Goal: Contribute content

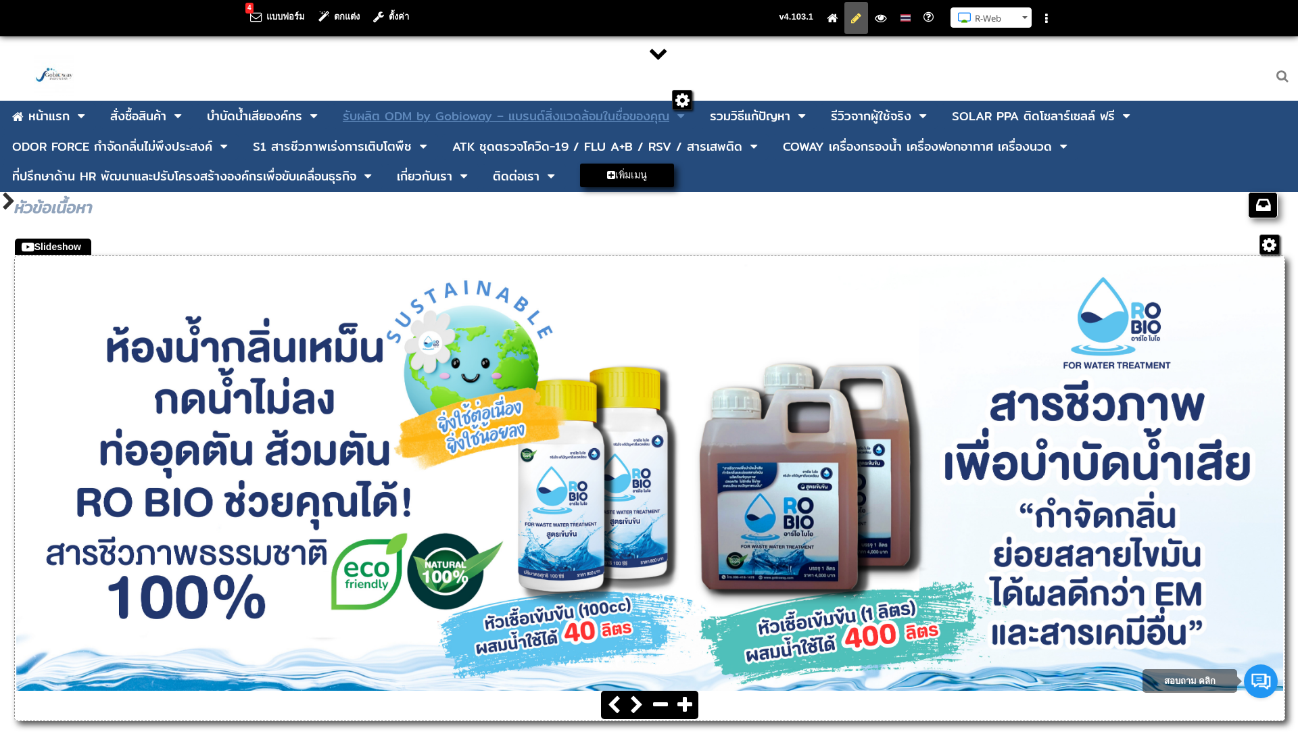
click at [437, 116] on div "รับผลิต ODM by Gobioway – แบรนด์สิ่งแวดล้อมในชื่อของคุณ" at bounding box center [506, 116] width 326 height 12
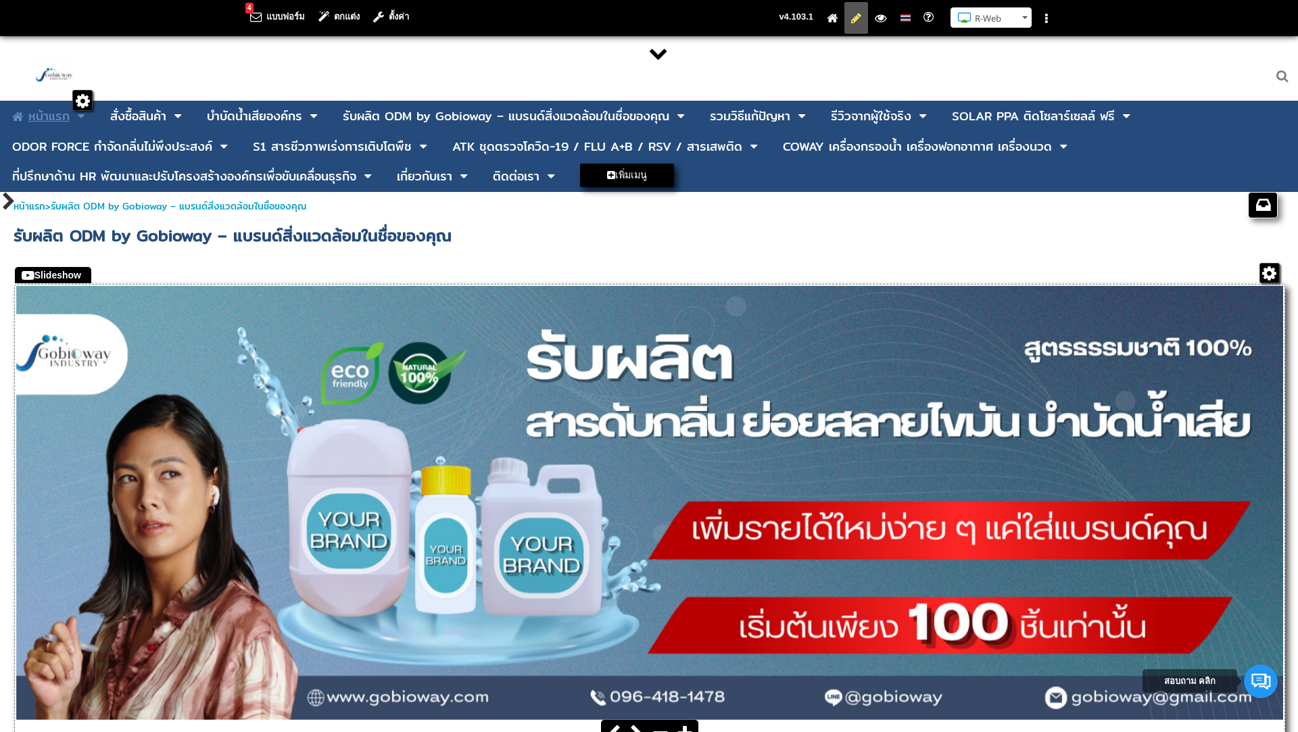
click at [57, 113] on div "หน้าแรก" at bounding box center [48, 116] width 41 height 20
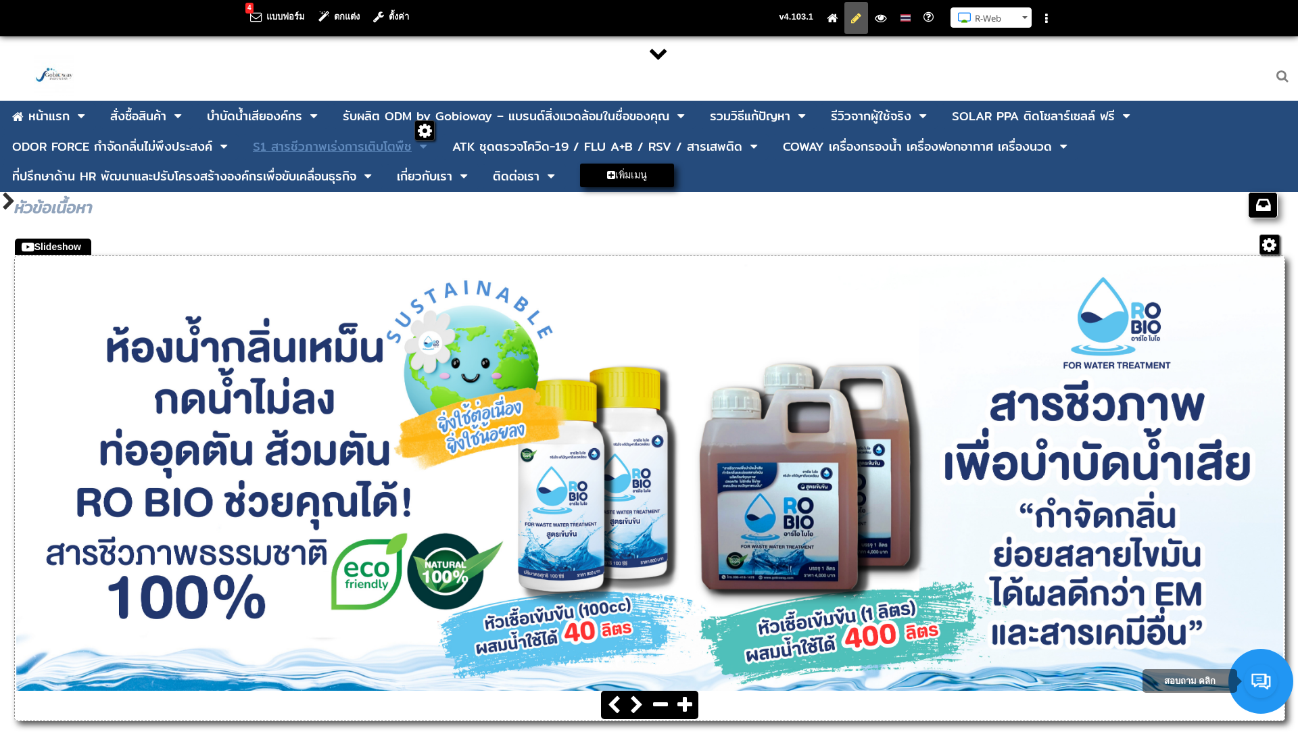
click at [301, 152] on div "S1 สารชีวภาพเร่งการเติบโตพืช" at bounding box center [332, 147] width 159 height 12
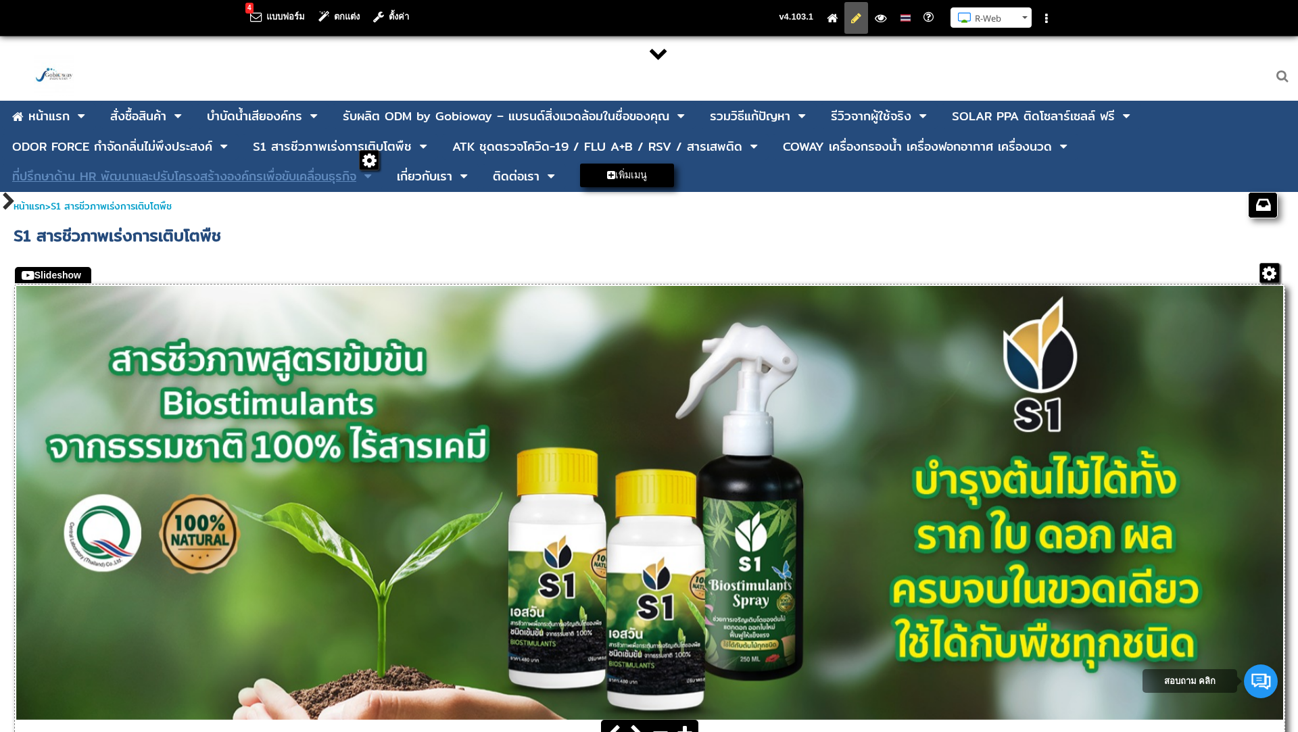
click at [326, 180] on div "ที่ปรึกษาด้าน HR พัฒนาและปรับโครงสร้างองค์กรเพื่อขับเคลื่อนธุรกิจ" at bounding box center [184, 176] width 344 height 12
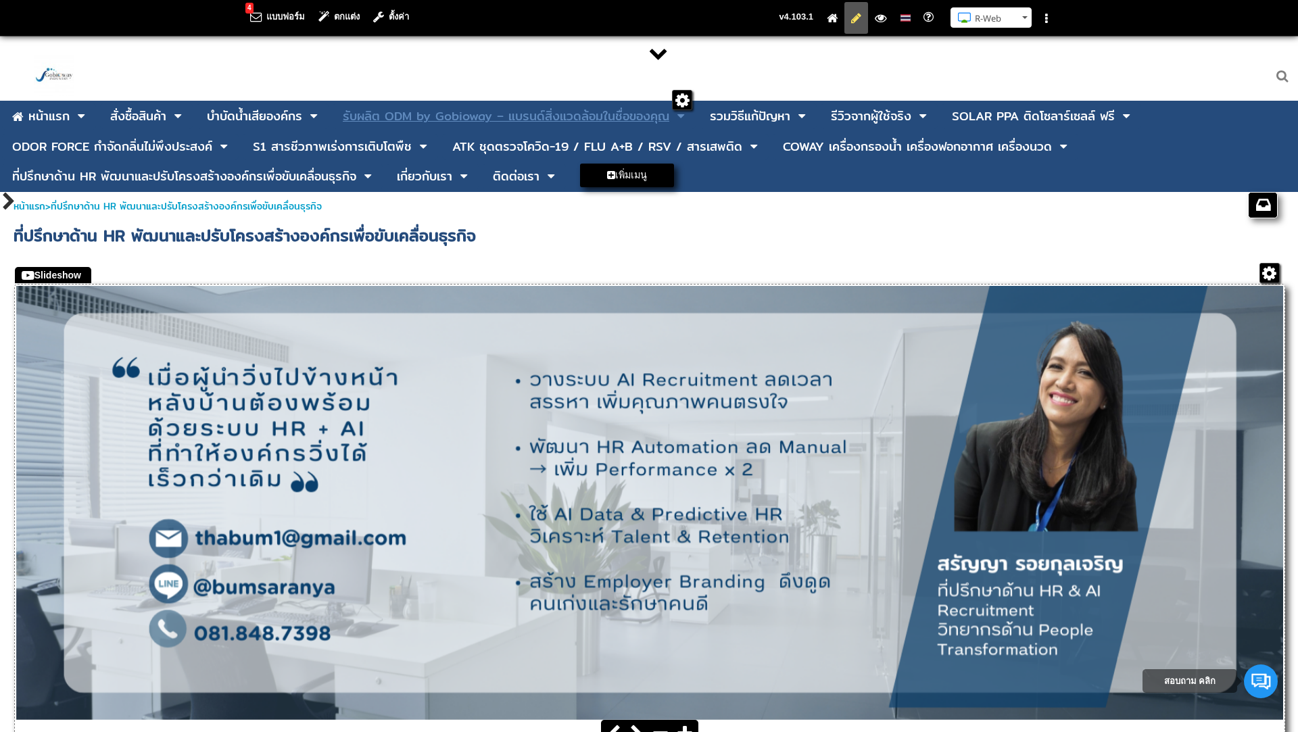
click at [372, 114] on div "รับผลิต ODM by Gobioway – แบรนด์สิ่งแวดล้อมในชื่อของคุณ" at bounding box center [506, 116] width 326 height 12
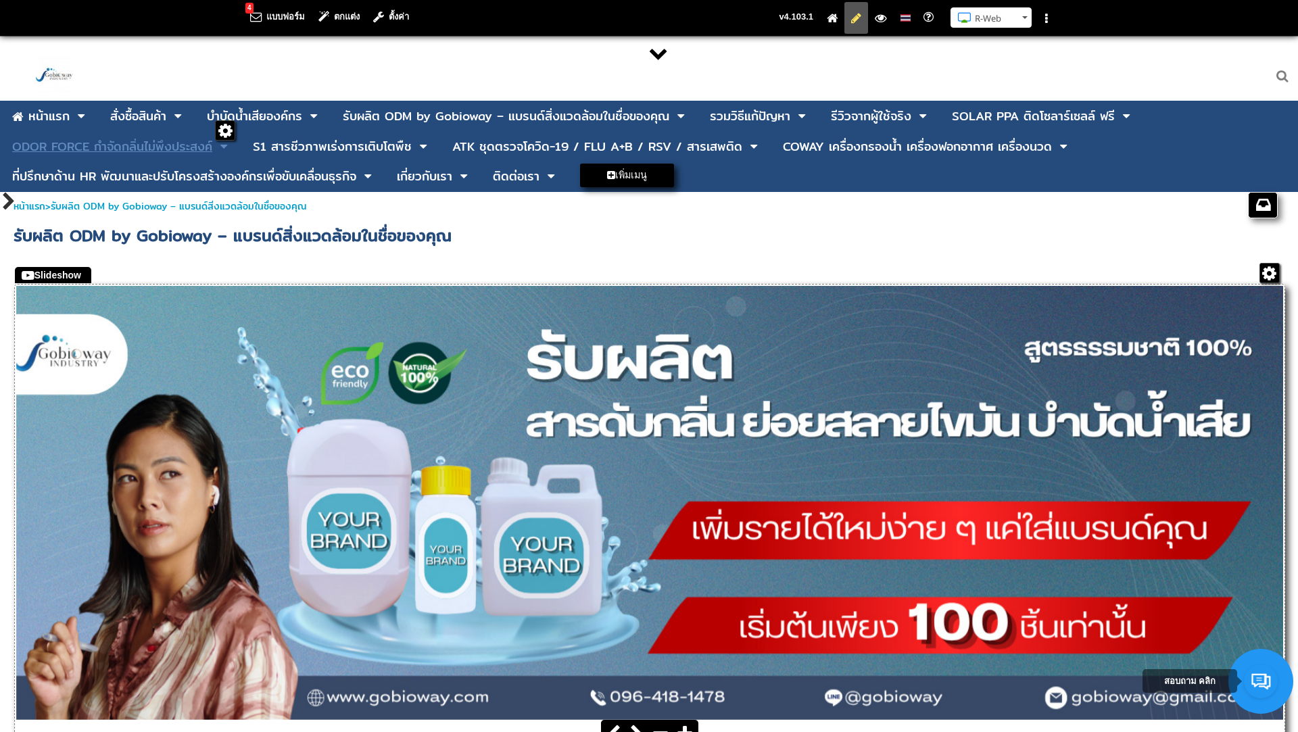
click at [193, 149] on div "ODOR FORCE กำจัดกลิ่นไม่พึงประสงค์" at bounding box center [112, 147] width 200 height 12
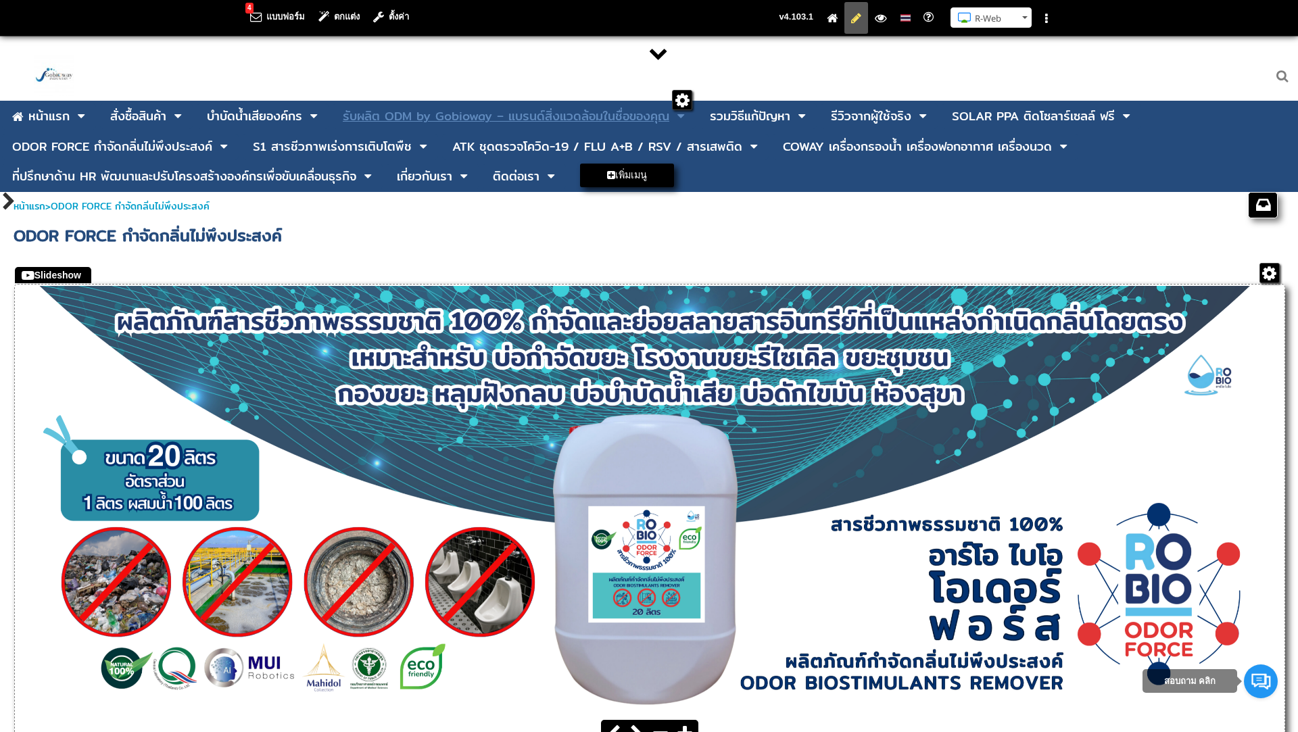
click at [465, 118] on div "รับผลิต ODM by Gobioway – แบรนด์สิ่งแวดล้อมในชื่อของคุณ" at bounding box center [506, 116] width 326 height 12
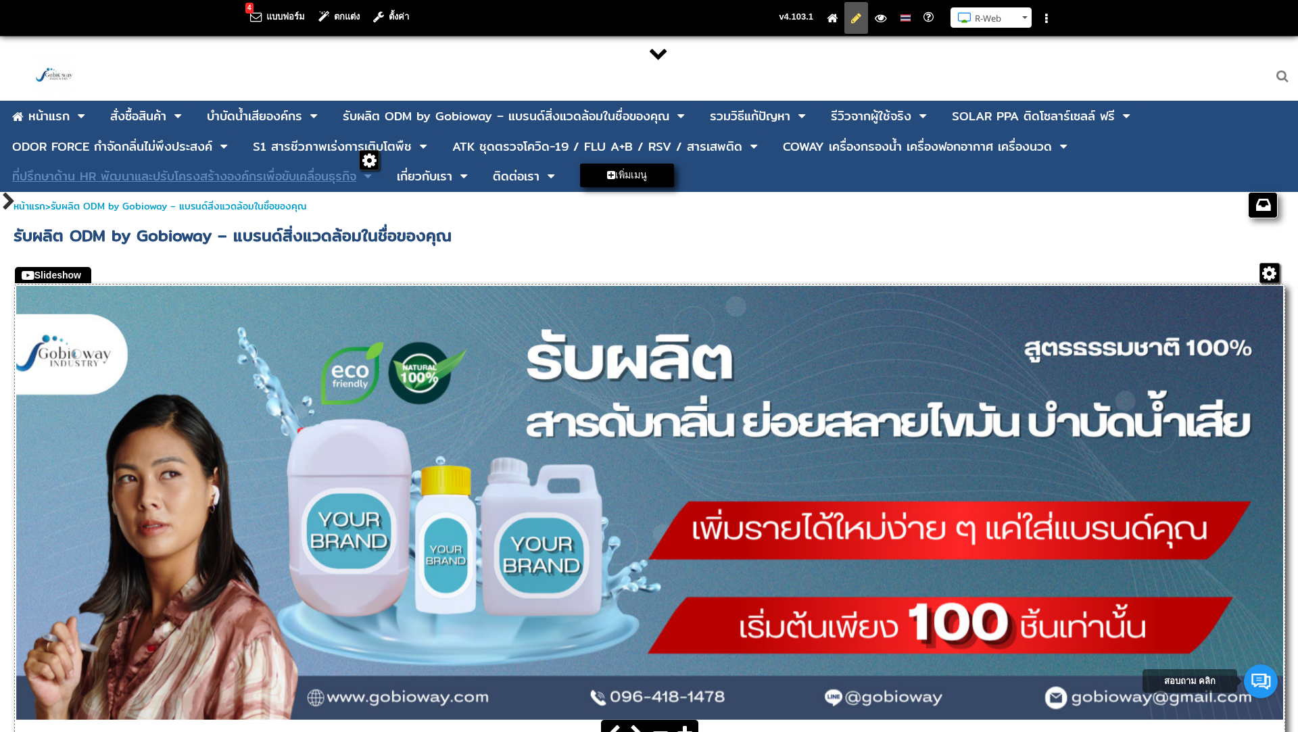
click at [280, 178] on div "ที่ปรึกษาด้าน HR พัฒนาและปรับโครงสร้างองค์กรเพื่อขับเคลื่อนธุรกิจ" at bounding box center [184, 176] width 344 height 12
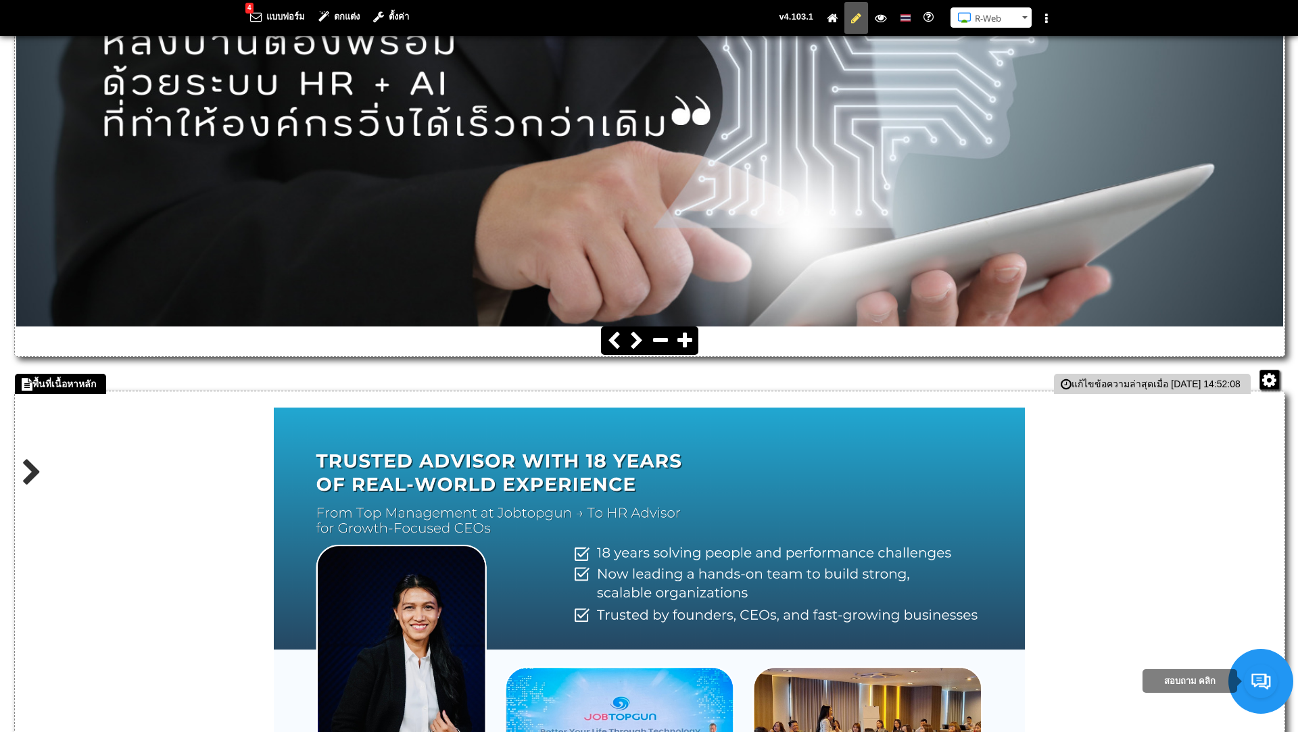
scroll to position [833, 0]
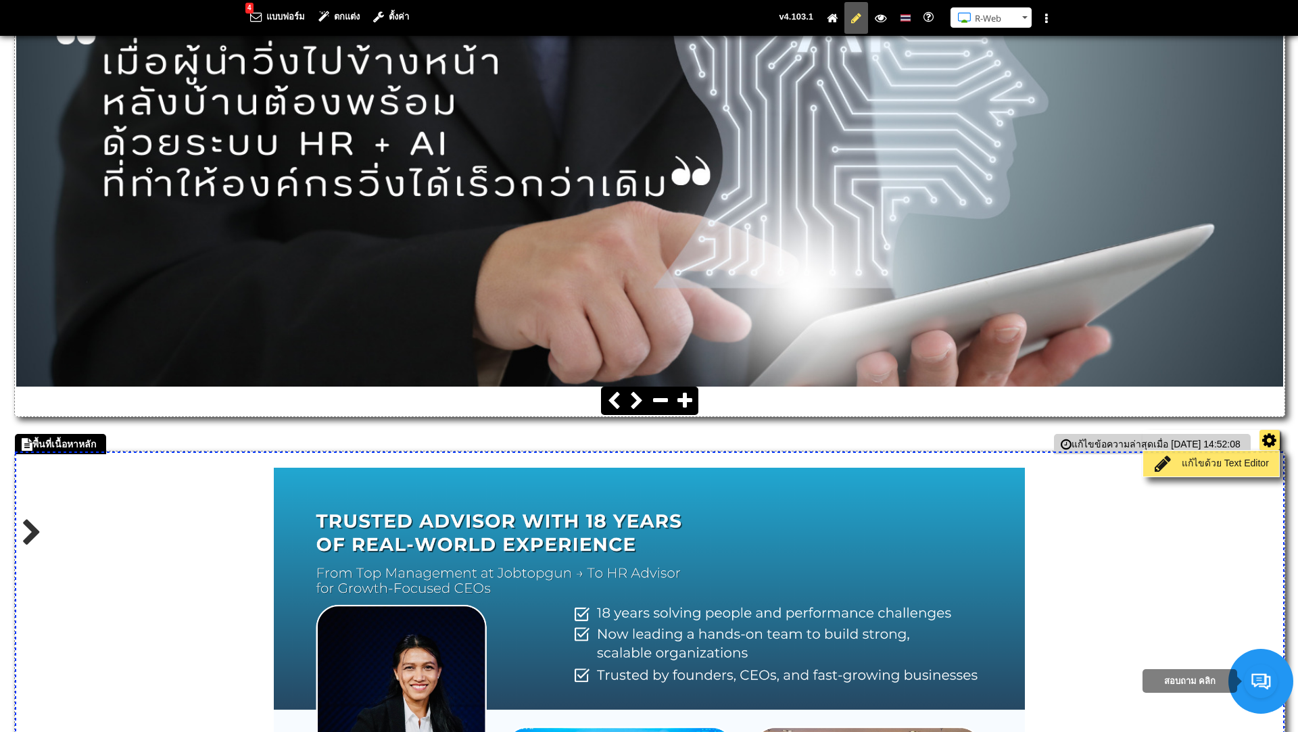
click at [1212, 464] on link "แก้ไขด้วย Text Editor" at bounding box center [1210, 463] width 129 height 19
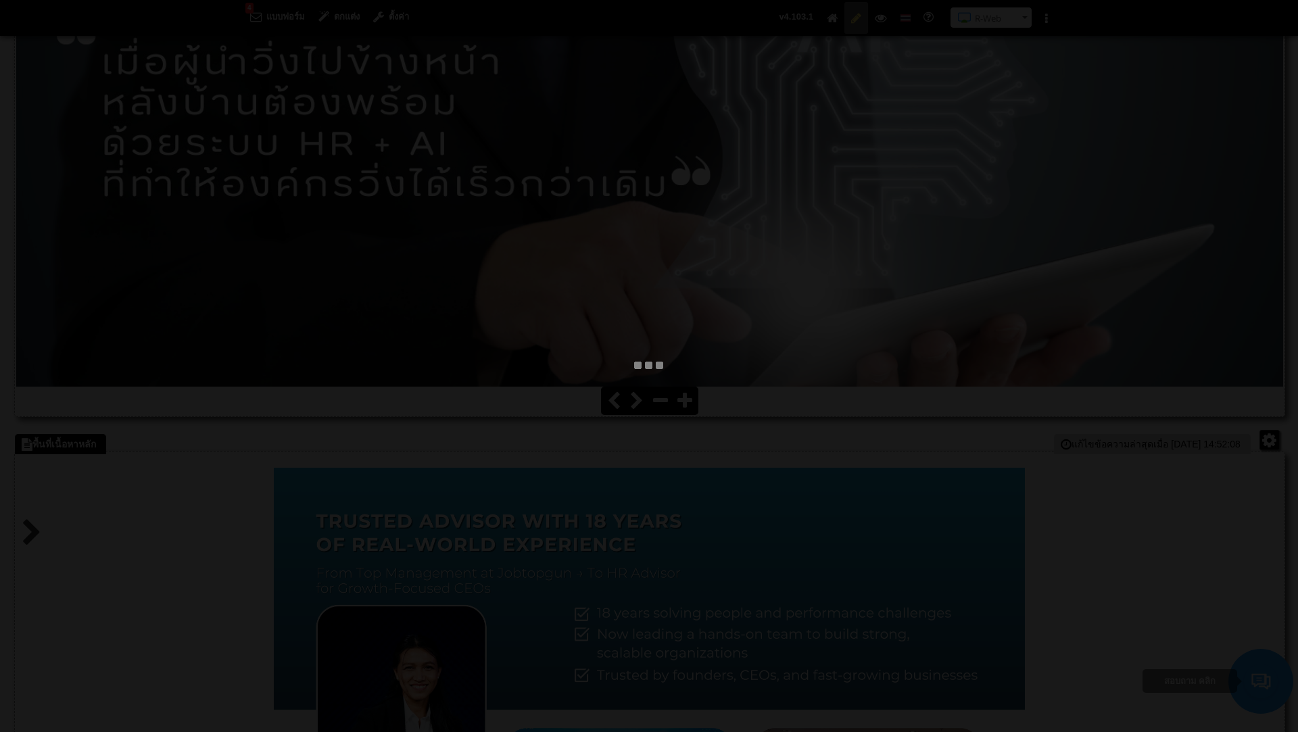
type textarea "<div style="text-align: center;">&nbsp;</div> <div style="text-align: center;">…"
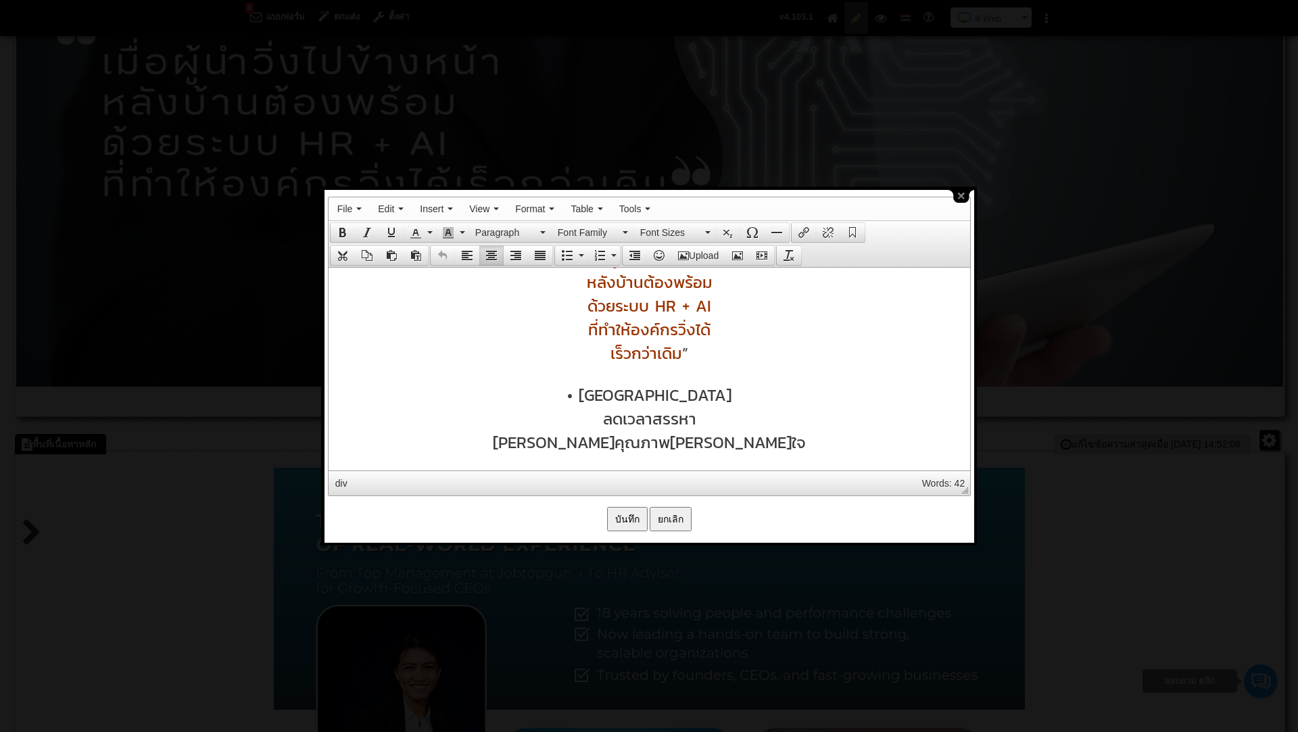
scroll to position [680, 0]
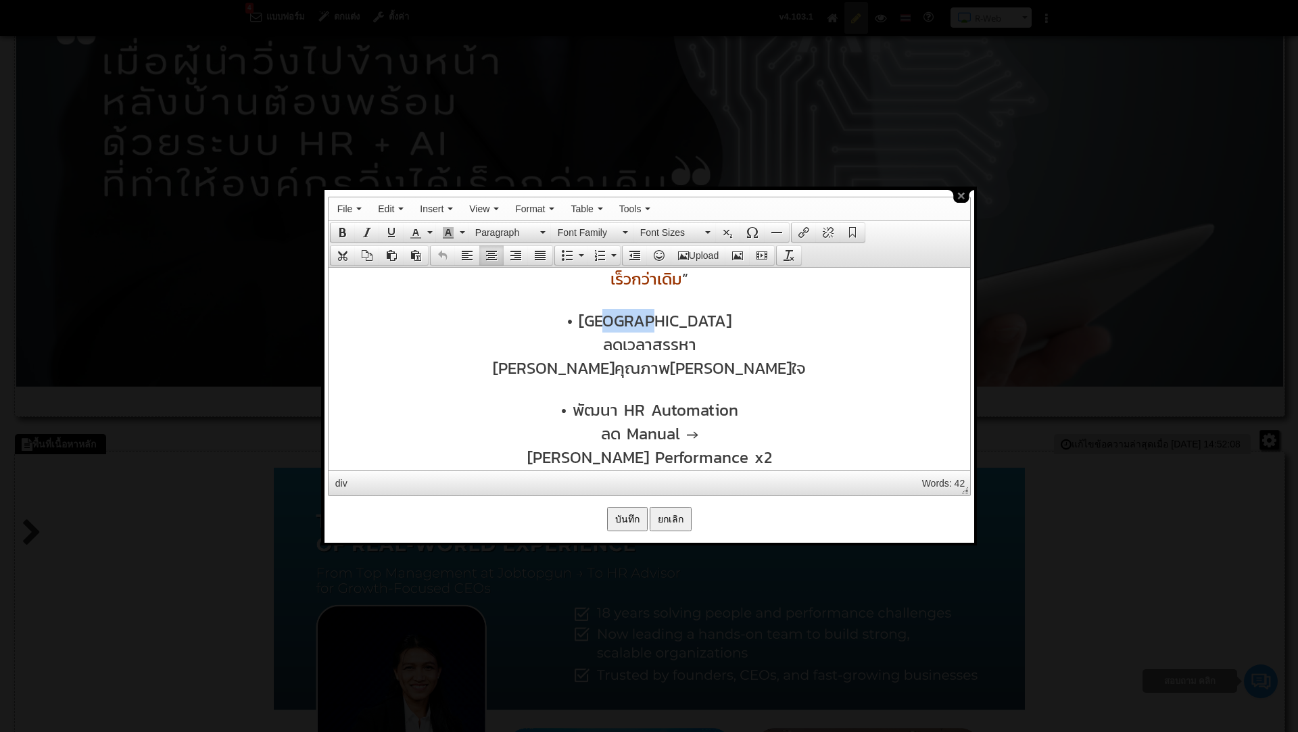
drag, startPoint x: 588, startPoint y: 330, endPoint x: 634, endPoint y: 330, distance: 46.0
click at [634, 330] on span "• วางระบบ AI Recruitment" at bounding box center [648, 320] width 164 height 24
click at [959, 191] on button "close" at bounding box center [961, 196] width 26 height 13
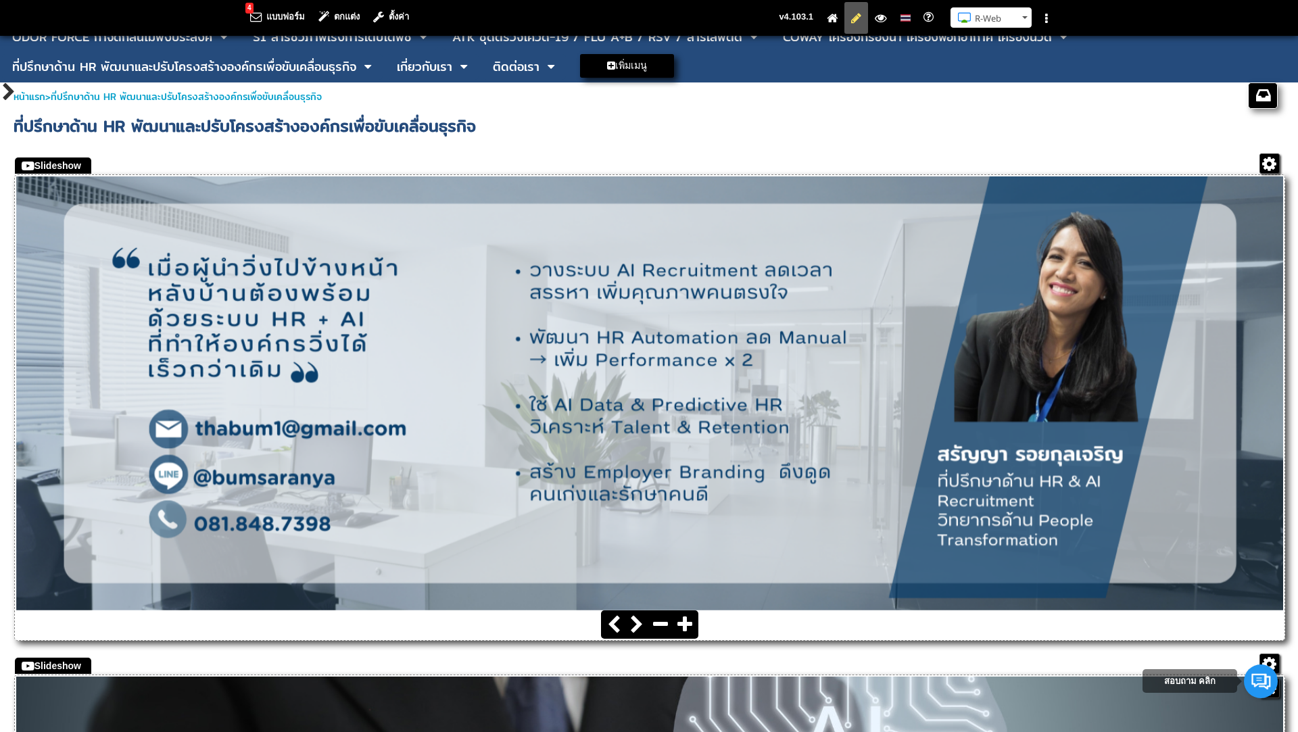
scroll to position [0, 0]
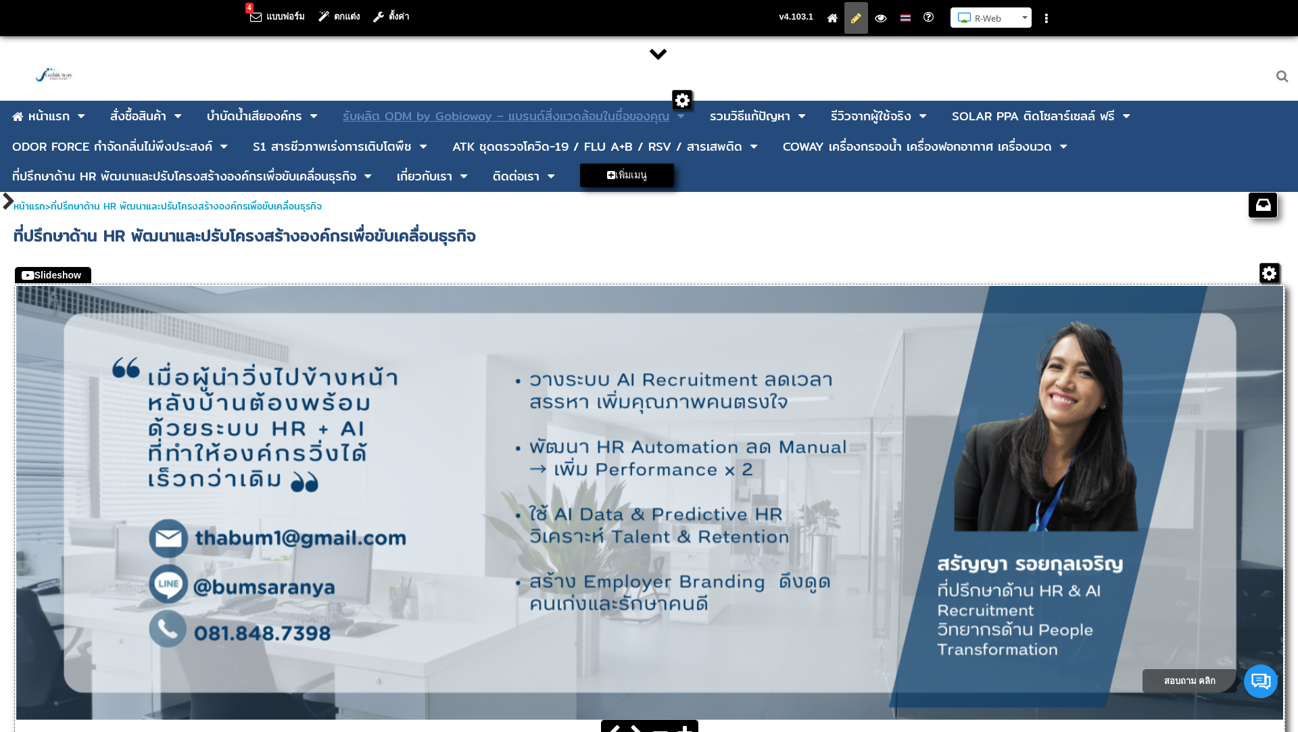
click at [482, 112] on div "รับผลิต ODM by Gobioway – แบรนด์สิ่งแวดล้อมในชื่อของคุณ" at bounding box center [506, 116] width 326 height 12
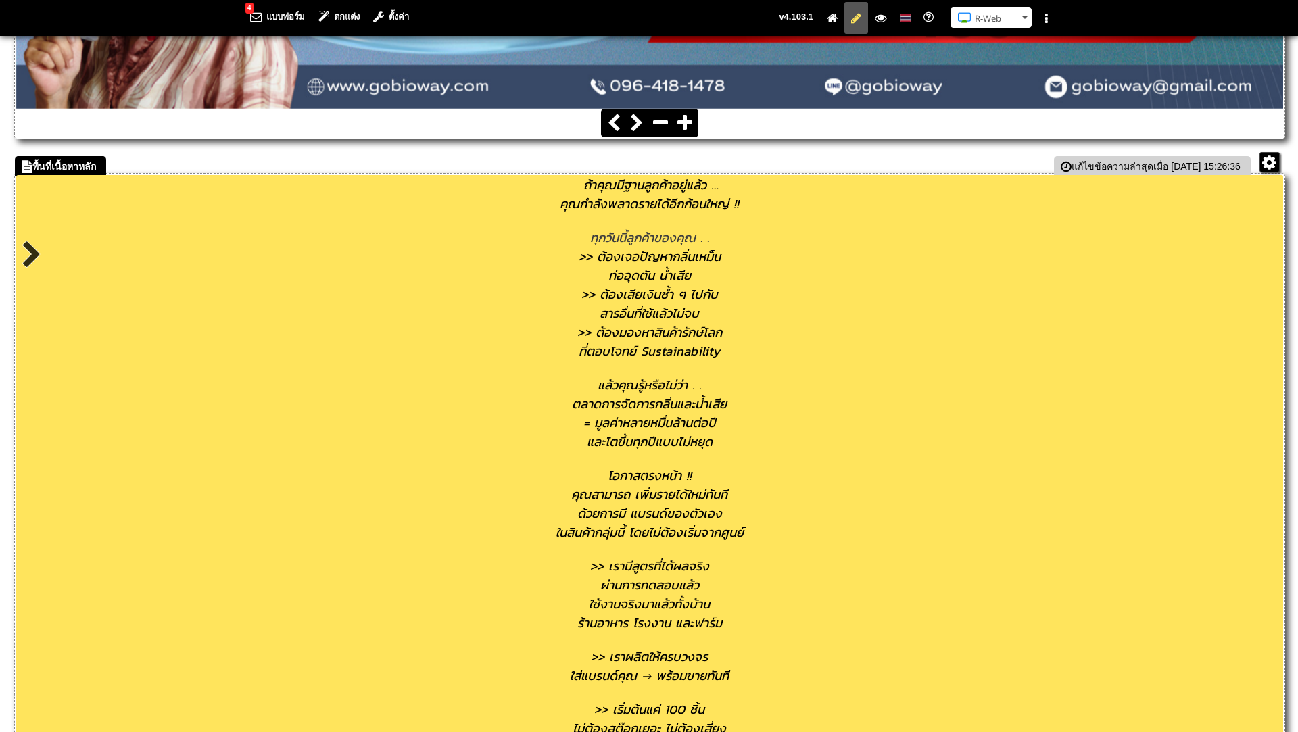
scroll to position [614, 0]
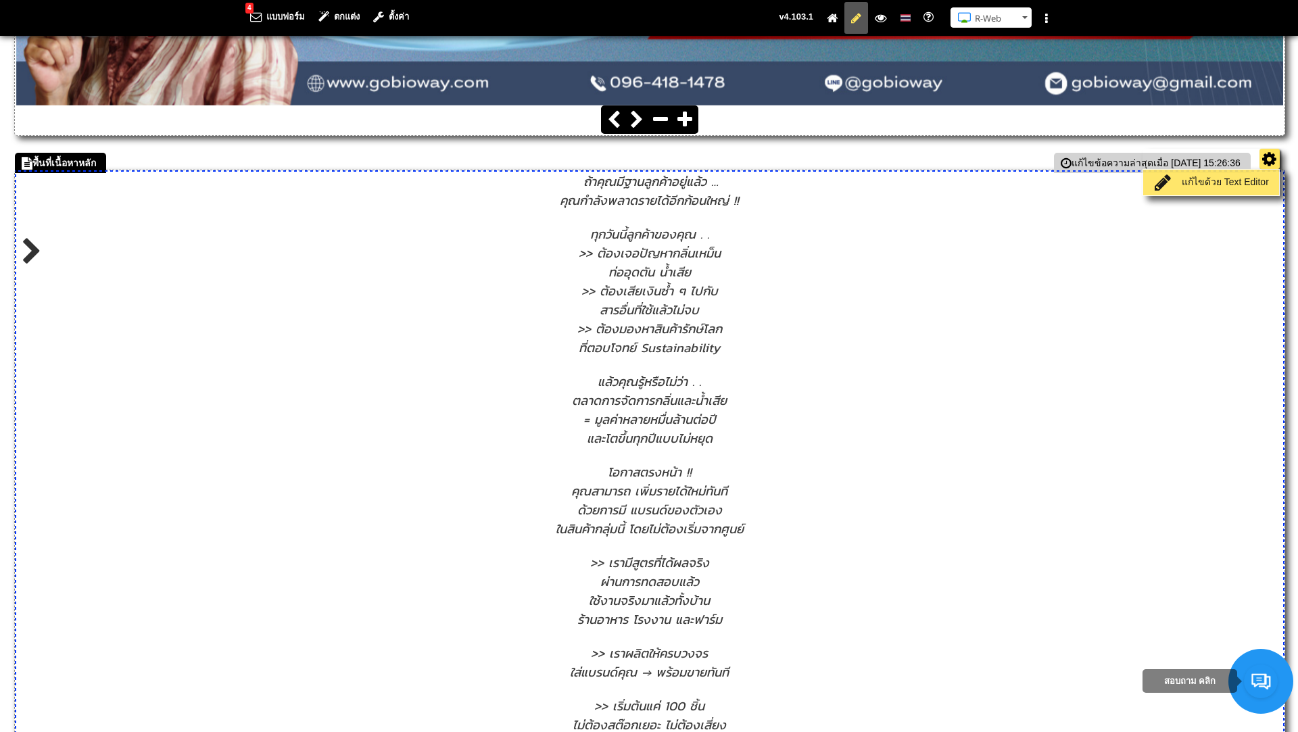
click at [1246, 179] on link "แก้ไขด้วย Text Editor" at bounding box center [1210, 182] width 129 height 19
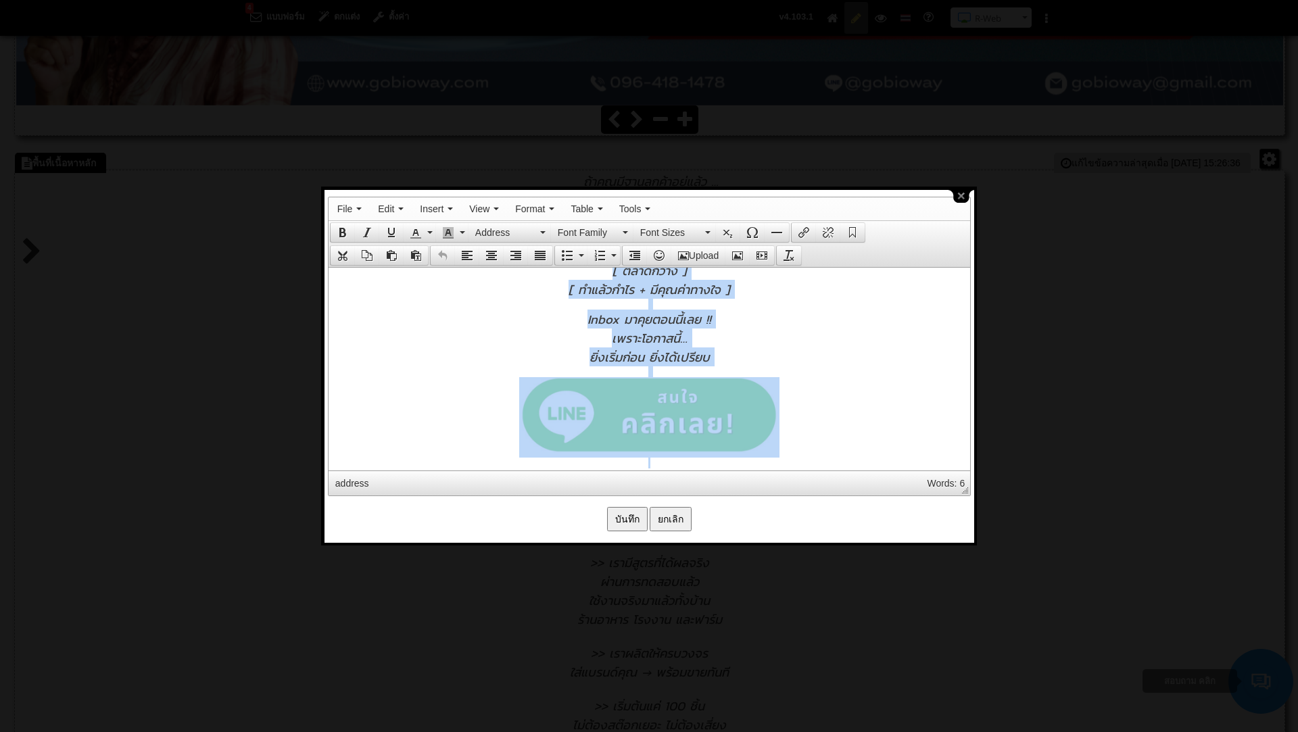
scroll to position [835, 0]
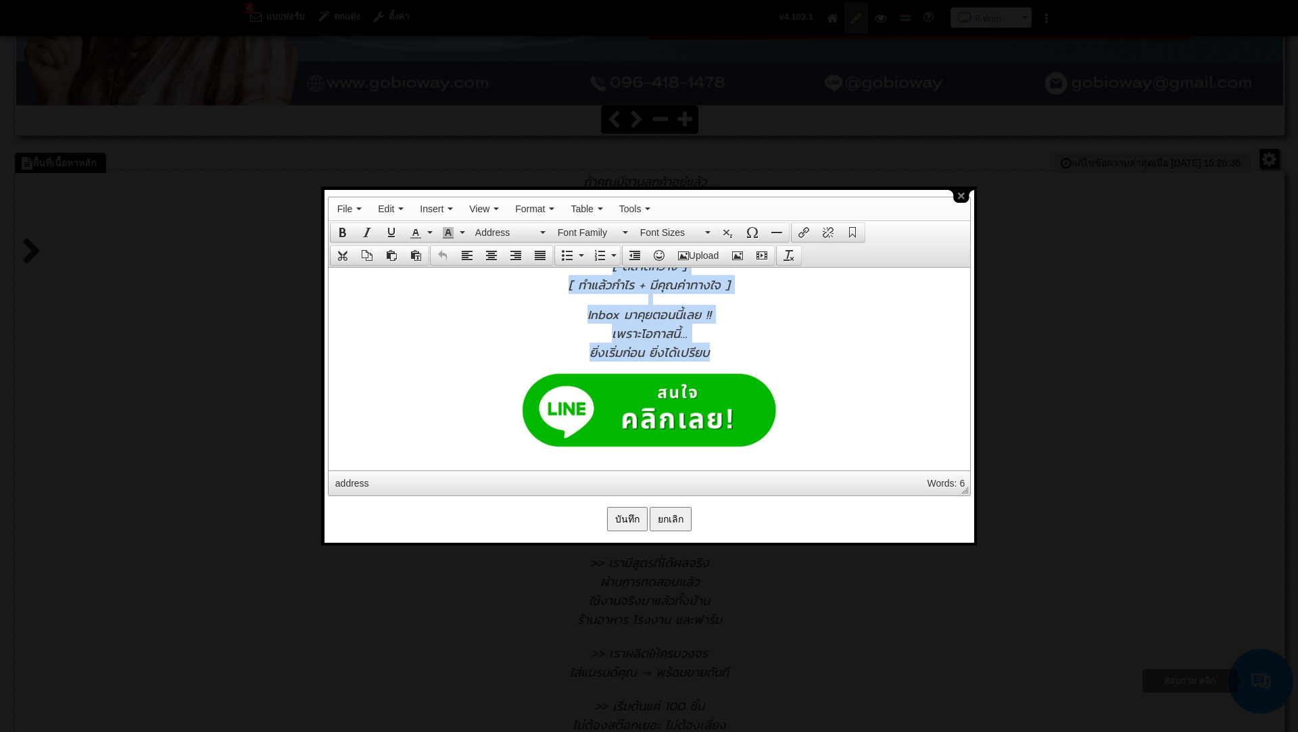
drag, startPoint x: 581, startPoint y: 279, endPoint x: 742, endPoint y: 357, distance: 179.3
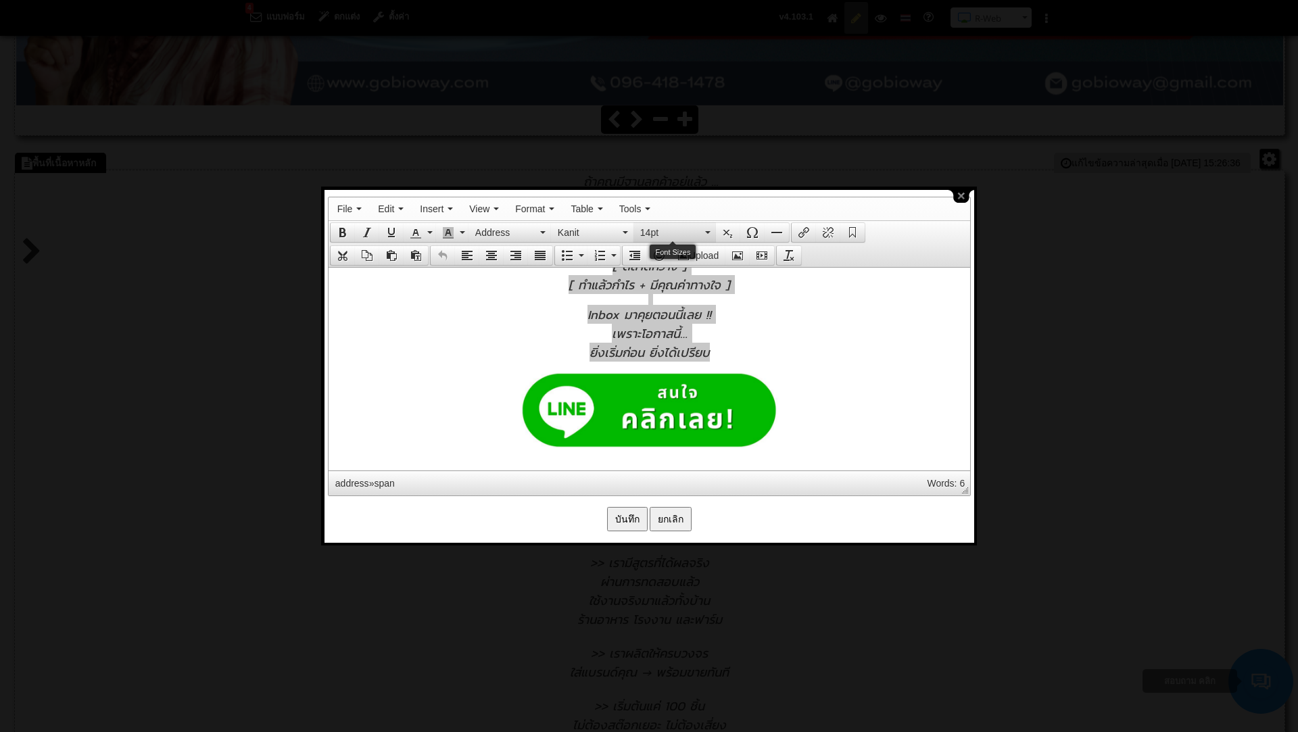
click at [704, 227] on button "14pt" at bounding box center [674, 232] width 82 height 19
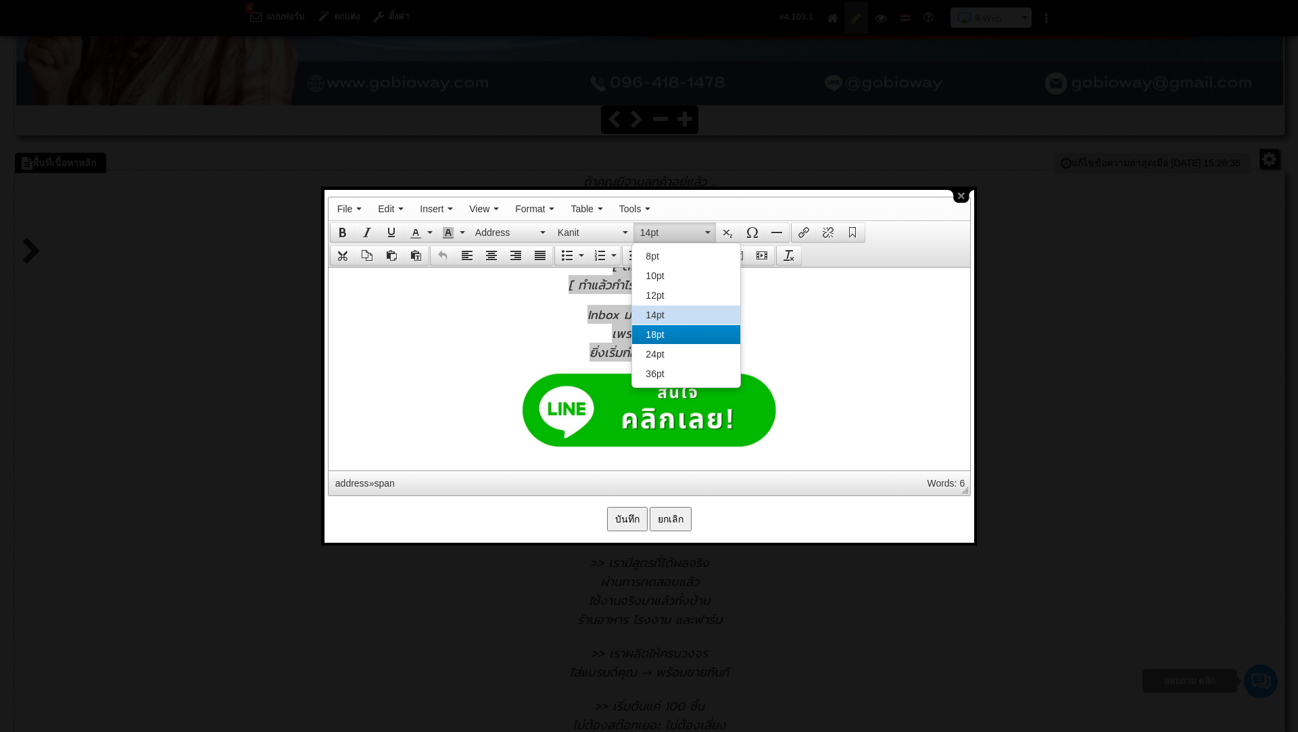
click at [650, 338] on span "18pt" at bounding box center [654, 334] width 18 height 11
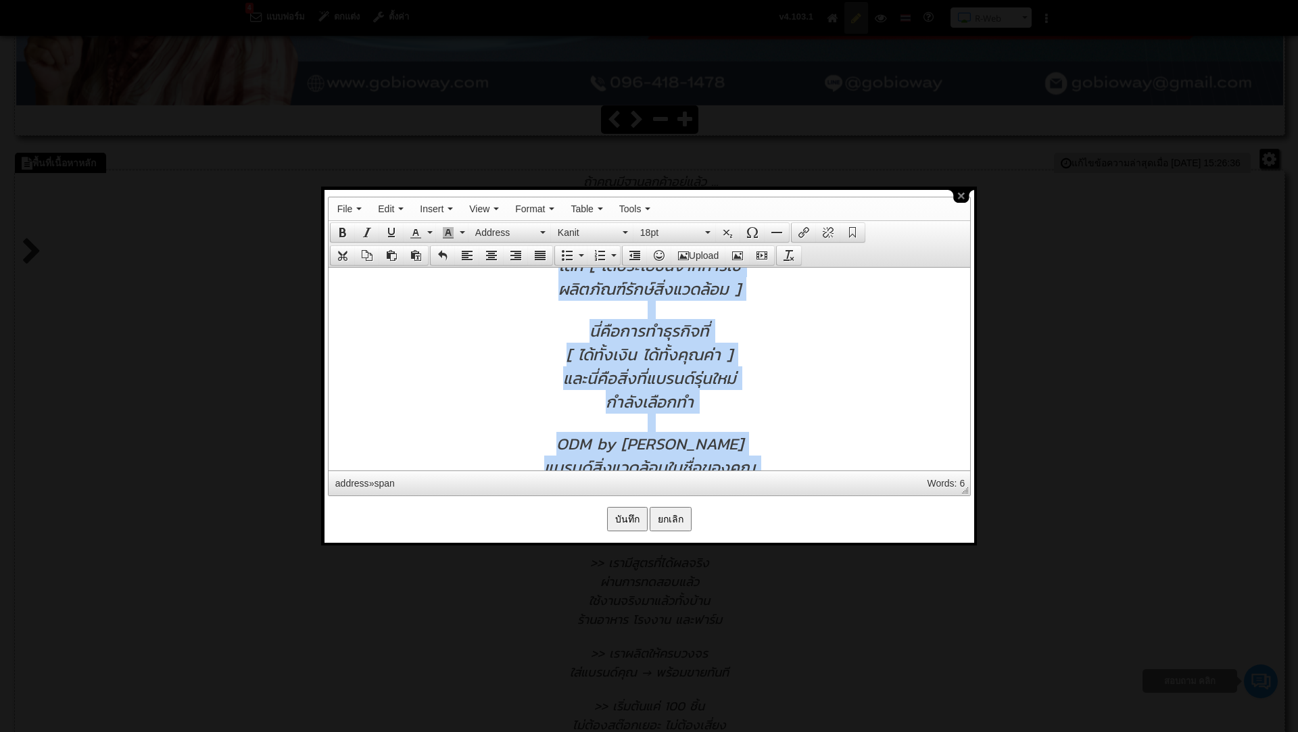
scroll to position [965, 0]
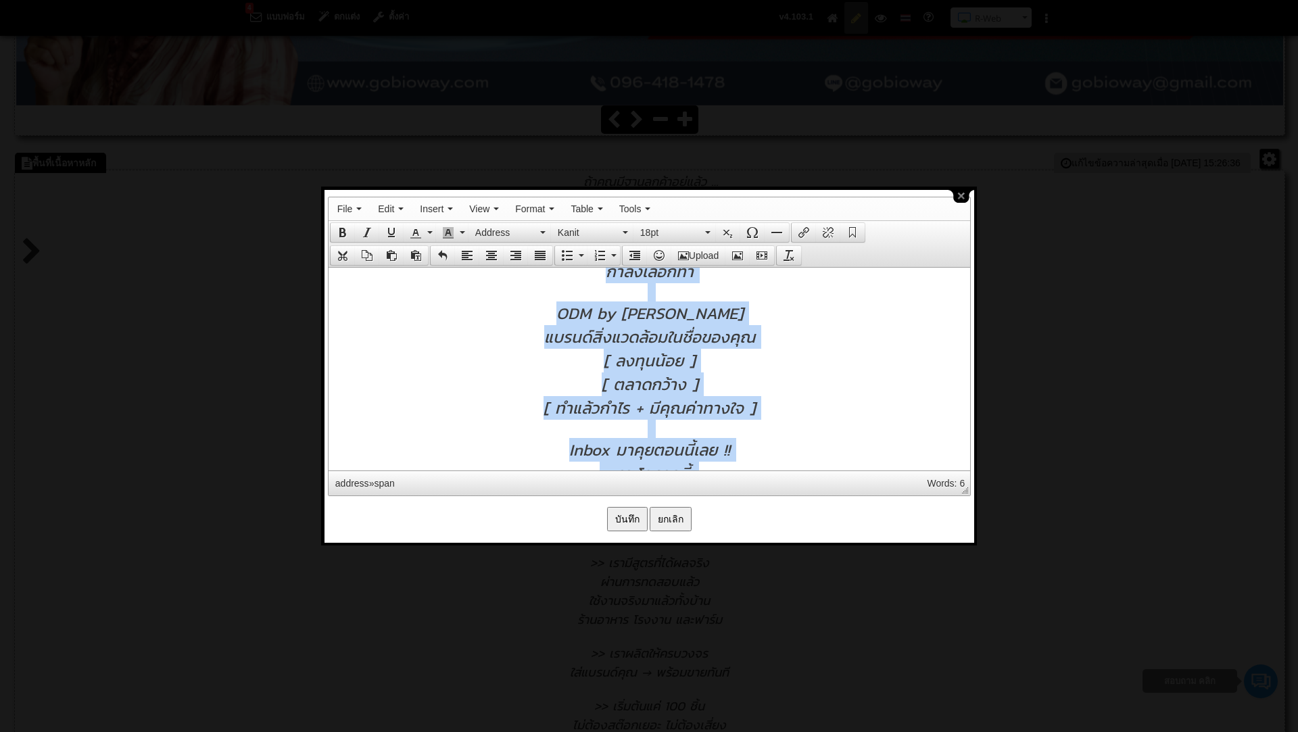
click at [829, 324] on div "ODM by [PERSON_NAME]" at bounding box center [649, 313] width 628 height 24
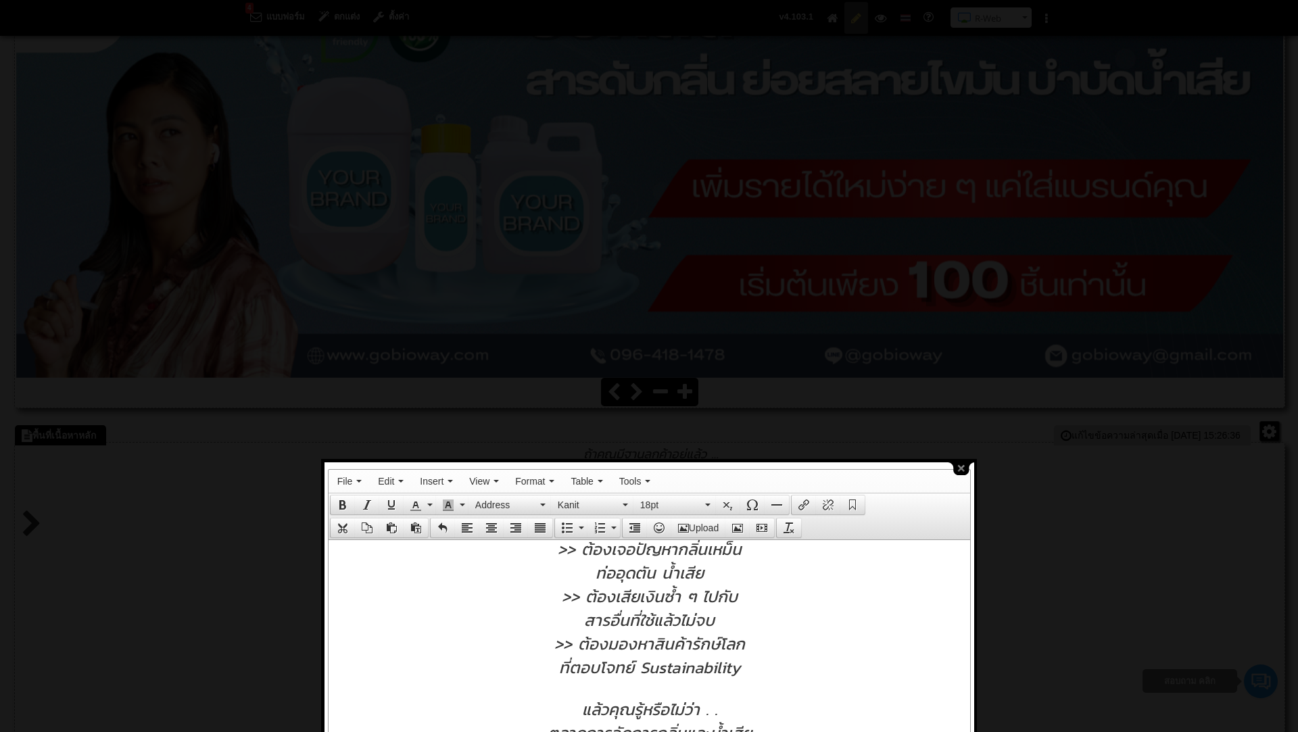
scroll to position [119, 0]
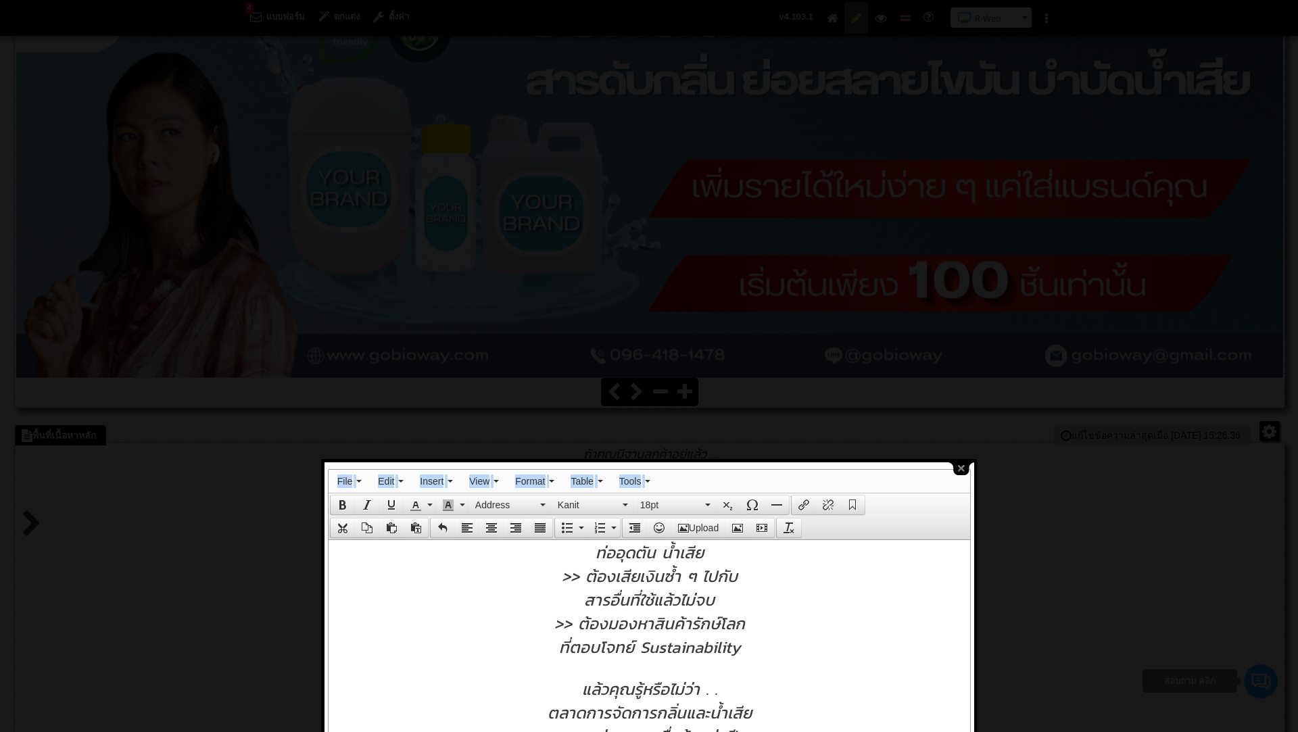
drag, startPoint x: 722, startPoint y: 481, endPoint x: 737, endPoint y: 187, distance: 295.1
click at [737, 180] on body "4 แบบฟอร์ม ตกแต่ง ตั้งค่า คู่มือการใช้งาน R-Web ติดต่อสอบถาม R-Web N Saranya" at bounding box center [649, 42] width 1298 height 768
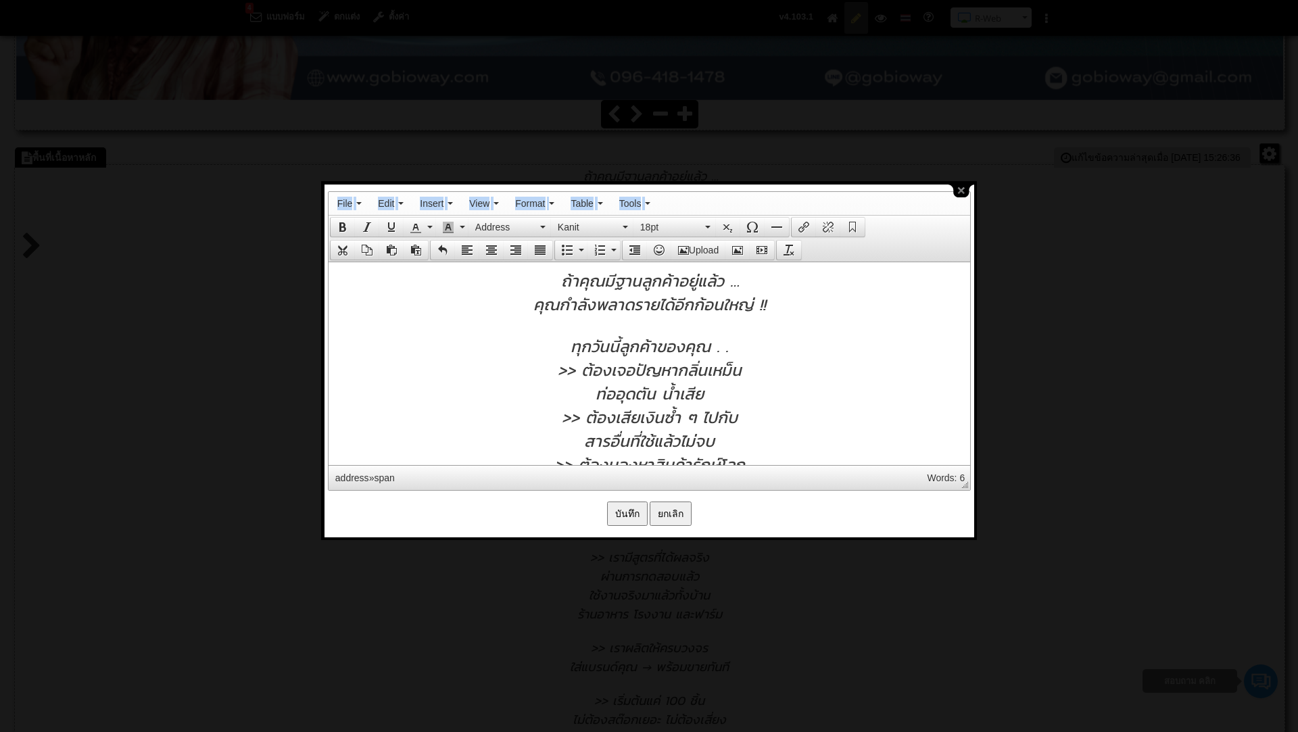
scroll to position [587, 0]
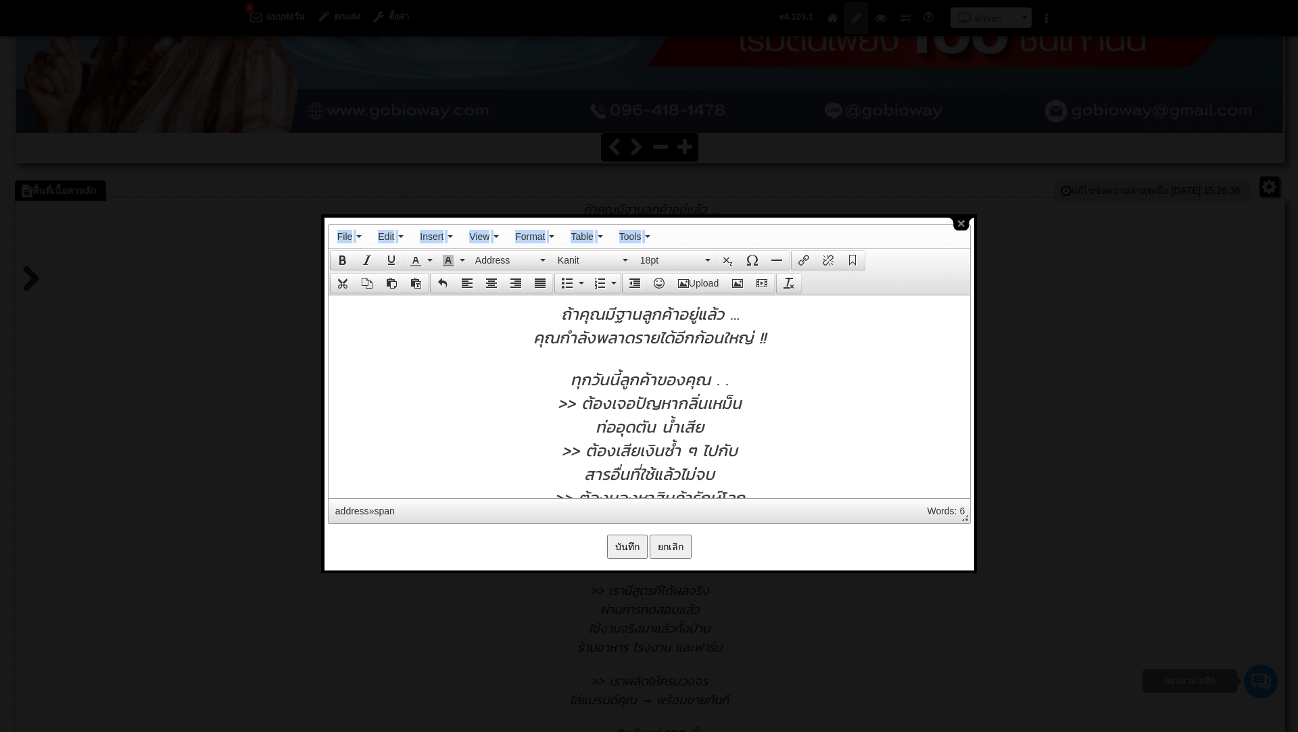
click at [614, 547] on input "บันทึก" at bounding box center [627, 547] width 41 height 24
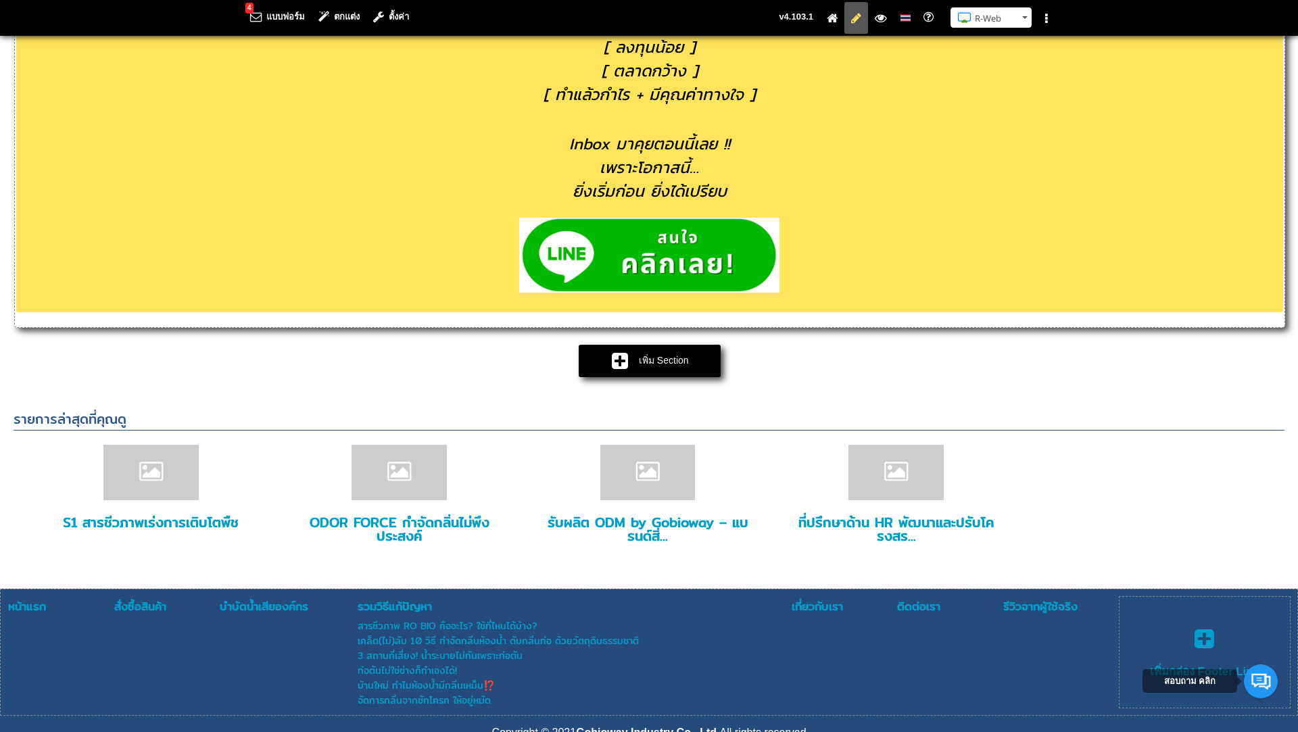
scroll to position [1924, 0]
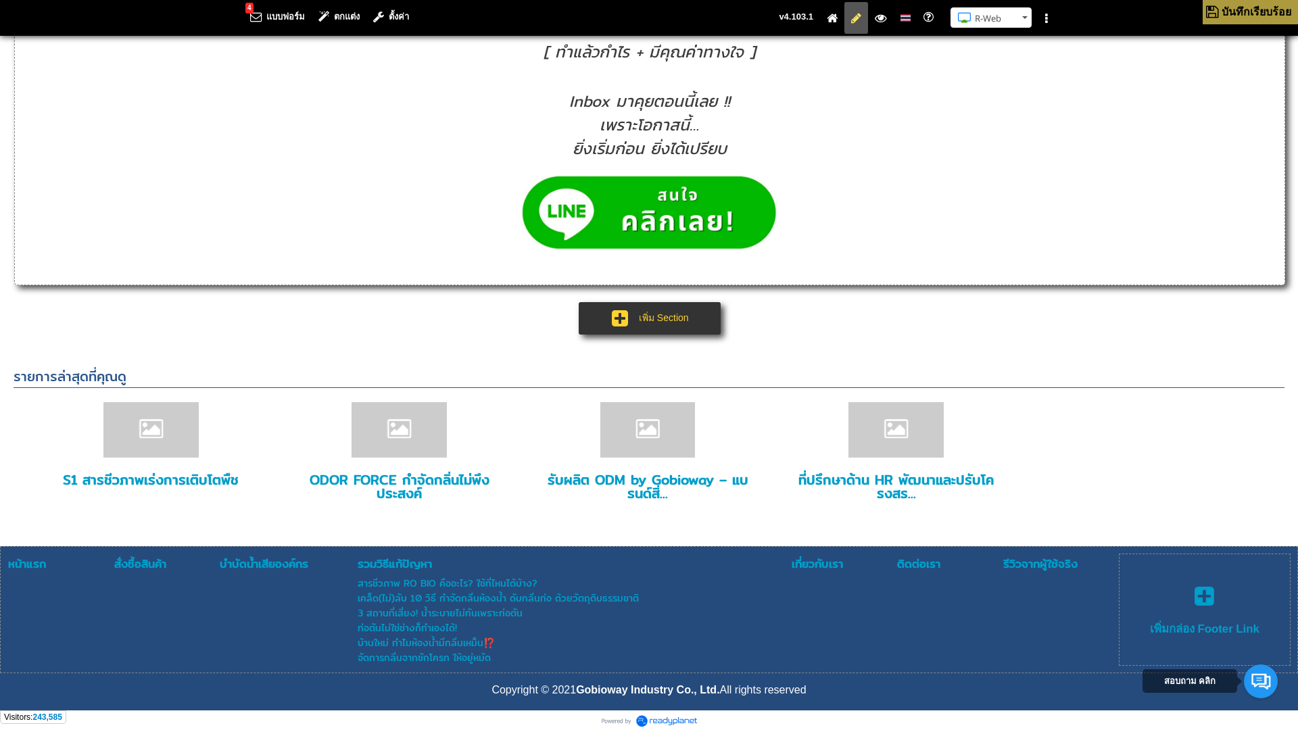
click at [641, 319] on link "เพิ่ม Section" at bounding box center [650, 318] width 142 height 32
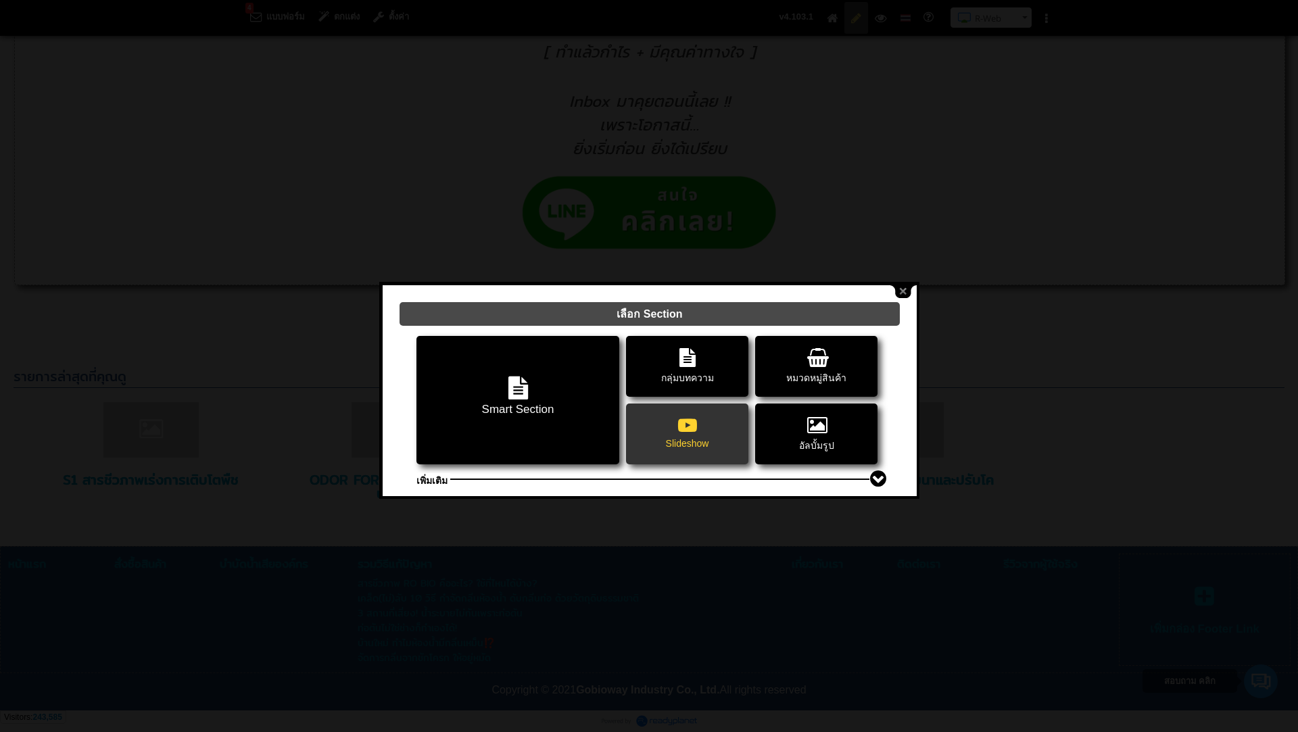
click at [683, 416] on icon at bounding box center [687, 425] width 19 height 19
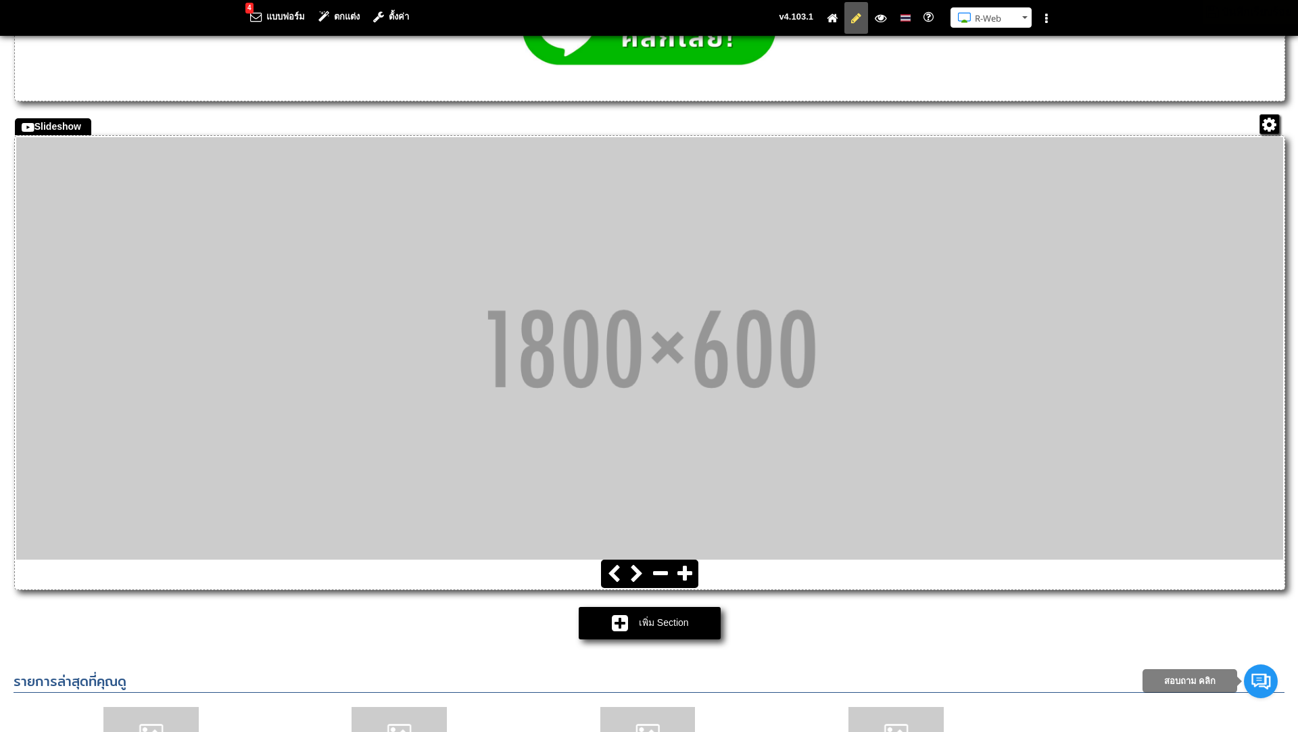
scroll to position [2011, 0]
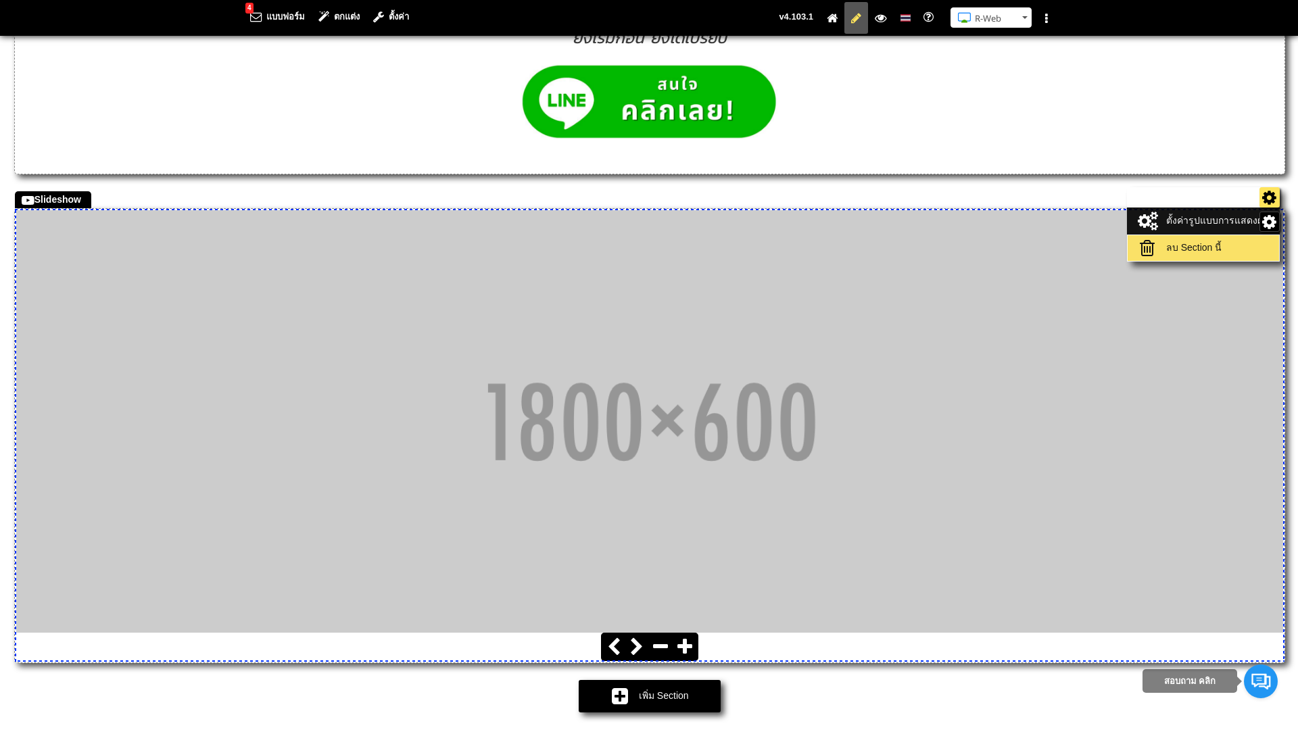
click at [1198, 257] on link "ลบ Section นี้" at bounding box center [1203, 248] width 145 height 19
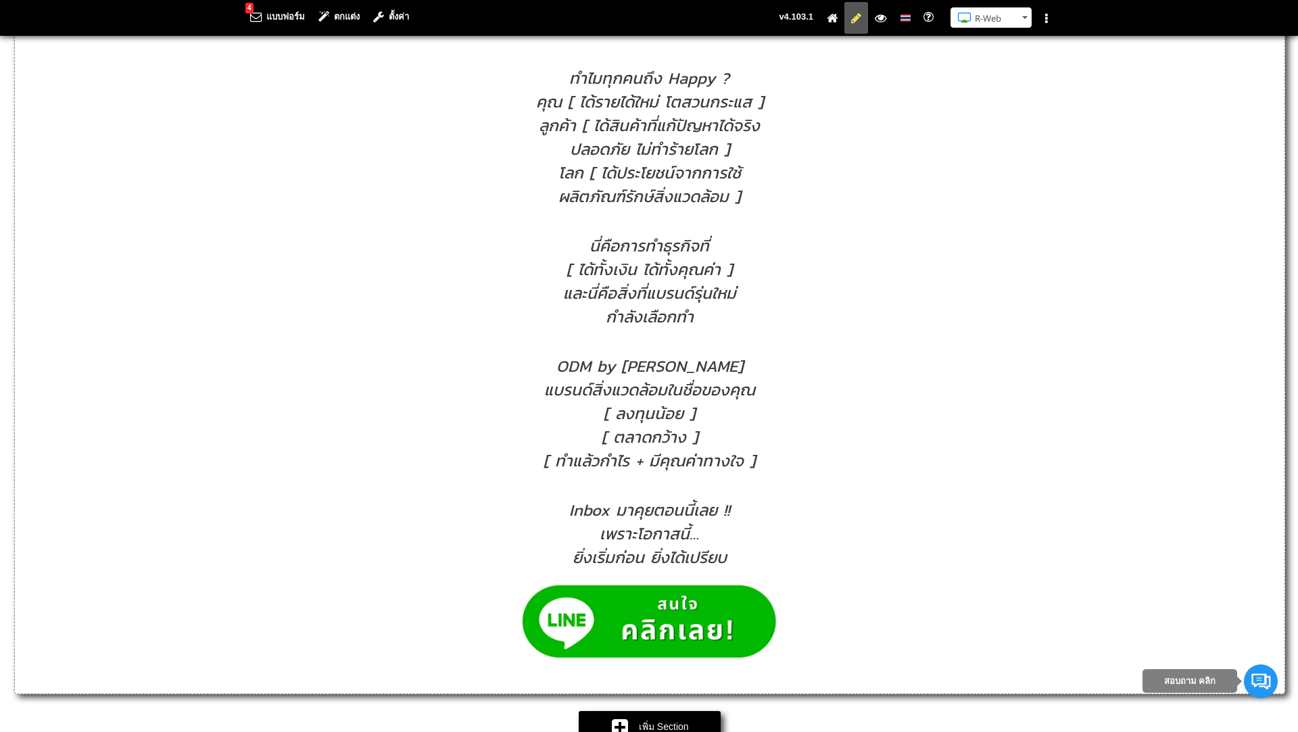
scroll to position [1924, 0]
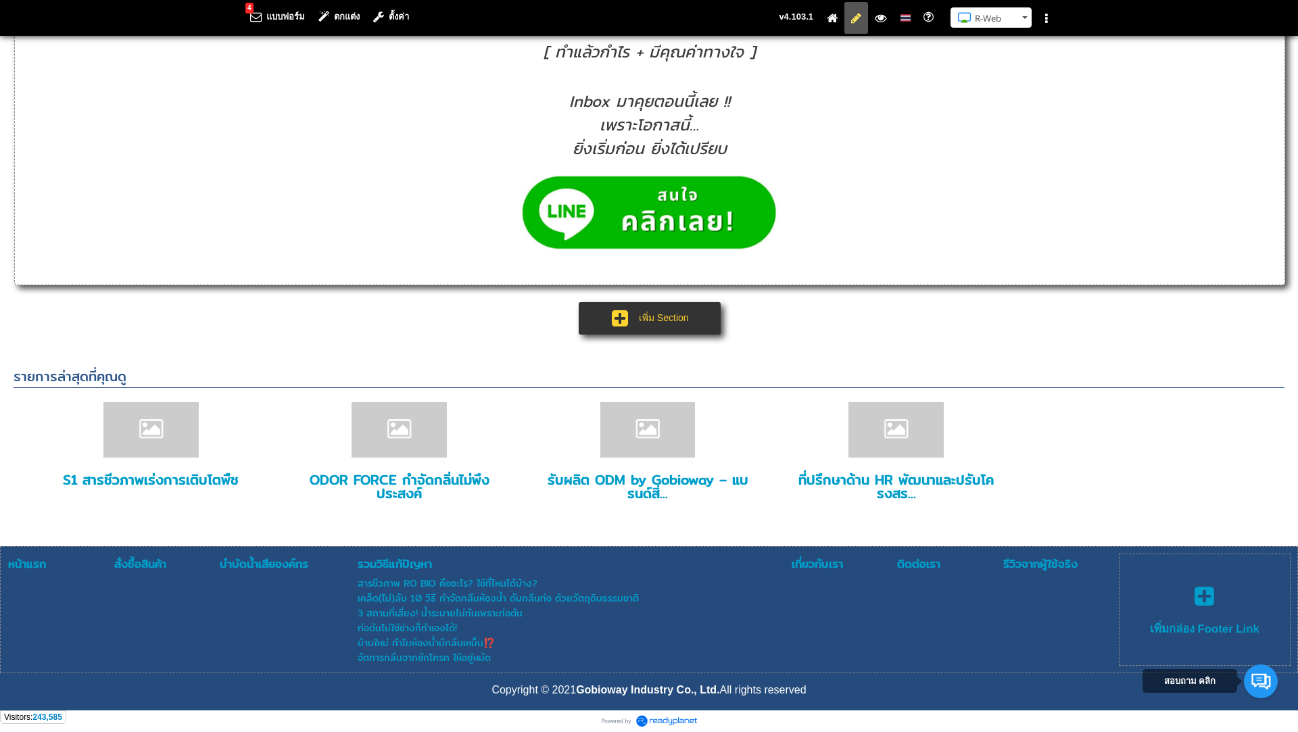
click at [622, 319] on icon at bounding box center [619, 318] width 19 height 19
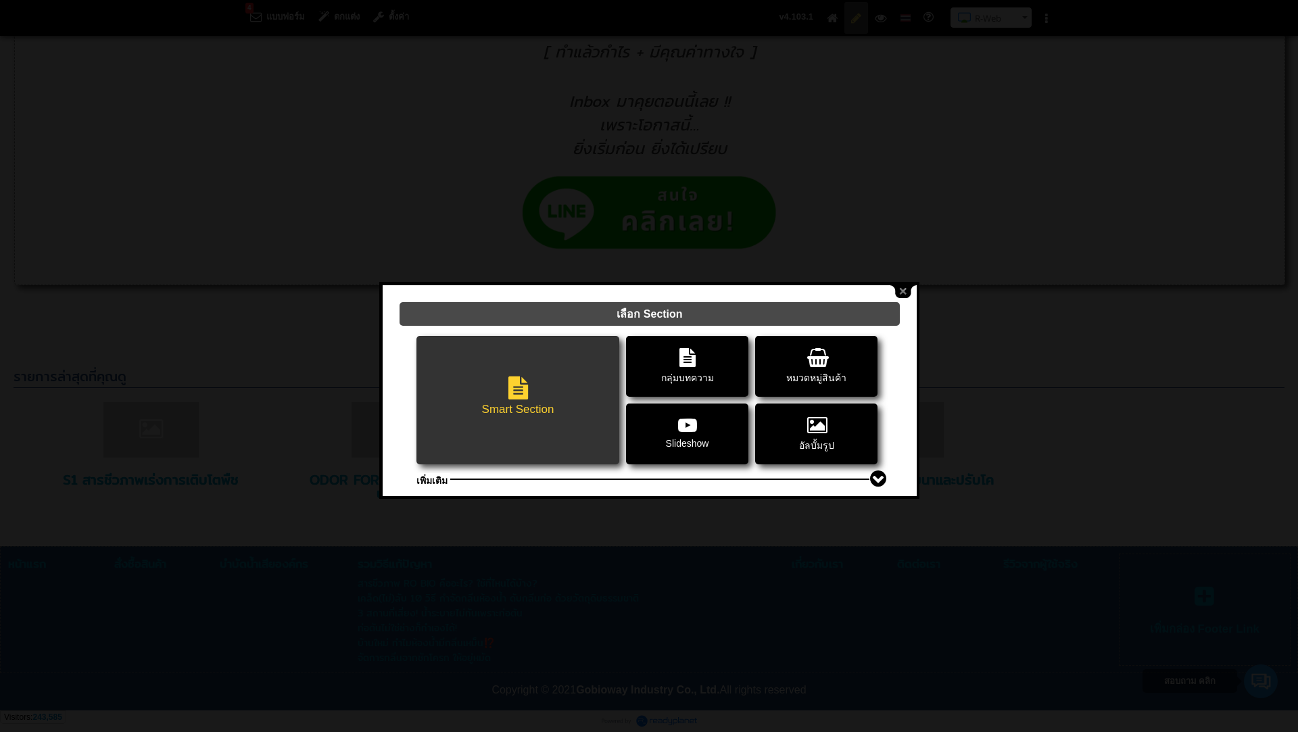
click at [532, 369] on li "Smart Section" at bounding box center [517, 400] width 203 height 128
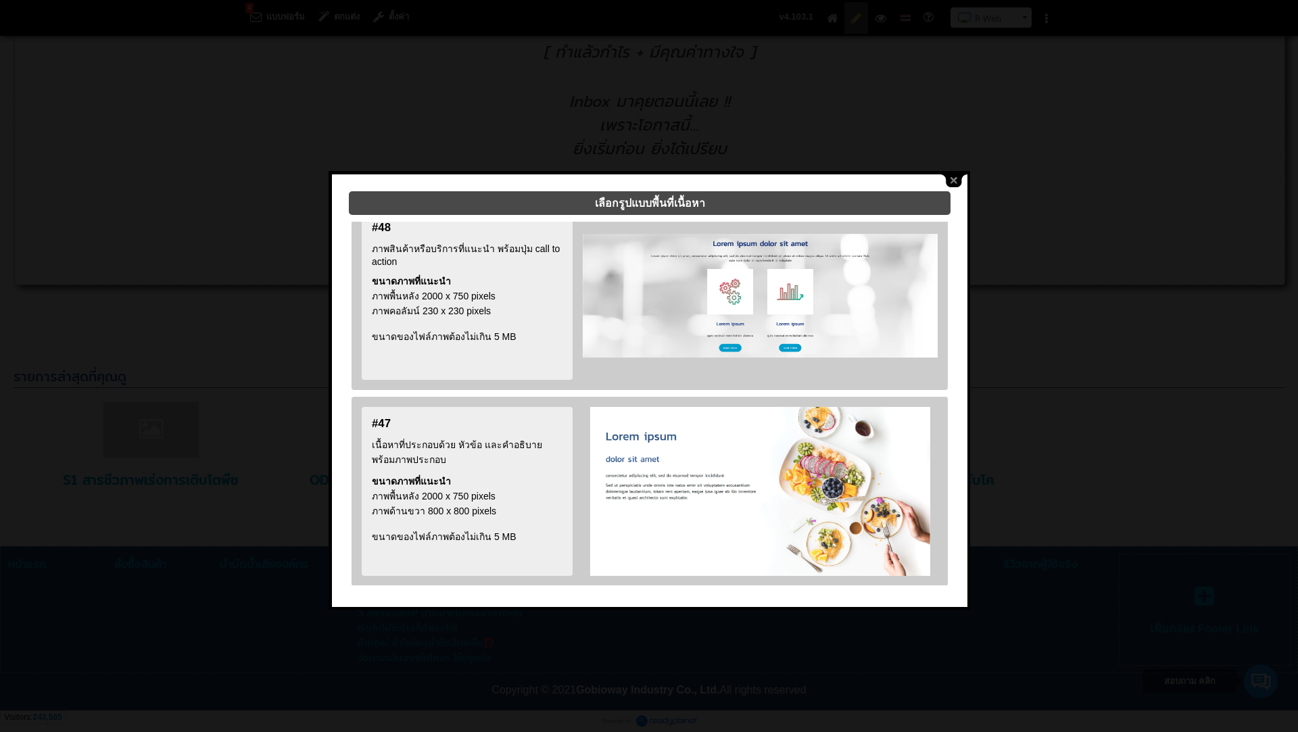
scroll to position [1072, 0]
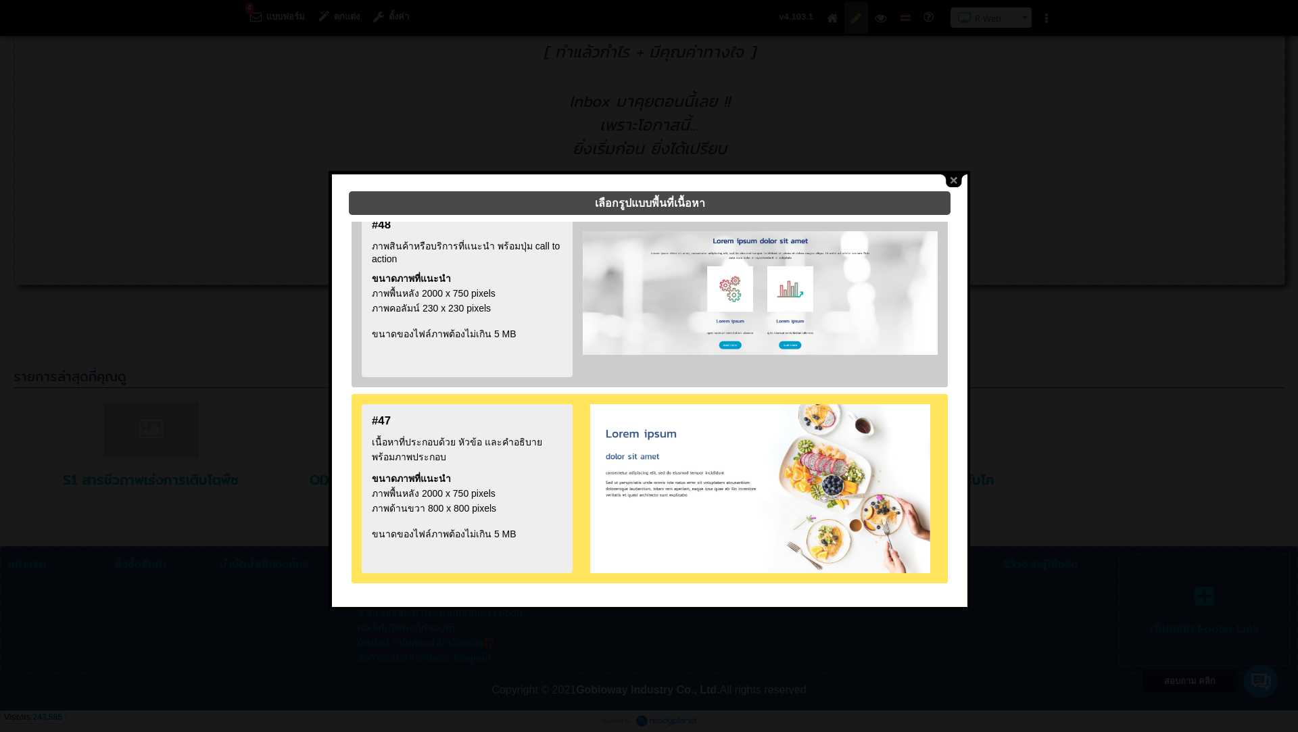
click at [785, 434] on div at bounding box center [760, 488] width 355 height 169
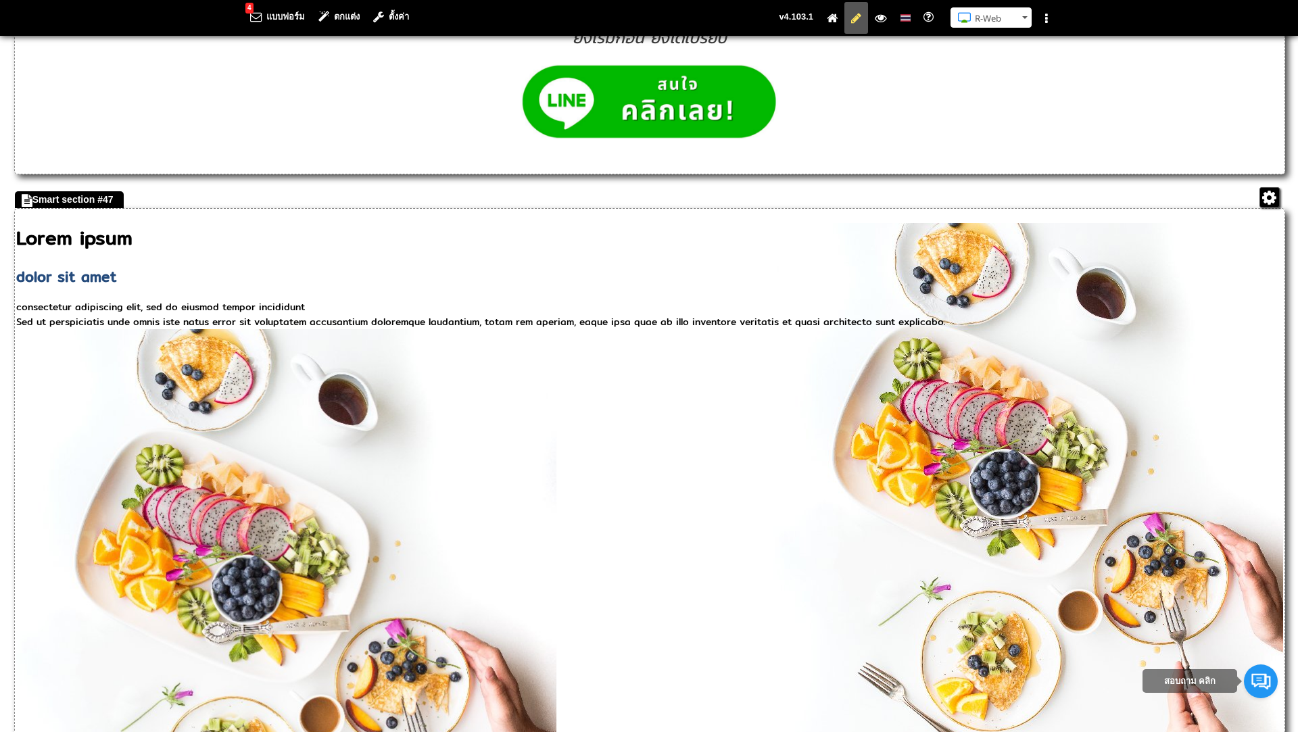
scroll to position [2033, 0]
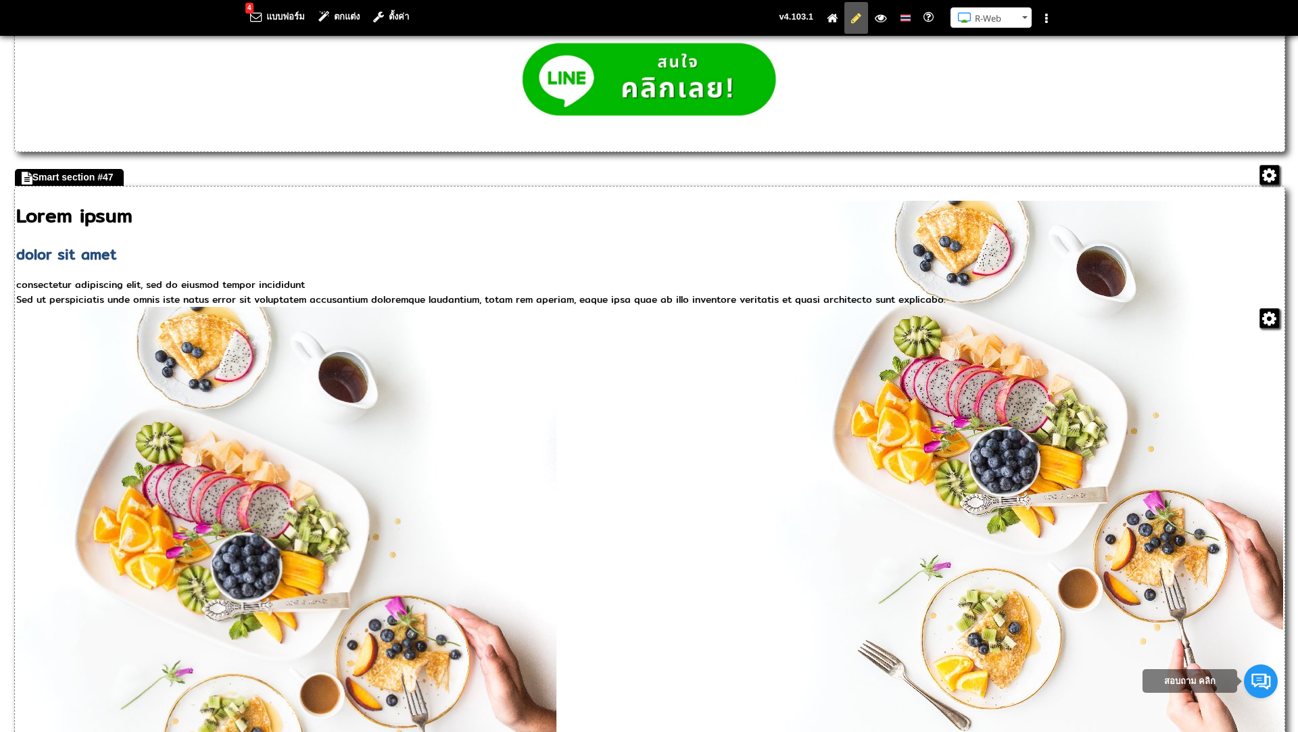
click at [557, 424] on img at bounding box center [286, 577] width 541 height 541
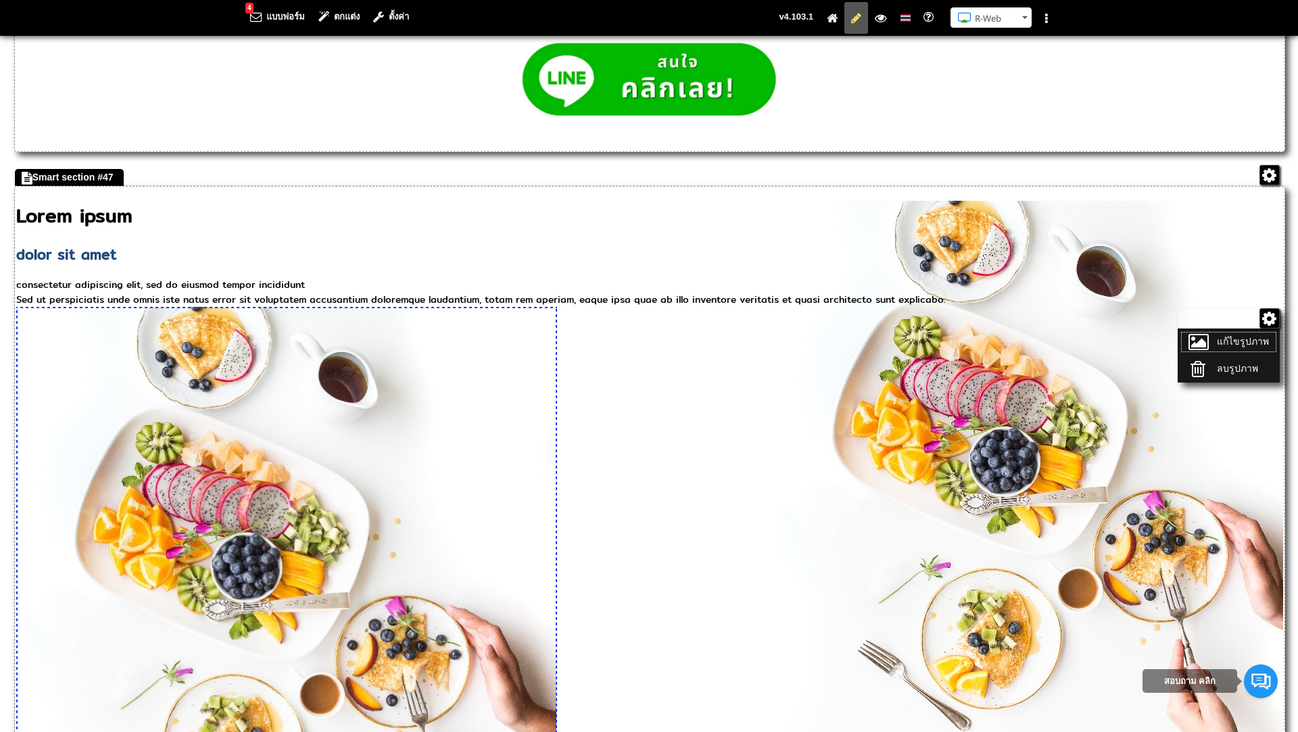
click at [1225, 333] on link "แก้ไขรูปภาพ" at bounding box center [1228, 342] width 94 height 19
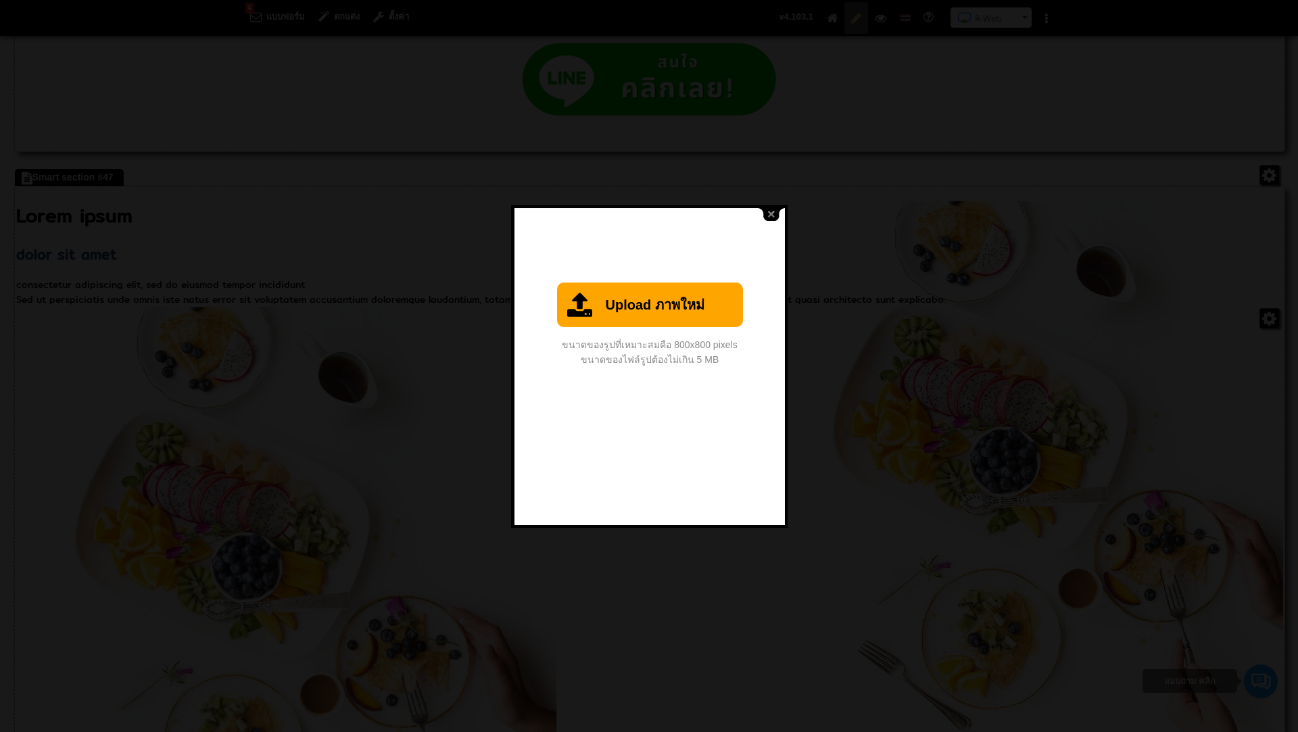
click at [637, 308] on link "Upload ภาพใหม่" at bounding box center [650, 305] width 186 height 45
type input "C:\fakepath\800 x 800.png"
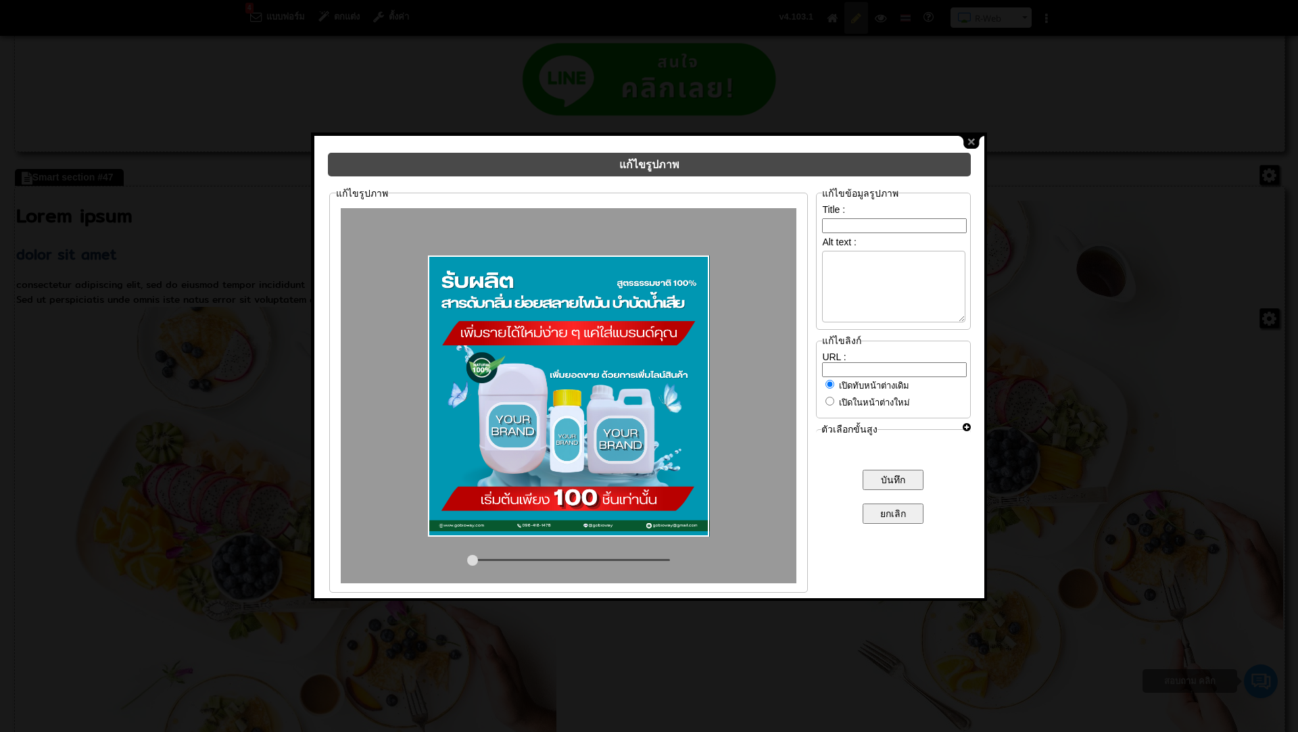
drag, startPoint x: 539, startPoint y: 549, endPoint x: 394, endPoint y: 551, distance: 144.6
type input "0.52"
click at [467, 559] on input "range" at bounding box center [568, 560] width 203 height 2
click at [925, 223] on input "text" at bounding box center [894, 225] width 145 height 15
click at [896, 470] on input "บันทึก" at bounding box center [892, 480] width 61 height 20
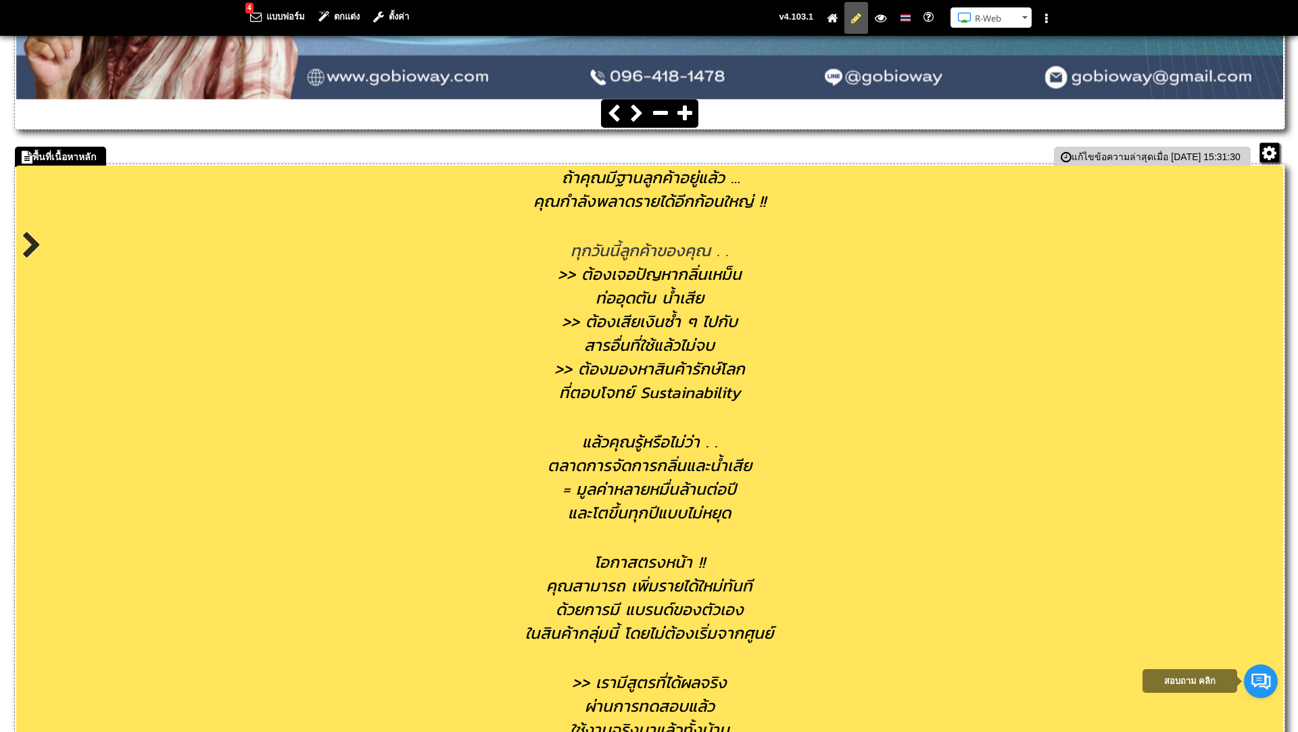
scroll to position [535, 0]
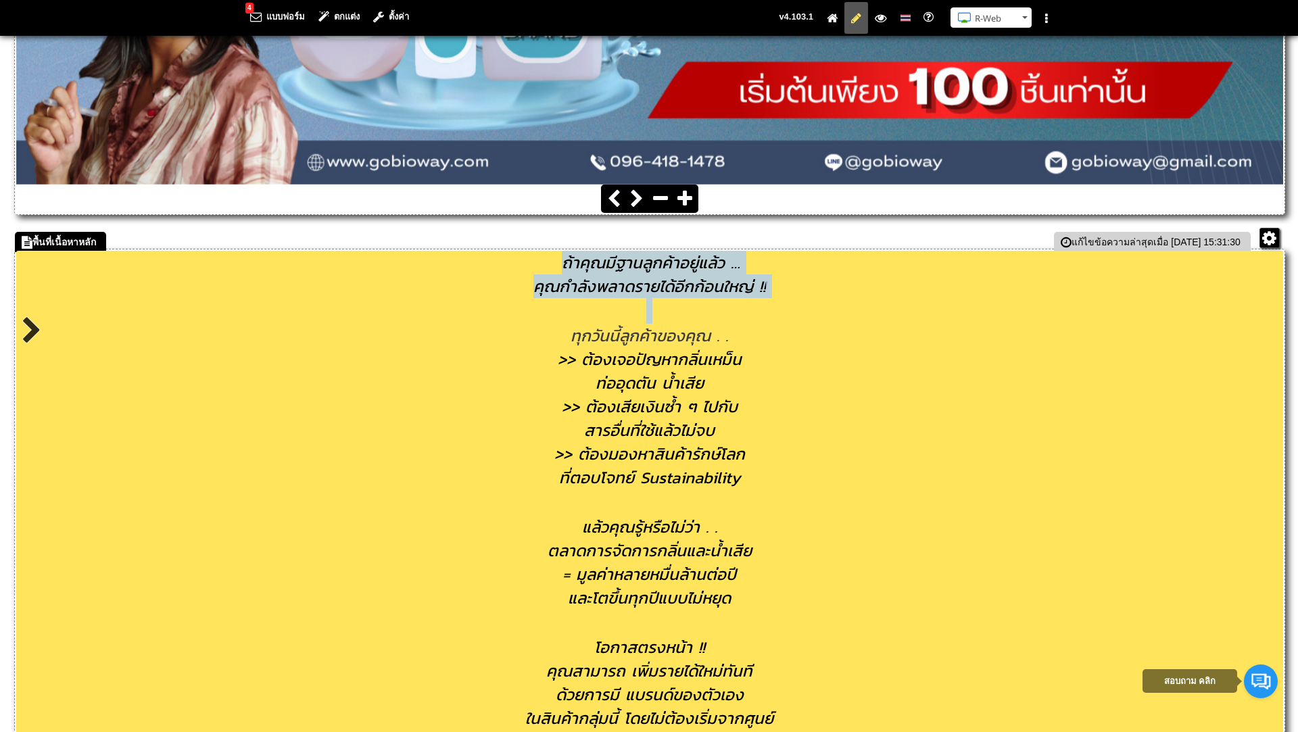
drag, startPoint x: 563, startPoint y: 253, endPoint x: 783, endPoint y: 302, distance: 225.0
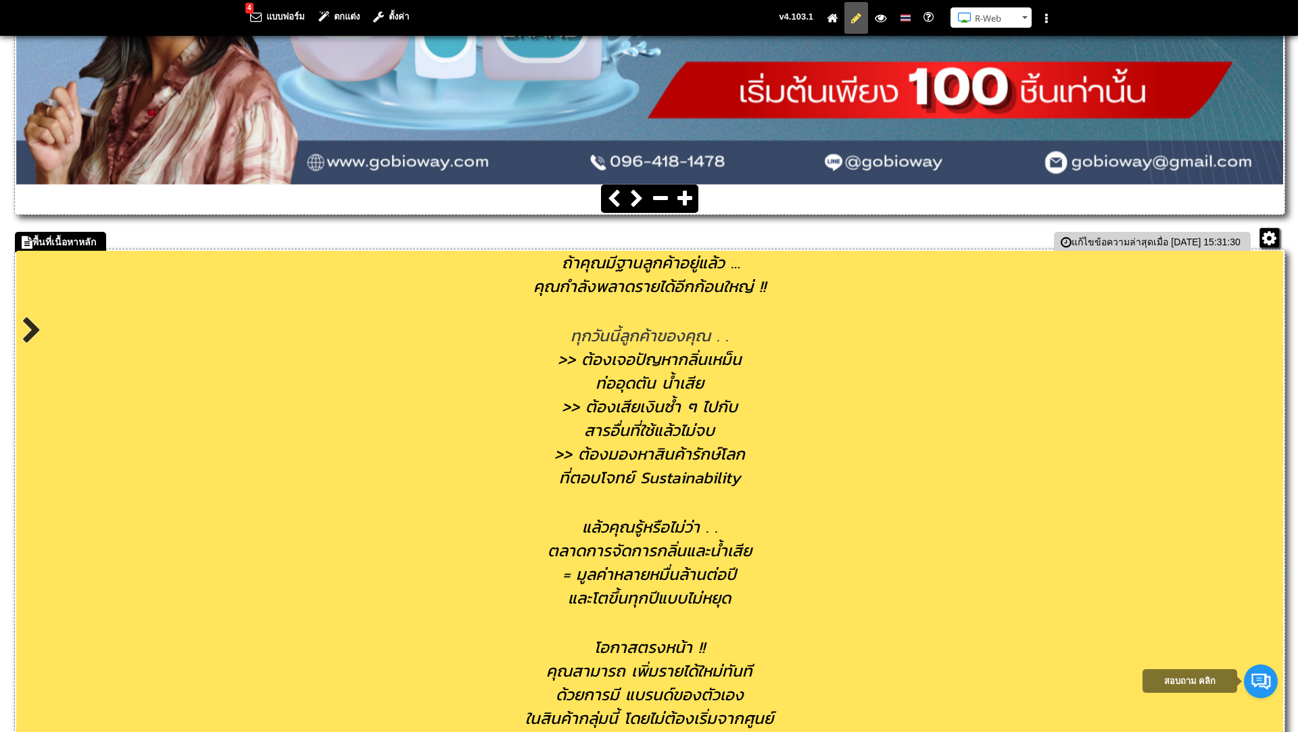
click at [789, 302] on div at bounding box center [649, 311] width 1267 height 26
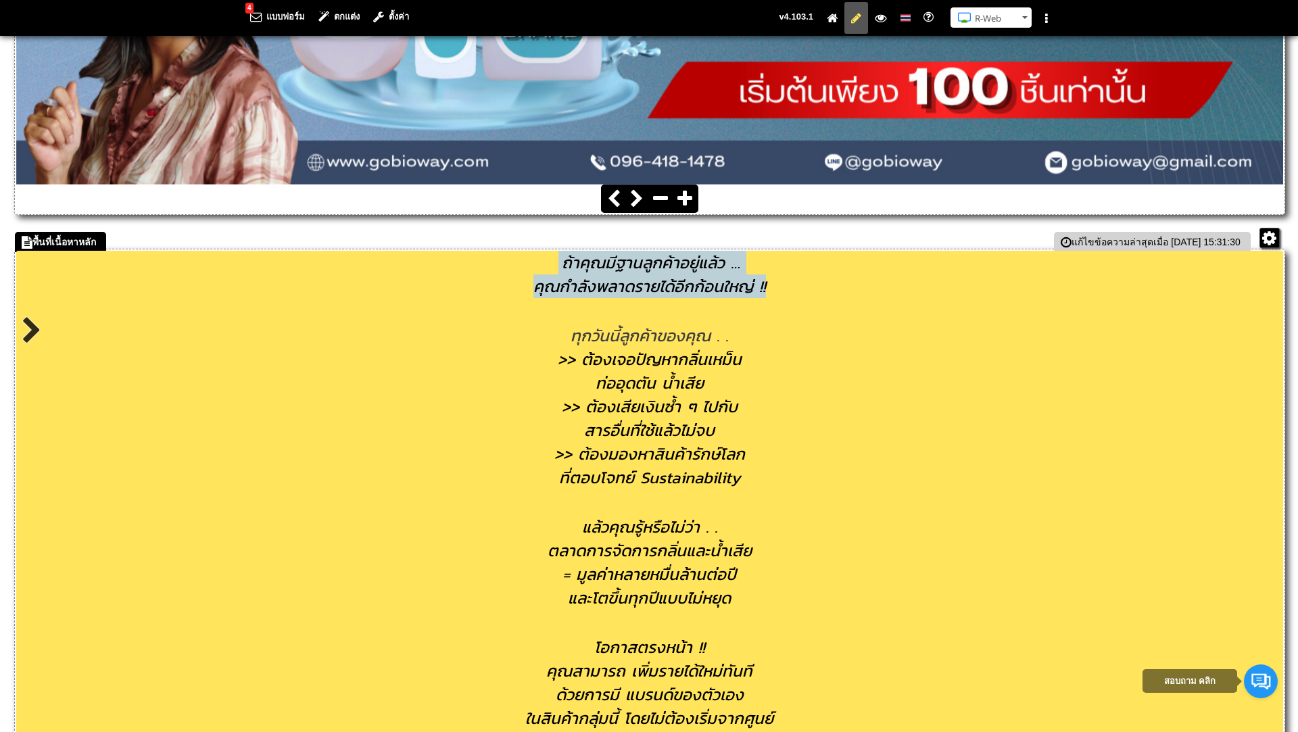
drag, startPoint x: 771, startPoint y: 283, endPoint x: 556, endPoint y: 257, distance: 217.1
copy div "ถ้าคุณมีฐานลูกค้าอยู่แล้ว … คุณกำลังพลาดรายได้อีกก้อนใหญ่​ !!"
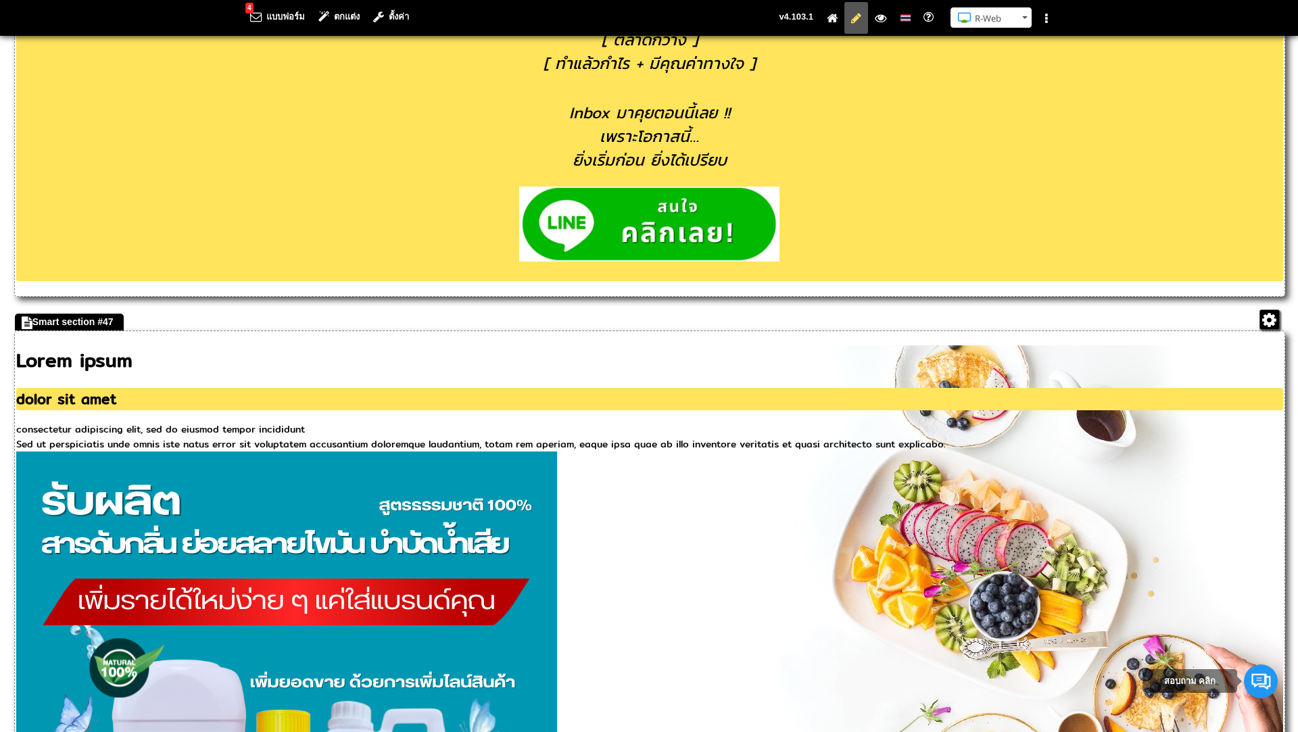
scroll to position [1954, 0]
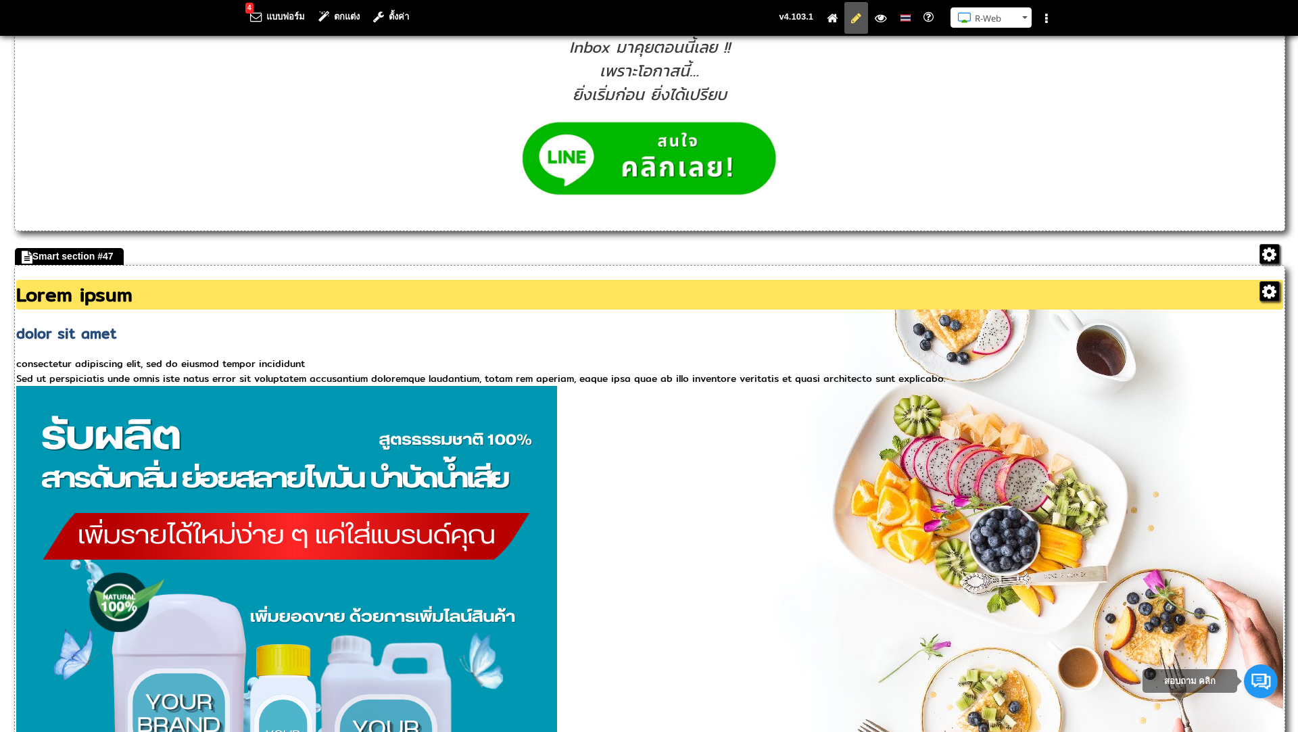
click at [180, 310] on h1 "Lorem ipsum" at bounding box center [649, 295] width 1267 height 30
drag, startPoint x: 180, startPoint y: 349, endPoint x: 39, endPoint y: 347, distance: 141.3
click at [39, 310] on h1 "Lorem ipsum" at bounding box center [649, 295] width 1267 height 30
paste h1
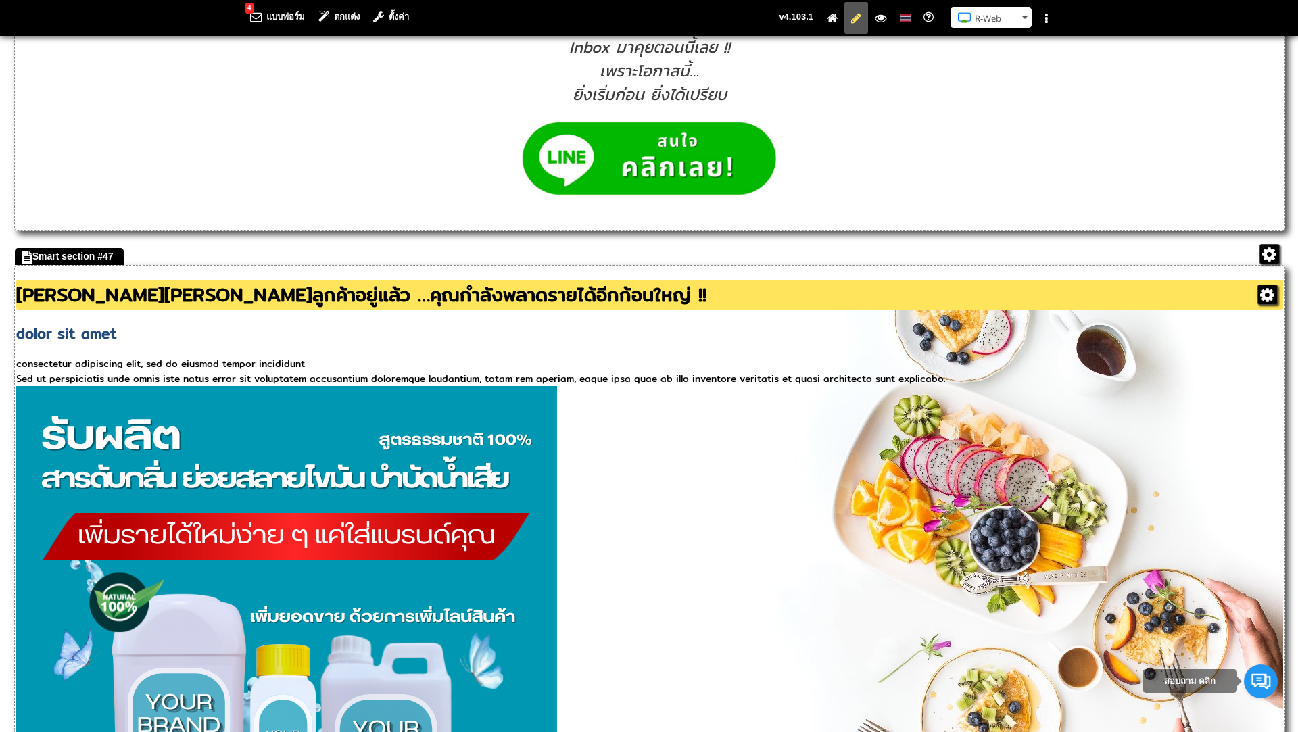
click at [47, 310] on h1 "ถ้าคุณมีฐานลูกค้าอยู่แล้ว …คุณกำลังพลาดรายได้อีกก้อนใหญ่​ !!" at bounding box center [649, 295] width 1267 height 30
click at [291, 310] on h1 "ถ้าคุณมีฐานลูกค้าอยู่แล้ว …คุณกำลังพลาดรายได้อีกก้อนใหญ่​ !!" at bounding box center [649, 295] width 1267 height 30
click at [302, 310] on h1 "ถ้าคุณมีฐานลูกค้าอยู่แล้ว…คุณกำลังพลาดรายได้อีกก้อนใหญ่​ !!" at bounding box center [649, 295] width 1267 height 30
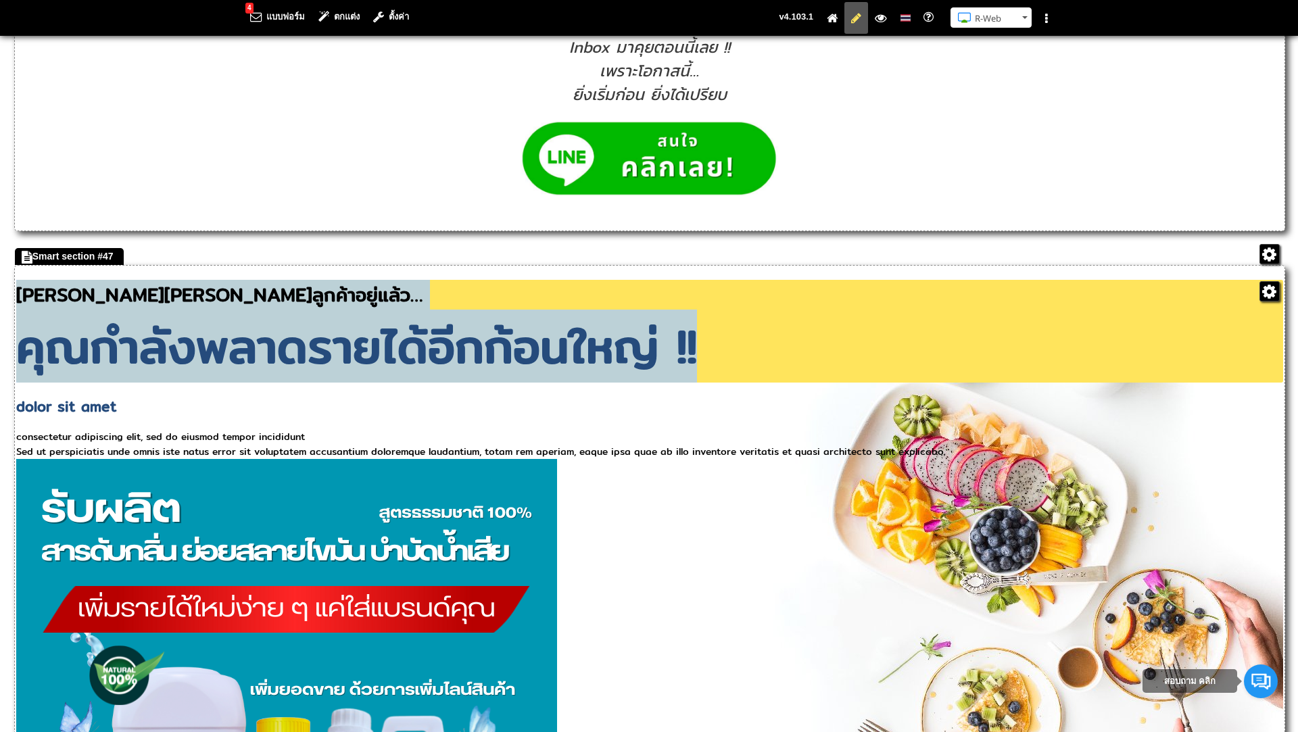
drag, startPoint x: 400, startPoint y: 424, endPoint x: 36, endPoint y: 338, distance: 374.4
click at [36, 338] on div "คุณกำลังพลาดรายได้อีกก้อนใหญ่​ !!" at bounding box center [649, 346] width 1267 height 73
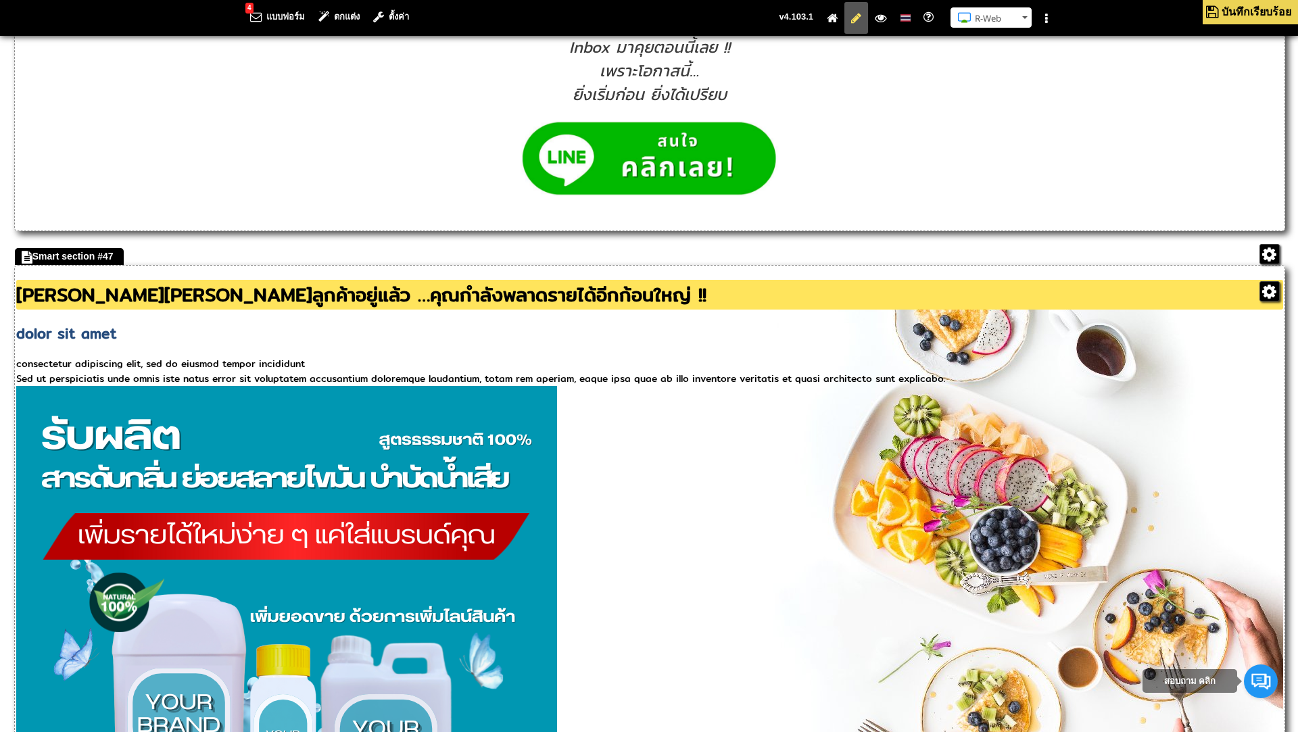
click at [48, 310] on h1 "ถ้าคุณมีฐานลูกค้าอยู่แล้ว …คุณกำลังพลาดรายได้อีกก้อนใหญ่​ !!" at bounding box center [649, 295] width 1267 height 30
click at [308, 310] on h1 "ถ้าคุณมีฐานลูกค้าอยู่แล้ว …คุณกำลังพลาดรายได้อีกก้อนใหญ่​ !!" at bounding box center [649, 295] width 1267 height 30
click at [111, 310] on h1 "ถ้าคุณมีฐานลูกค้าอยู่แล้ว คุณกำลังพลาดรายได้อีกก้อนใหญ่​ !!" at bounding box center [649, 295] width 1267 height 30
click at [291, 310] on h1 "ถ้าคุณมีฐานลูกค้าอยู่แล้ว คุณกำลังพลาดรายได้อีกก้อนใหญ่​" at bounding box center [649, 295] width 1267 height 30
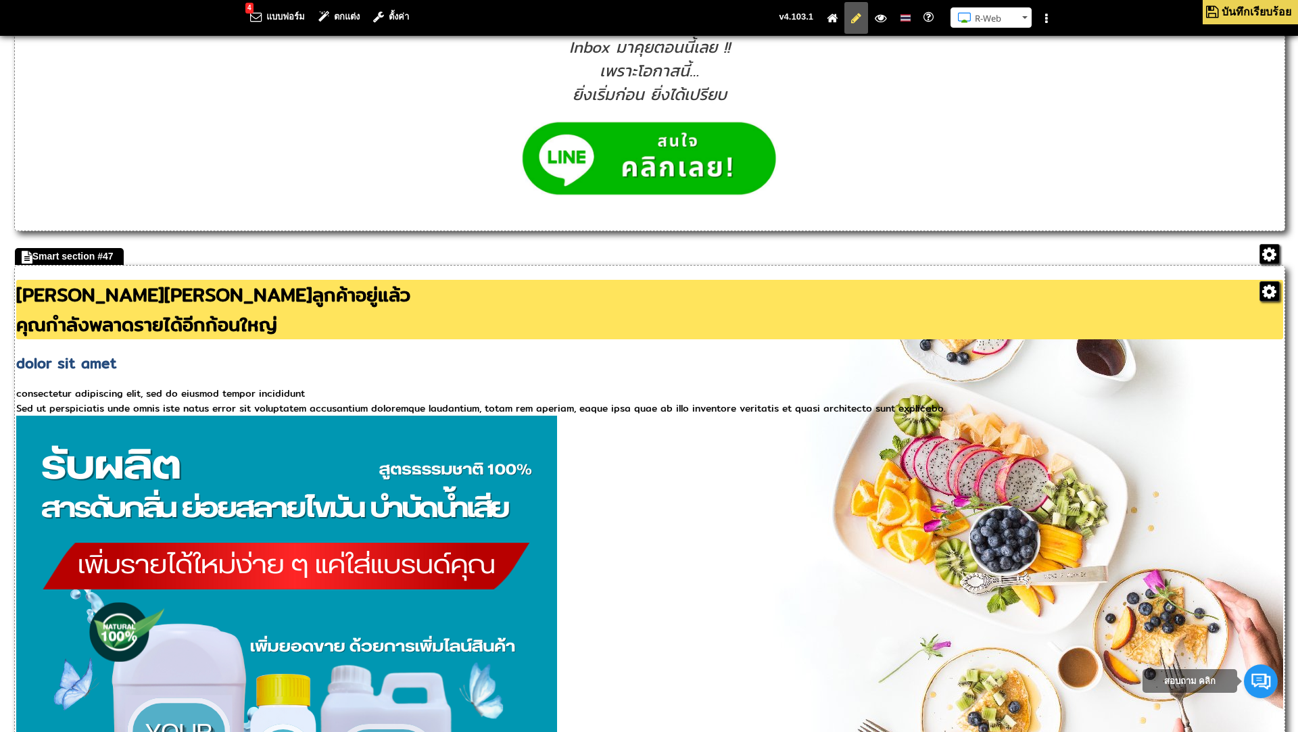
click at [396, 339] on div "คุณกำลังพลาดรายได้อีกก้อนใหญ่​" at bounding box center [649, 325] width 1267 height 30
click at [497, 416] on div "ถ้าคุณมีฐานลูกค้าอยู่แล้ว คุณกำลังพลาดรายได้อีกก้อนใหญ่​ !! แก้ไข URL dolor sit…" at bounding box center [649, 348] width 1267 height 136
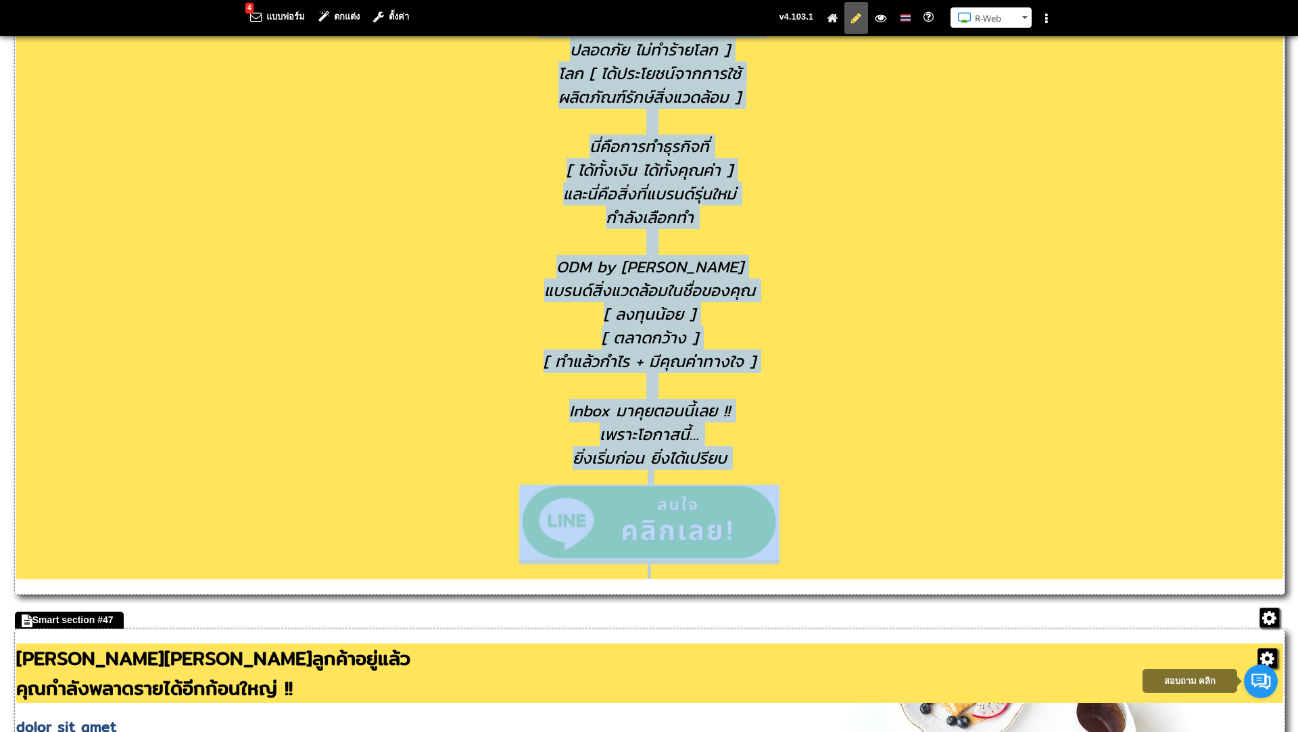
scroll to position [1644, 0]
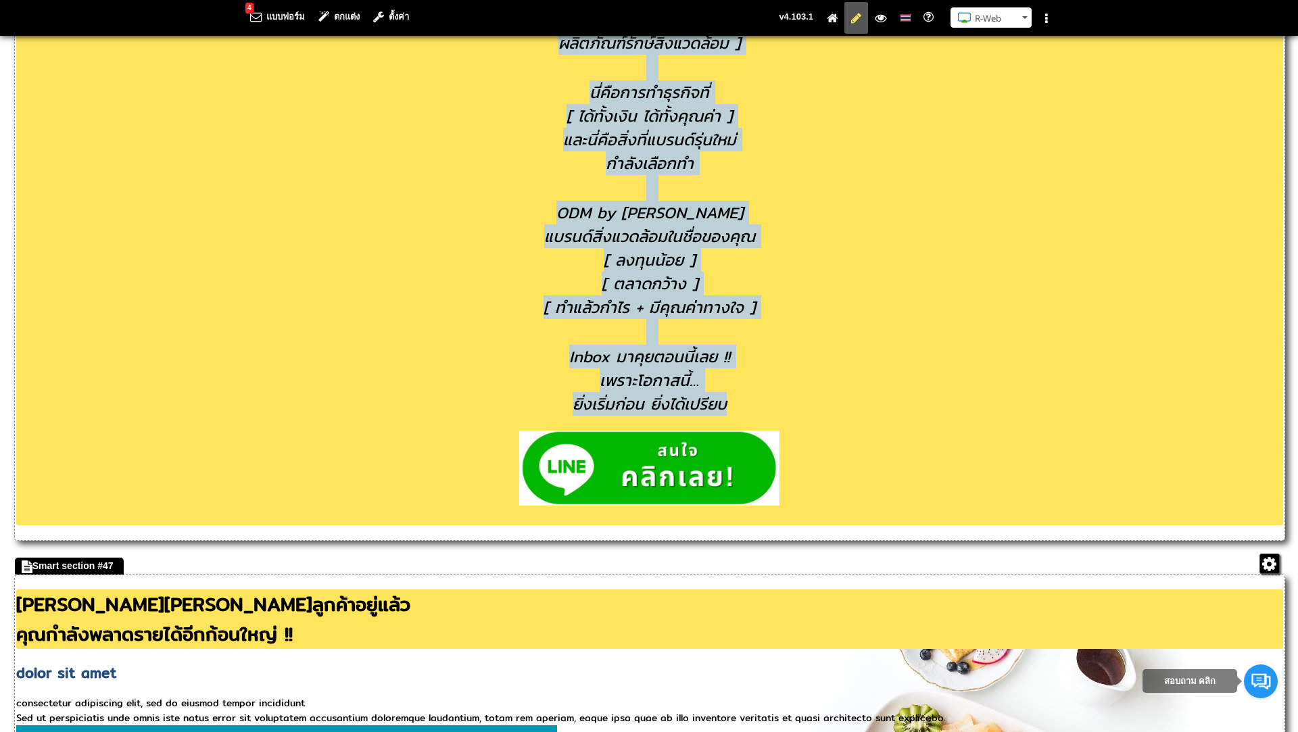
drag, startPoint x: 561, startPoint y: 275, endPoint x: 800, endPoint y: 430, distance: 284.4
copy div "ทุกวันนี้ลูกค้าของคุณ . . >> ต้องเจอปัญหากลิ่นเหม็น ท่ออุดตัน น้ำเสีย >> ต้องเส…"
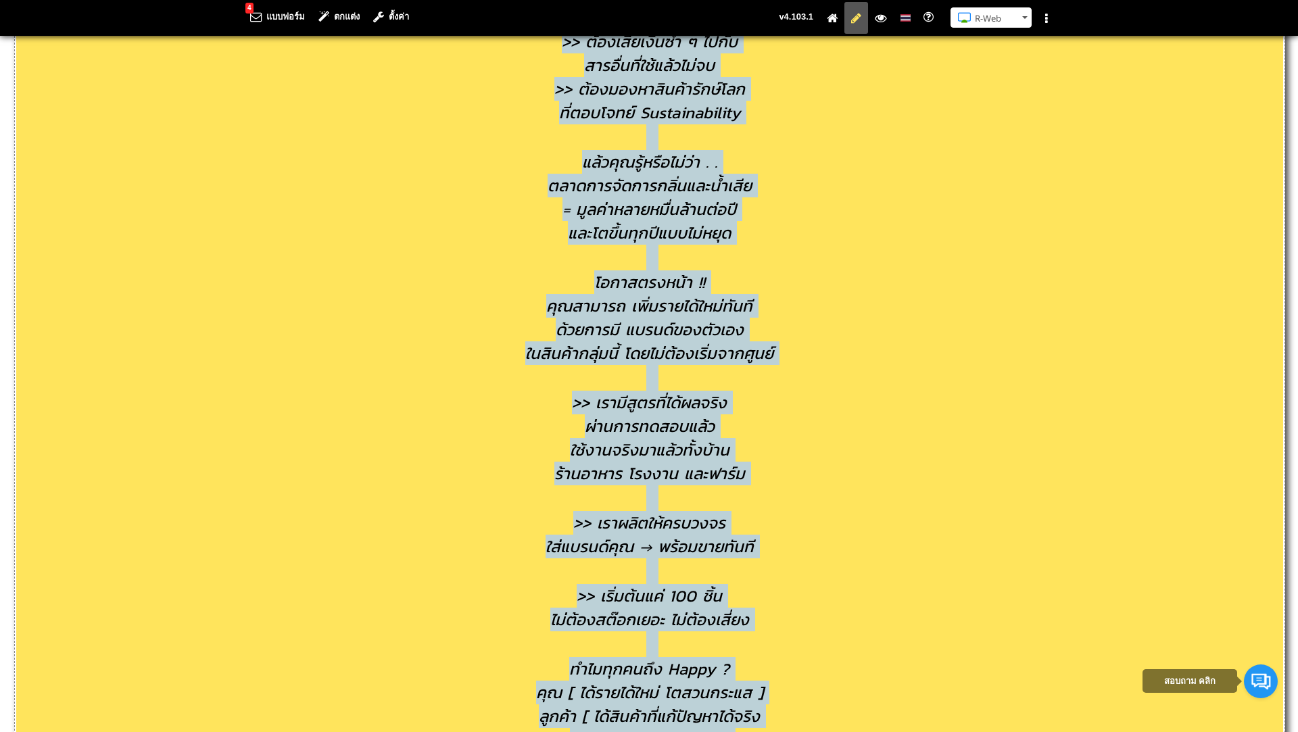
scroll to position [656, 0]
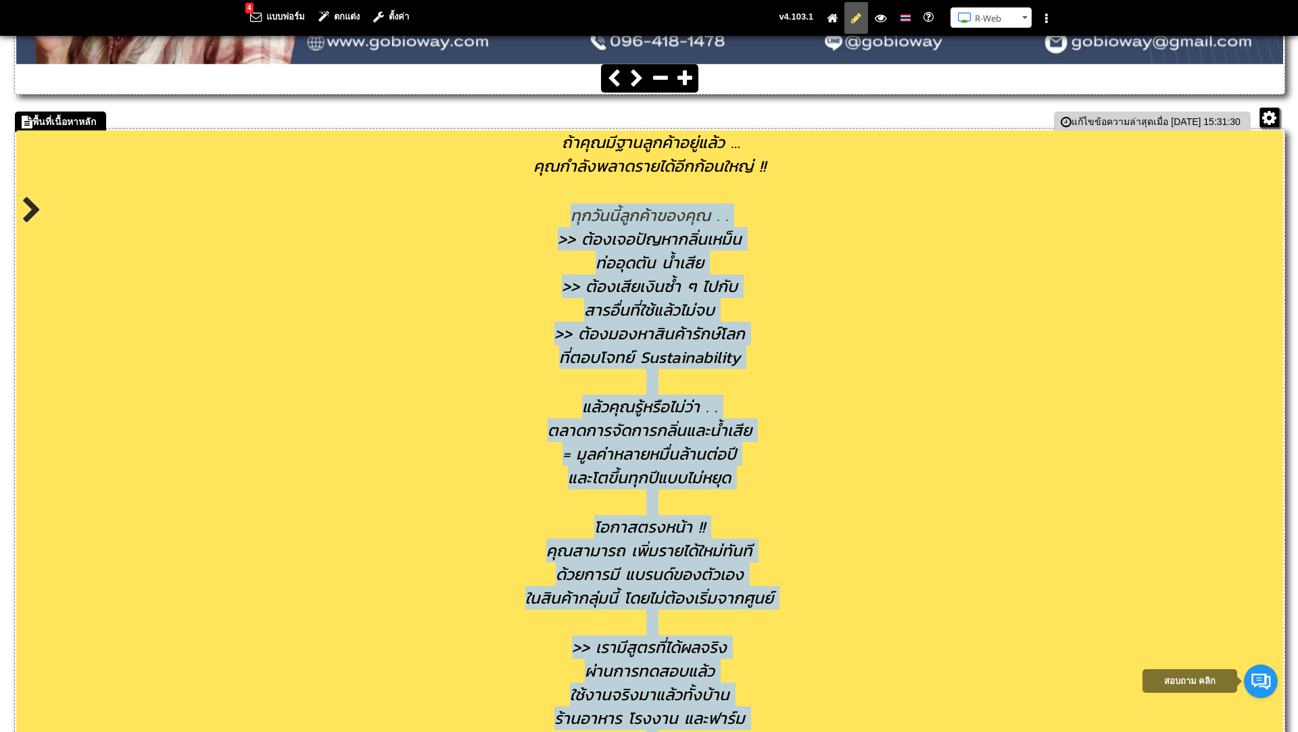
click at [632, 278] on span ">> ต้องเสียเงินซ้ำ ๆ ไปกับ" at bounding box center [650, 286] width 176 height 24
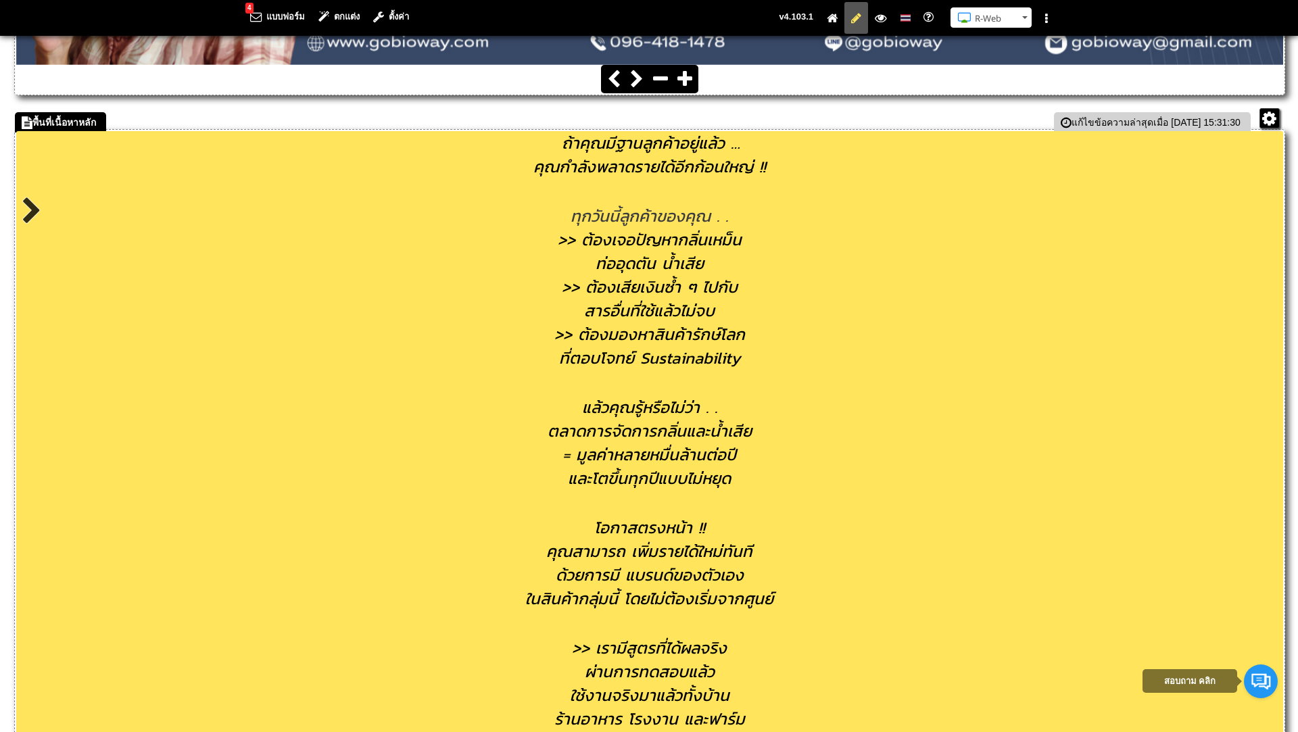
scroll to position [635, 0]
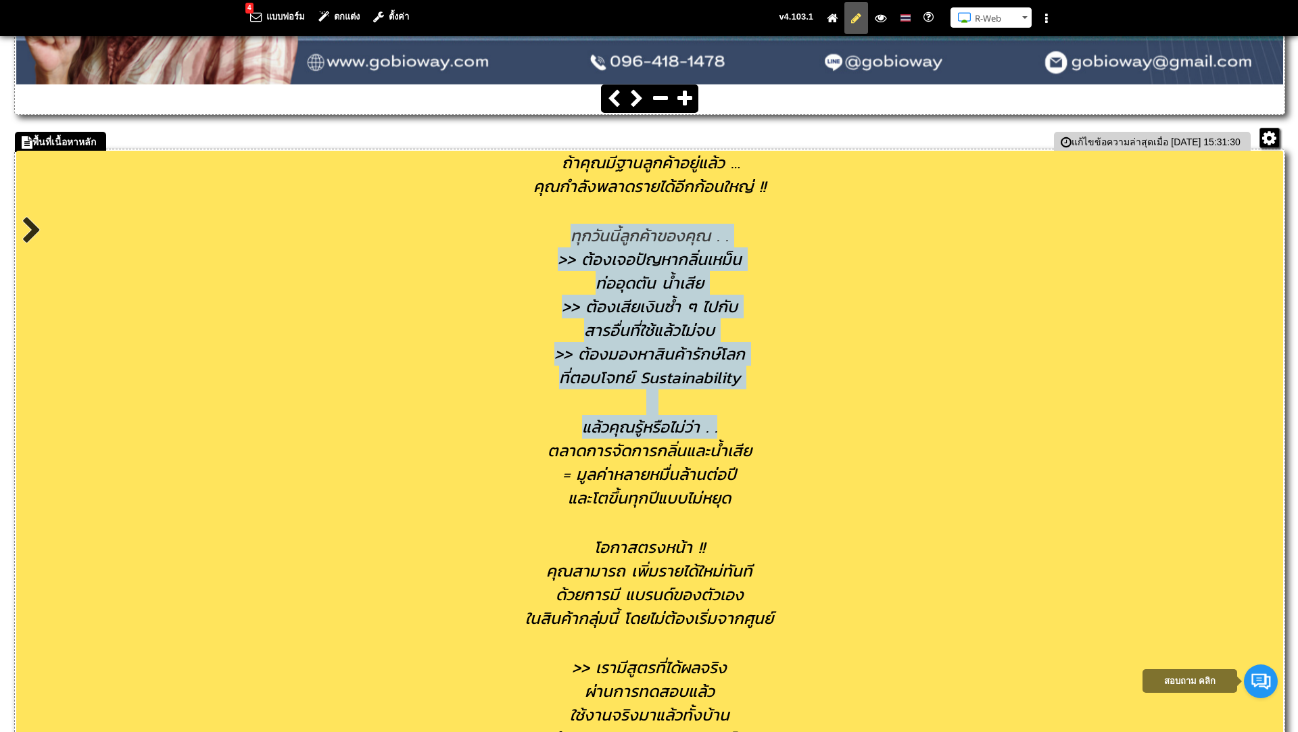
drag, startPoint x: 560, startPoint y: 232, endPoint x: 818, endPoint y: 422, distance: 320.5
click at [810, 412] on div at bounding box center [649, 402] width 1267 height 26
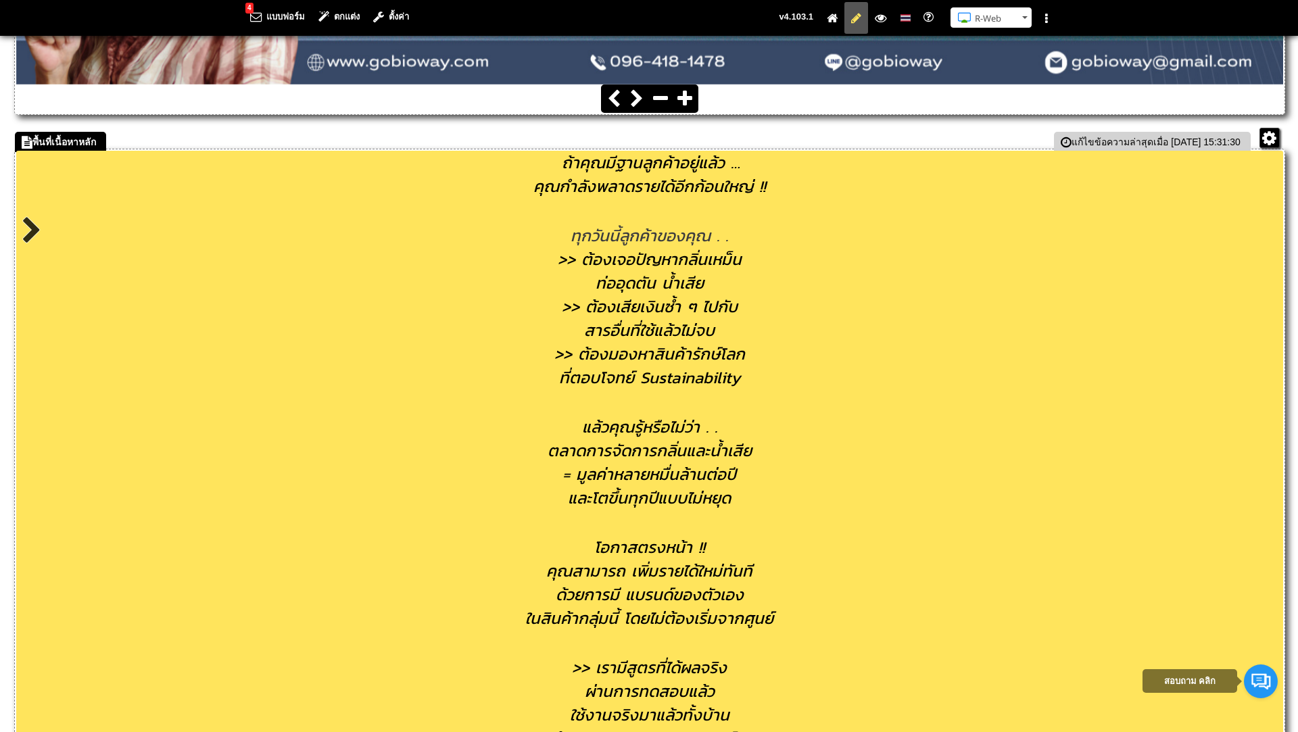
drag, startPoint x: 560, startPoint y: 231, endPoint x: 785, endPoint y: 387, distance: 273.3
click at [785, 387] on div "ทุกวันนี้ลูกค้าของคุณ . . >> ต้องเจอปัญหากลิ่นเหม็น ท่ออุดตัน น้ำเสีย >> ต้องเส…" at bounding box center [649, 293] width 1267 height 191
copy div "ทุกวันนี้ลูกค้าของคุณ . . >> ต้องเจอปัญหากลิ่นเหม็น ท่ออุดตัน น้ำเสีย >> ต้องเส…"
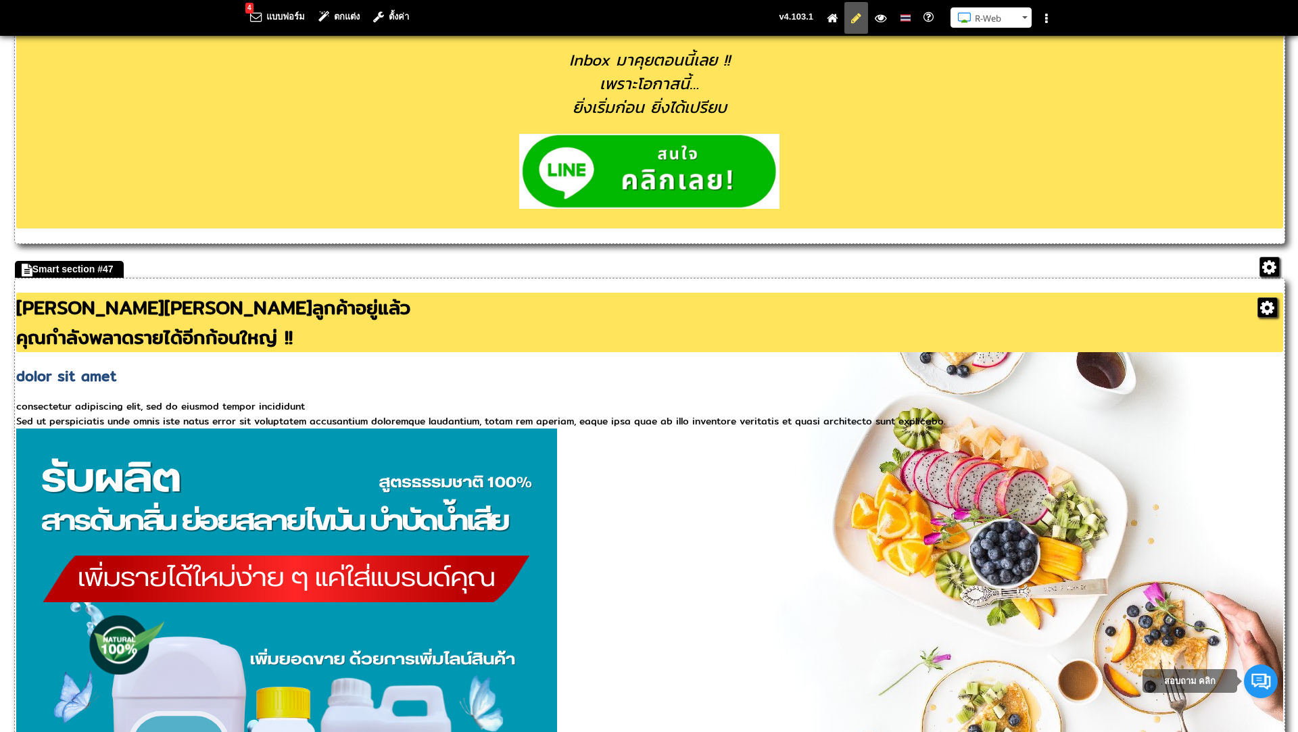
scroll to position [2011, 0]
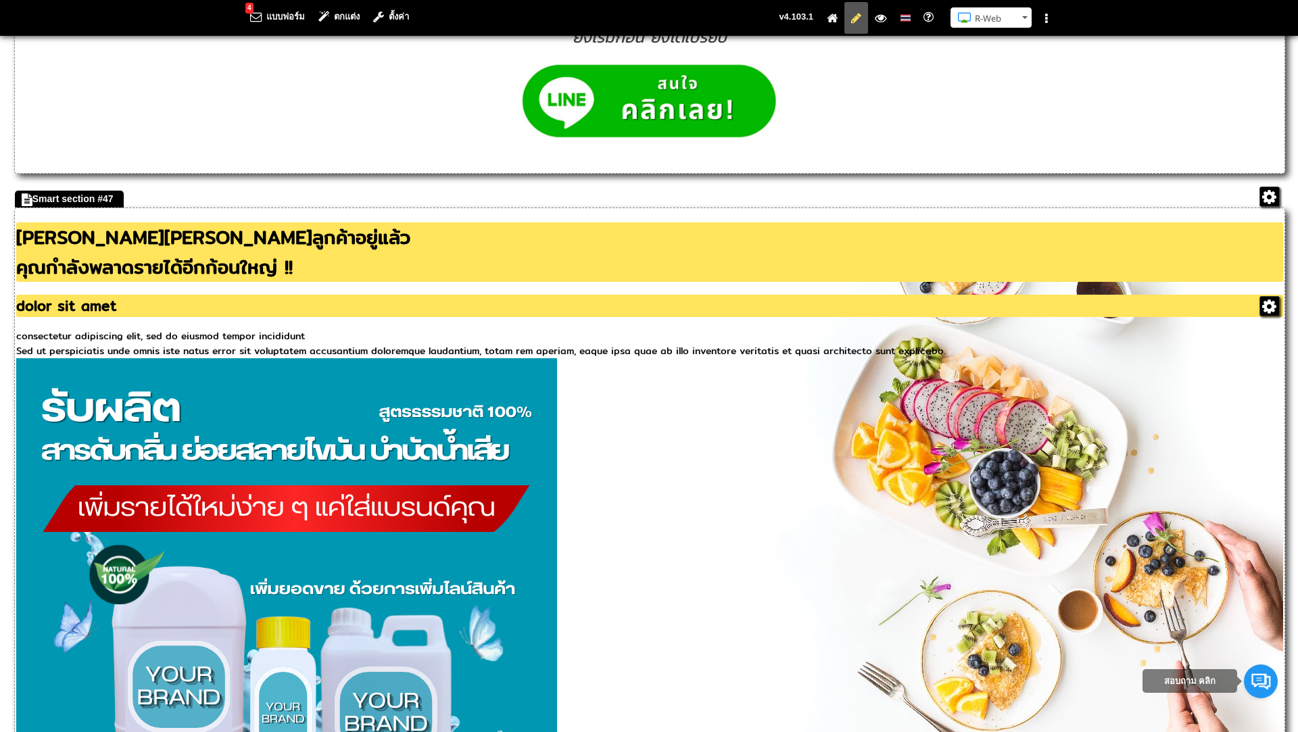
click at [46, 317] on h2 "dolor sit amet" at bounding box center [649, 306] width 1267 height 22
drag, startPoint x: 36, startPoint y: 357, endPoint x: 142, endPoint y: 350, distance: 106.3
click at [142, 317] on h2 "dolor sit amet" at bounding box center [649, 306] width 1267 height 22
paste h2
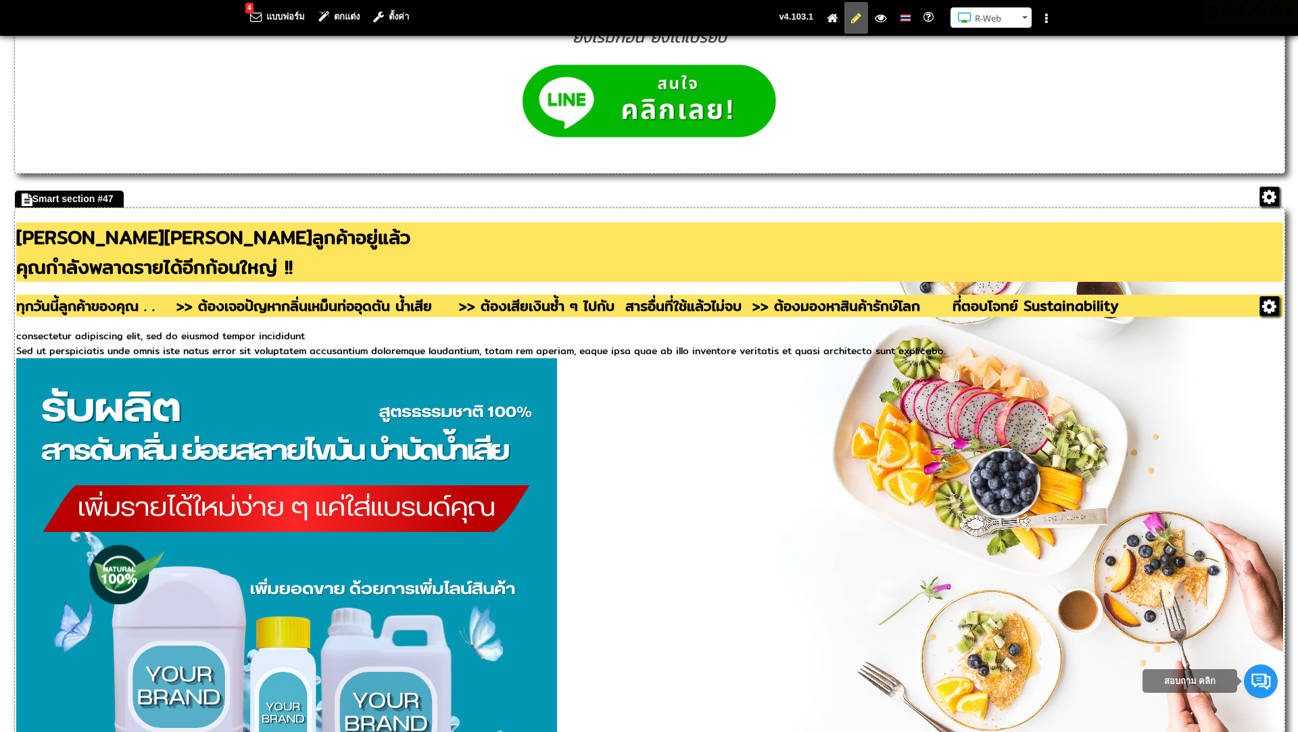
click at [209, 317] on h2 "ทุกวันนี้ลูกค้าของคุณ . . >> ต้องเจอปัญหากลิ่นเหม็นท่ออุดตัน น้ำเสีย >> ต้องเสี…" at bounding box center [649, 306] width 1267 height 22
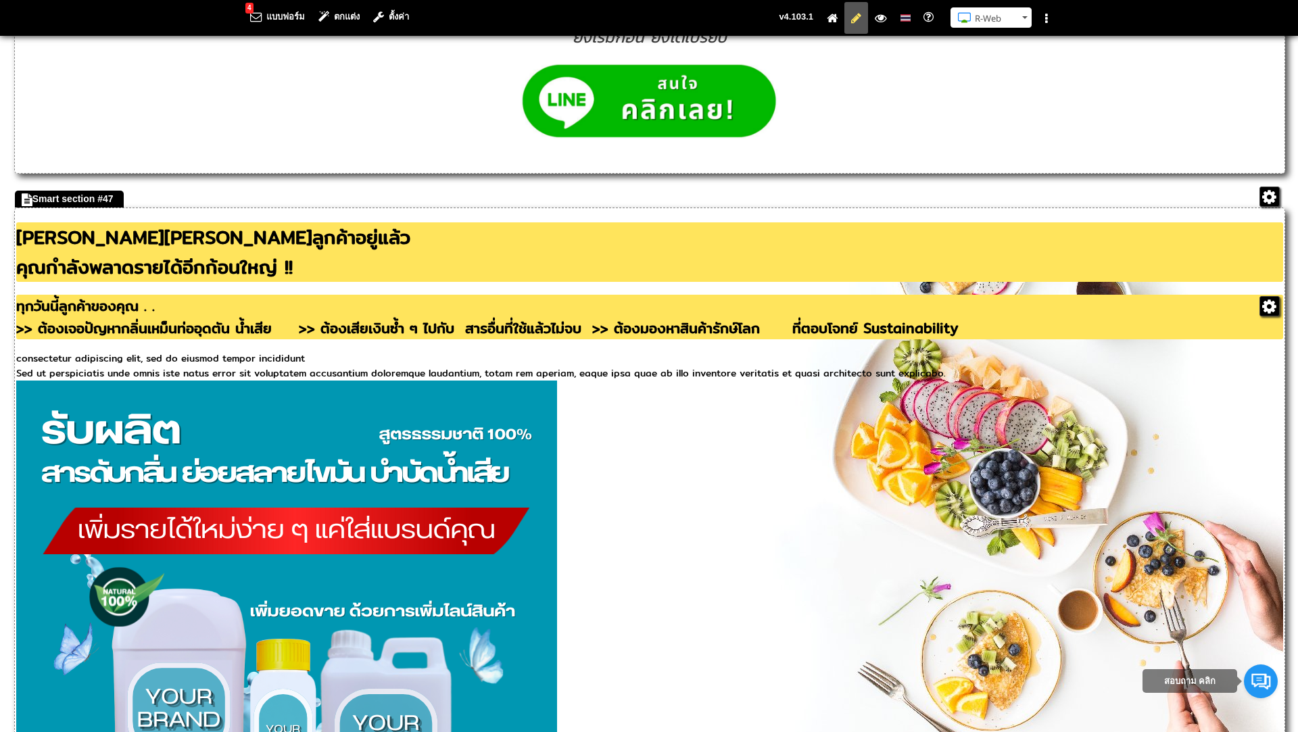
click at [345, 339] on div ">> ต้องเจอปัญหากลิ่นเหม็นท่ออุดตัน น้ำเสีย >> ต้องเสียเงินซ้ำ ๆ ไปกับ สารอื่นที…" at bounding box center [649, 328] width 1267 height 22
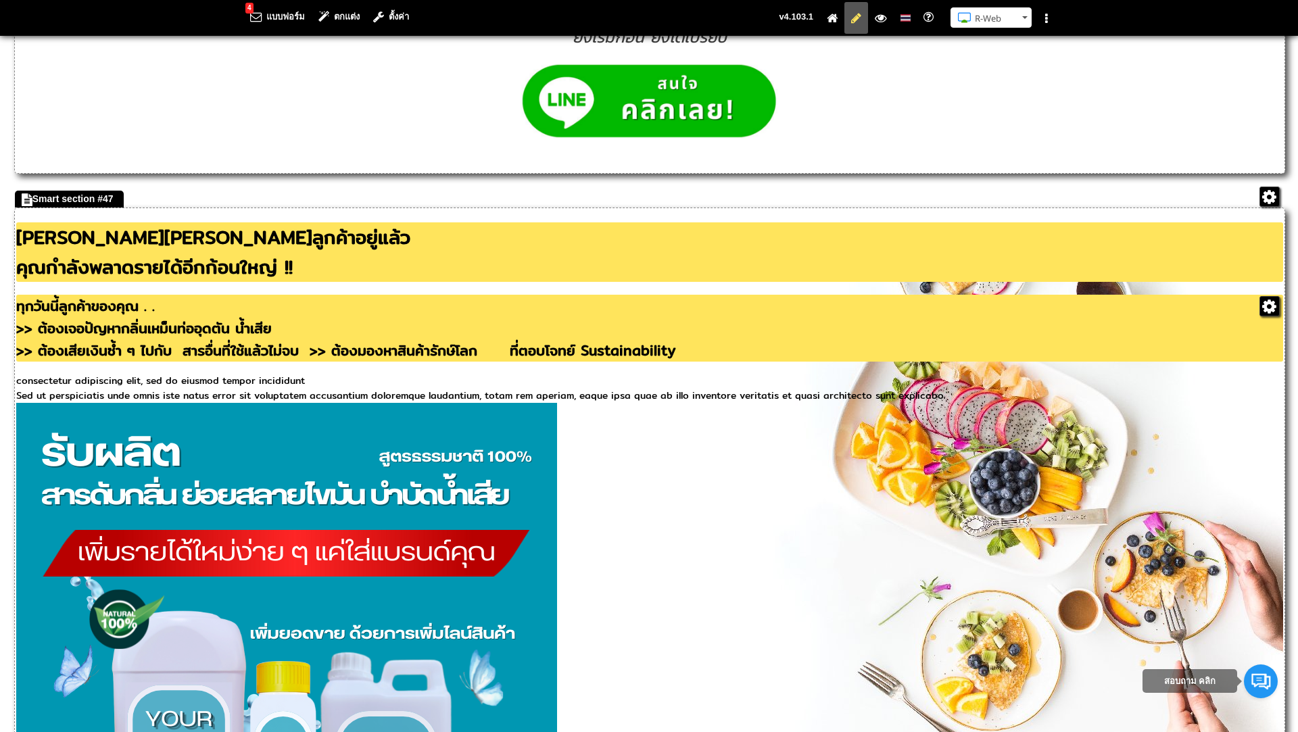
click at [349, 362] on div ">> ต้องเสียเงินซ้ำ ๆ ไปกับ สารอื่นที่ใช้แล้วไม่จบ >> ต้องมองหาสินค้ารักษ์โลก ที…" at bounding box center [649, 350] width 1267 height 22
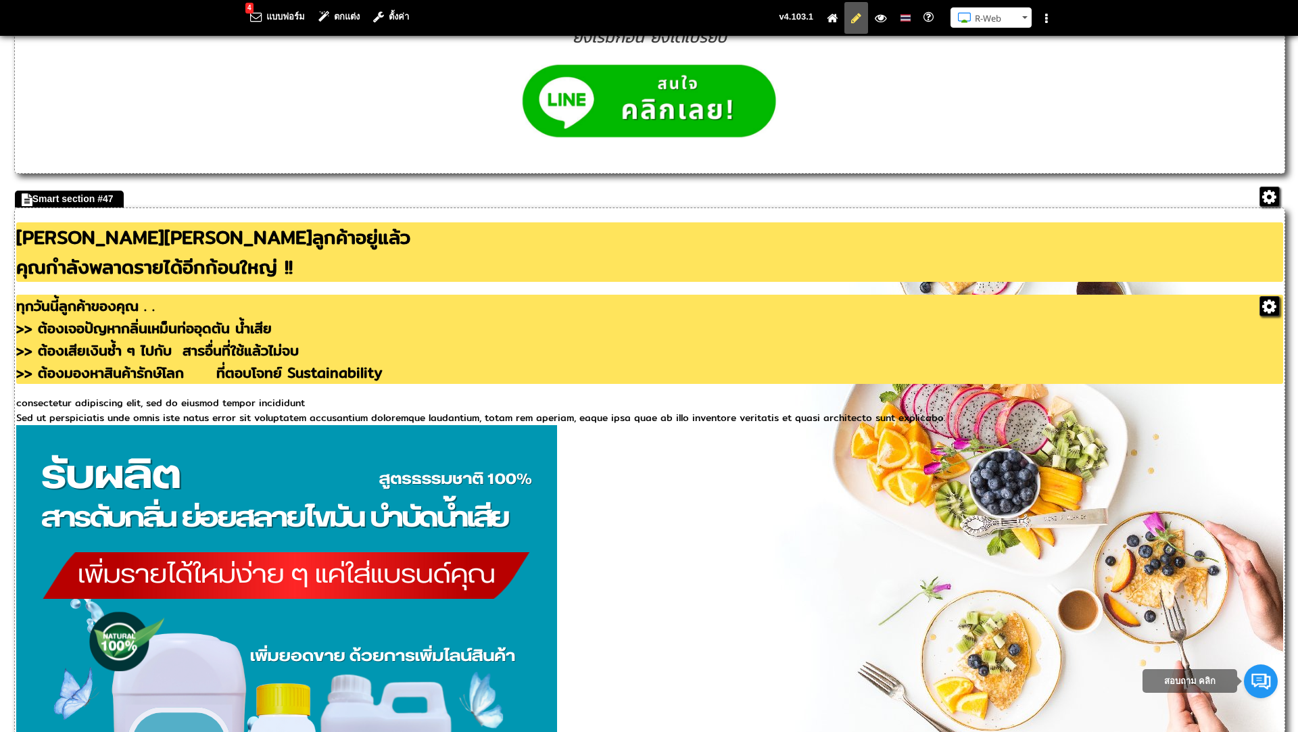
click at [215, 362] on div ">> ต้องเสียเงินซ้ำ ๆ ไปกับ สารอื่นที่ใช้แล้วไม่จบ" at bounding box center [649, 350] width 1267 height 22
click at [252, 384] on div ">> ต้องมองหาสินค้ารักษ์โลก ที่ตอบโจทย์ Sustainability" at bounding box center [649, 373] width 1267 height 22
click at [41, 339] on div ">> ต้องเจอปัญหากลิ่นเหม็นท่ออุดตัน น้ำเสีย" at bounding box center [649, 328] width 1267 height 22
click at [45, 362] on div ">> ต้องเสียเงินซ้ำ ๆ ไปกับสารอื่นที่ใช้แล้วไม่จบ" at bounding box center [649, 350] width 1267 height 22
click at [47, 384] on div ">> ต้องมองหาสินค้ารักษ์โลกที่ตอบโจทย์ Sustainability" at bounding box center [649, 373] width 1267 height 22
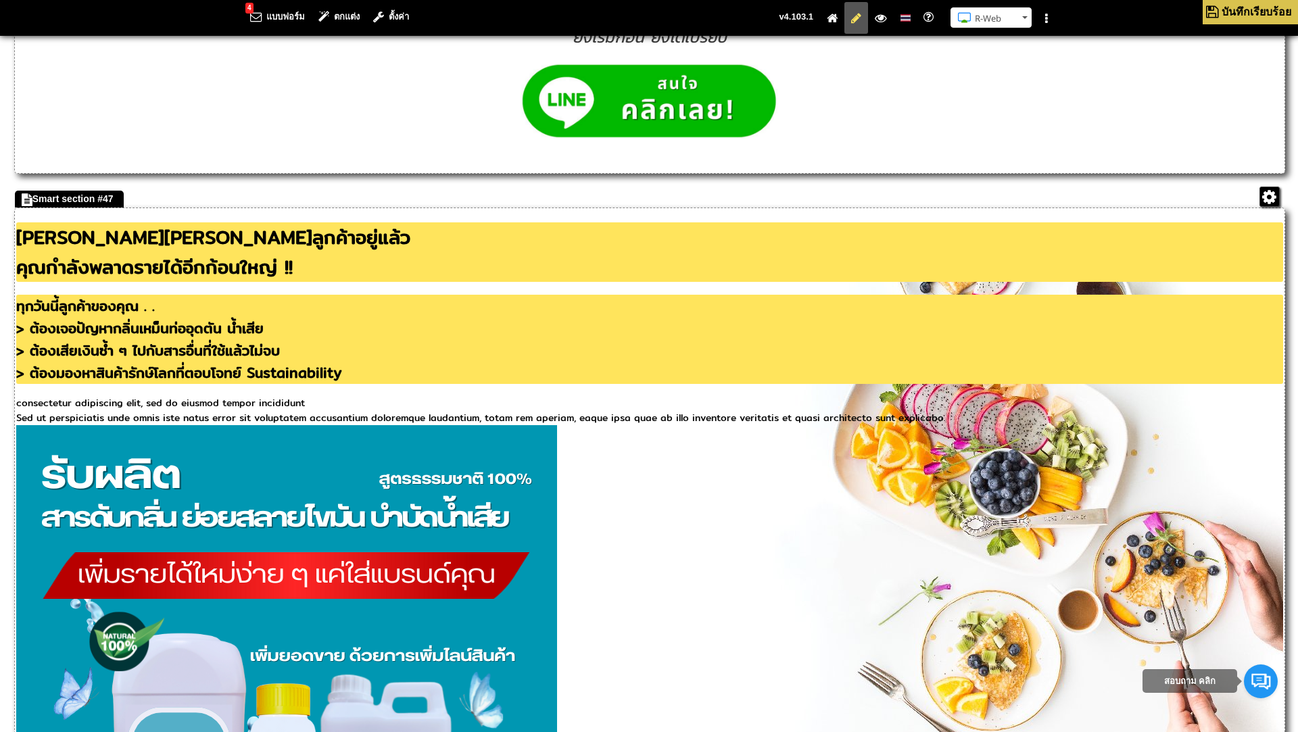
click at [148, 425] on div "Sed ut perspiciatis unde omnis iste natus error sit voluptatem accusantium dolo…" at bounding box center [649, 417] width 1267 height 15
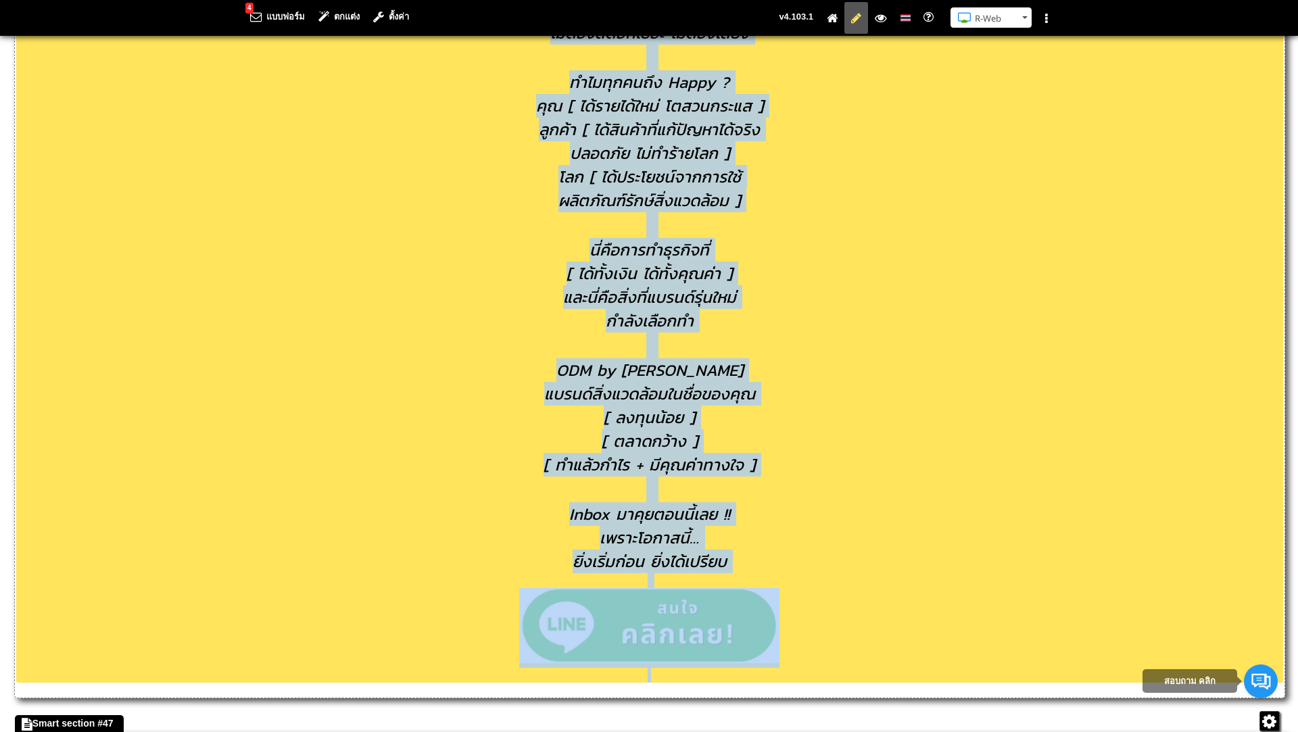
scroll to position [1522, 0]
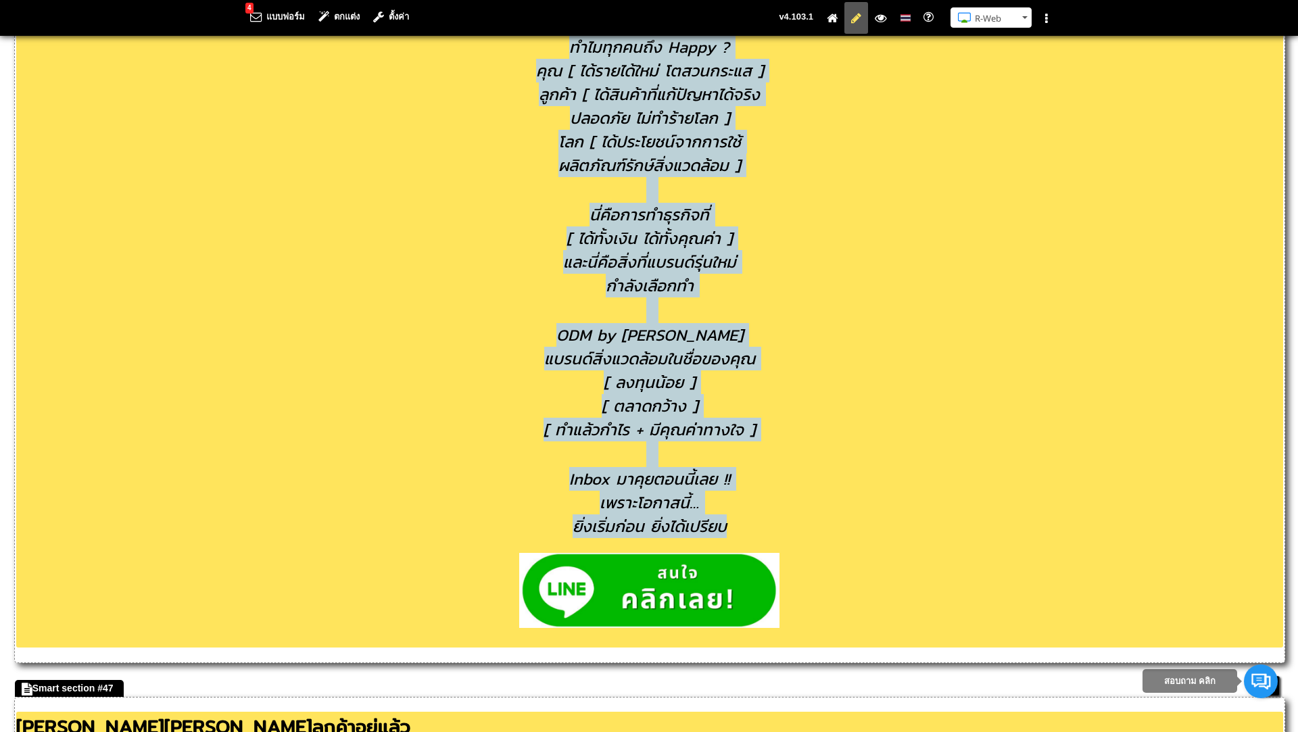
drag, startPoint x: 584, startPoint y: 228, endPoint x: 777, endPoint y: 547, distance: 372.1
copy div "แล้วคุณรู้หรือไม่ว่า . . ตลาดการจัดการกลิ่นและน้ำเสีย = มูลค่าหลายหมื่นล้านต่อป…"
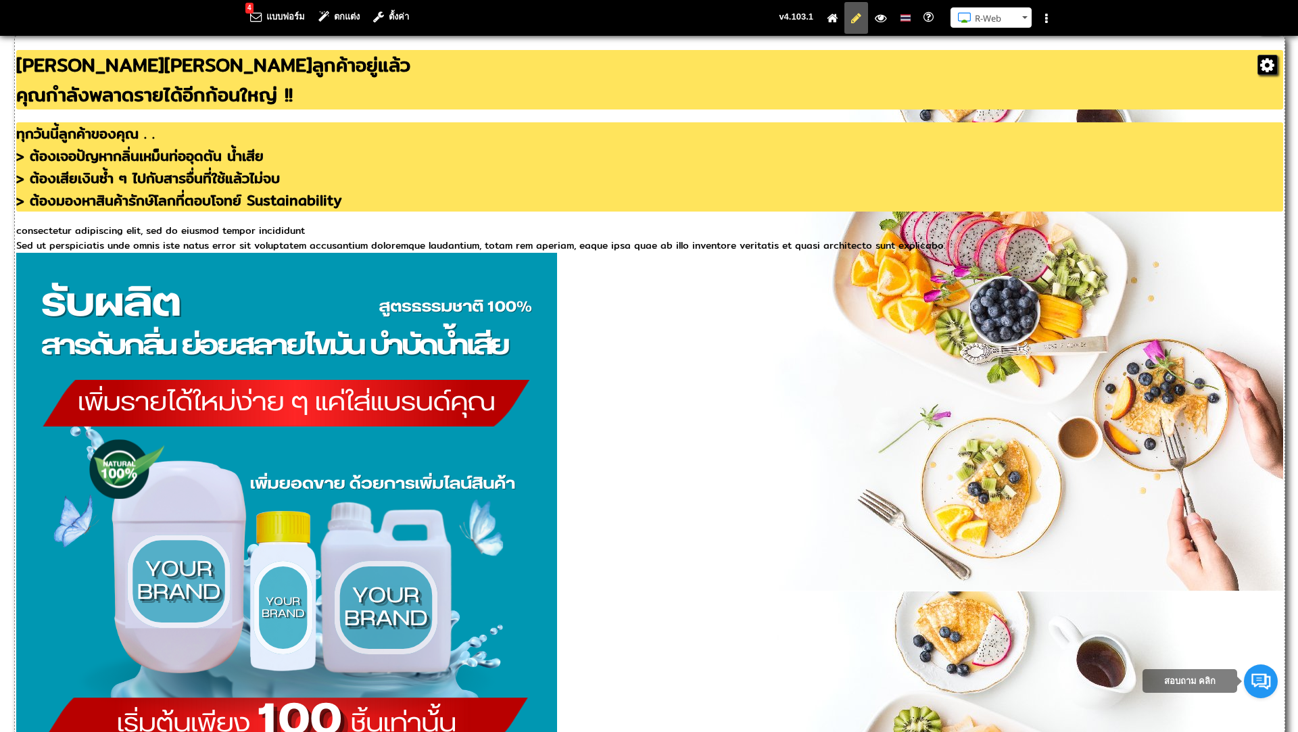
scroll to position [2133, 0]
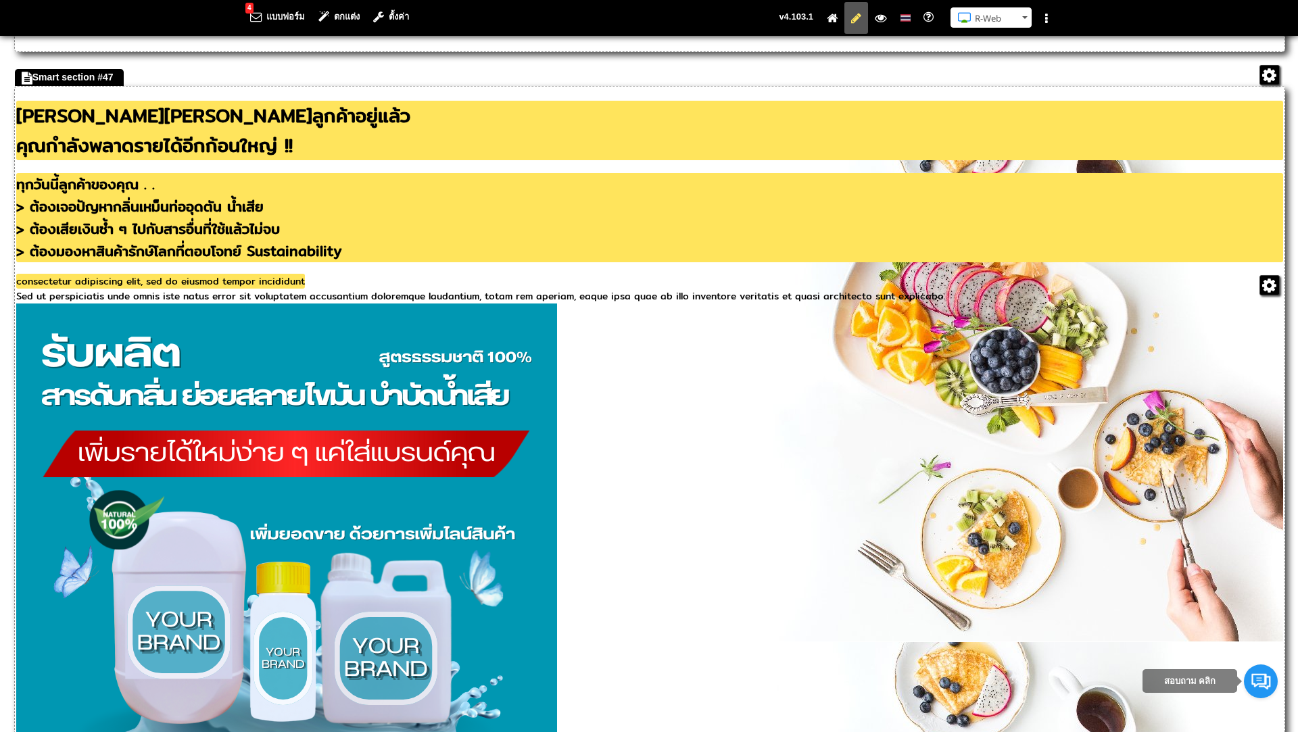
click at [49, 289] on span "consectetur adipiscing elit, sed do eiusmod tempor incididunt" at bounding box center [160, 281] width 289 height 15
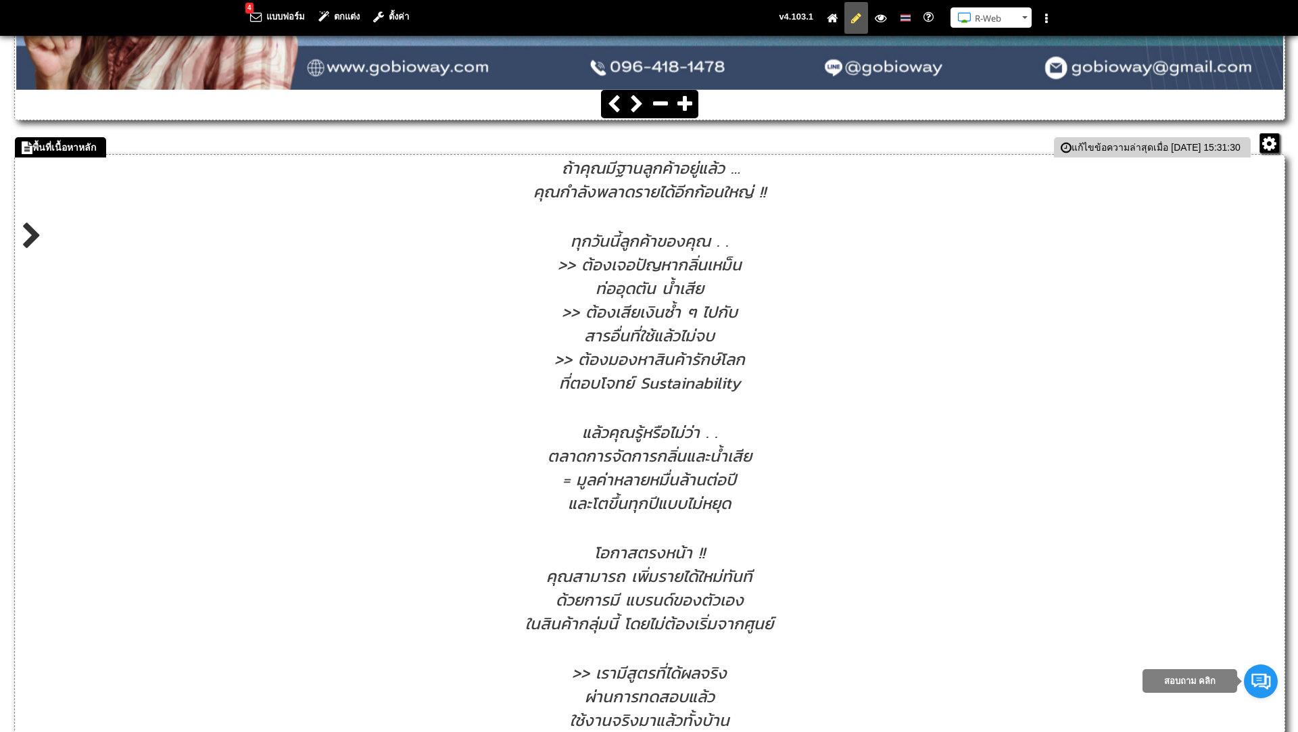
scroll to position [740, 0]
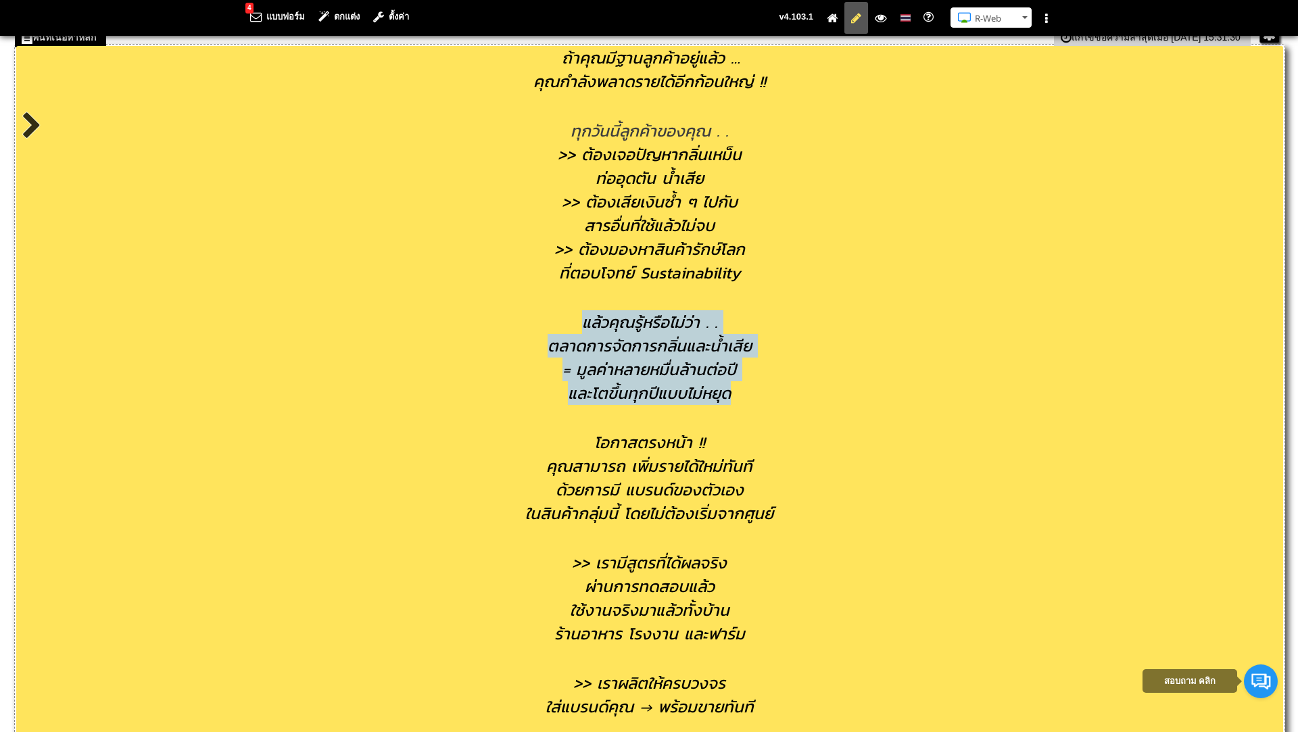
drag, startPoint x: 581, startPoint y: 329, endPoint x: 768, endPoint y: 399, distance: 199.7
click at [768, 399] on div "แล้วคุณรู้หรือไม่ว่า . . ตลาดการจัดการกลิ่นและน้ำเสีย = มูลค่าหลายหมื่นล้านต่อป…" at bounding box center [649, 358] width 1267 height 146
copy div "แล้วคุณรู้หรือไม่ว่า . . ตลาดการจัดการกลิ่นและน้ำเสีย = มูลค่าหลายหมื่นล้านต่อป…"
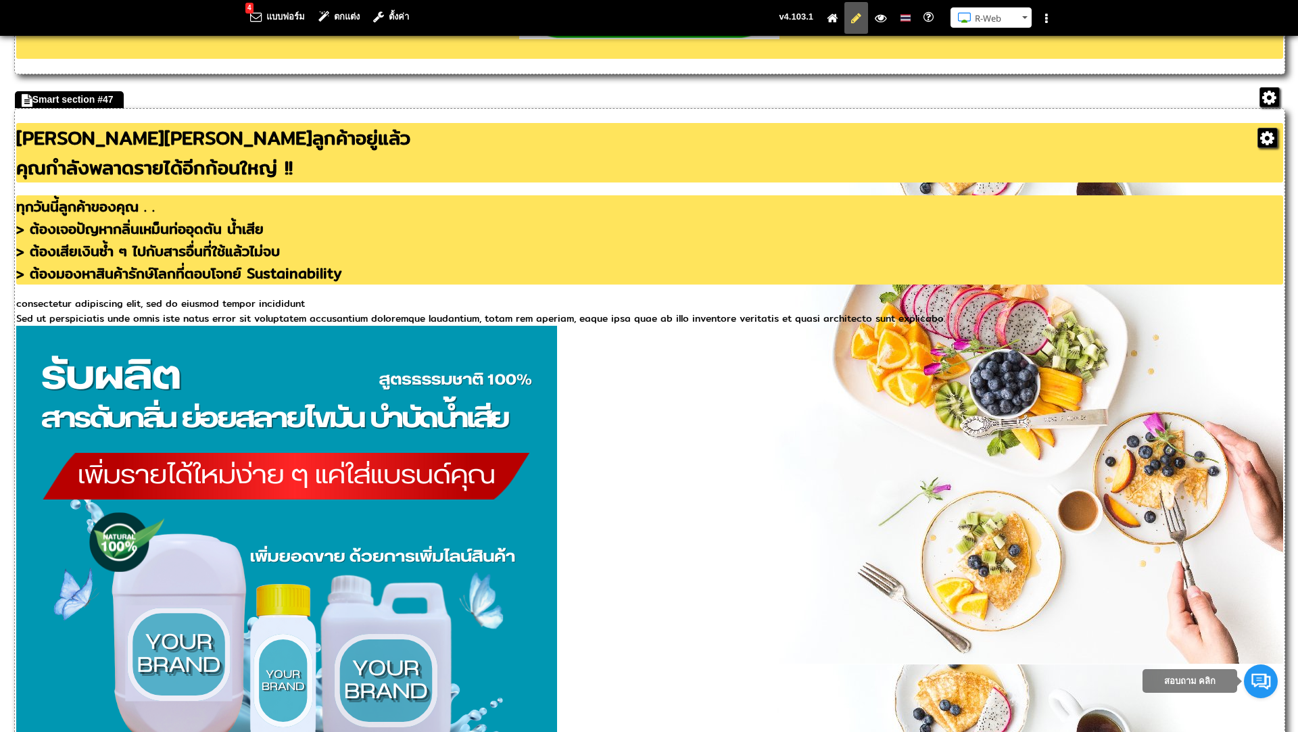
scroll to position [2068, 0]
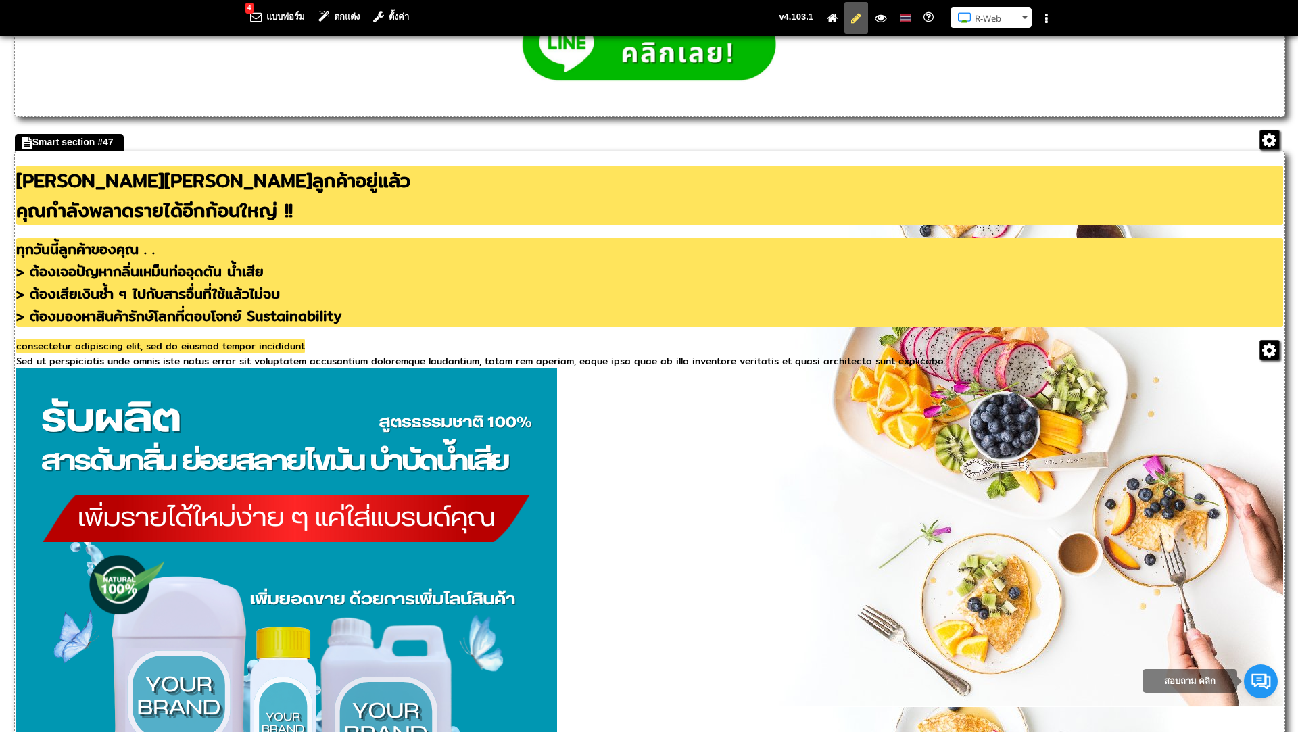
click at [305, 353] on span "consectetur adipiscing elit, sed do eiusmod tempor incididunt" at bounding box center [160, 346] width 289 height 15
drag, startPoint x: 334, startPoint y: 404, endPoint x: 36, endPoint y: 408, distance: 297.4
click at [36, 353] on span "consectetur adipiscing elit, sed do eiusmod tempor incididunt" at bounding box center [160, 346] width 289 height 15
paste span
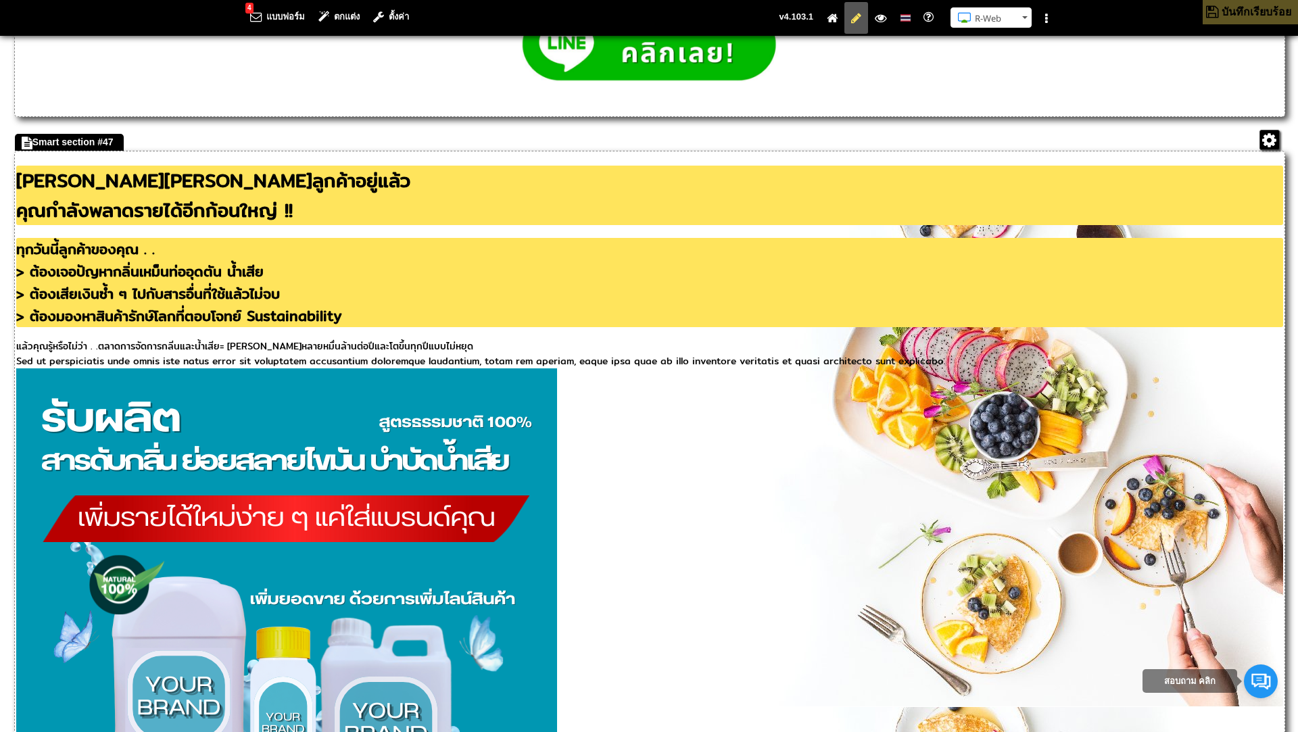
click at [207, 368] on div "ถ้าคุณมีฐานลูกค้าอยู่แล้ว คุณกำลังพลาดรายได้อีกก้อนใหญ่​ !! แก้ไข URL ทุกวันนี้…" at bounding box center [649, 267] width 1267 height 203
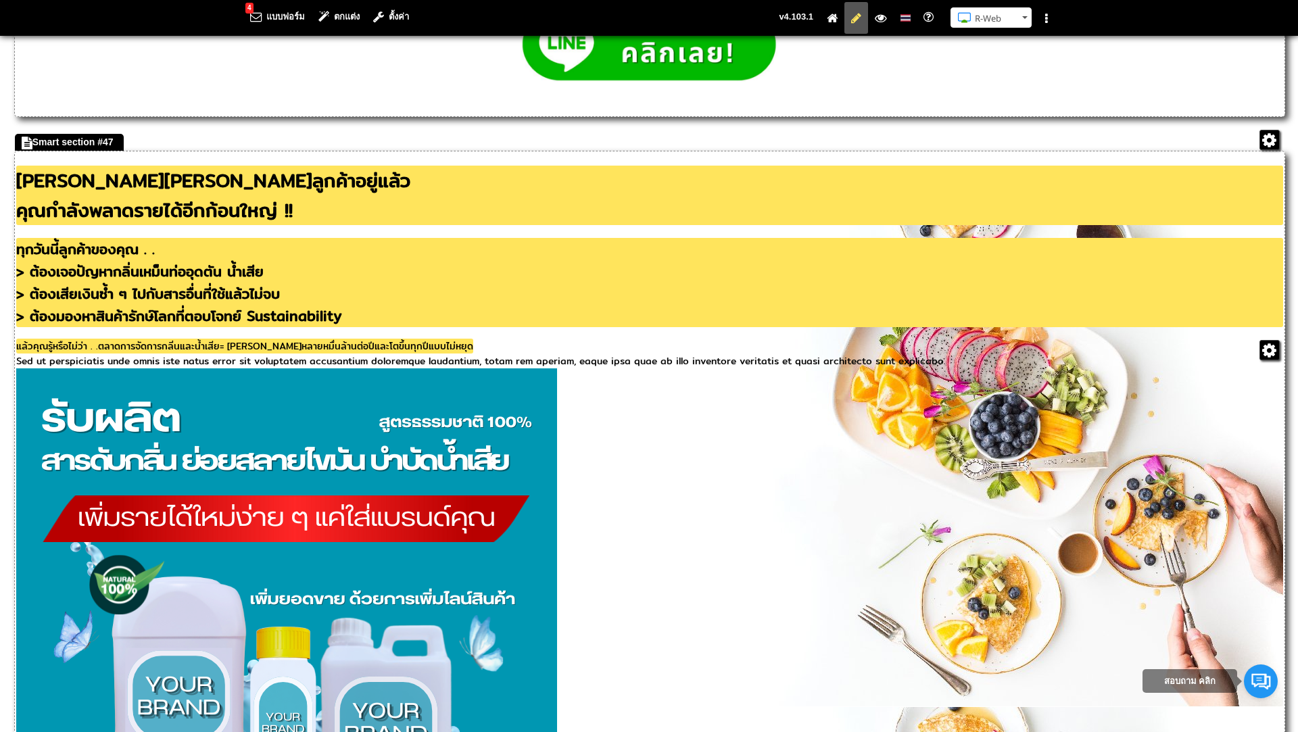
click at [120, 353] on span "แล้วคุณรู้หรือไม่ว่า . .ตลาดการจัดการกลิ่นและน้ำเสีย= มูลค่าหลายหมื่นล้านต่อปีแ…" at bounding box center [244, 346] width 457 height 15
click at [249, 353] on span "แล้วคุณรู้หรือไม่ว่า . . ตลาดการจัดการกลิ่นและน้ำเสีย= มูลค่าหลายหมื่นล้านต่อปี…" at bounding box center [246, 346] width 460 height 15
click at [264, 353] on span "แล้วคุณรู้หรือไม่ว่า . . ตลาดการจัดการกลิ่นและน้ำเสีย = มูลค่าหลายหมื่นล้านต่อป…" at bounding box center [248, 346] width 464 height 15
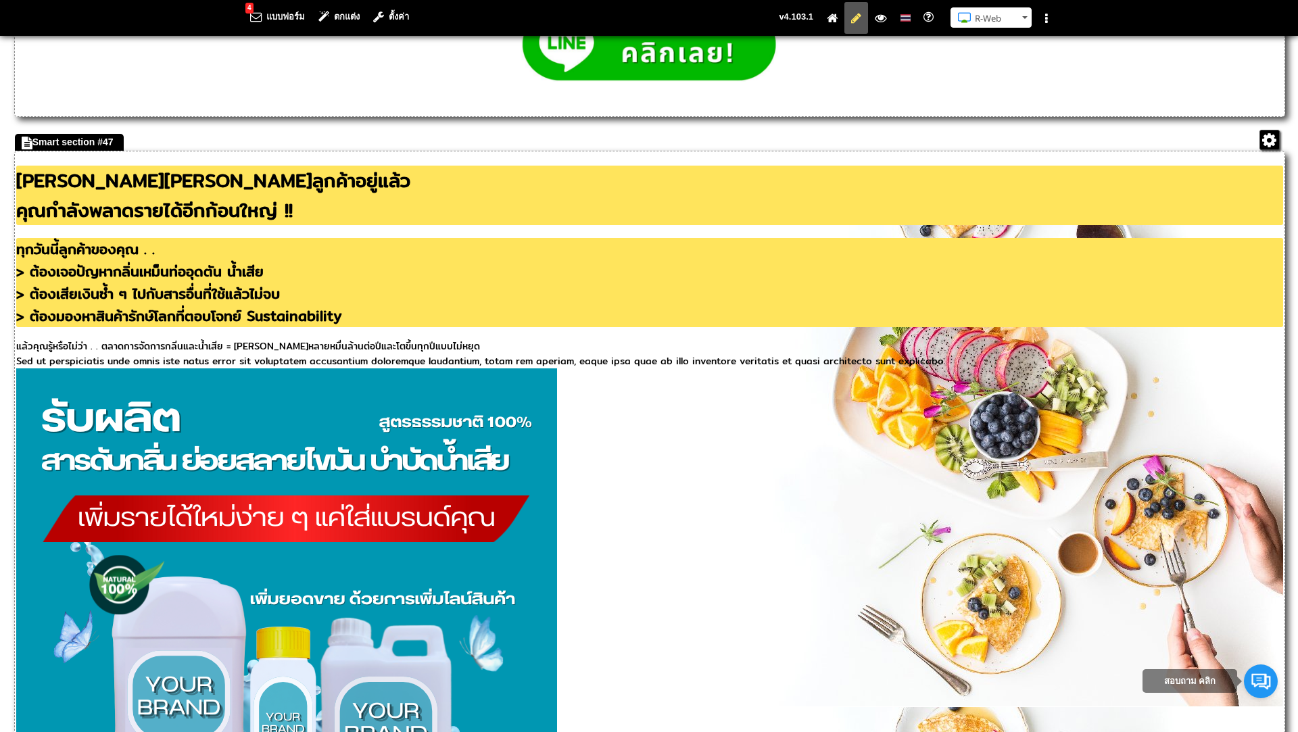
click at [522, 368] on div "ถ้าคุณมีฐานลูกค้าอยู่แล้ว คุณกำลังพลาดรายได้อีกก้อนใหญ่​ !! แก้ไข URL ทุกวันนี้…" at bounding box center [649, 267] width 1267 height 203
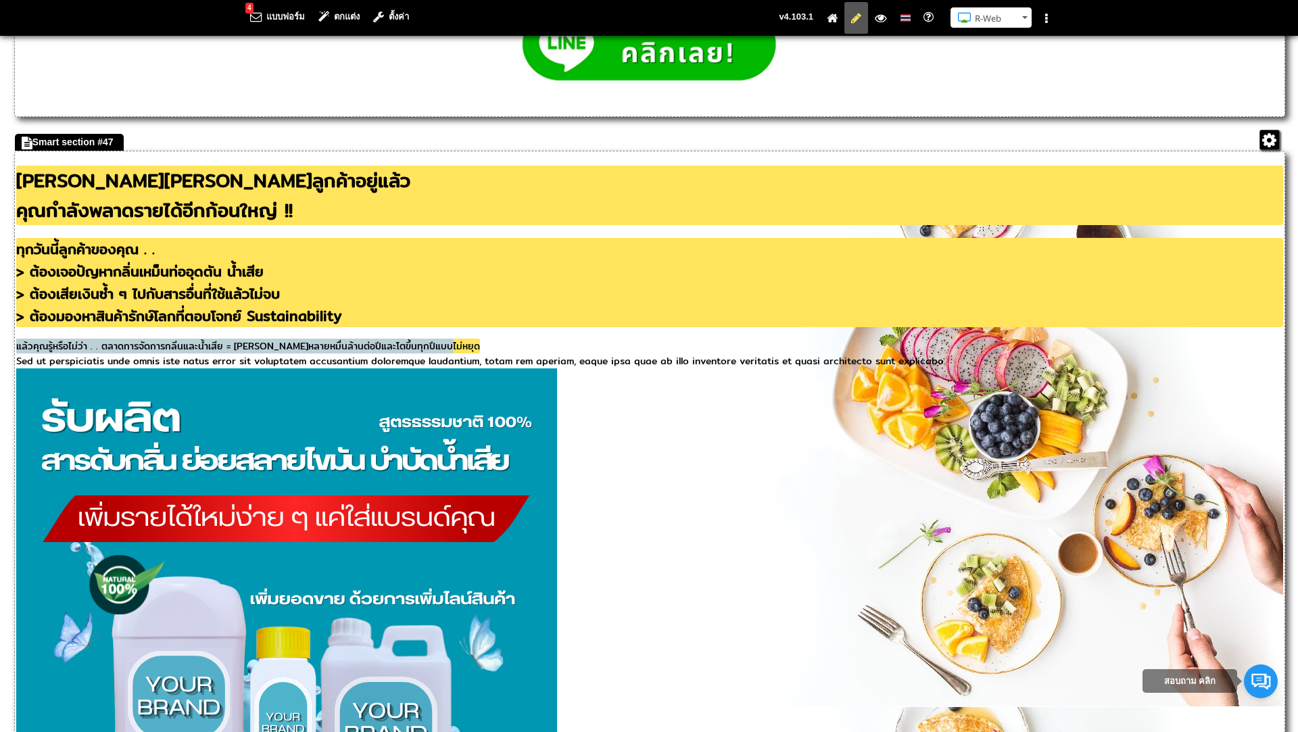
drag, startPoint x: 468, startPoint y: 402, endPoint x: 33, endPoint y: 397, distance: 434.6
click at [33, 353] on div "แล้วคุณรู้หรือไม่ว่า . . ตลาดการจัดการกลิ่นและน้ำเสีย = มูลค่าหลายหมื่นล้านต่อป…" at bounding box center [649, 346] width 1267 height 15
copy span "แล้วคุณรู้หรือไม่ว่า . . ตลาดการจัดการกลิ่นและน้ำเสีย = มูลค่าหลายหมื่นล้านต่อป…"
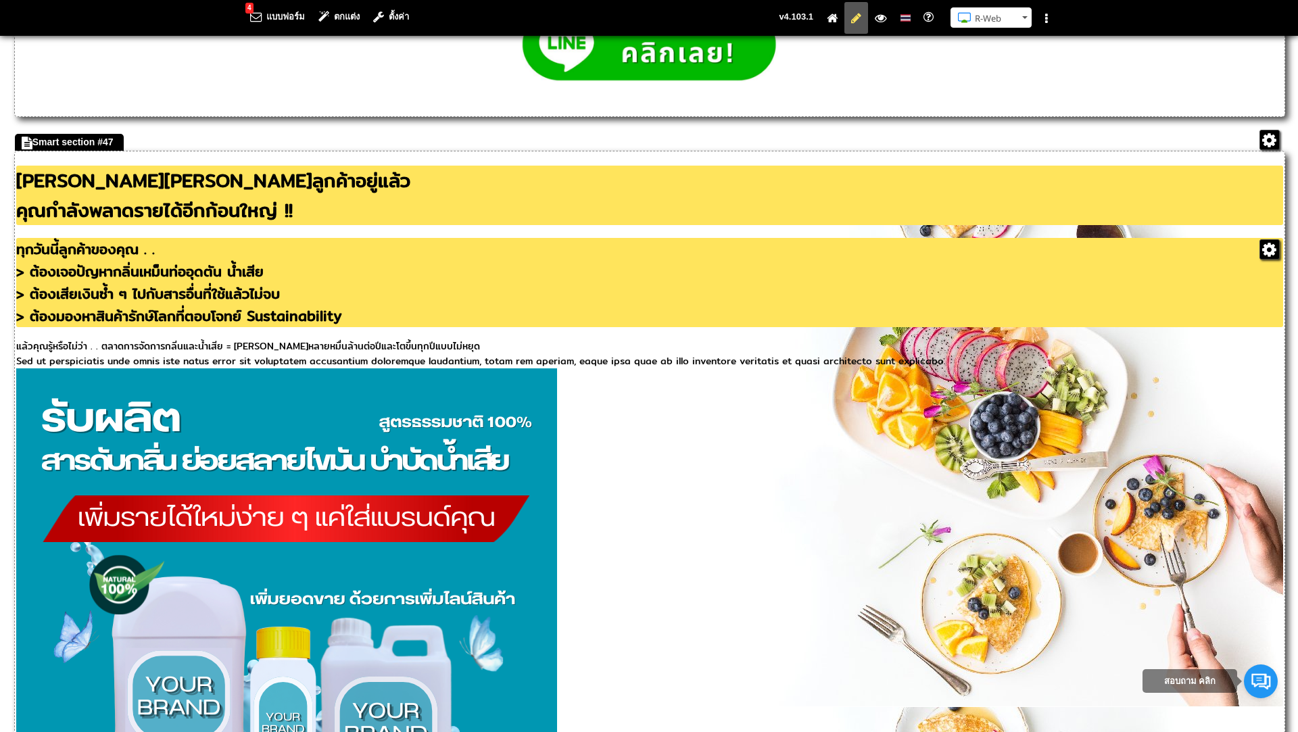
click at [396, 327] on div "> ต้องมองหาสินค้ารักษ์โลกที่ตอบโจทย์ Sustainability" at bounding box center [649, 316] width 1267 height 22
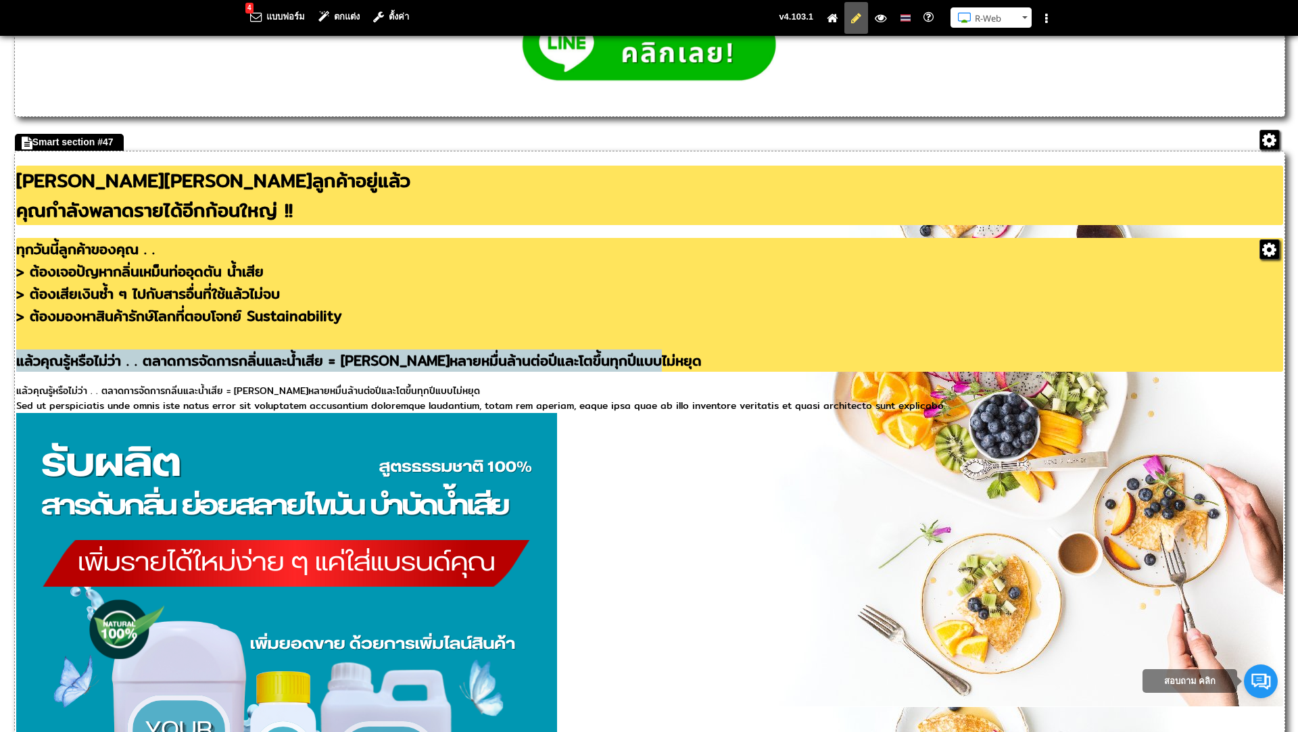
drag, startPoint x: 104, startPoint y: 441, endPoint x: 37, endPoint y: 423, distance: 69.2
click at [37, 372] on div "แล้วคุณรู้หรือไม่ว่า . . ตลาดการจัดการกลิ่นและน้ำเสีย = มูลค่าหลายหมื่นล้านต่อป…" at bounding box center [649, 360] width 1267 height 22
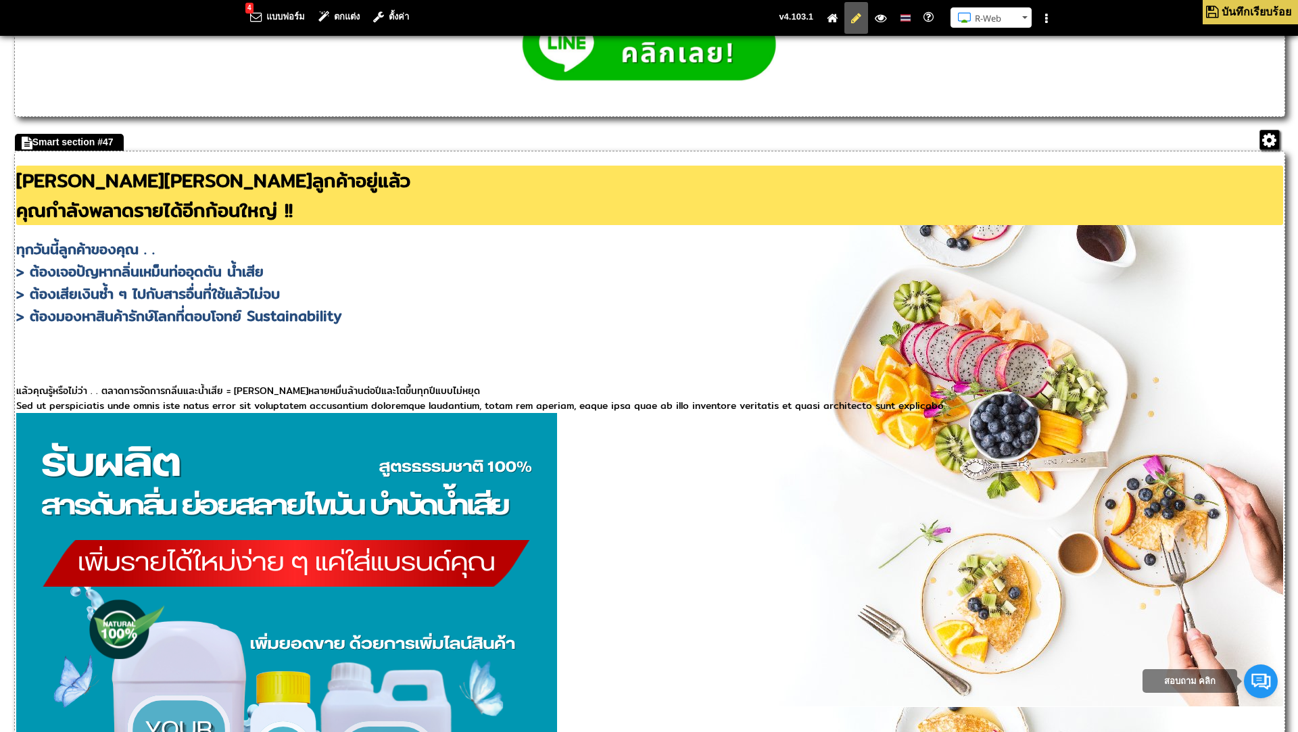
click at [475, 398] on div "แล้วคุณรู้หรือไม่ว่า . . ตลาดการจัดการกลิ่นและน้ำเสีย = มูลค่าหลายหมื่นล้านต่อป…" at bounding box center [649, 390] width 1267 height 15
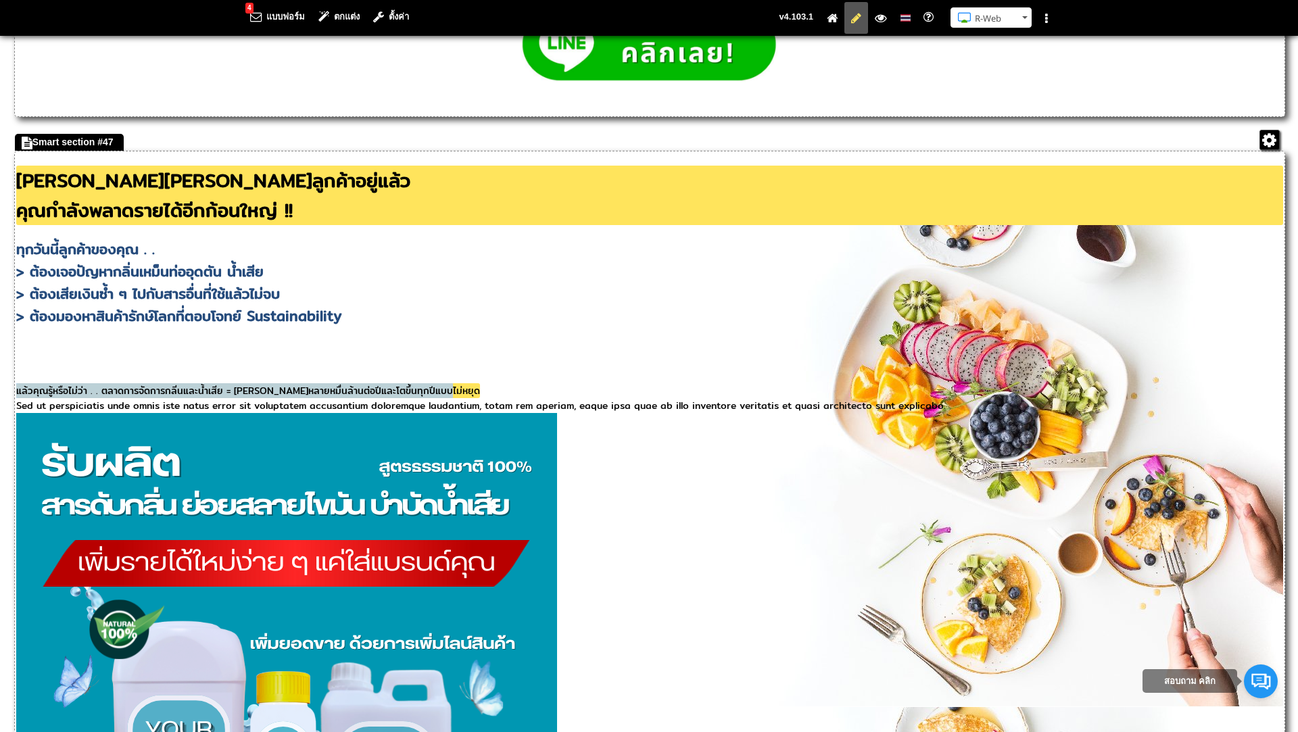
drag, startPoint x: 477, startPoint y: 449, endPoint x: 339, endPoint y: 435, distance: 139.2
click at [339, 413] on div "ถ้าคุณมีฐานลูกค้าอยู่แล้ว คุณกำลังพลาดรายได้อีกก้อนใหญ่​ !! แก้ไข URL ทุกวันนี้…" at bounding box center [649, 289] width 1267 height 247
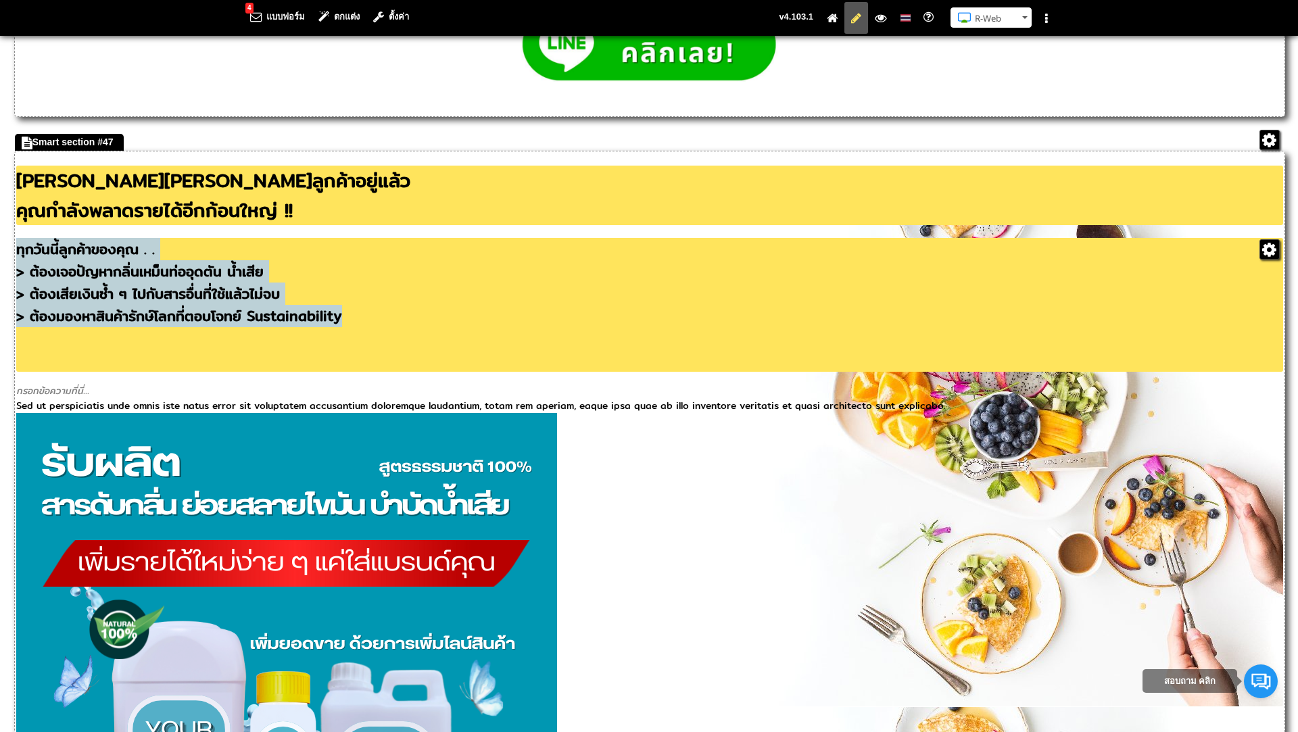
drag, startPoint x: 389, startPoint y: 373, endPoint x: 36, endPoint y: 297, distance: 361.0
click at [36, 297] on h2 "ทุกวันนี้ลูกค้าของคุณ . . > ต้องเจอปัญหากลิ่นเหม็นท่ออุดตัน น้ำเสีย > ต้องเสียเ…" at bounding box center [649, 305] width 1267 height 134
copy h2 "ทุกวันนี้ลูกค้าของคุณ . . > ต้องเจอปัญหากลิ่นเหม็นท่ออุดตัน น้ำเสีย > ต้องเสียเ…"
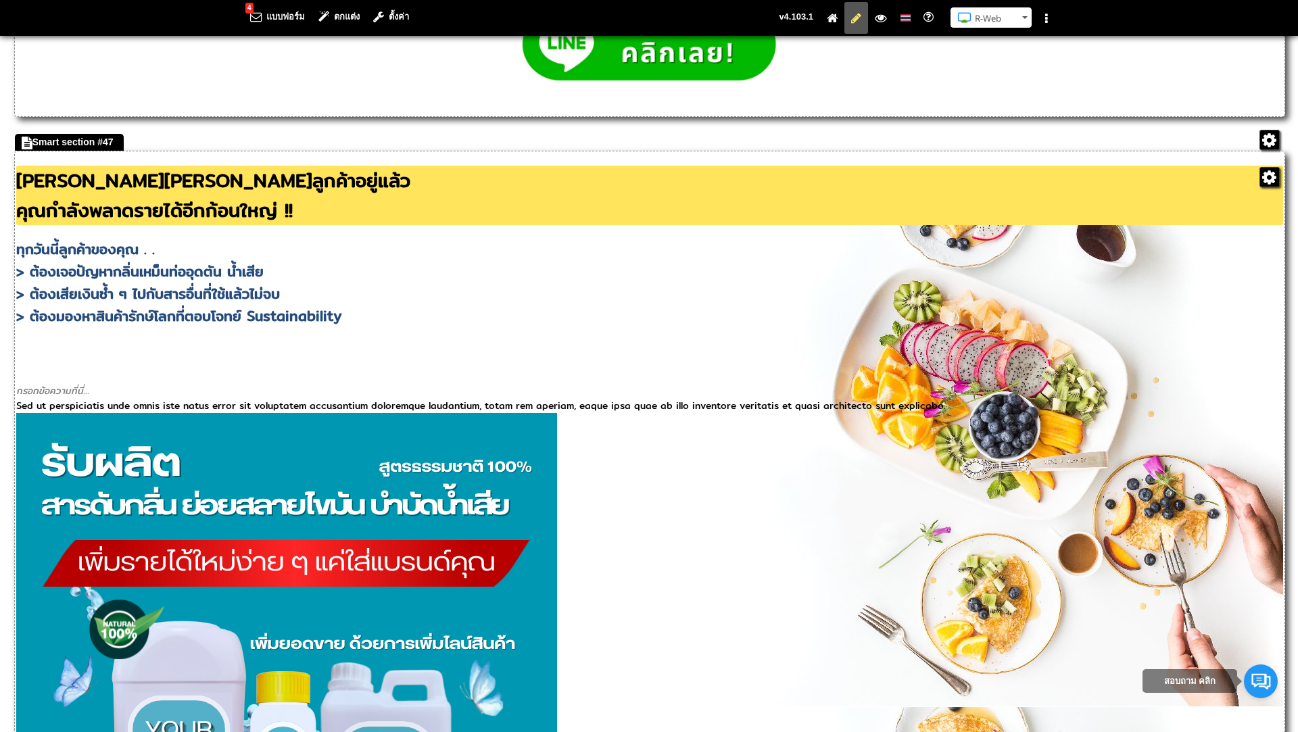
click at [45, 225] on h1 "ถ้าคุณมีฐานลูกค้าอยู่แล้ว คุณกำลังพลาดรายได้อีกก้อนใหญ่​ !!" at bounding box center [649, 195] width 1267 height 59
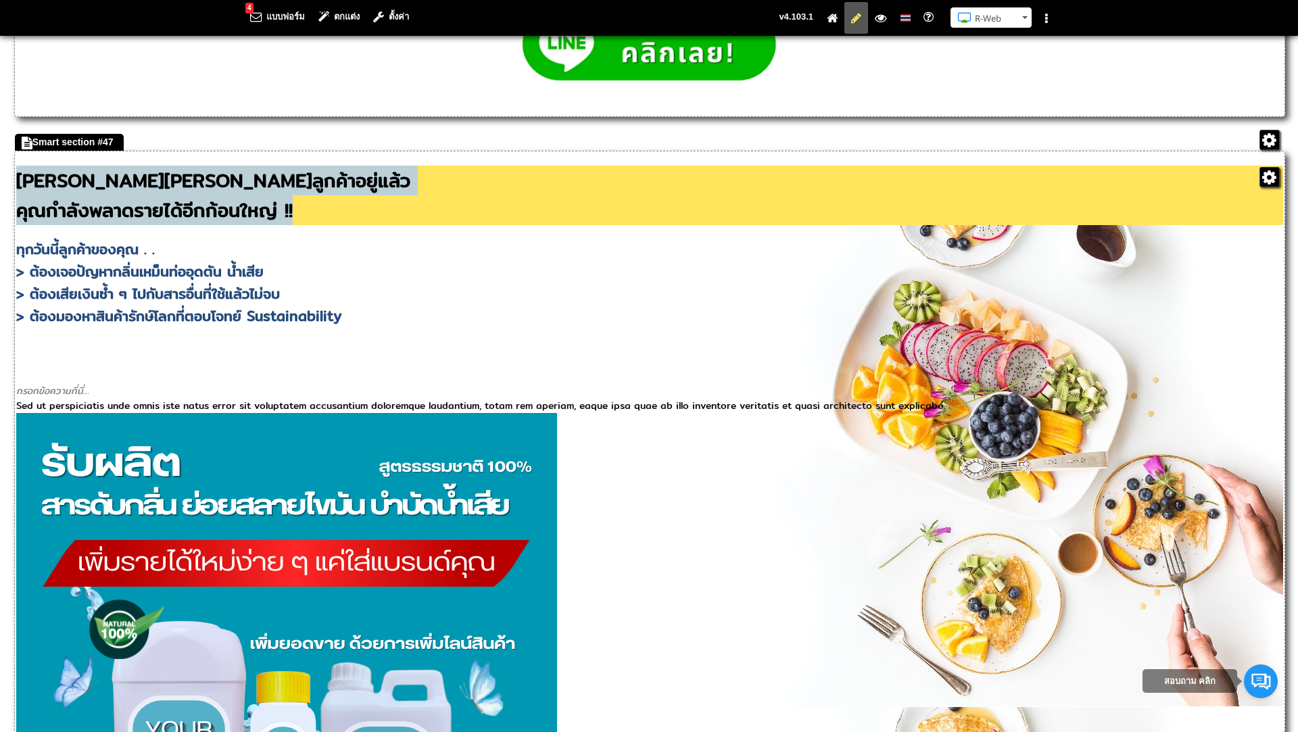
drag, startPoint x: 391, startPoint y: 254, endPoint x: 41, endPoint y: 227, distance: 351.1
click at [41, 225] on h1 "ถ้าคุณมีฐานลูกค้าอยู่แล้ว คุณกำลังพลาดรายได้อีกก้อนใหญ่​ !!" at bounding box center [649, 195] width 1267 height 59
copy h1 "ถ้าคุณมีฐานลูกค้าอยู่แล้ว คุณกำลังพลาดรายได้อีกก้อนใหญ่​ !!"
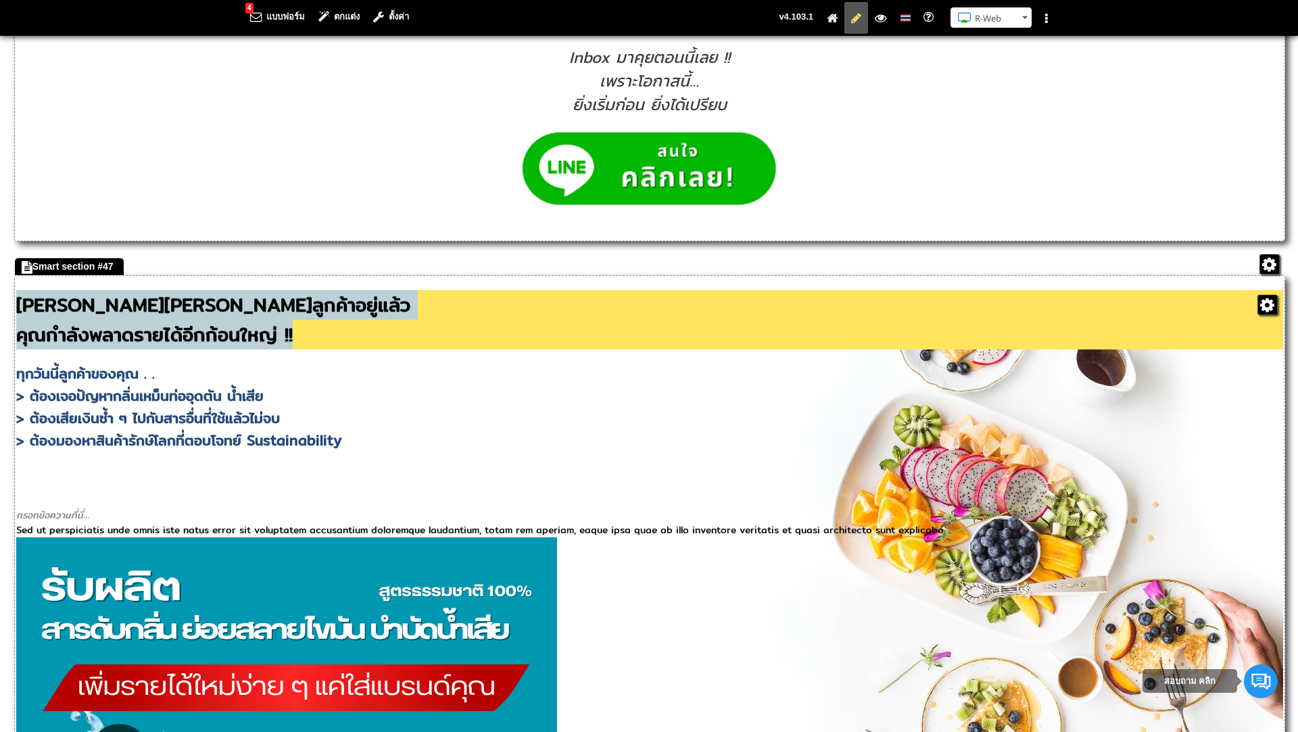
scroll to position [1946, 0]
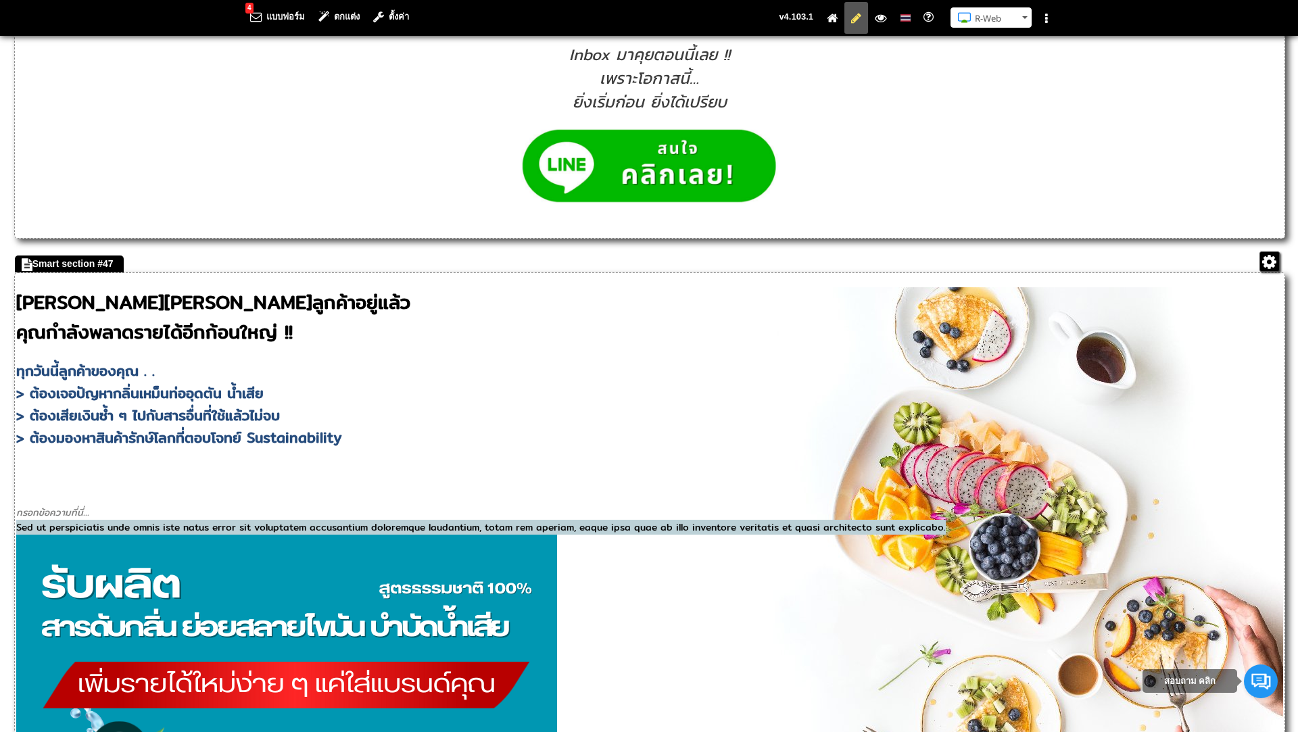
drag, startPoint x: 412, startPoint y: 612, endPoint x: 28, endPoint y: 591, distance: 384.5
click at [28, 535] on div "Sed ut perspiciatis unde omnis iste natus error sit voluptatem accusantium dolo…" at bounding box center [649, 527] width 1267 height 15
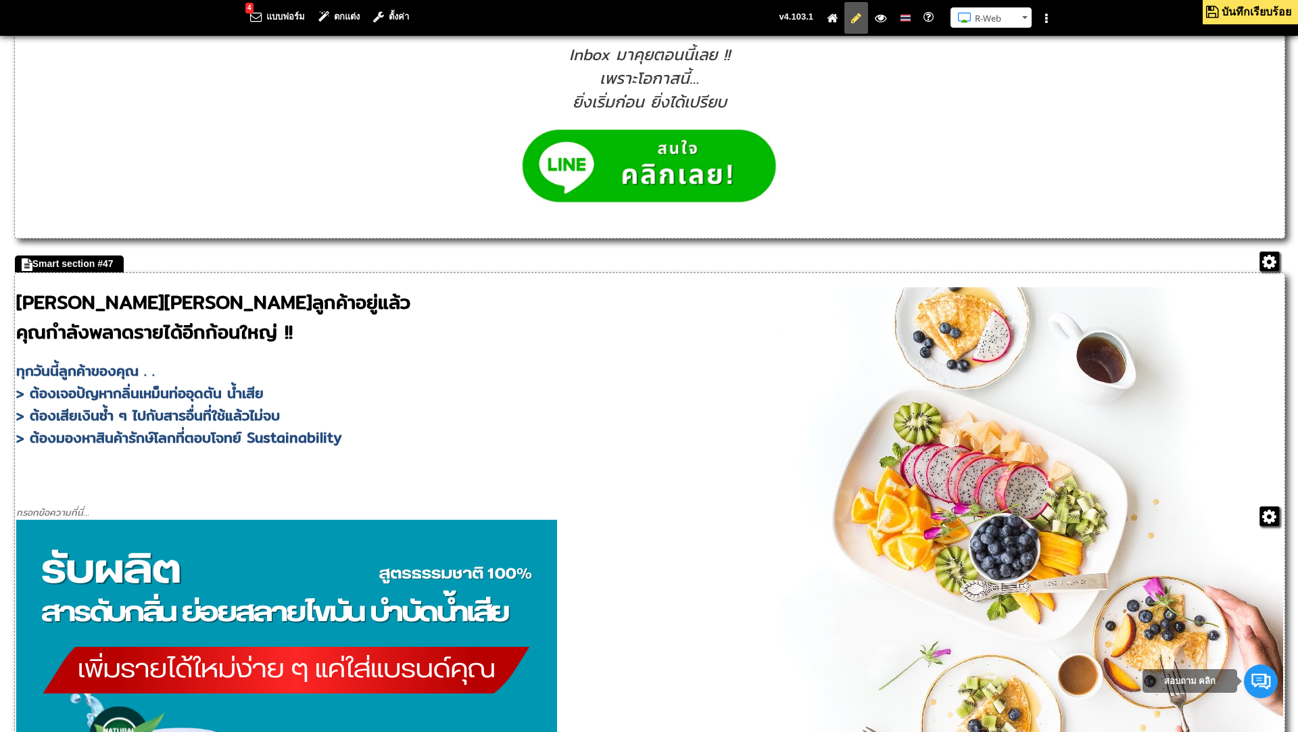
click at [16, 505] on span at bounding box center [16, 505] width 0 height 0
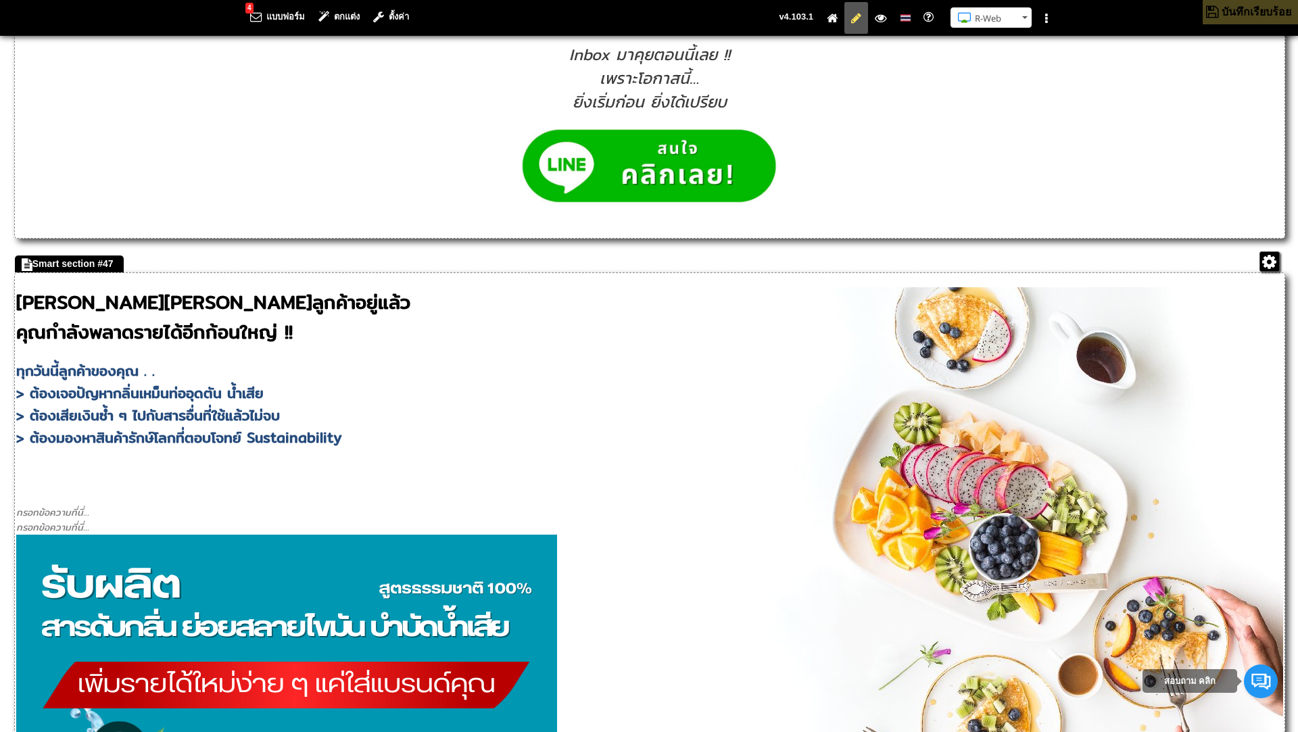
click at [241, 535] on div "แก้ไข URL" at bounding box center [649, 527] width 1267 height 15
click at [885, 28] on li at bounding box center [880, 18] width 25 height 32
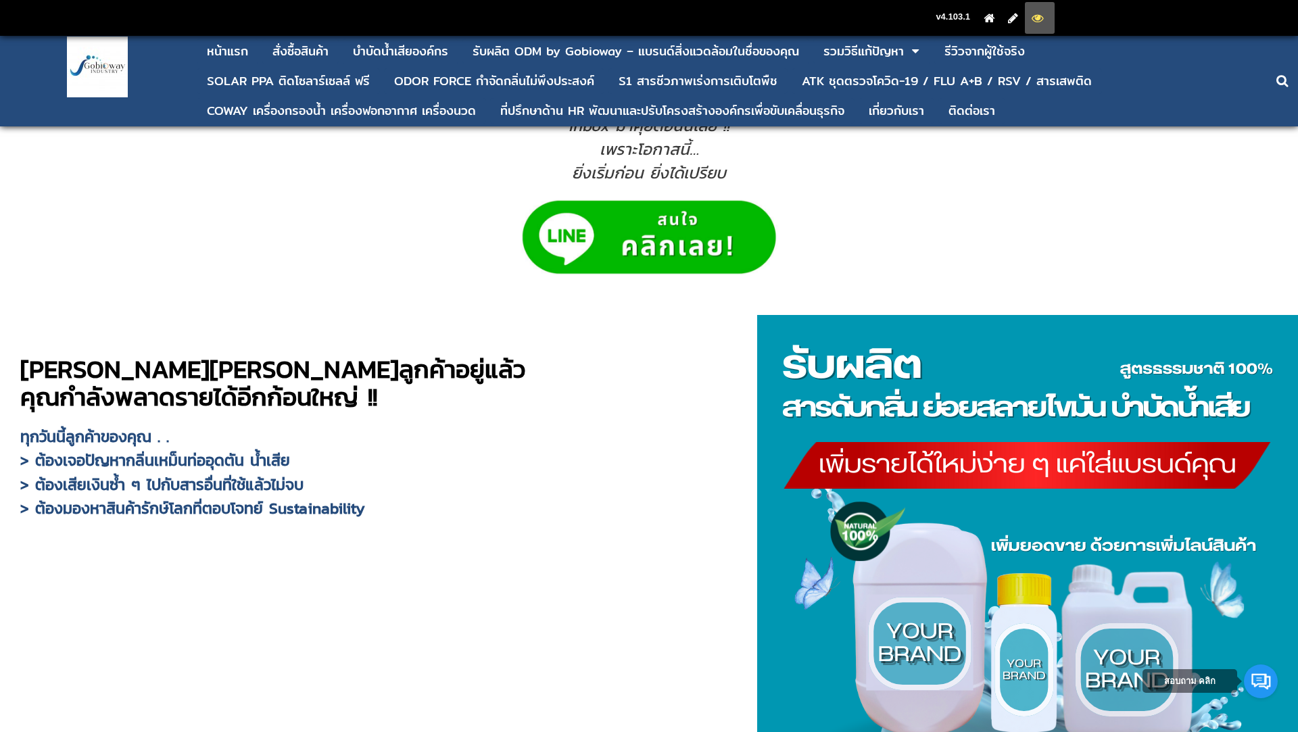
scroll to position [1682, 0]
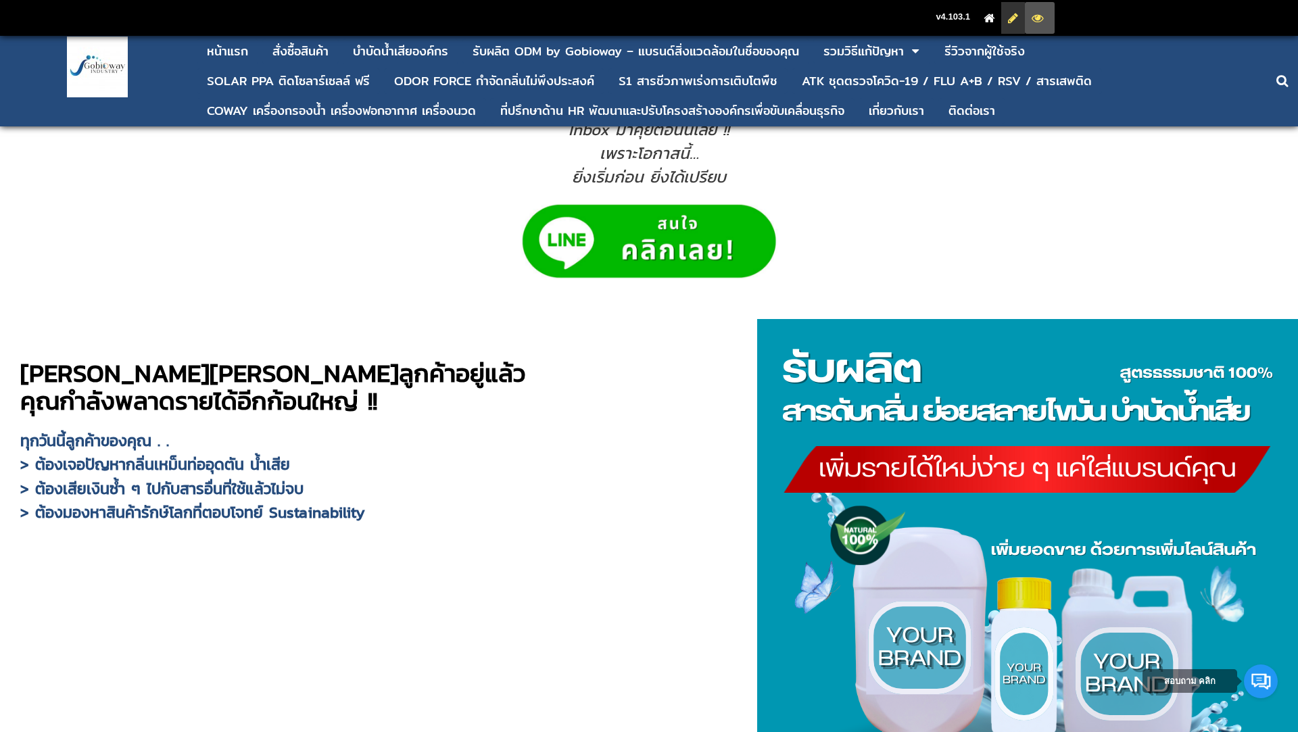
click at [1013, 20] on icon at bounding box center [1013, 18] width 10 height 9
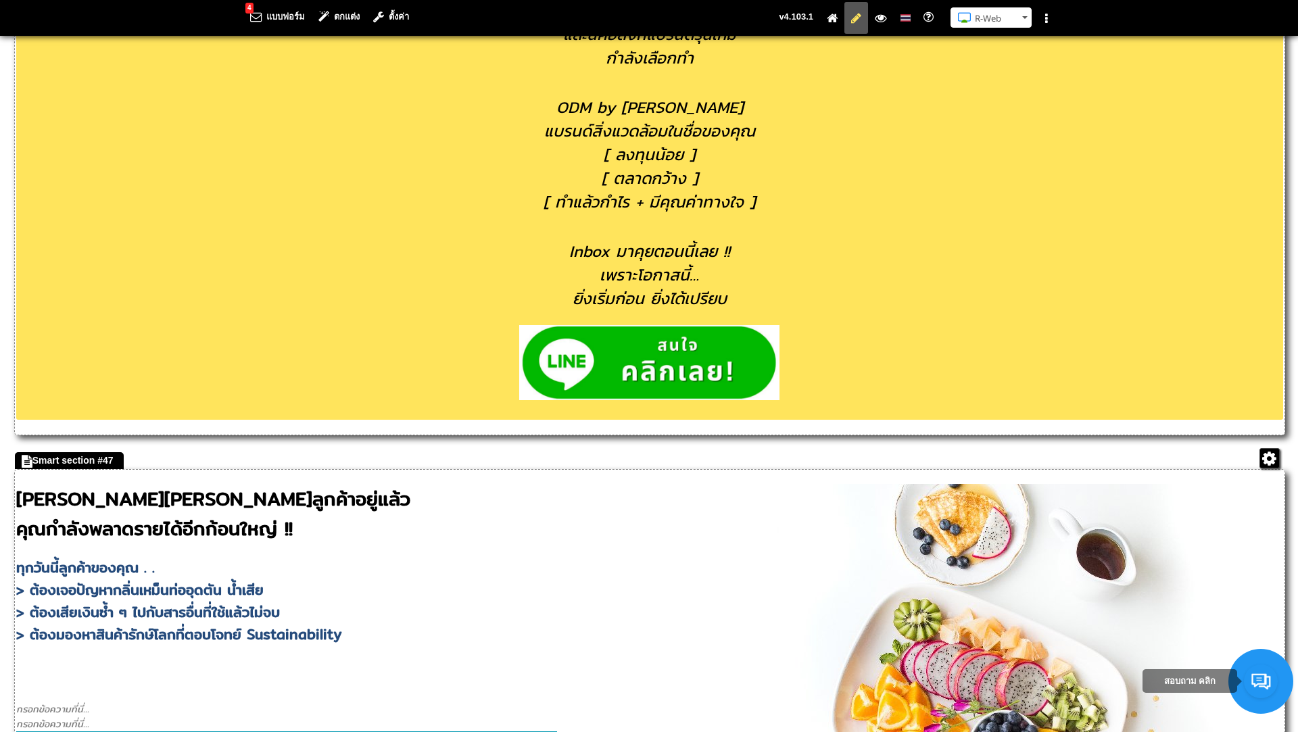
scroll to position [1788, 0]
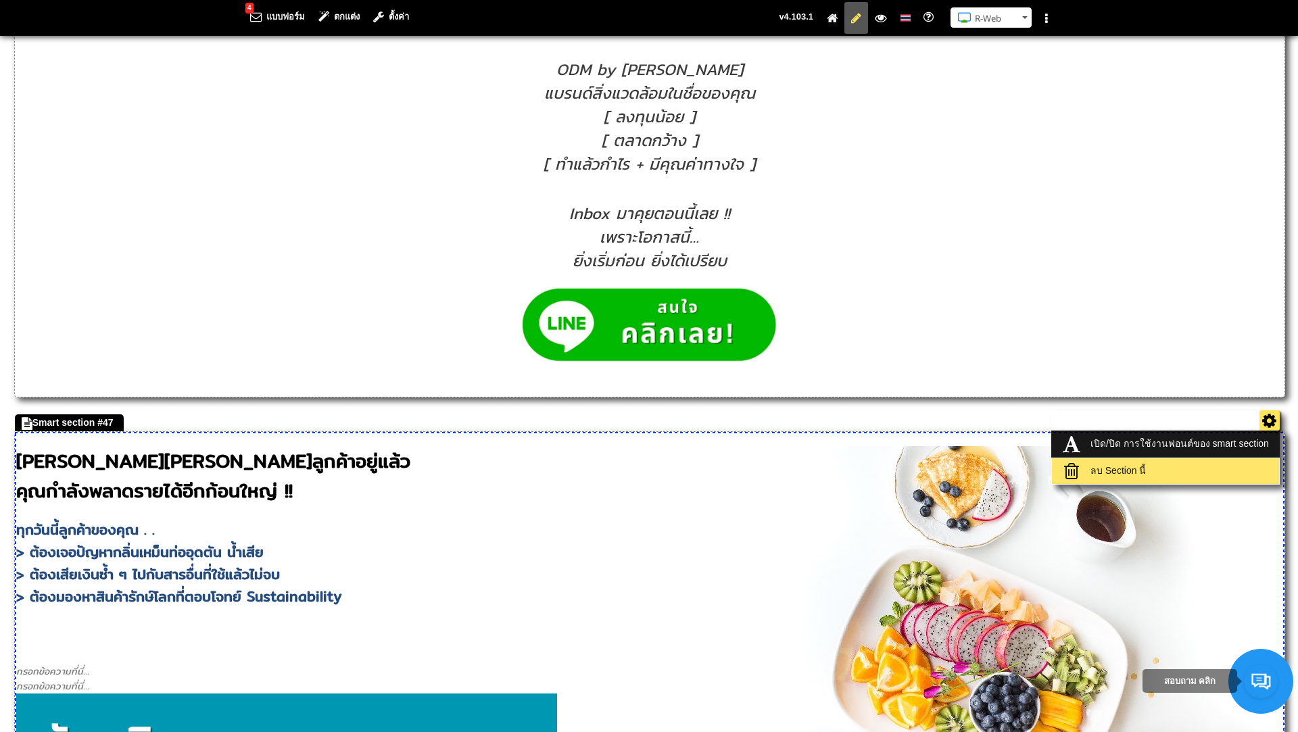
click at [1142, 481] on link "ลบ Section นี้" at bounding box center [1165, 471] width 220 height 19
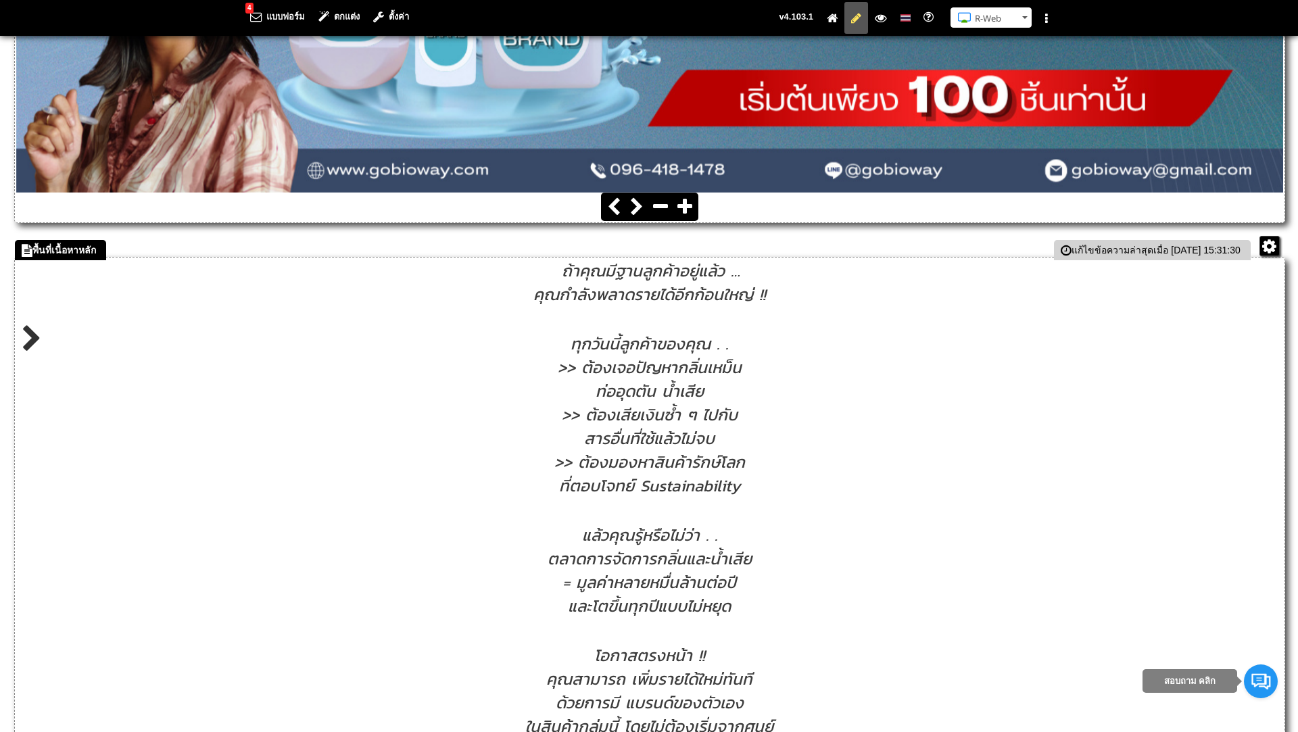
scroll to position [529, 0]
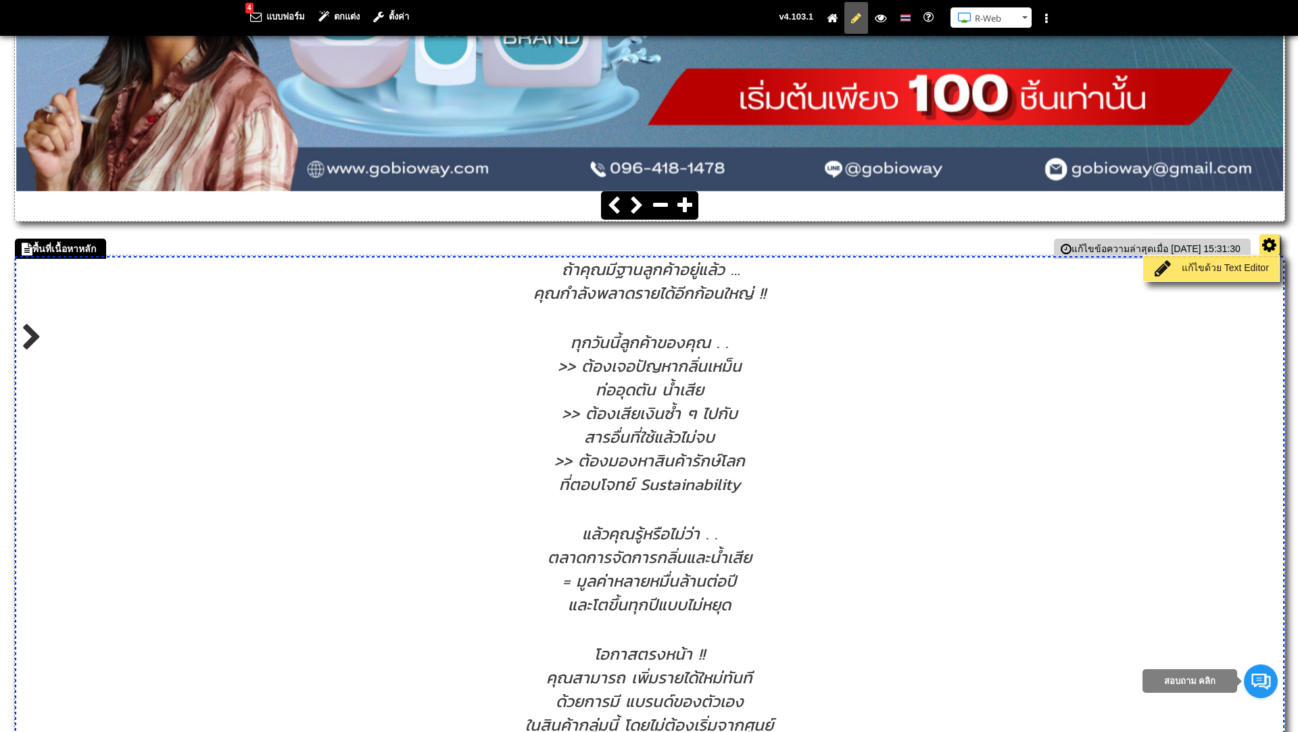
click at [1244, 273] on link "แก้ไขด้วย Text Editor" at bounding box center [1210, 268] width 129 height 19
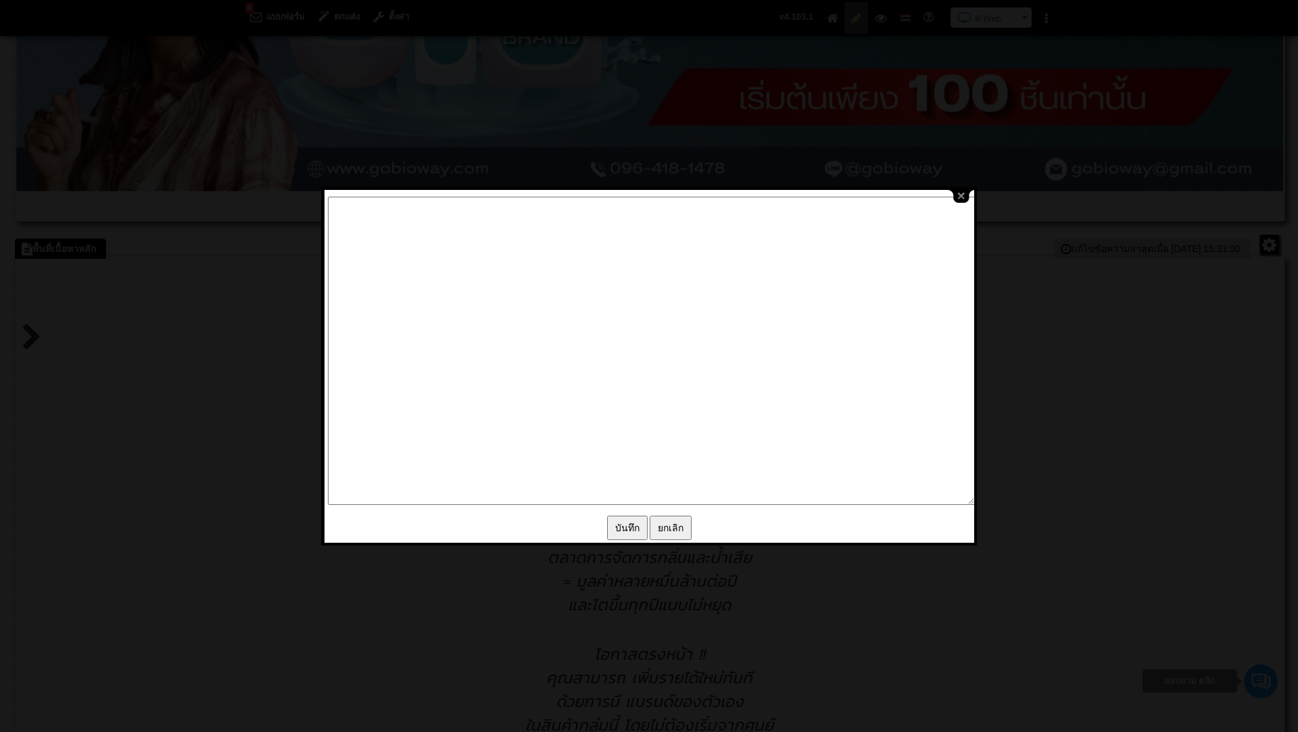
type textarea "<address style="text-align: center;">&nbsp;<span style="font-family: Kanit, san…"
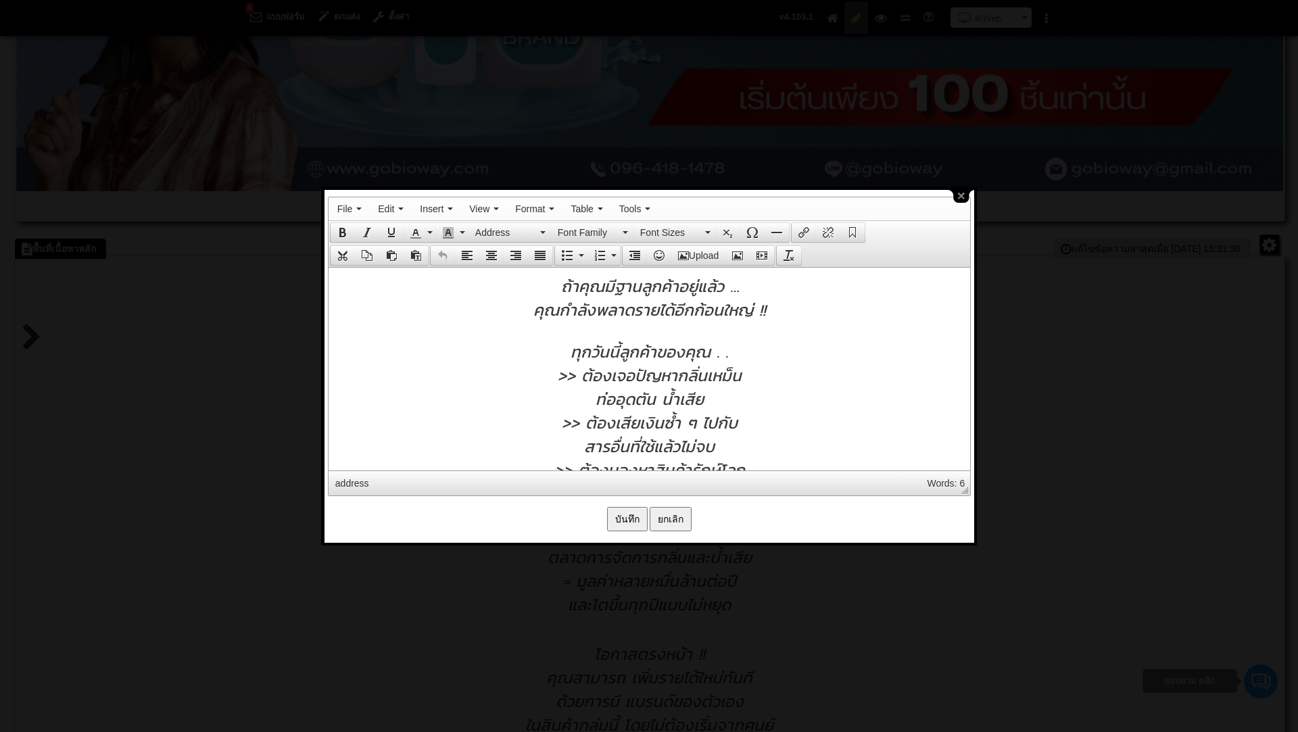
scroll to position [0, 0]
drag, startPoint x: 563, startPoint y: 285, endPoint x: 810, endPoint y: 308, distance: 247.7
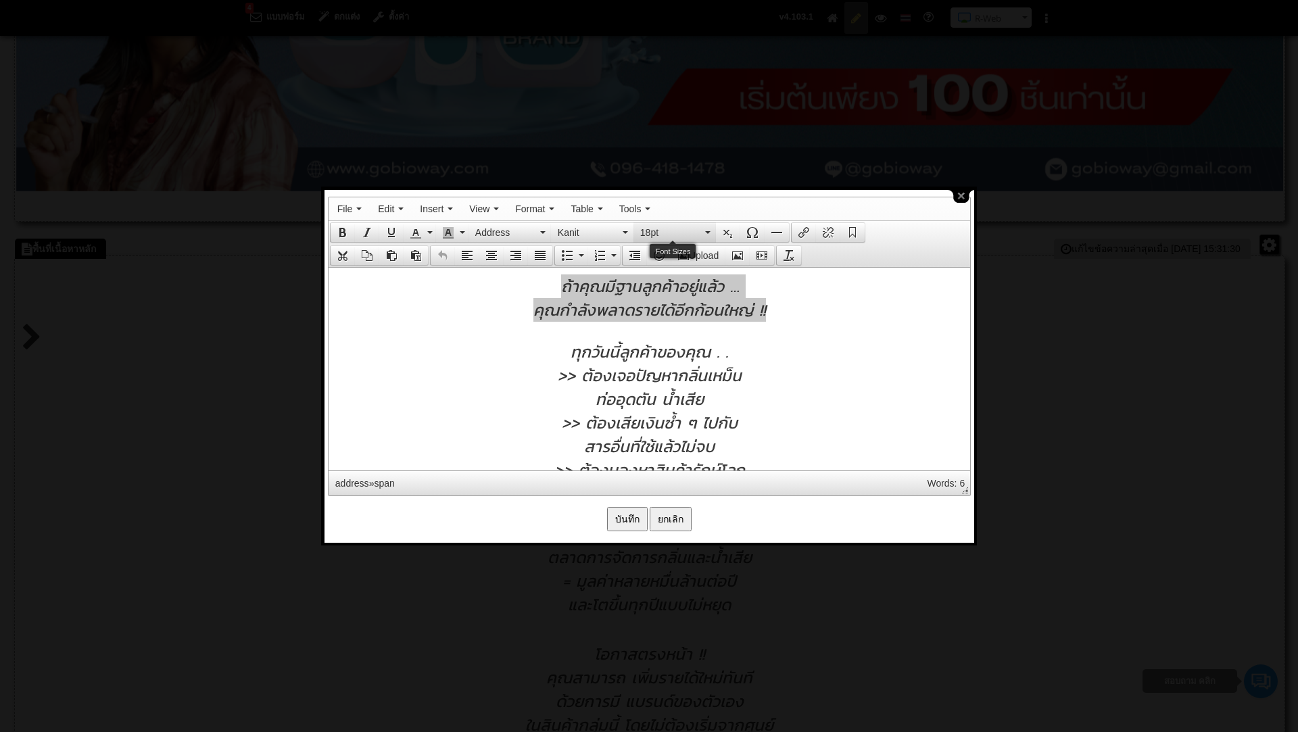
click at [711, 229] on button "18pt" at bounding box center [674, 232] width 82 height 19
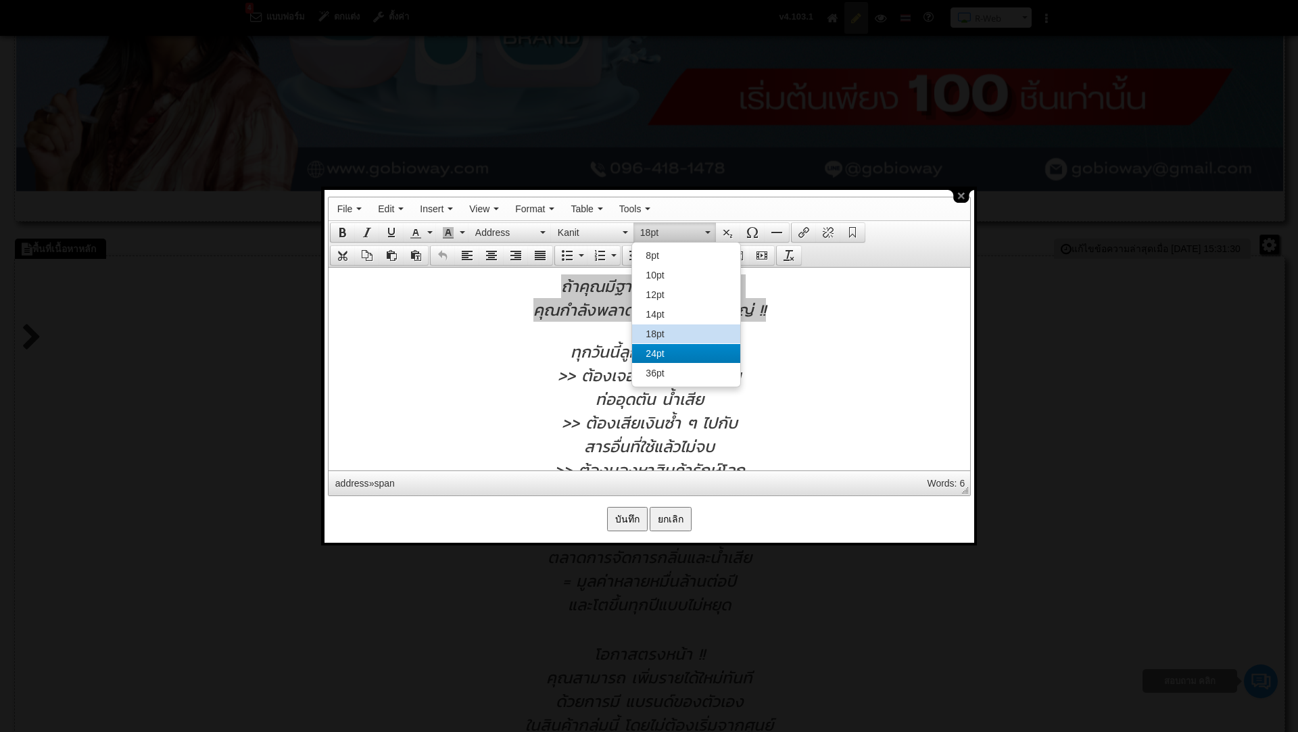
click at [658, 355] on span "24pt" at bounding box center [654, 353] width 18 height 11
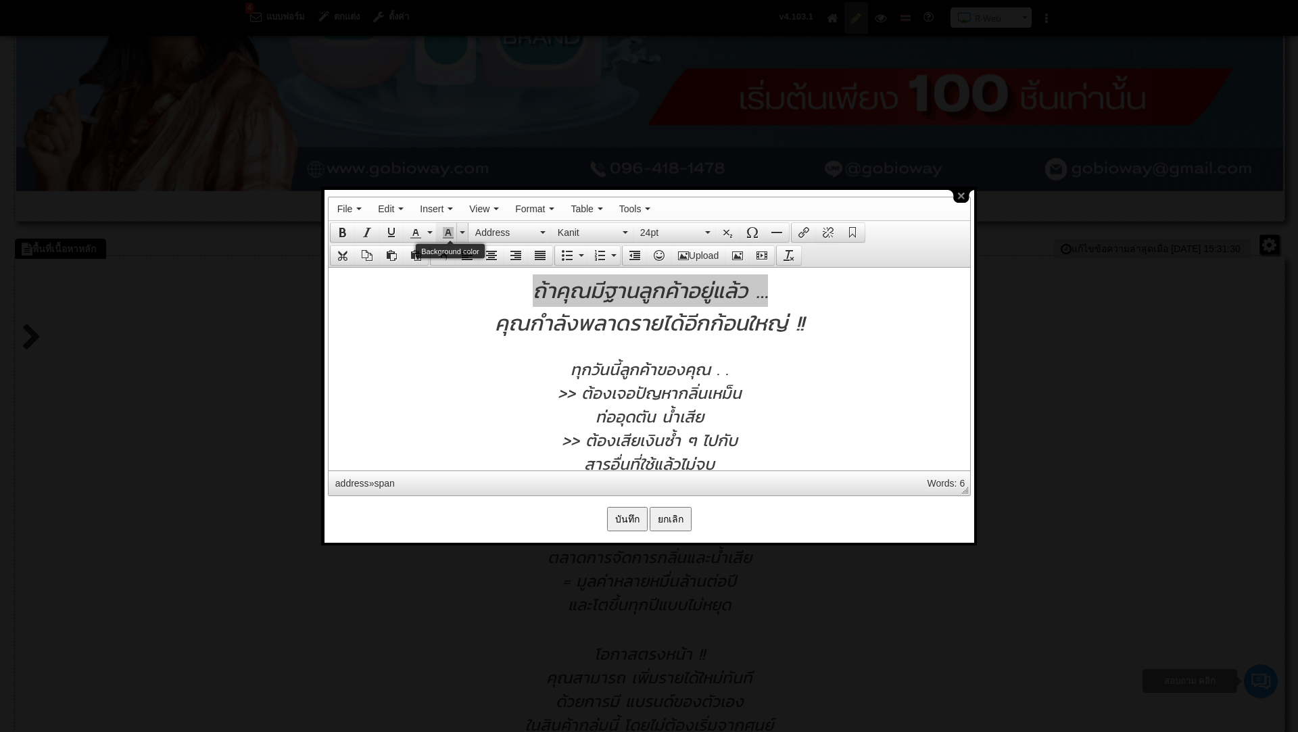
click at [460, 232] on button "Background color" at bounding box center [462, 232] width 12 height 19
click at [537, 228] on button "Address" at bounding box center [509, 232] width 82 height 19
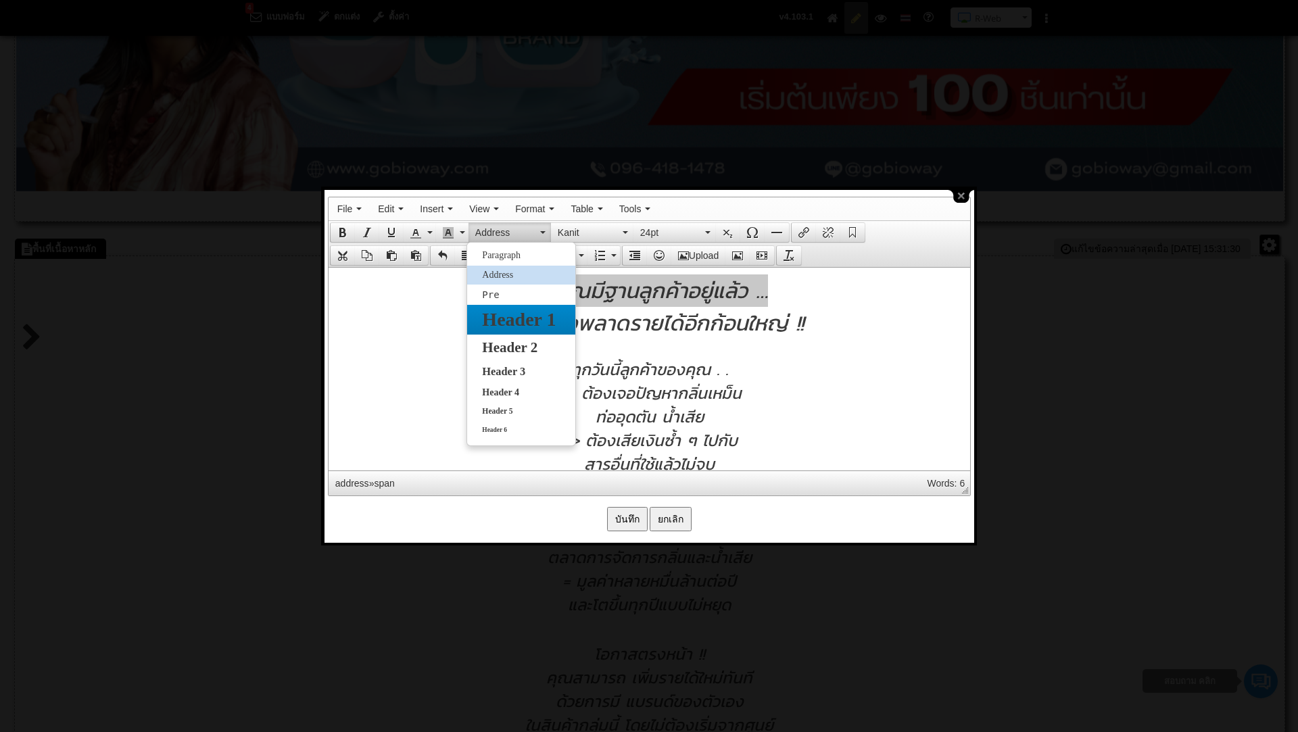
click at [516, 316] on span "Header 1" at bounding box center [519, 319] width 76 height 21
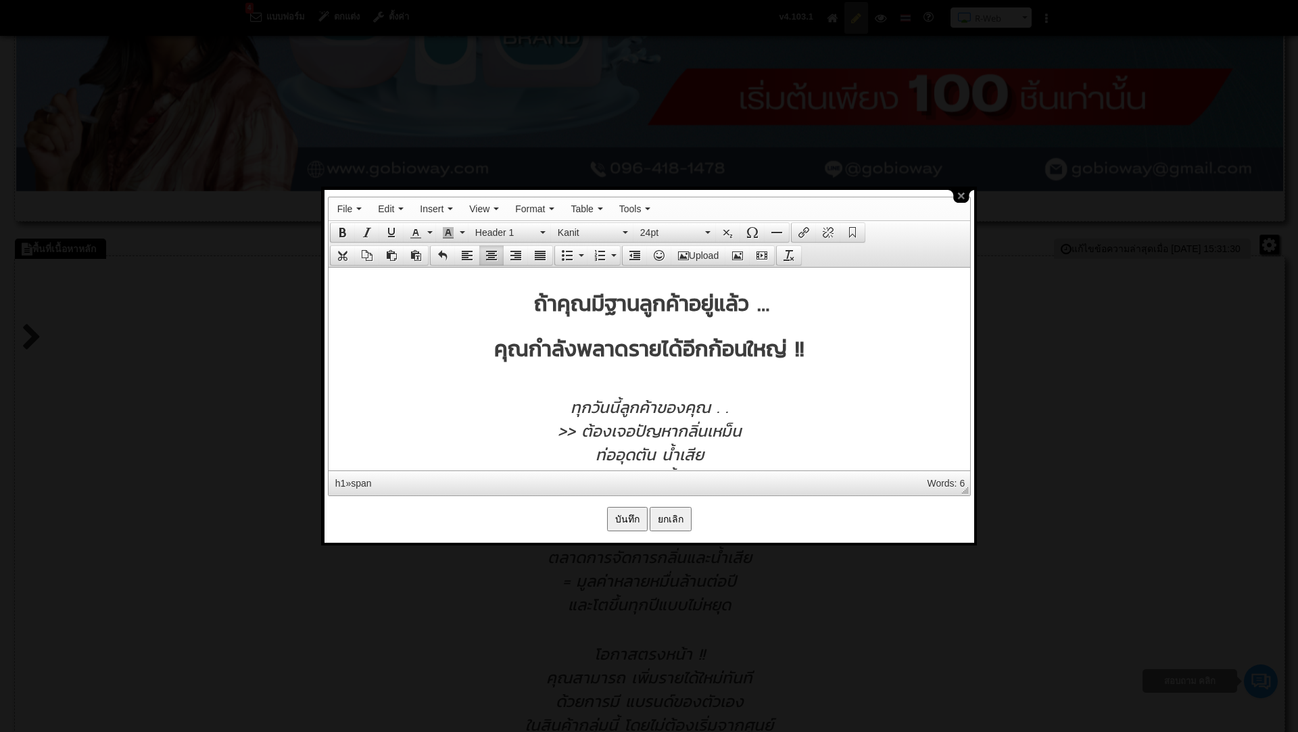
click at [493, 305] on h1 "ถ้าคุณมีฐานลูกค้าอยู่แล้ว …" at bounding box center [649, 303] width 628 height 32
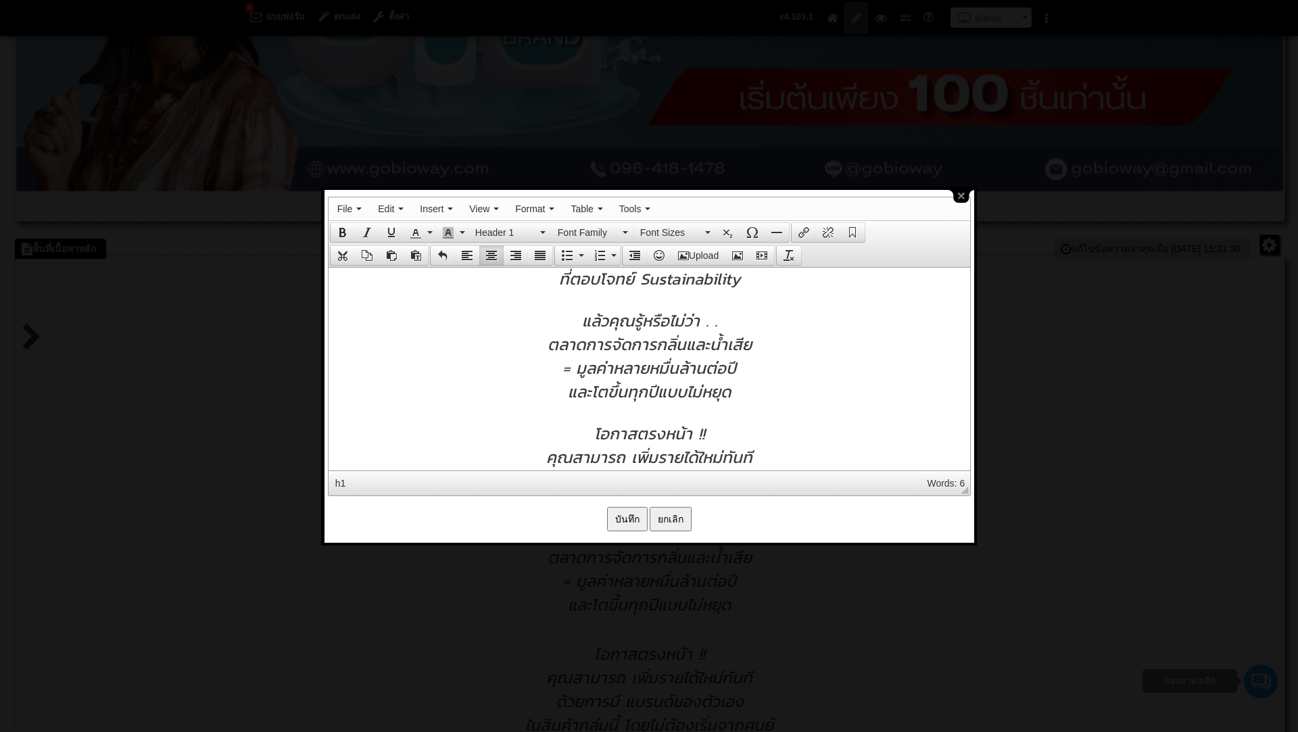
scroll to position [271, 0]
click at [583, 320] on span "แล้วคุณรู้หรือไม่ว่า . ." at bounding box center [648, 320] width 135 height 24
click at [731, 324] on div "แล้วคุณรู้หรือไม่ว่า . ." at bounding box center [649, 320] width 628 height 24
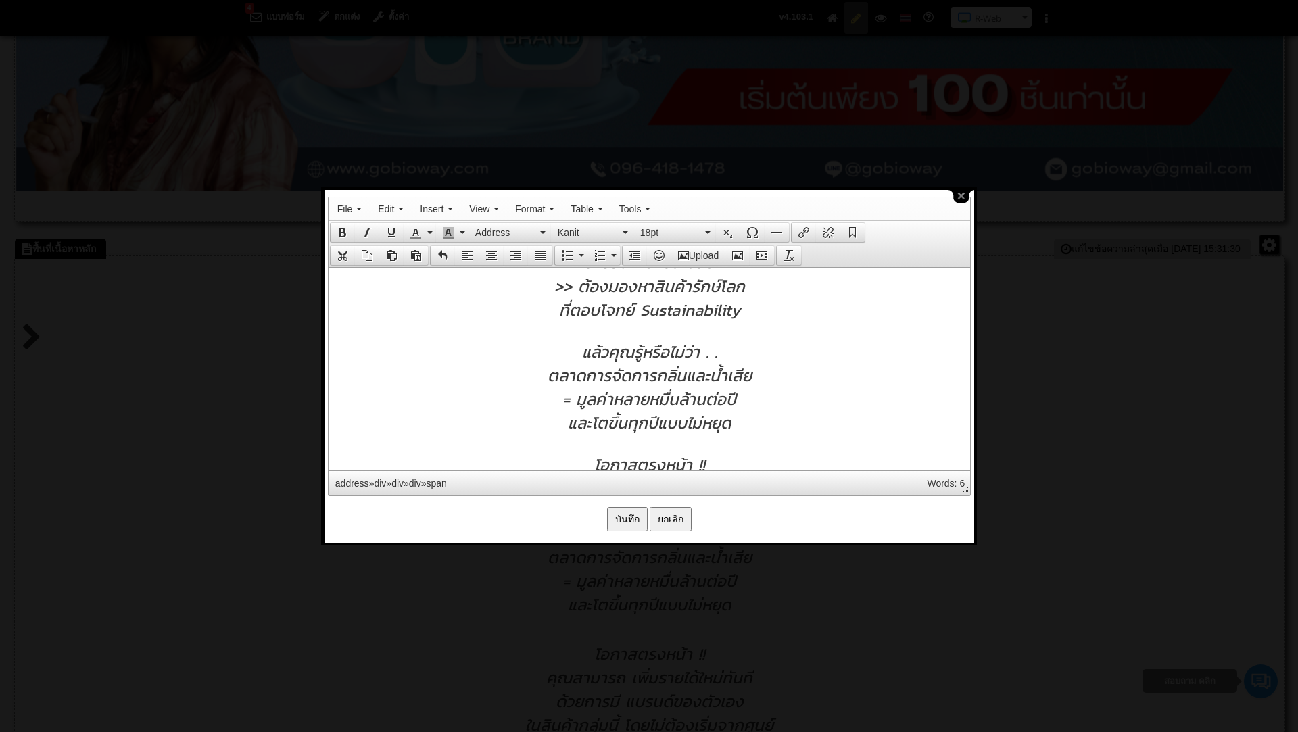
scroll to position [247, 0]
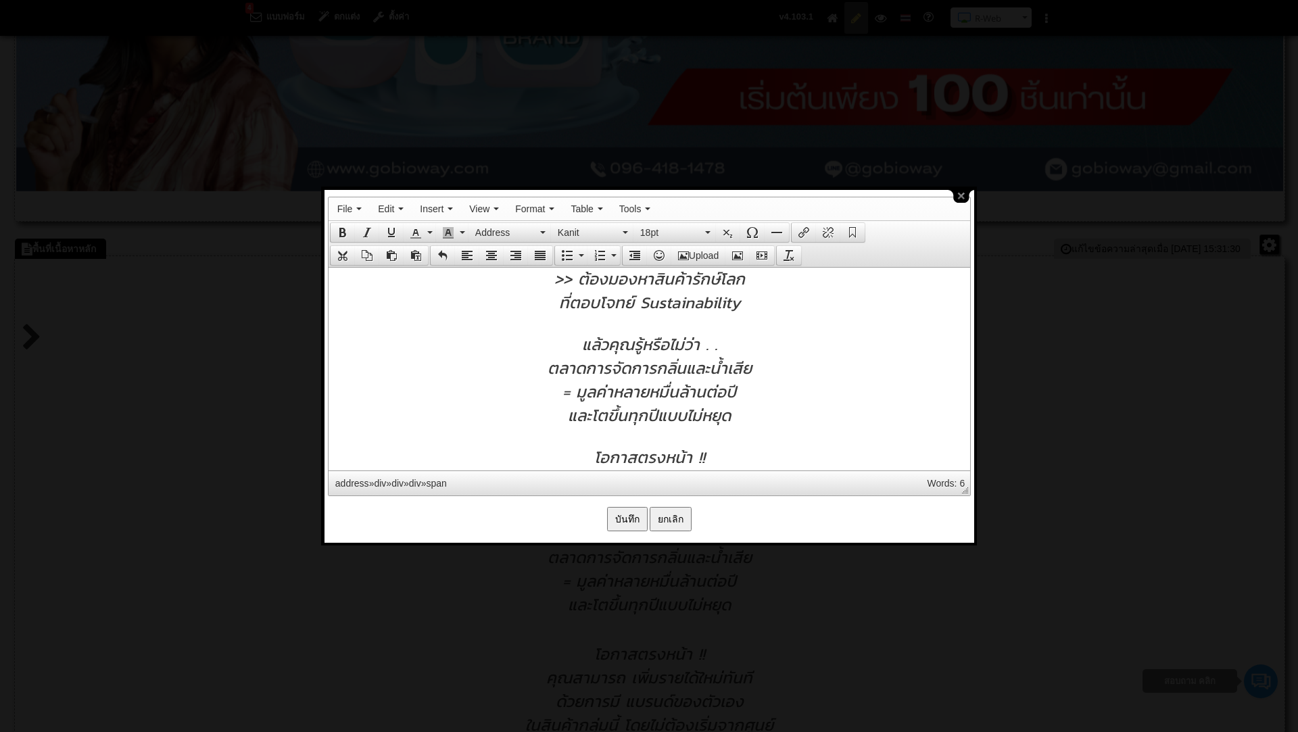
click at [551, 374] on span "ตลาดการจัดการกลิ่นและน้ำเสีย" at bounding box center [649, 367] width 204 height 24
click at [563, 399] on span "= มูลค่าหลายหมื่นล้านต่อปี" at bounding box center [649, 391] width 174 height 24
click at [764, 403] on div "= มูลค่าหลายหมื่นล้านต่อปี" at bounding box center [649, 391] width 628 height 24
click at [760, 426] on div "และโตขึ้นทุกปีแบบไม่หยุด" at bounding box center [649, 415] width 628 height 24
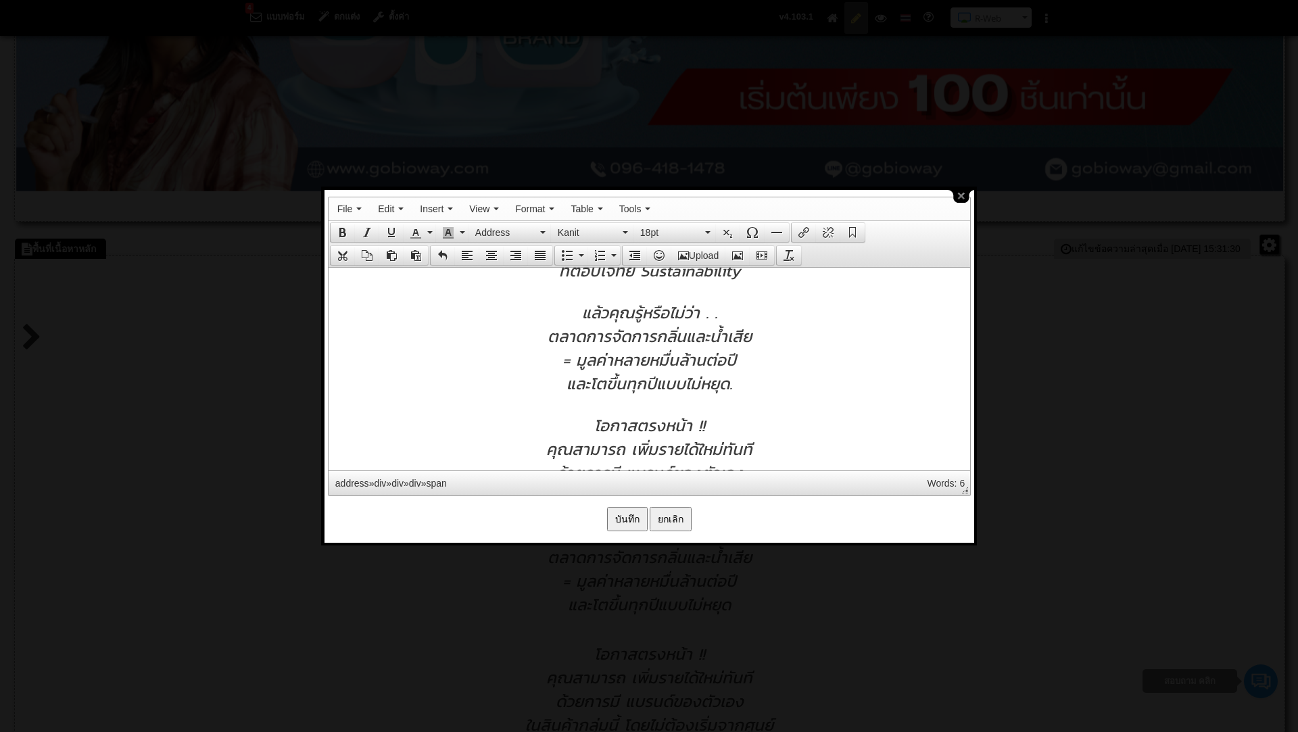
scroll to position [252, 0]
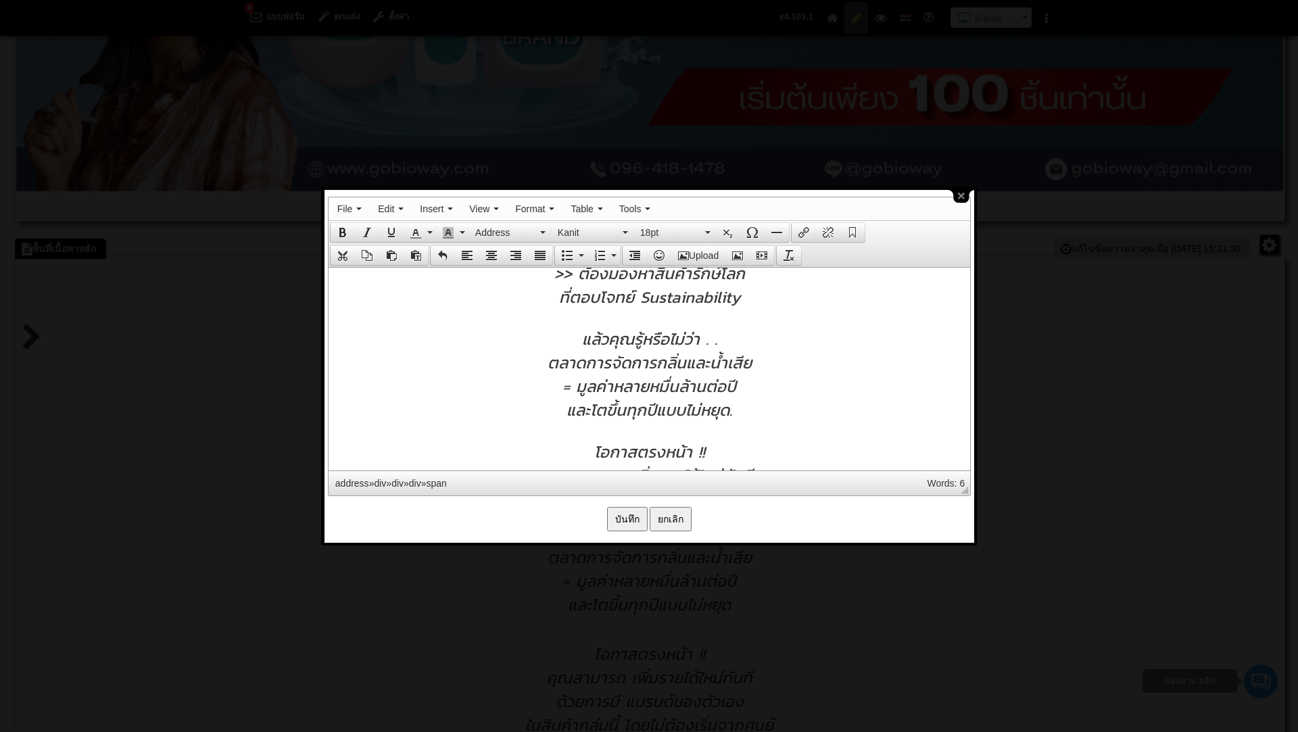
click at [558, 366] on span "ตลาดการจัดการกลิ่นและน้ำเสีย" at bounding box center [649, 362] width 204 height 24
click at [554, 395] on div "= มูลค่าหลายหมื่นล้านต่อปี" at bounding box center [649, 386] width 628 height 24
click at [553, 420] on div "และโตขึ้นทุกปีแบบไม่หยุด." at bounding box center [649, 409] width 628 height 24
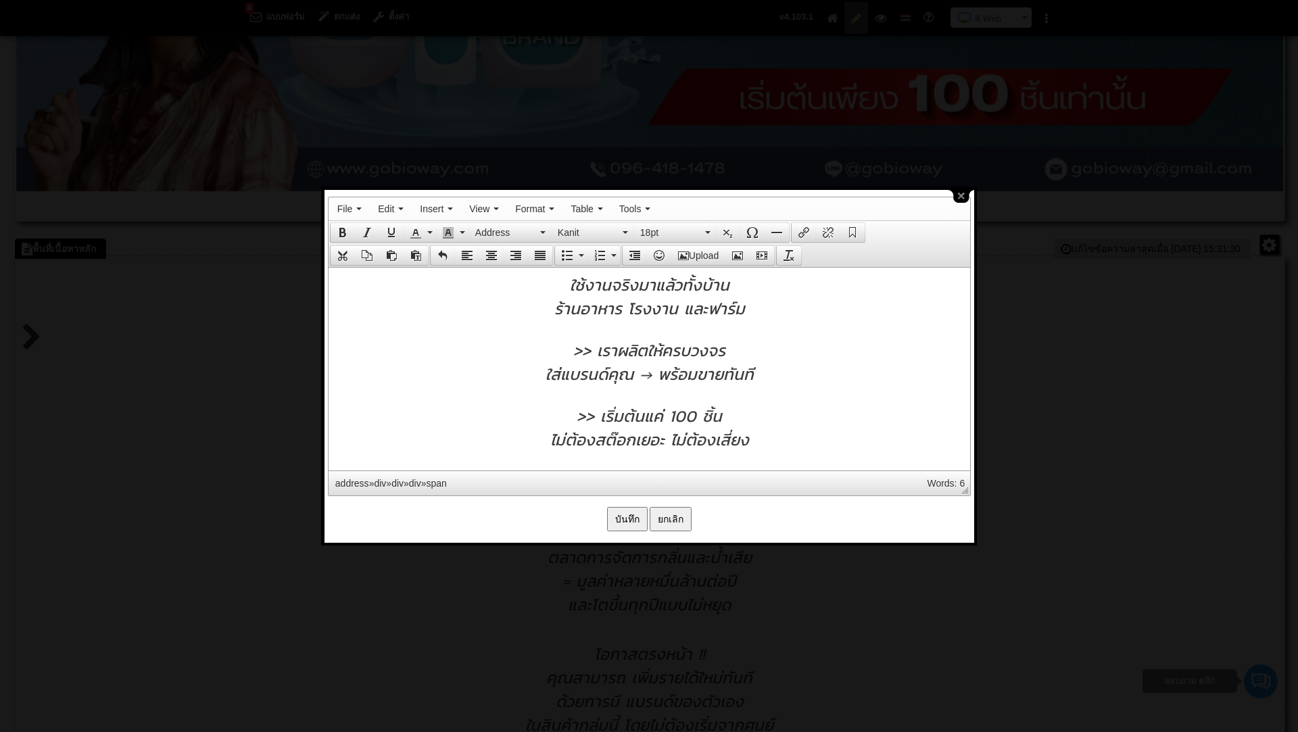
scroll to position [566, 0]
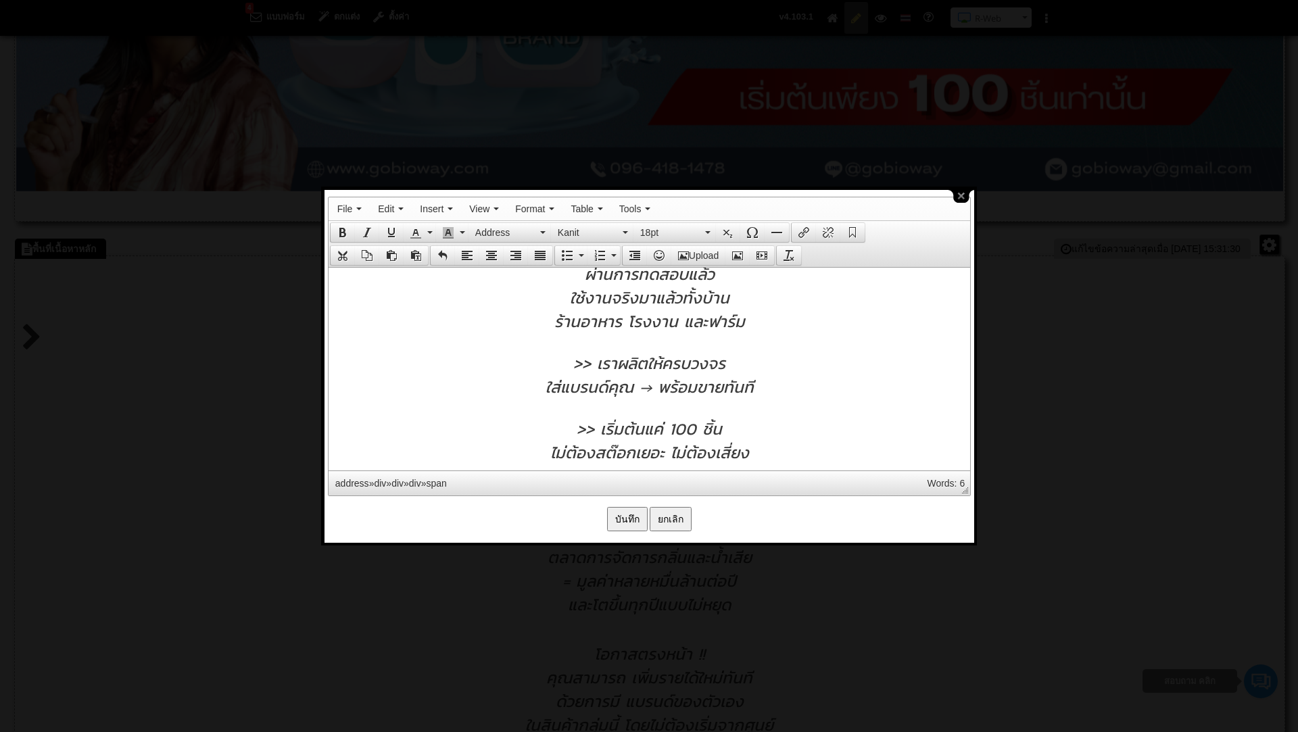
click at [670, 522] on input "ยกเลิก" at bounding box center [670, 519] width 42 height 24
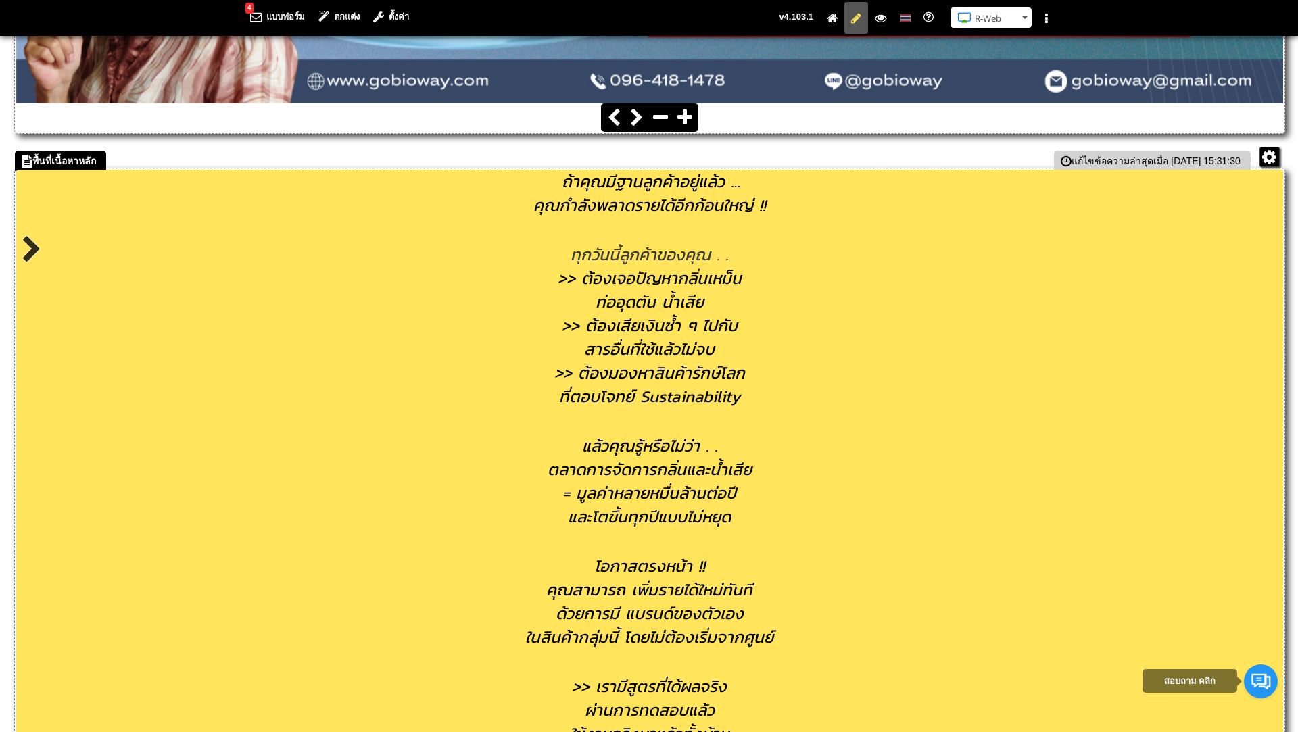
scroll to position [627, 0]
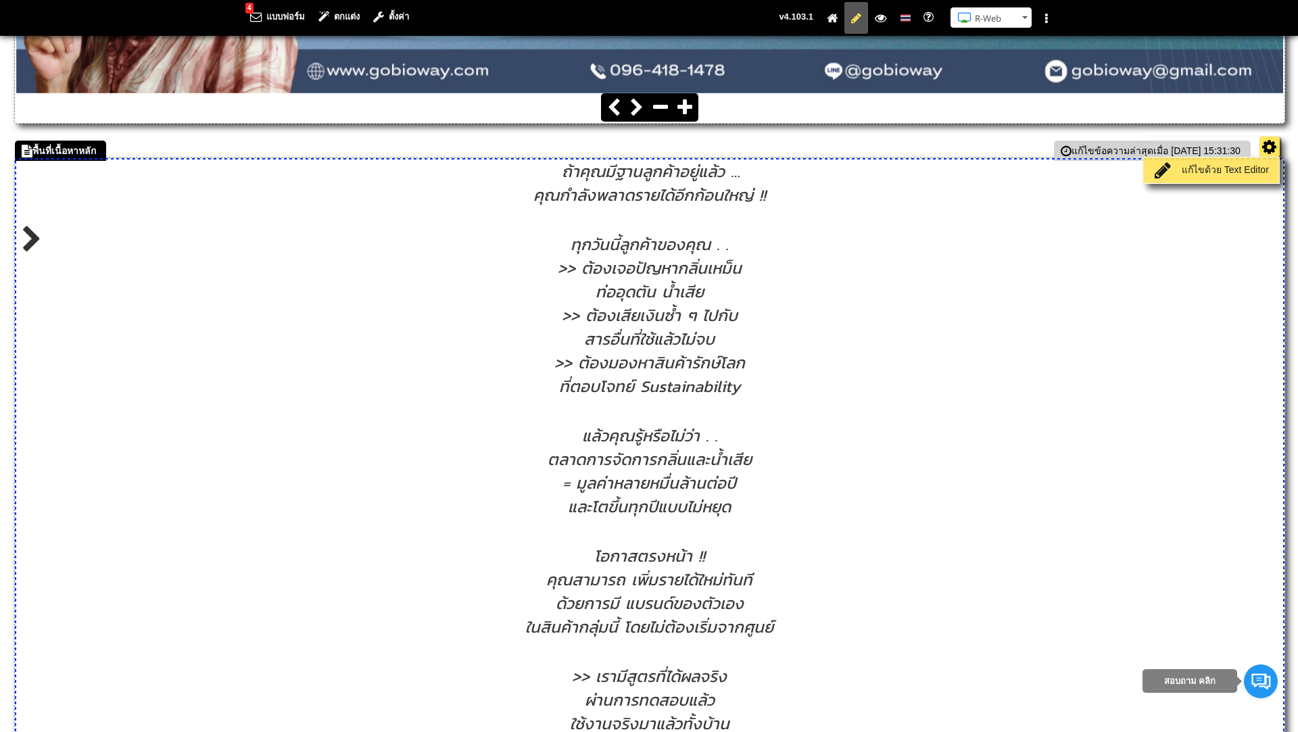
click at [1248, 171] on link "แก้ไขด้วย Text Editor" at bounding box center [1210, 170] width 129 height 19
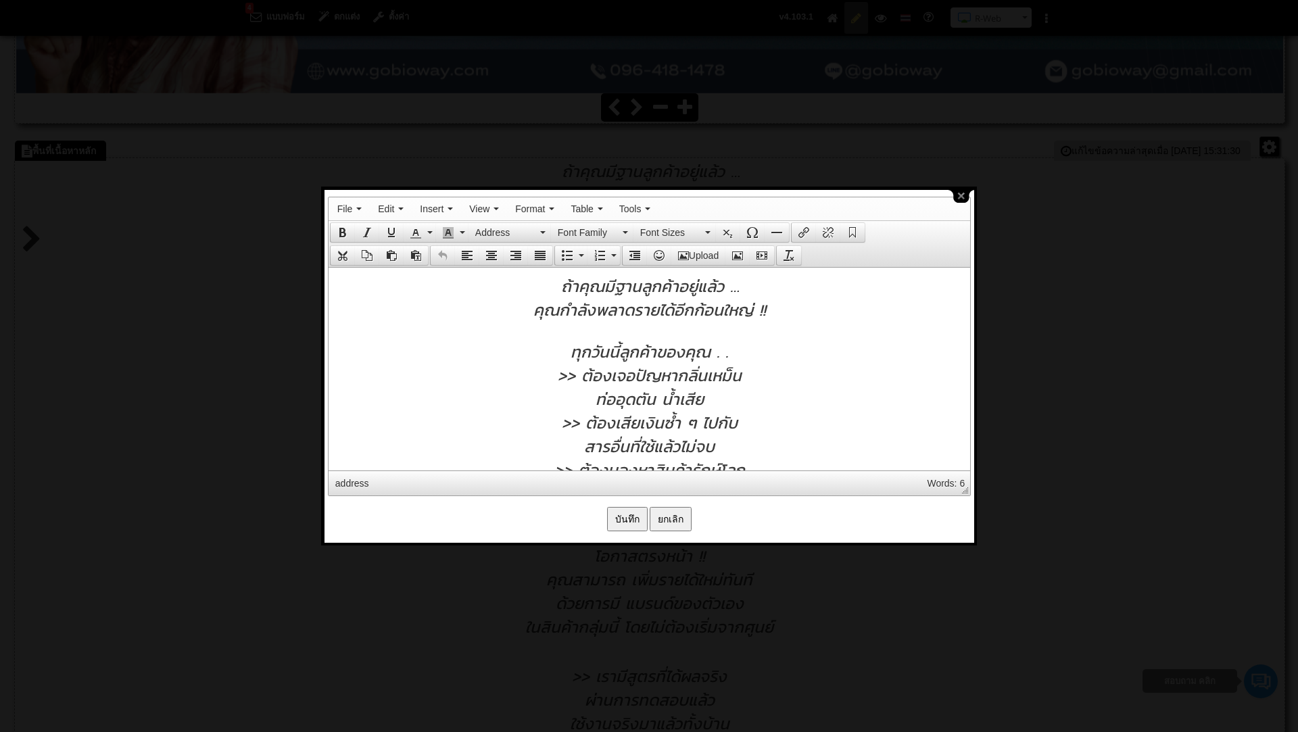
scroll to position [0, 0]
drag, startPoint x: 562, startPoint y: 285, endPoint x: 816, endPoint y: 322, distance: 256.9
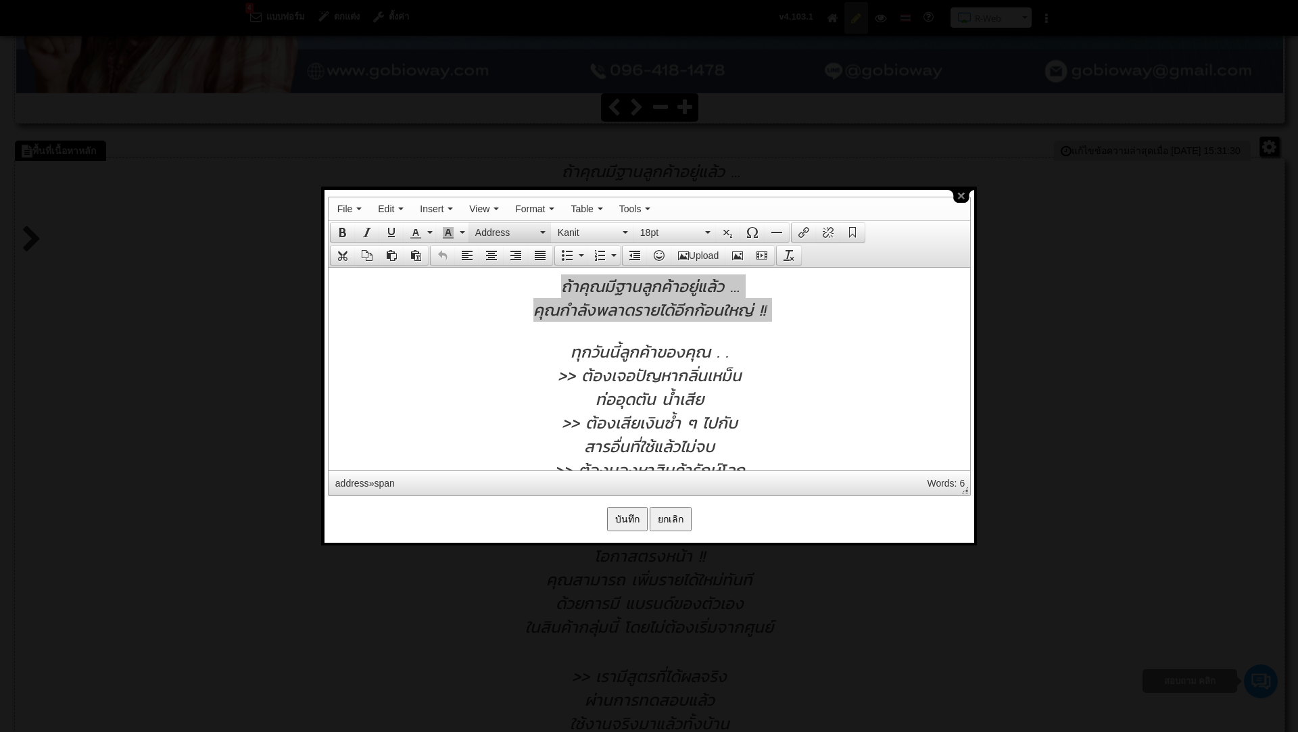
click at [542, 225] on button "Address" at bounding box center [509, 232] width 82 height 19
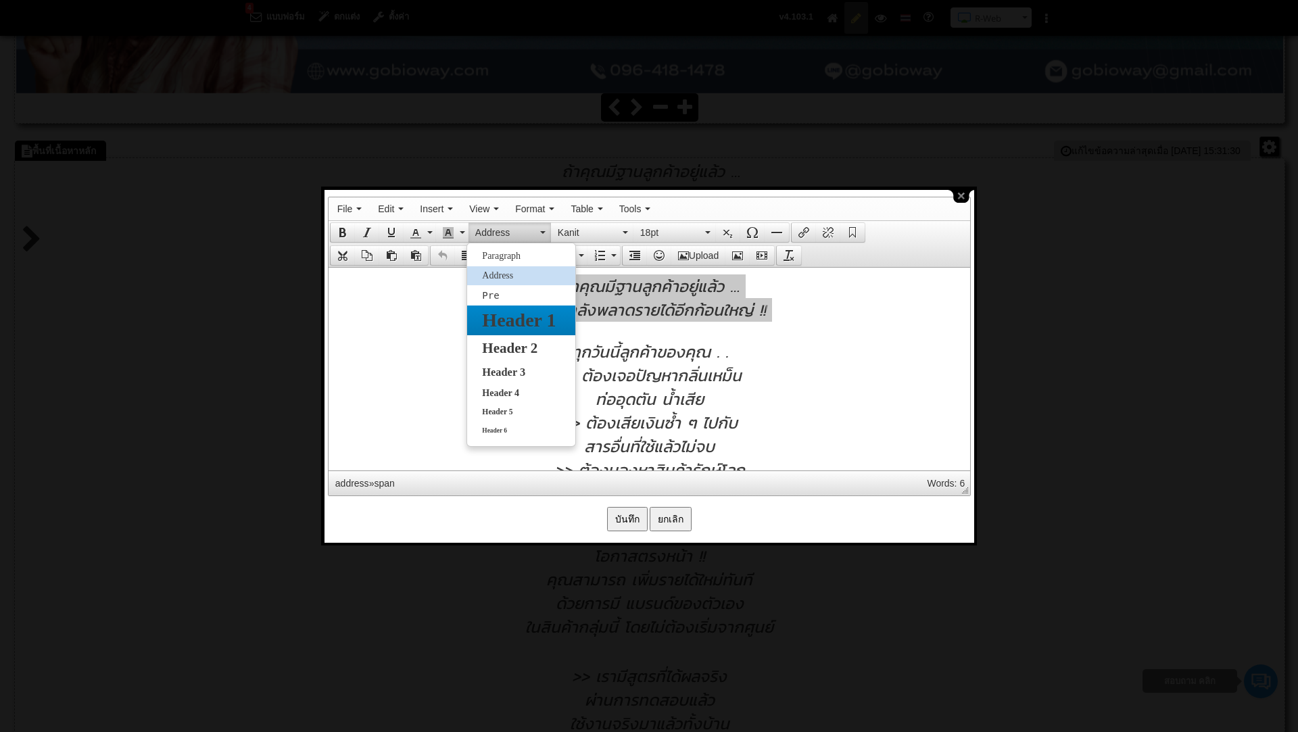
click at [527, 328] on span "Header 1" at bounding box center [519, 320] width 76 height 21
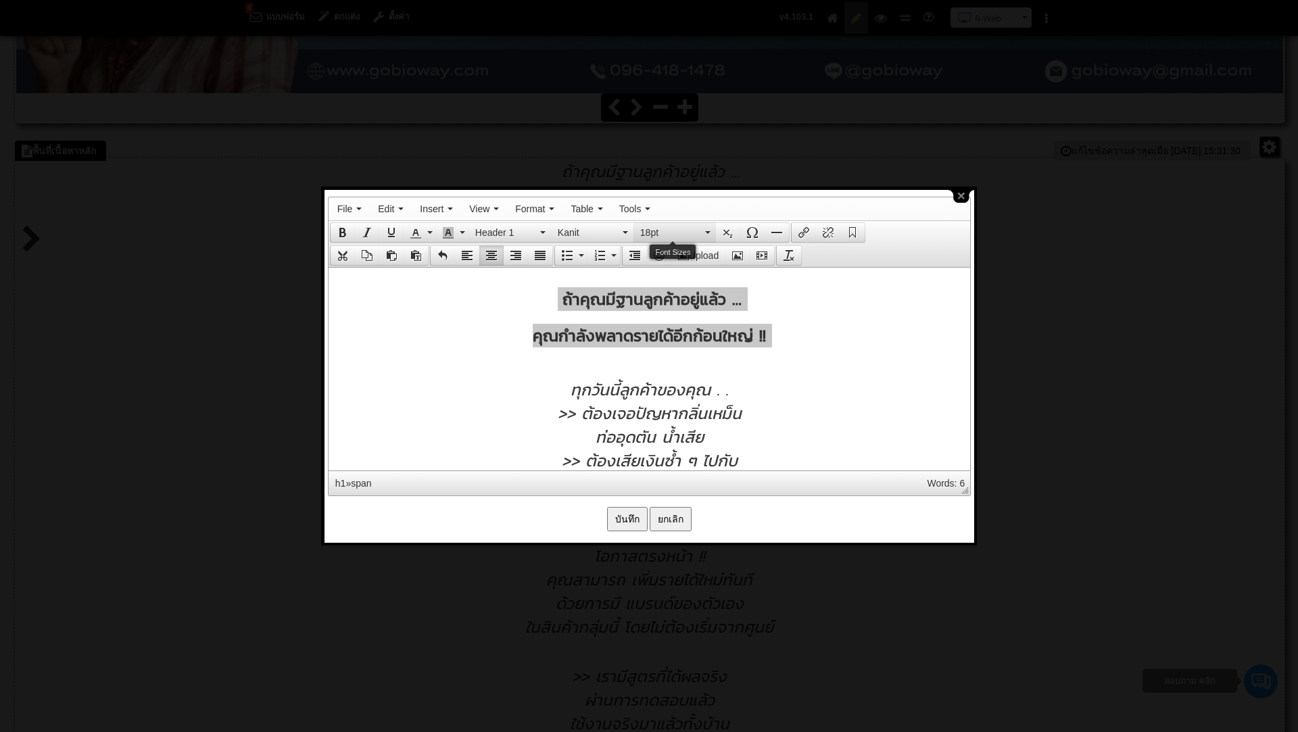
click at [706, 226] on button "18pt" at bounding box center [674, 232] width 82 height 19
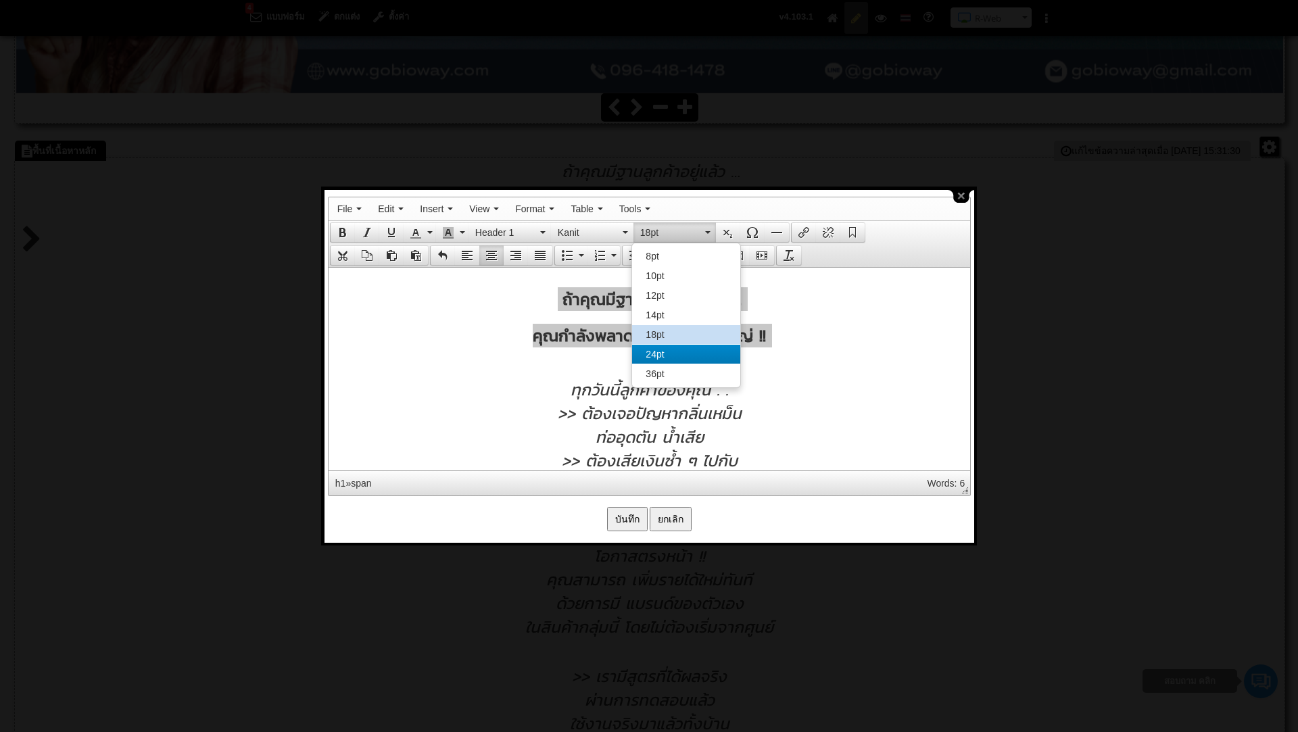
click at [655, 350] on span "24pt" at bounding box center [654, 354] width 18 height 11
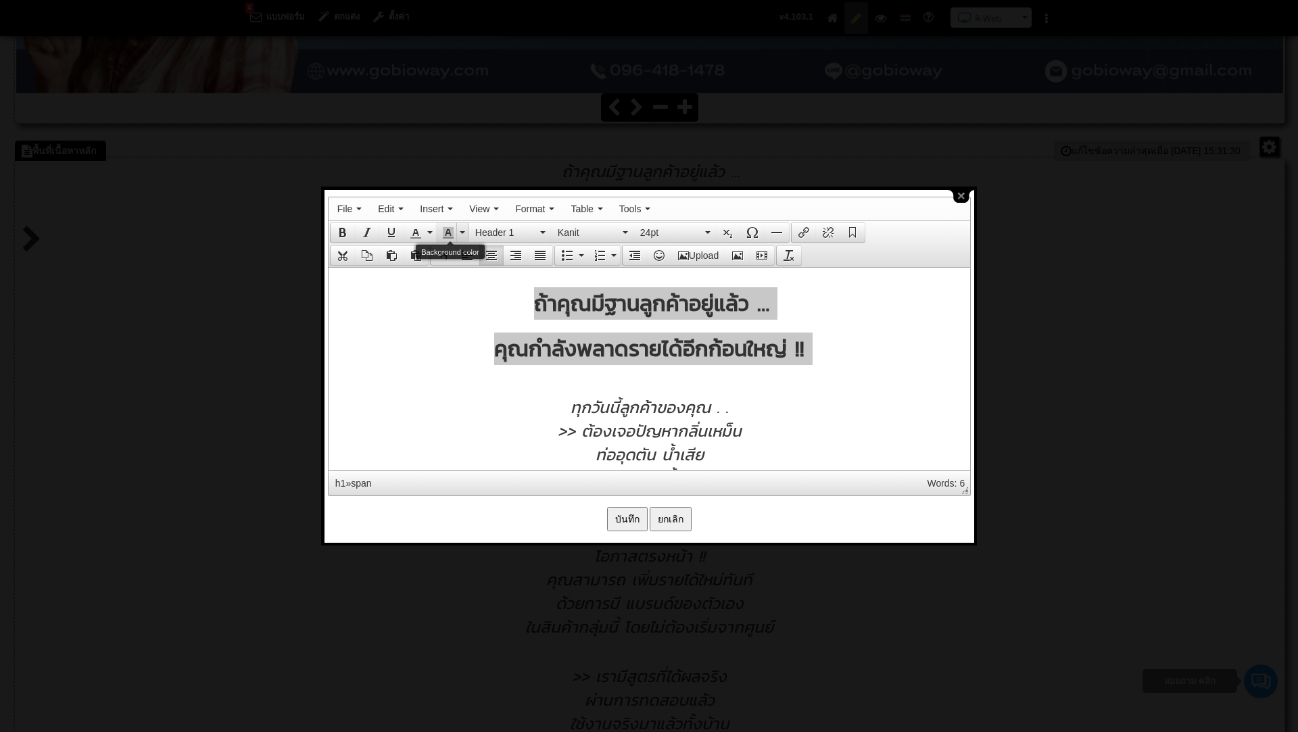
click at [462, 231] on icon "Background color" at bounding box center [462, 232] width 5 height 3
click at [524, 260] on div at bounding box center [527, 258] width 9 height 9
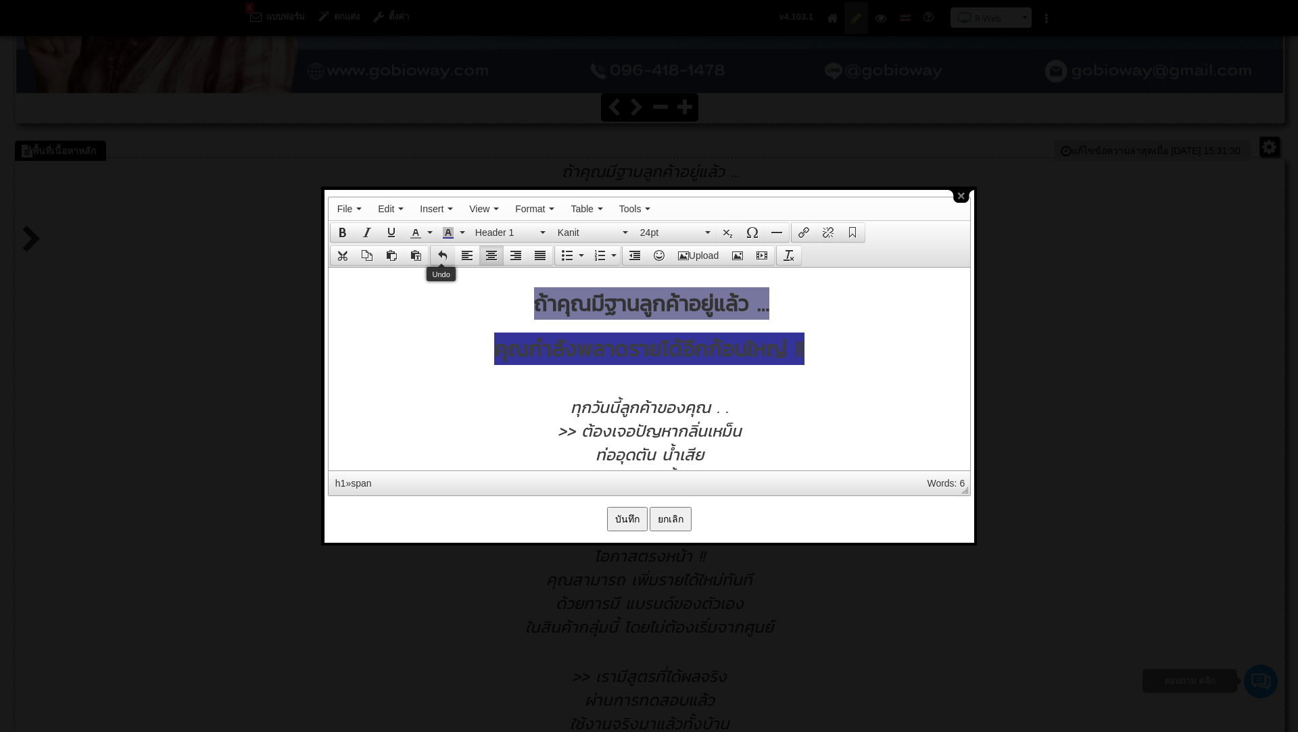
click at [441, 254] on icon "Undo" at bounding box center [442, 255] width 11 height 11
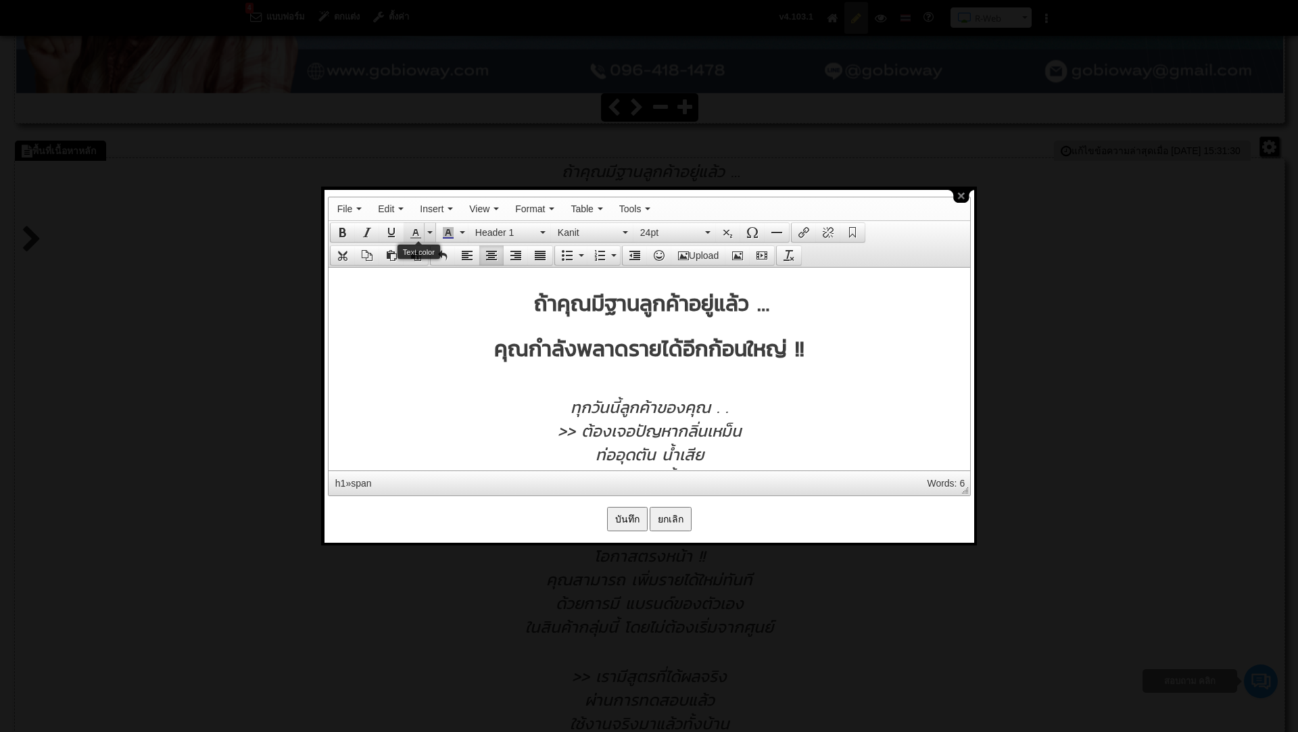
click at [428, 228] on button "Text color" at bounding box center [430, 232] width 12 height 19
click at [479, 251] on table at bounding box center [462, 285] width 109 height 69
click at [483, 260] on div at bounding box center [482, 258] width 9 height 9
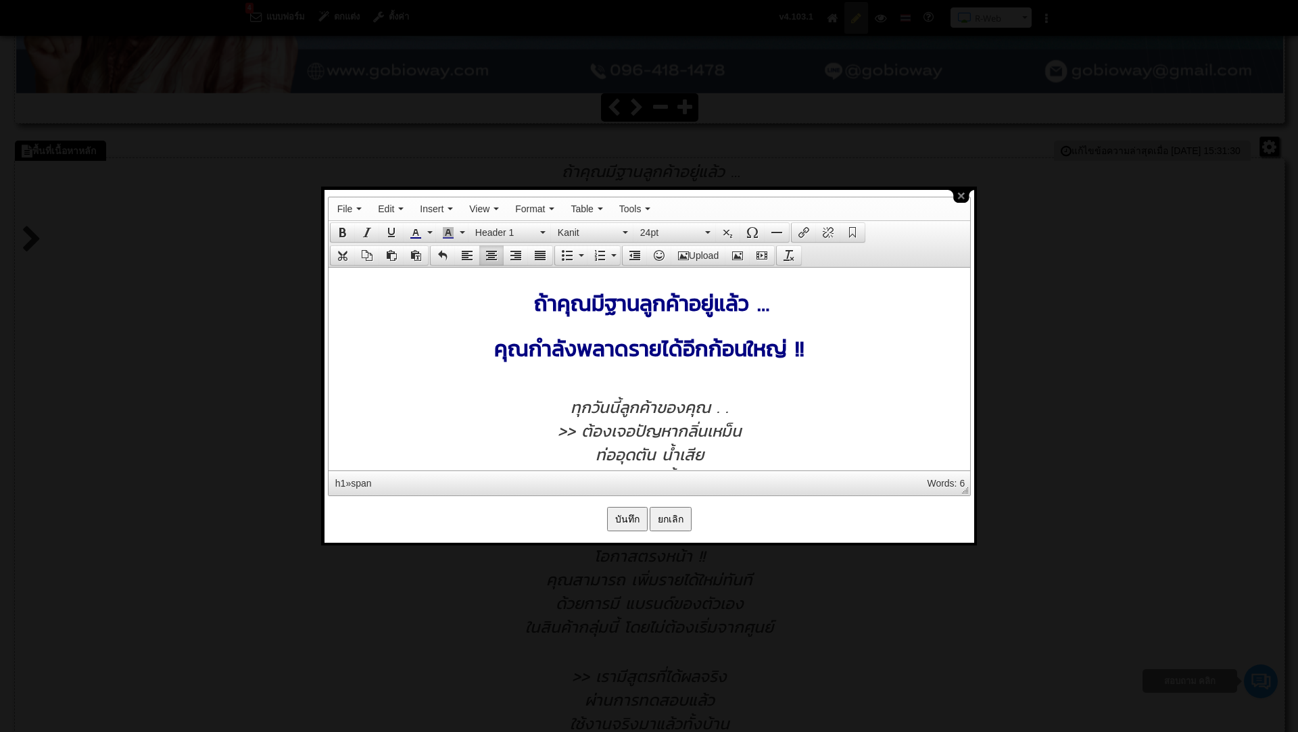
click at [451, 391] on div at bounding box center [649, 385] width 628 height 18
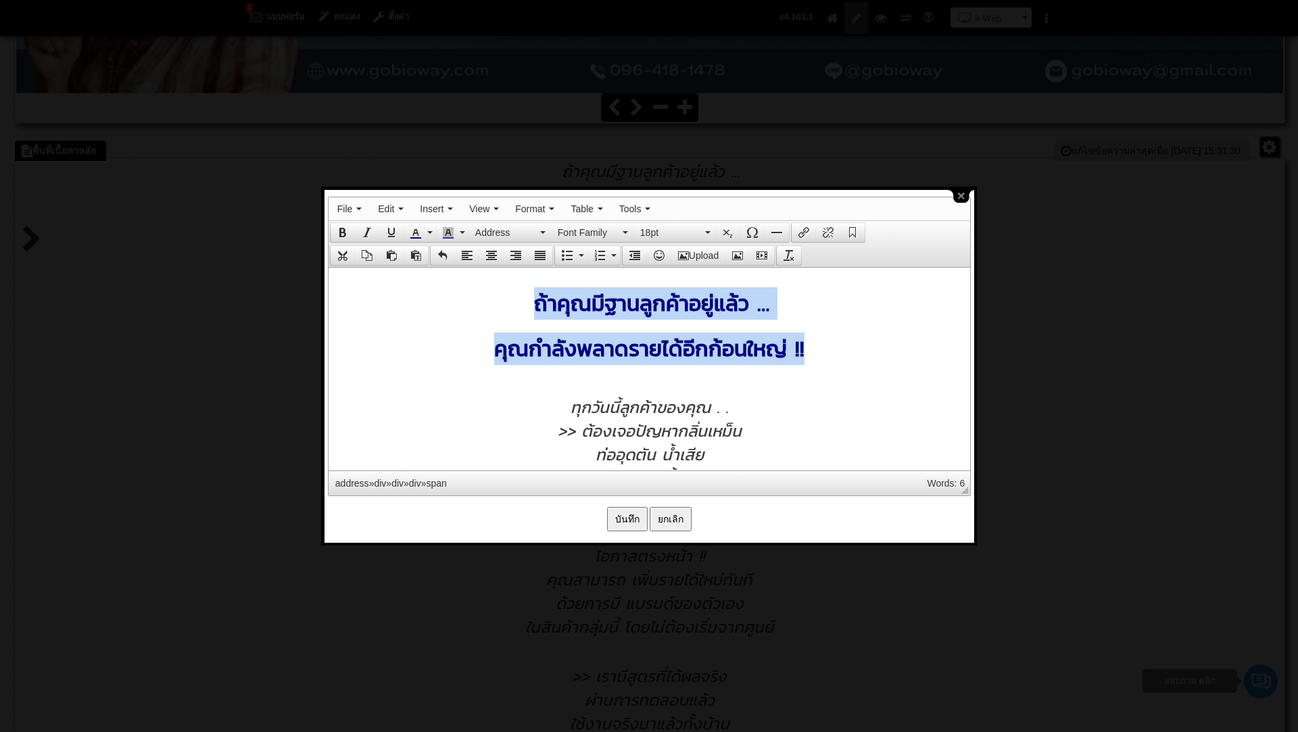
drag, startPoint x: 538, startPoint y: 301, endPoint x: 814, endPoint y: 347, distance: 279.7
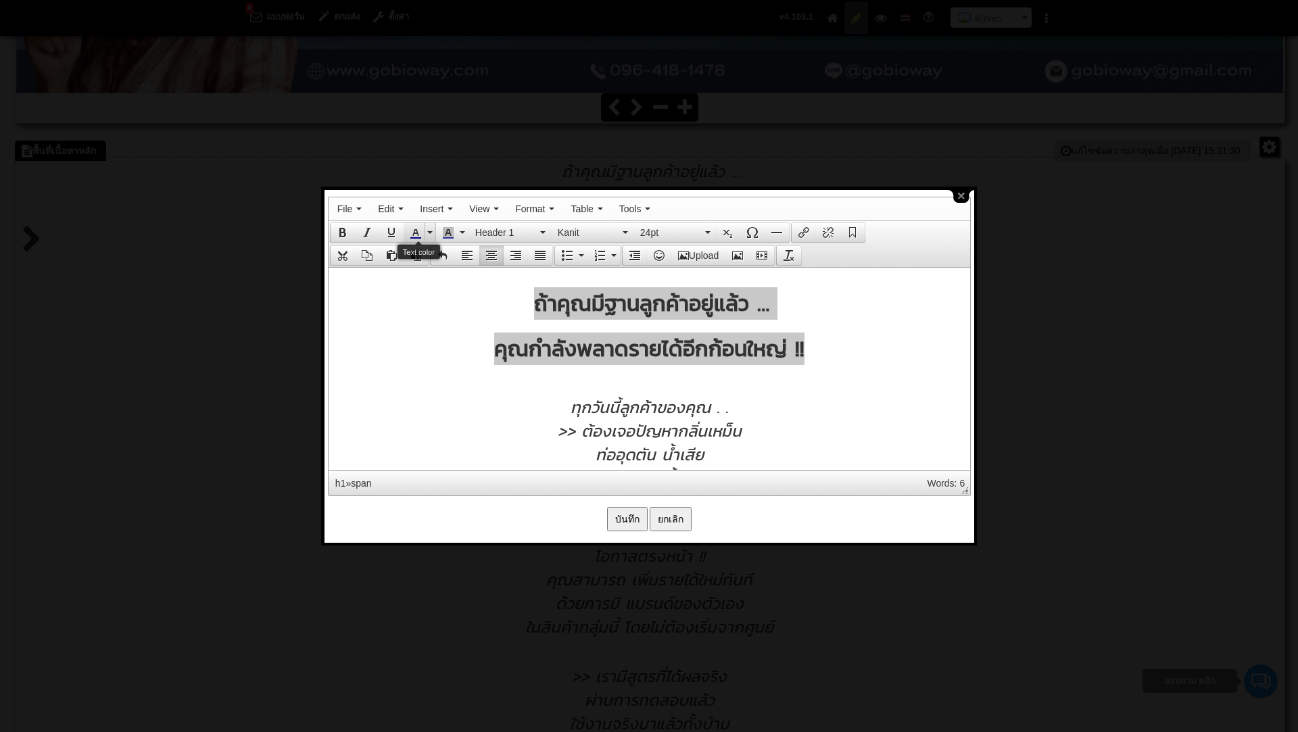
click at [428, 231] on icon "Text color" at bounding box center [429, 232] width 5 height 3
click at [470, 257] on div at bounding box center [468, 258] width 9 height 9
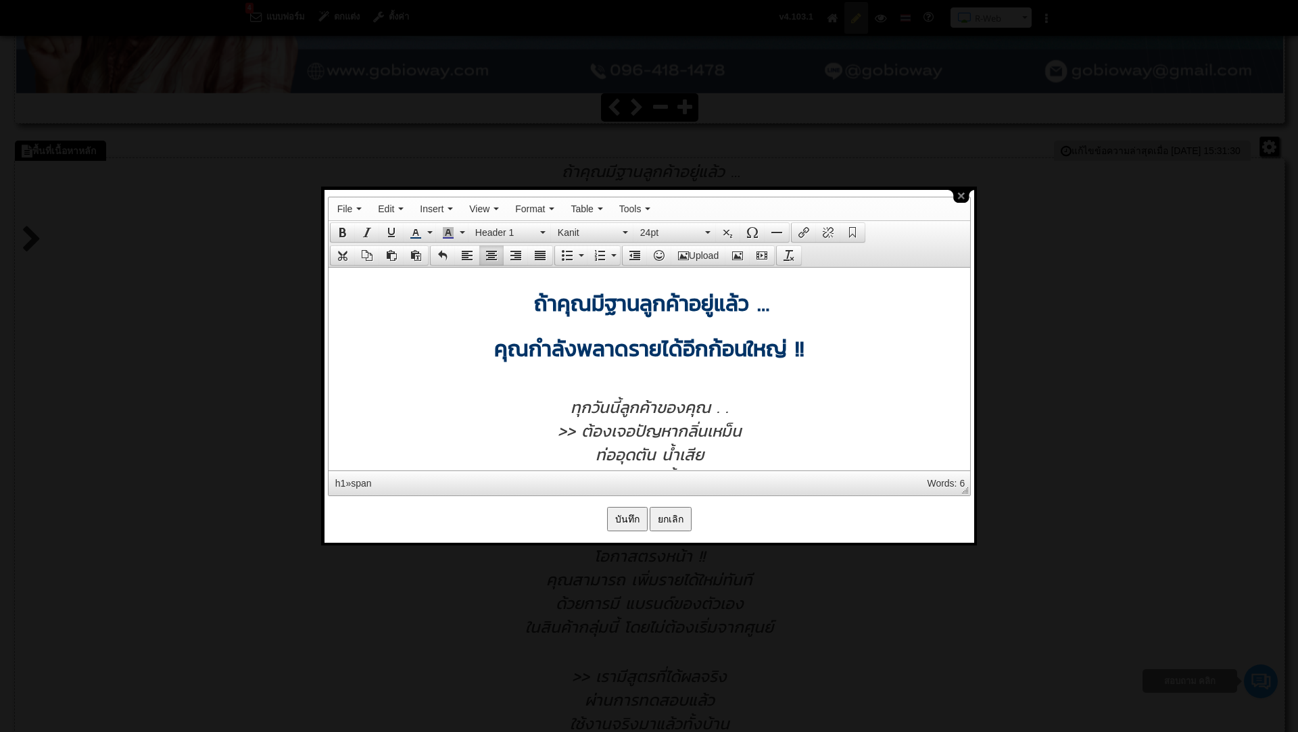
click at [489, 383] on div at bounding box center [649, 385] width 628 height 18
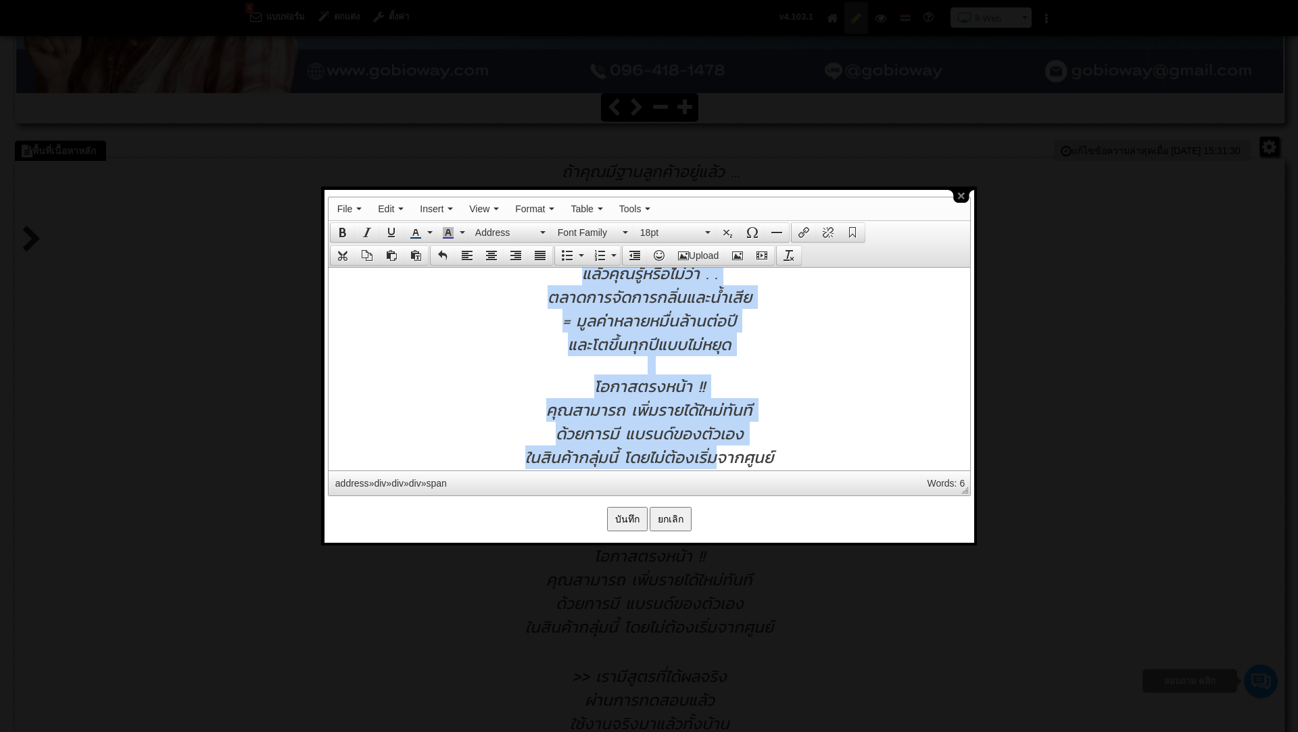
scroll to position [362, 0]
drag, startPoint x: 559, startPoint y: 314, endPoint x: 714, endPoint y: 469, distance: 218.9
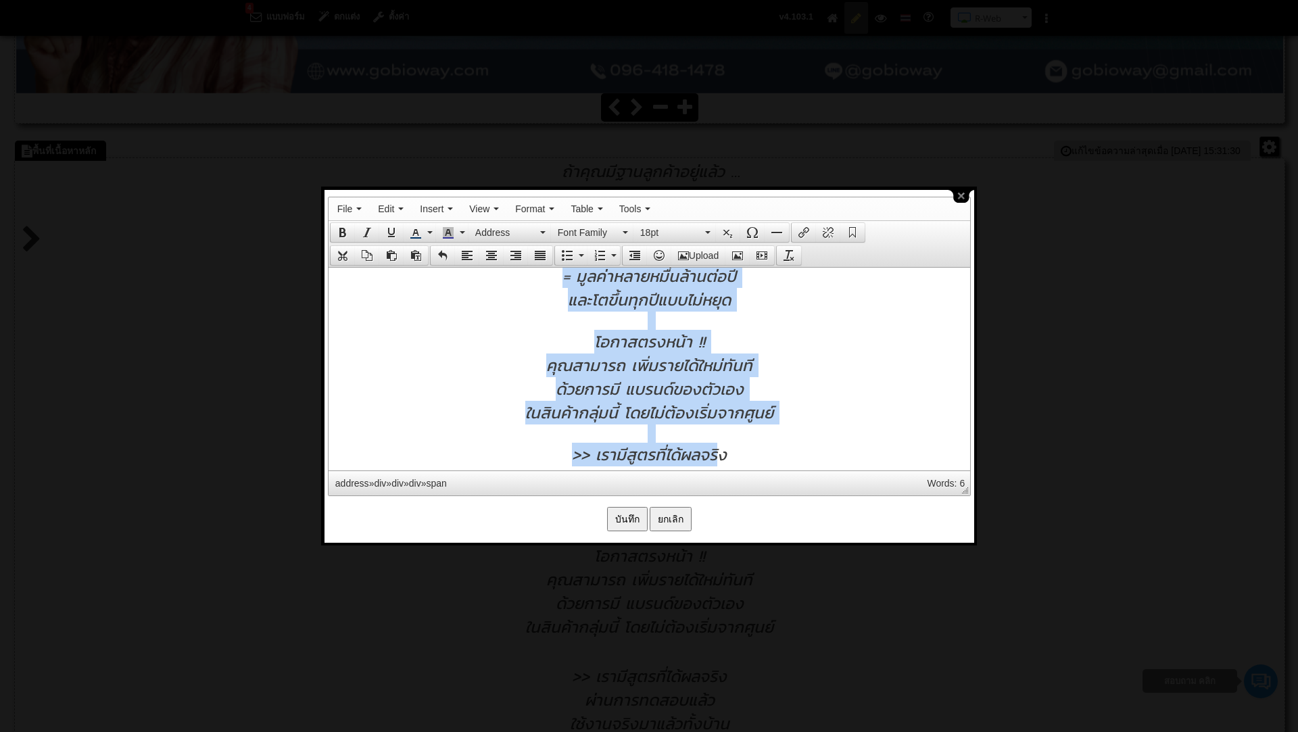
click at [714, 469] on div "ทุกวันนี้ลูกค้าของคุณ . . >> ต้องเจอปัญหากลิ่นเหม็น ท่ออุดตัน น้ำเสีย >> ต้องเส…" at bounding box center [649, 641] width 628 height 1254
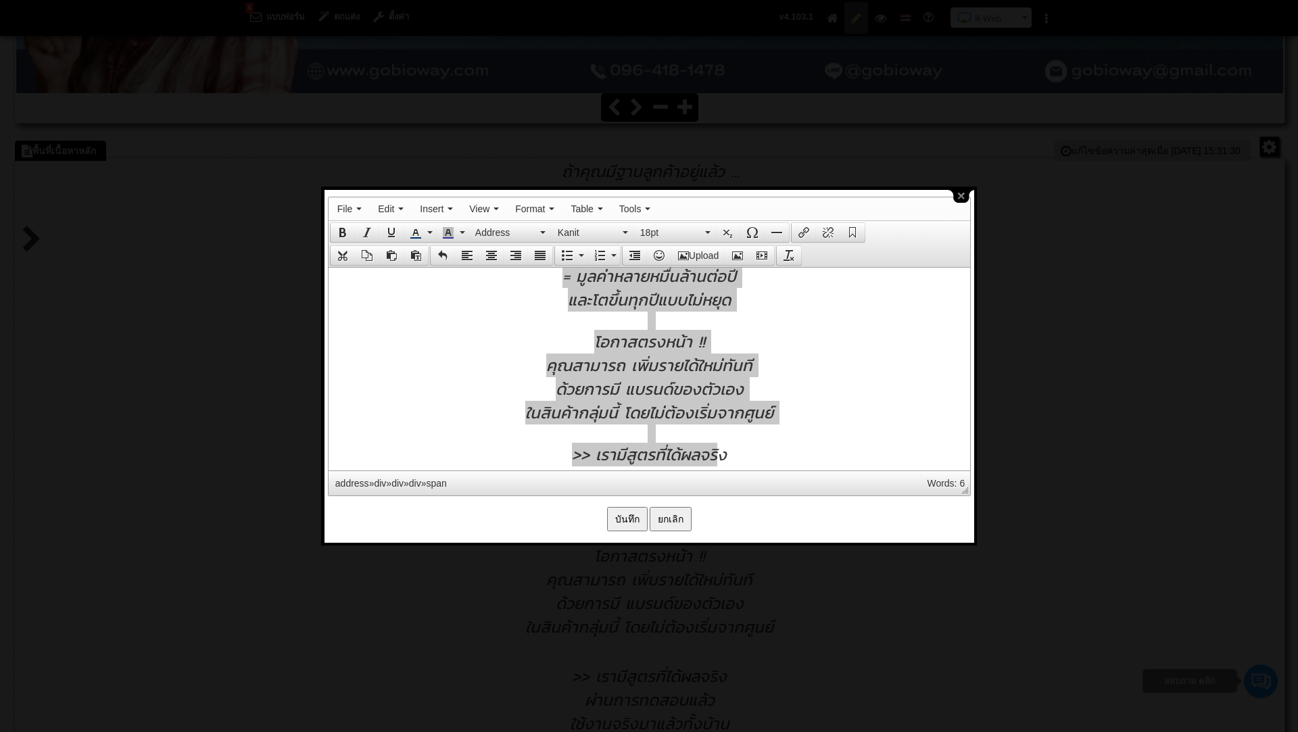
click at [617, 512] on input "บันทึก" at bounding box center [627, 519] width 41 height 24
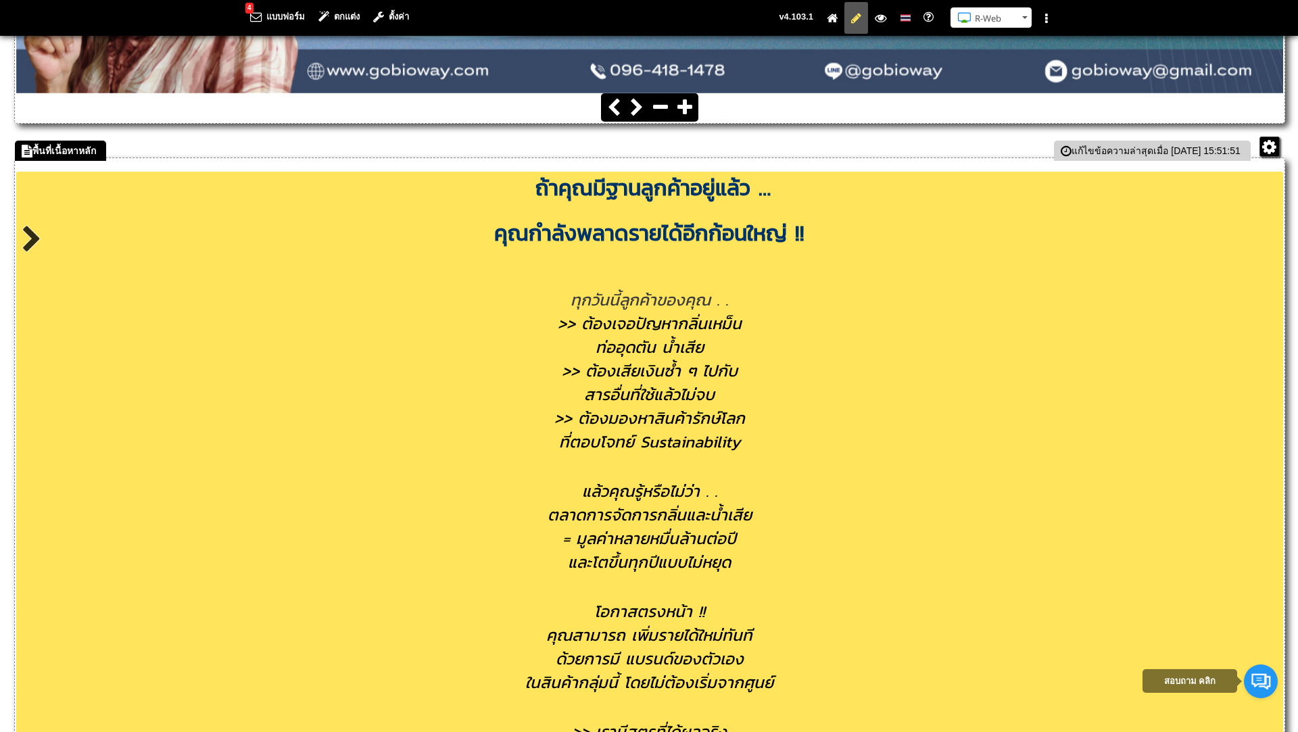
click at [681, 233] on span "คุณกำลังพลาดรายได้อีกก้อนใหญ่​ !!" at bounding box center [649, 233] width 310 height 32
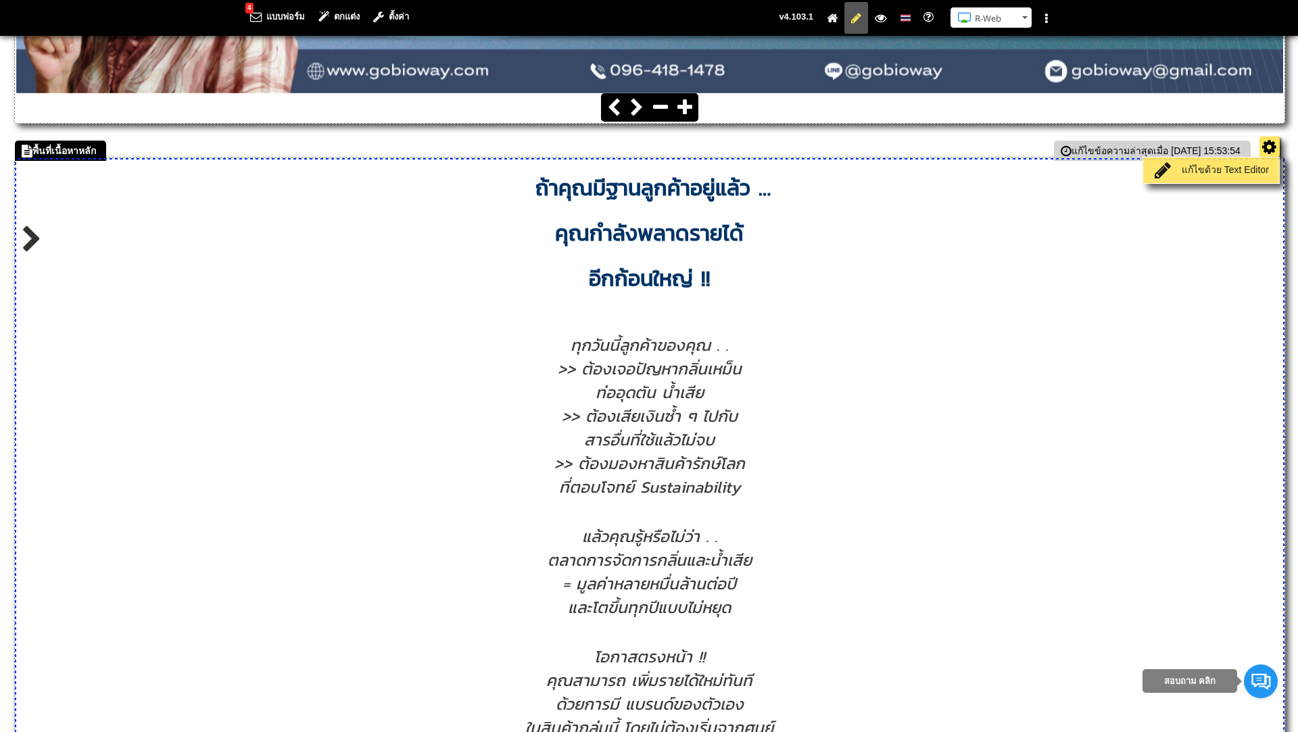
click at [1225, 174] on link "แก้ไขด้วย Text Editor" at bounding box center [1210, 170] width 129 height 19
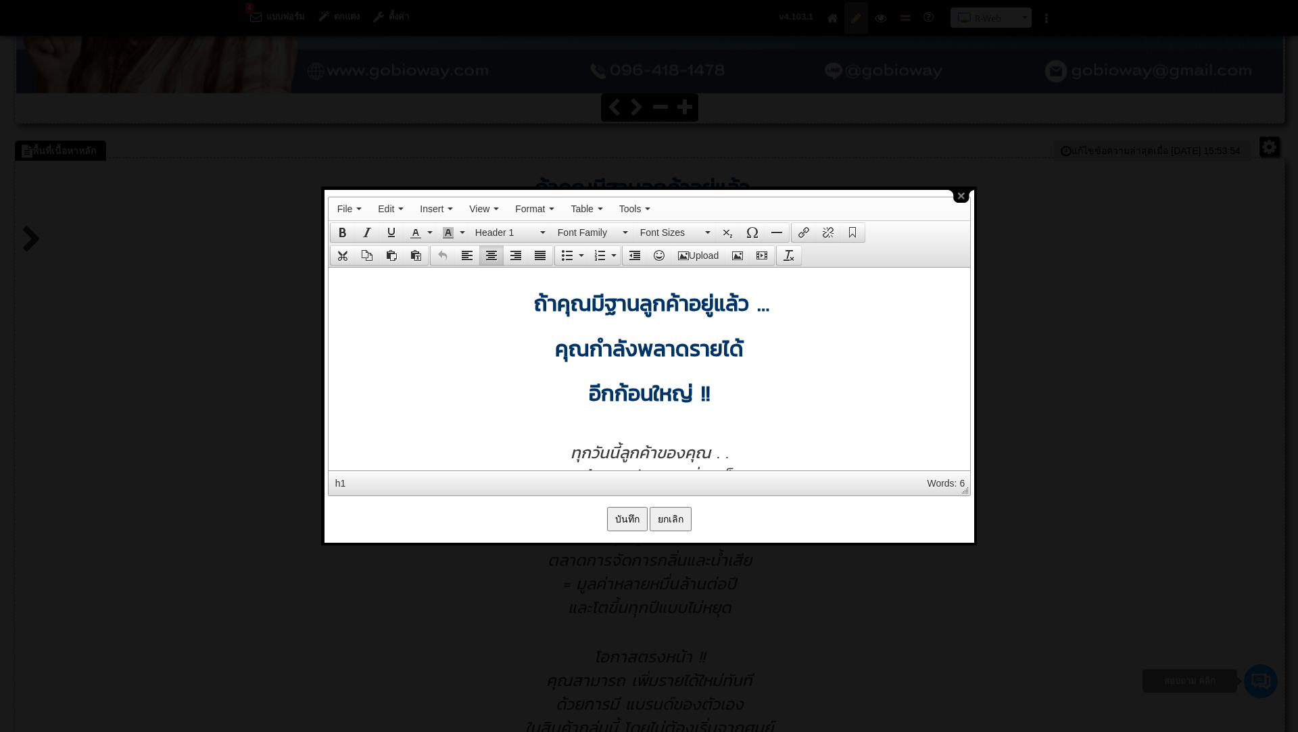
scroll to position [0, 0]
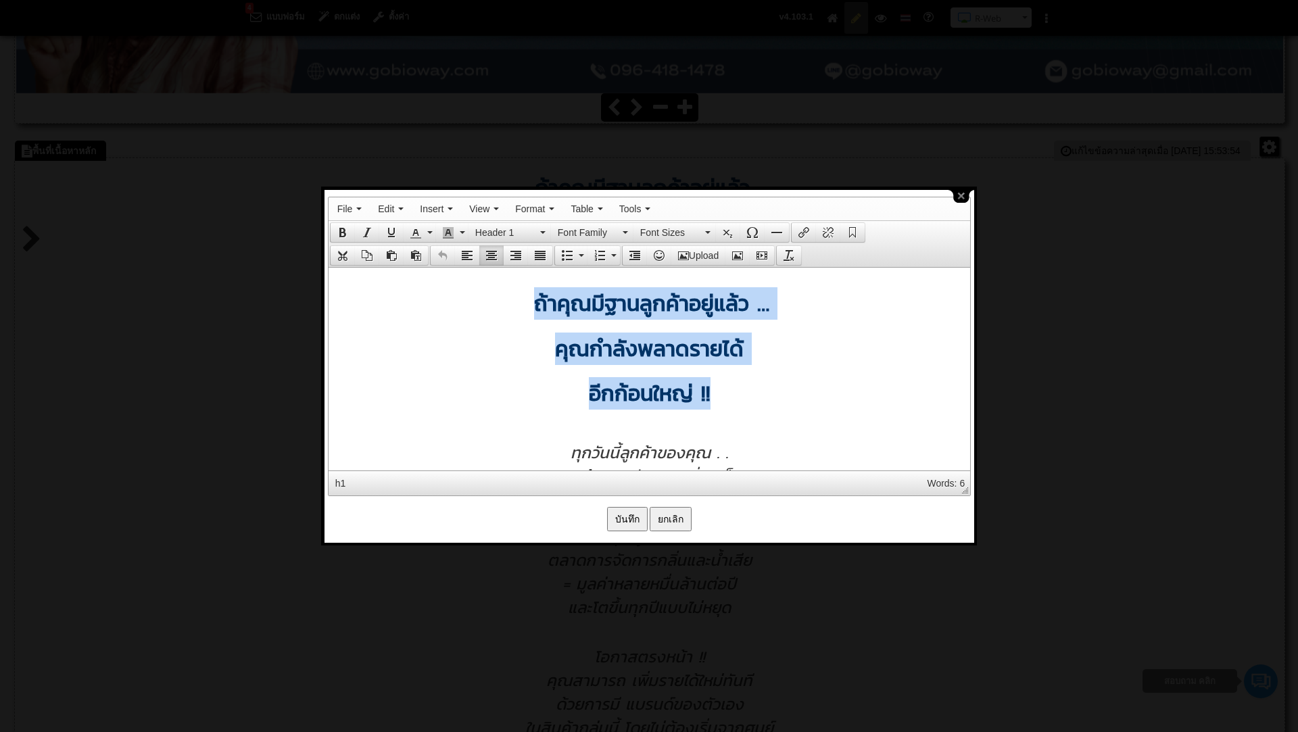
drag, startPoint x: 533, startPoint y: 299, endPoint x: 718, endPoint y: 402, distance: 211.8
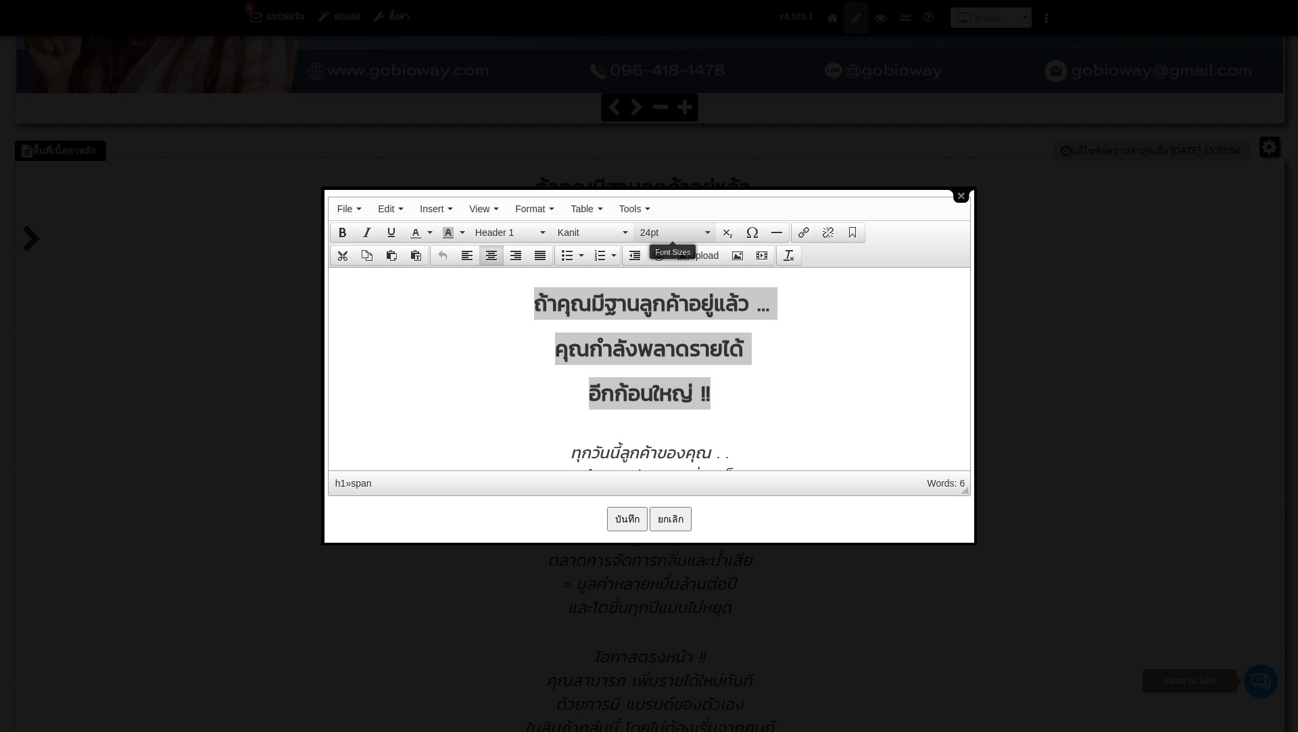
click at [706, 232] on icon "Font Sizes" at bounding box center [707, 232] width 5 height 3
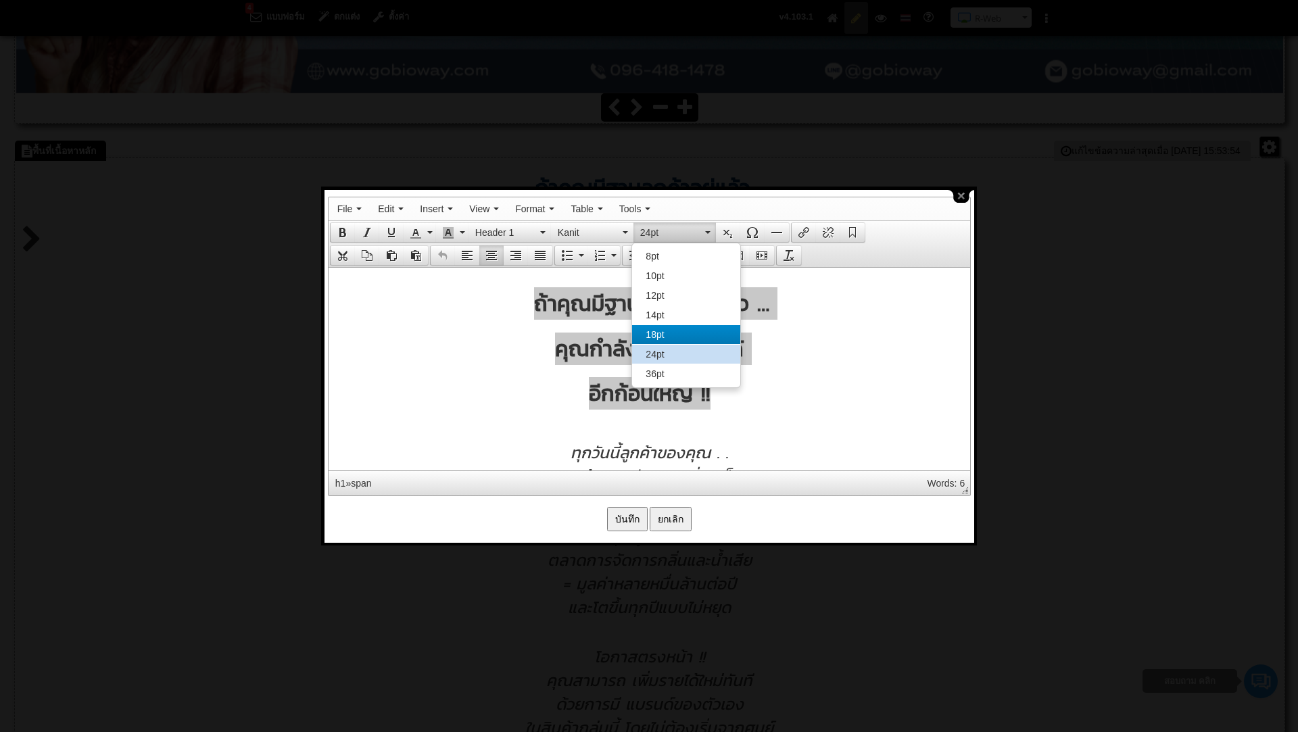
click at [660, 338] on span "18pt" at bounding box center [654, 334] width 18 height 11
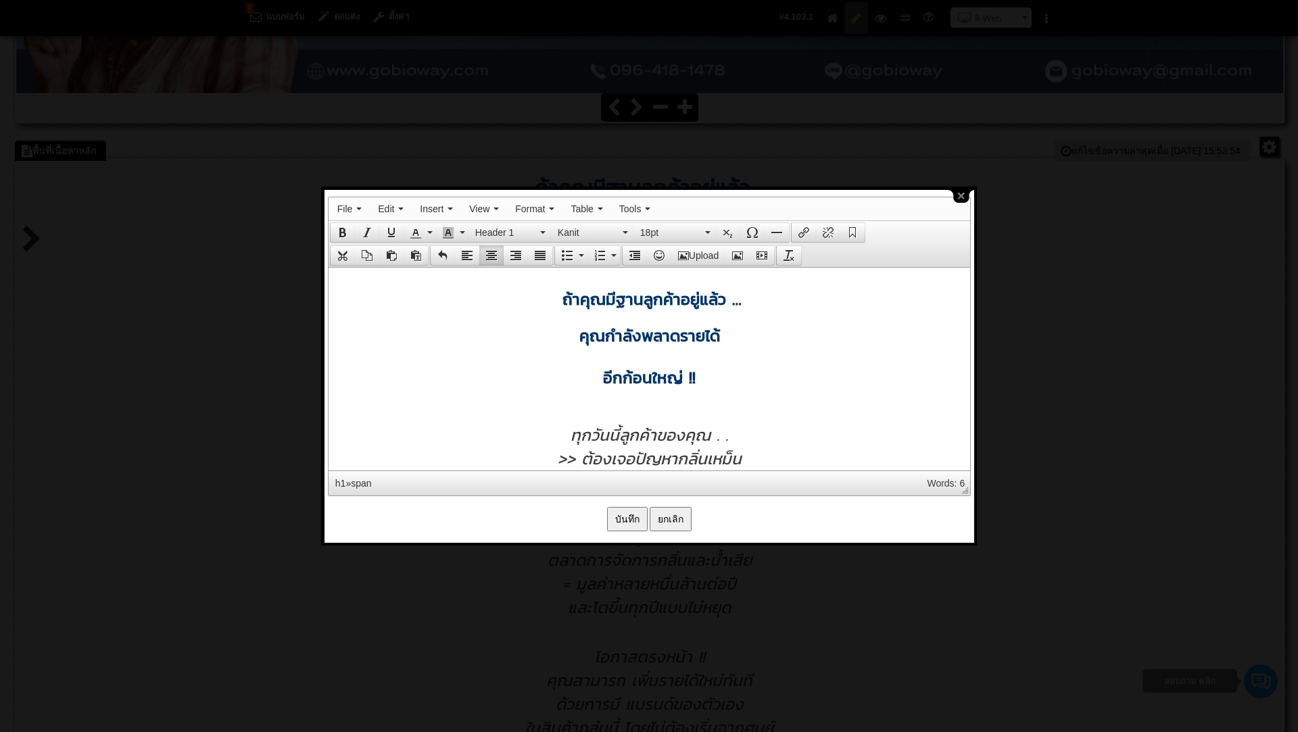
click at [665, 410] on div at bounding box center [649, 413] width 628 height 18
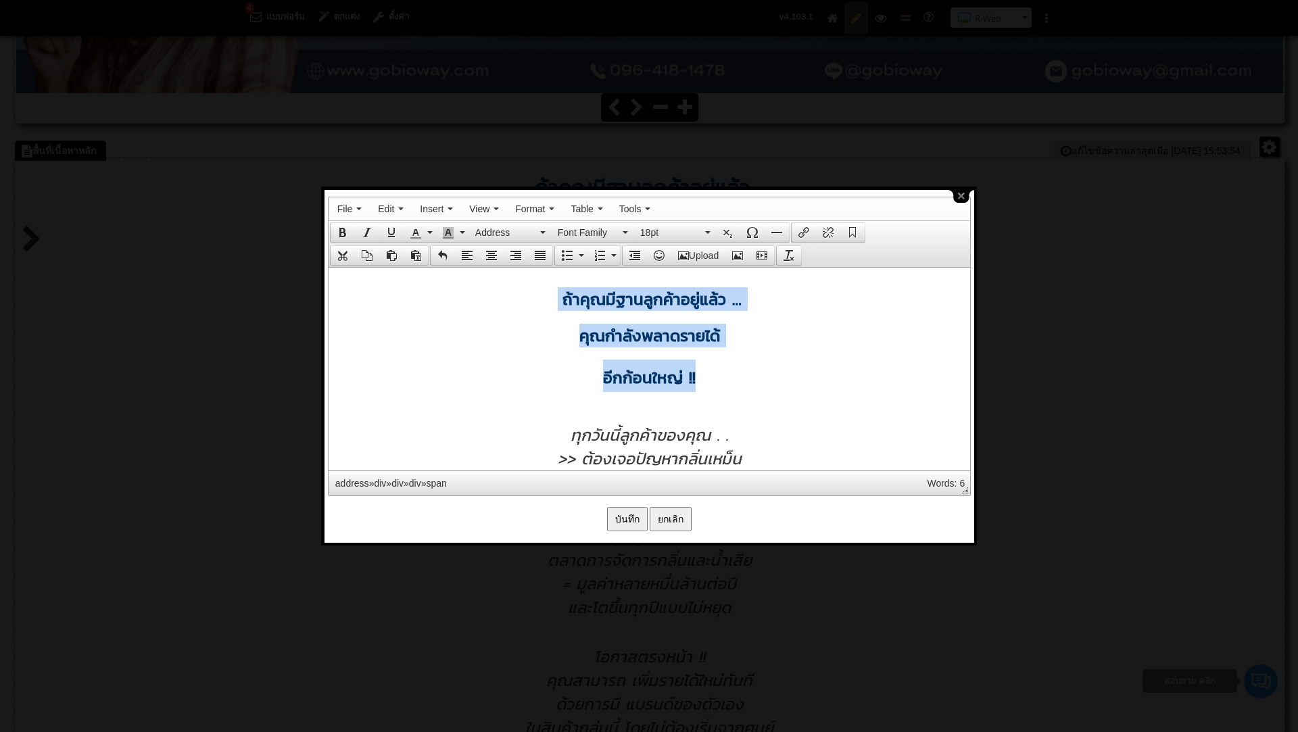
drag, startPoint x: 558, startPoint y: 300, endPoint x: 700, endPoint y: 368, distance: 157.8
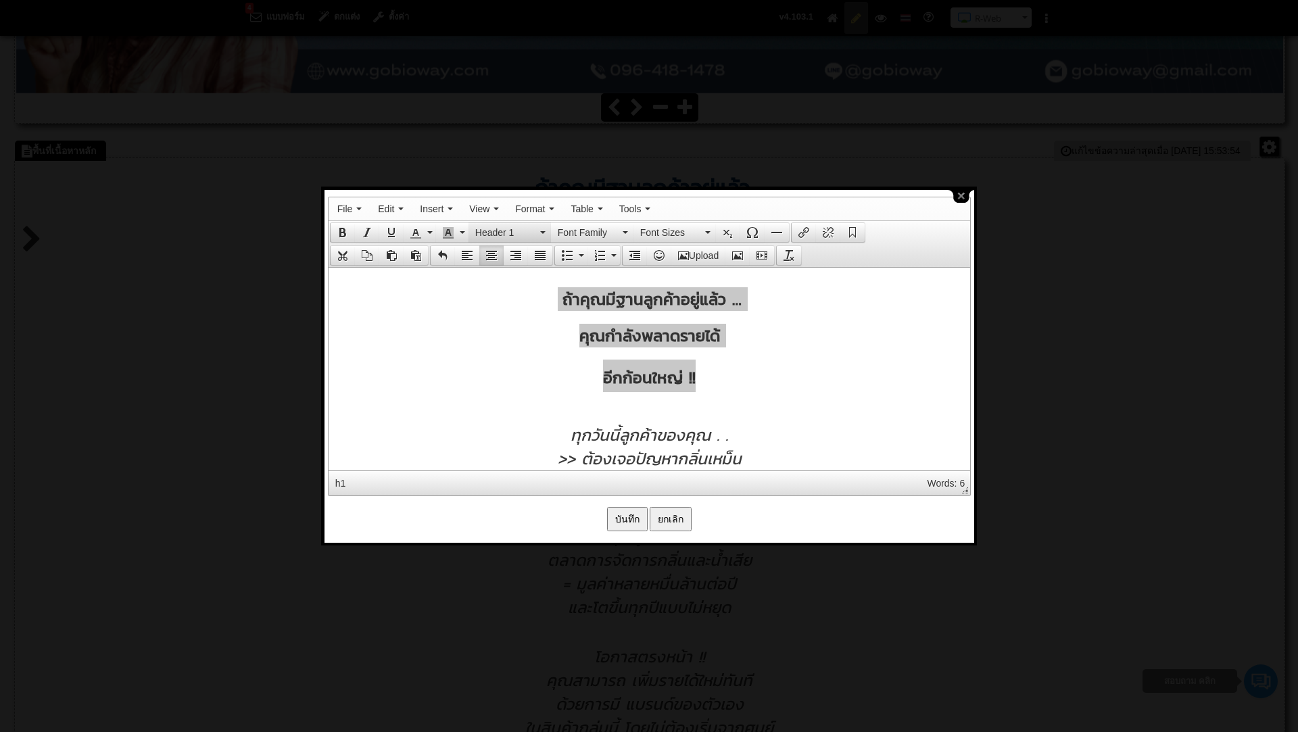
click at [543, 228] on button "Header 1" at bounding box center [509, 232] width 82 height 19
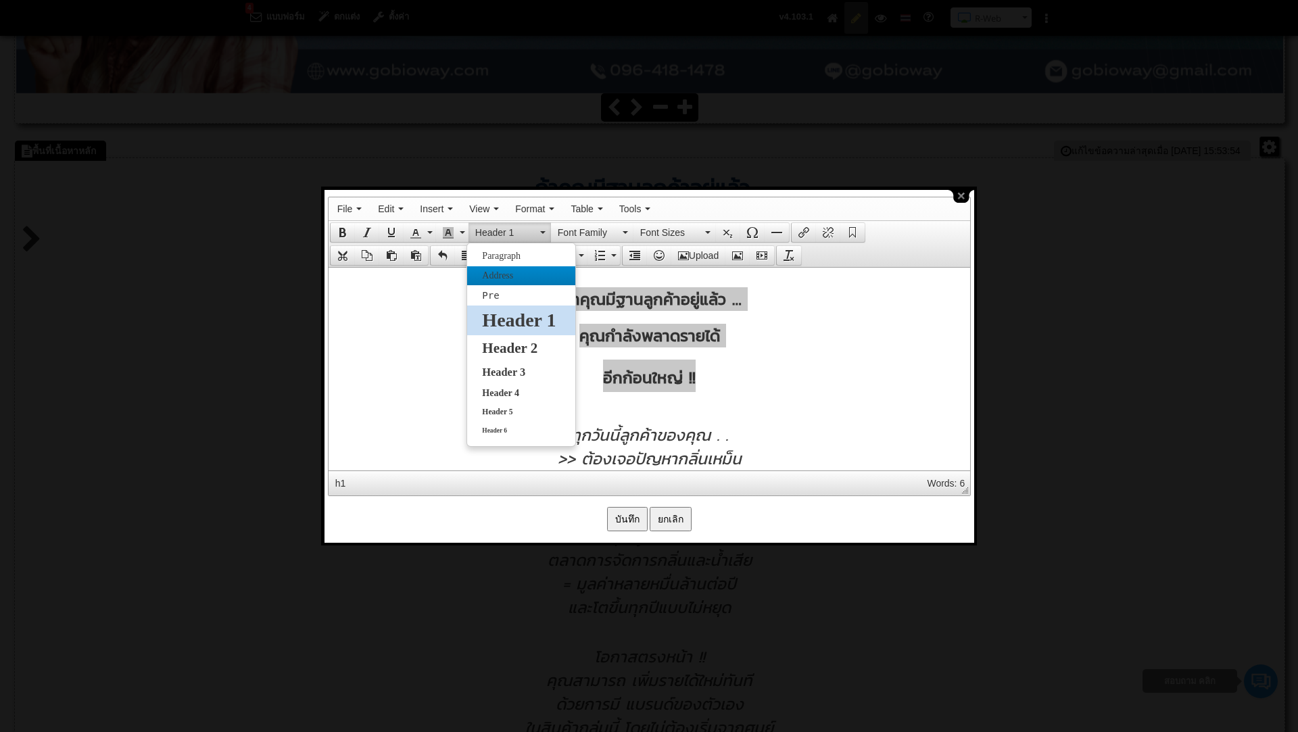
click at [506, 266] on div "Address" at bounding box center [520, 275] width 107 height 19
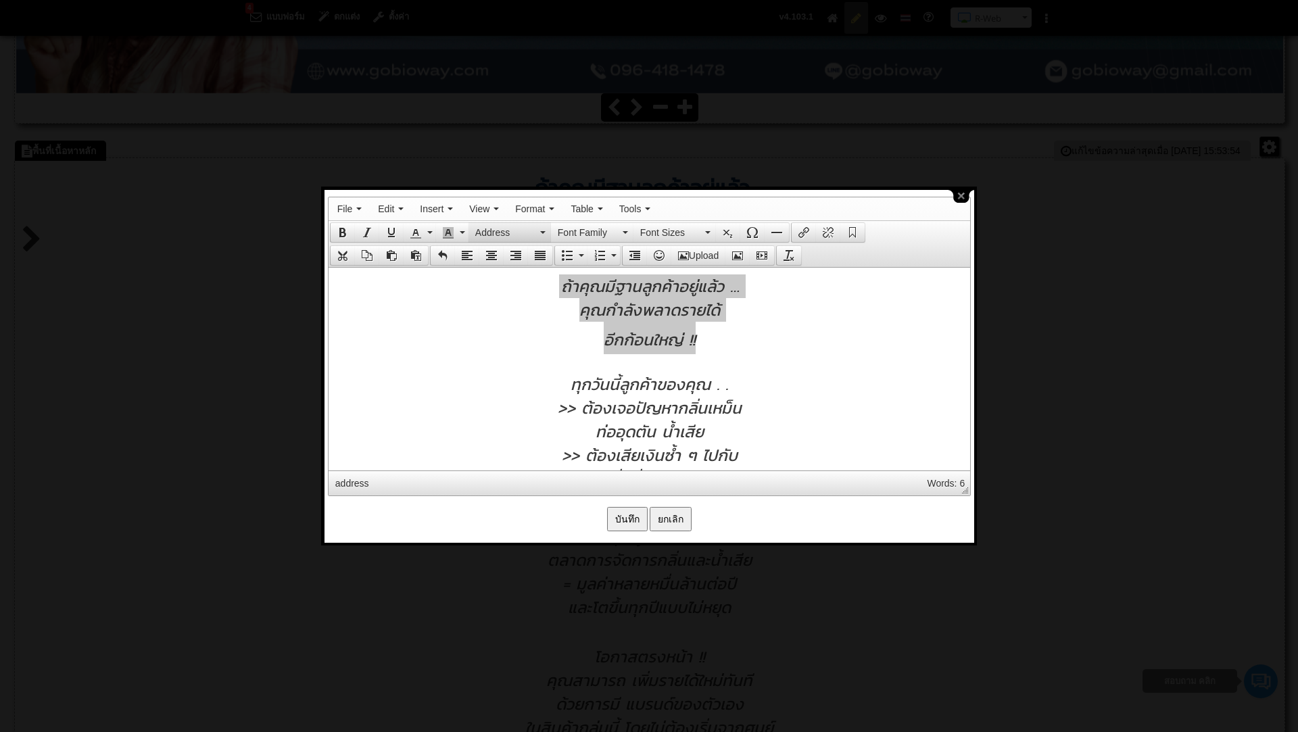
click at [539, 228] on button "Address" at bounding box center [509, 232] width 82 height 19
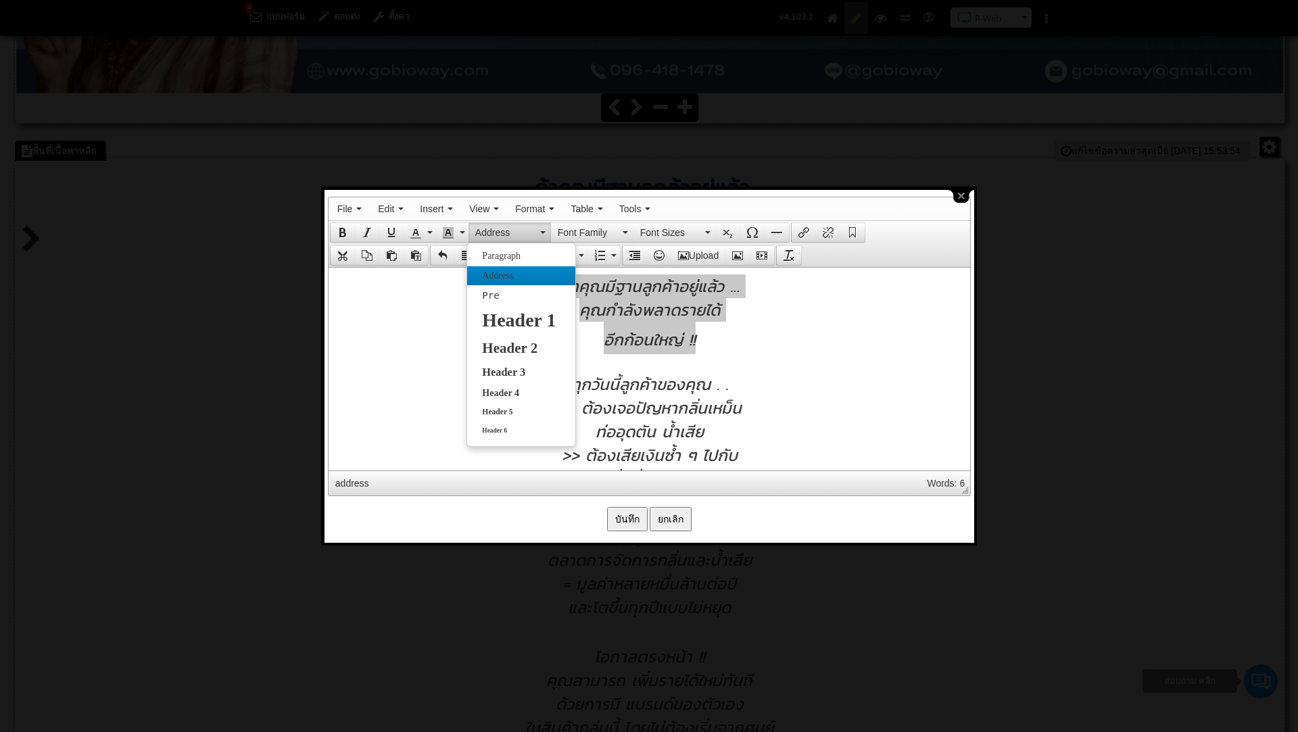
click at [501, 274] on span "Address" at bounding box center [498, 275] width 34 height 10
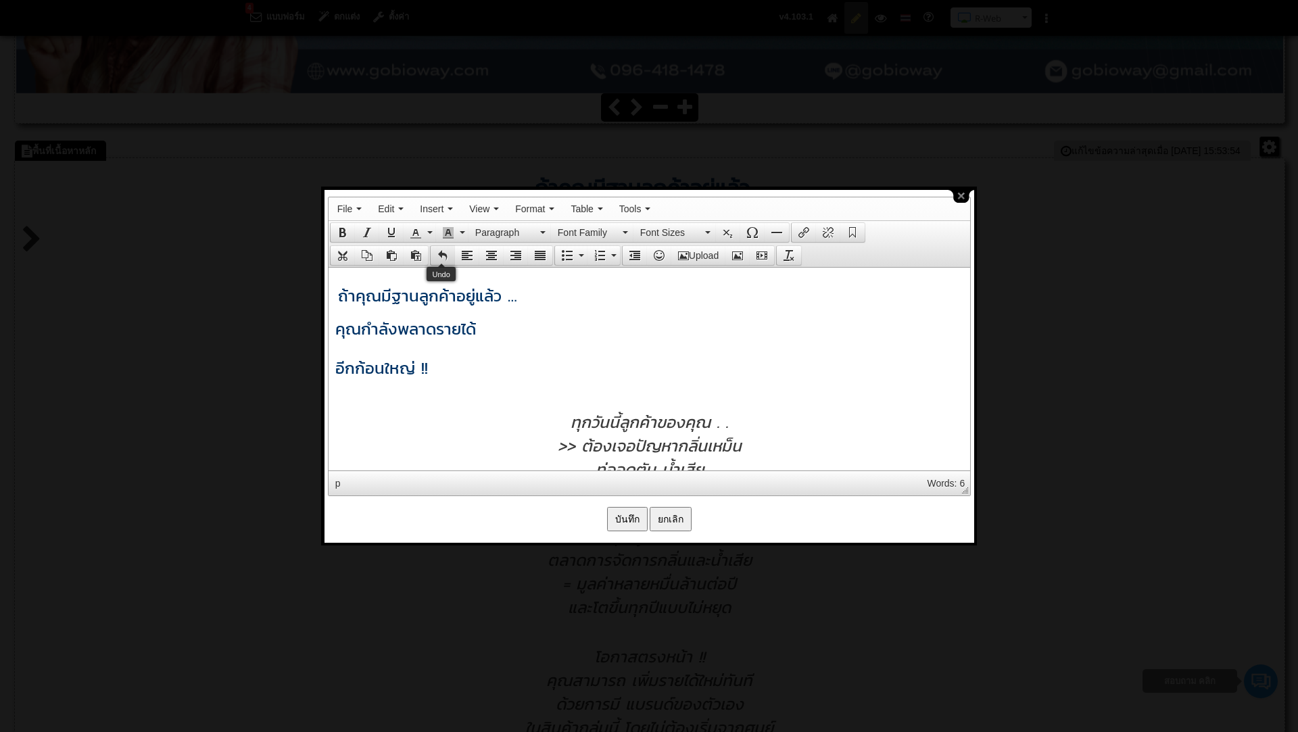
click at [443, 255] on icon "Undo" at bounding box center [442, 255] width 11 height 11
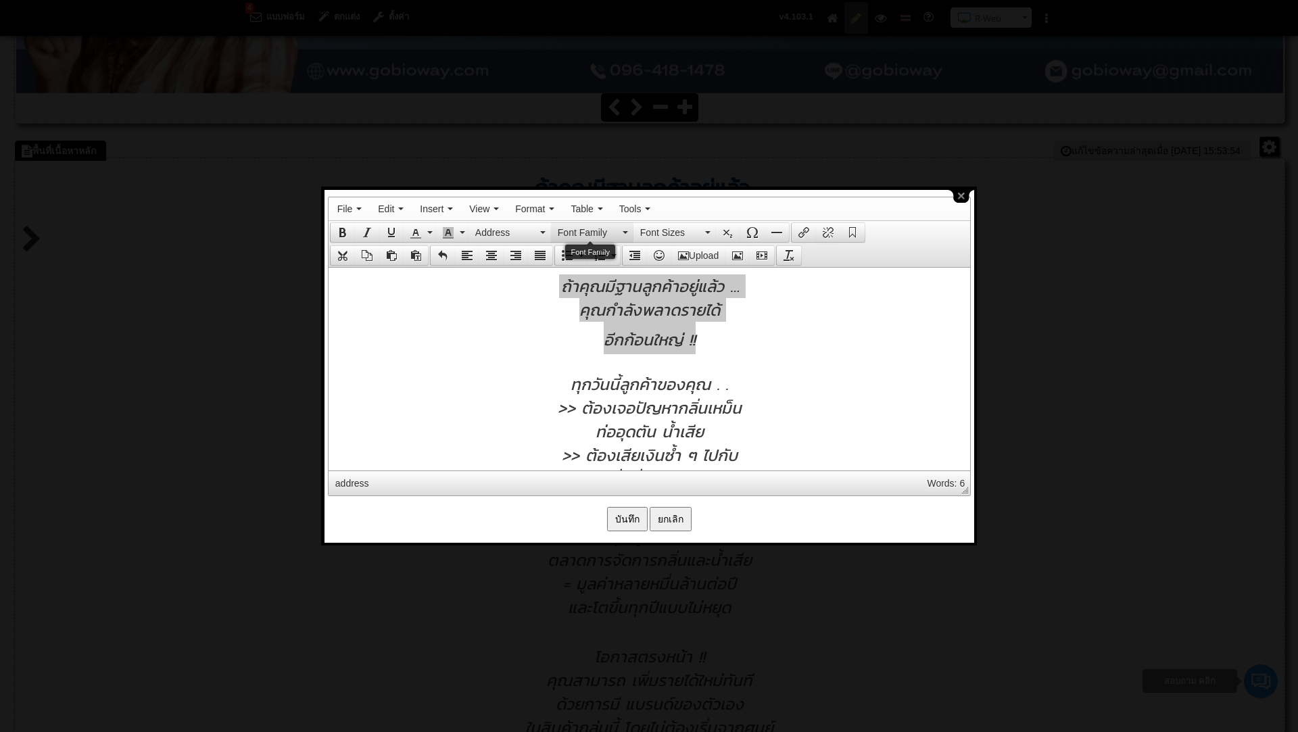
click at [551, 225] on button "Font Family" at bounding box center [592, 232] width 82 height 19
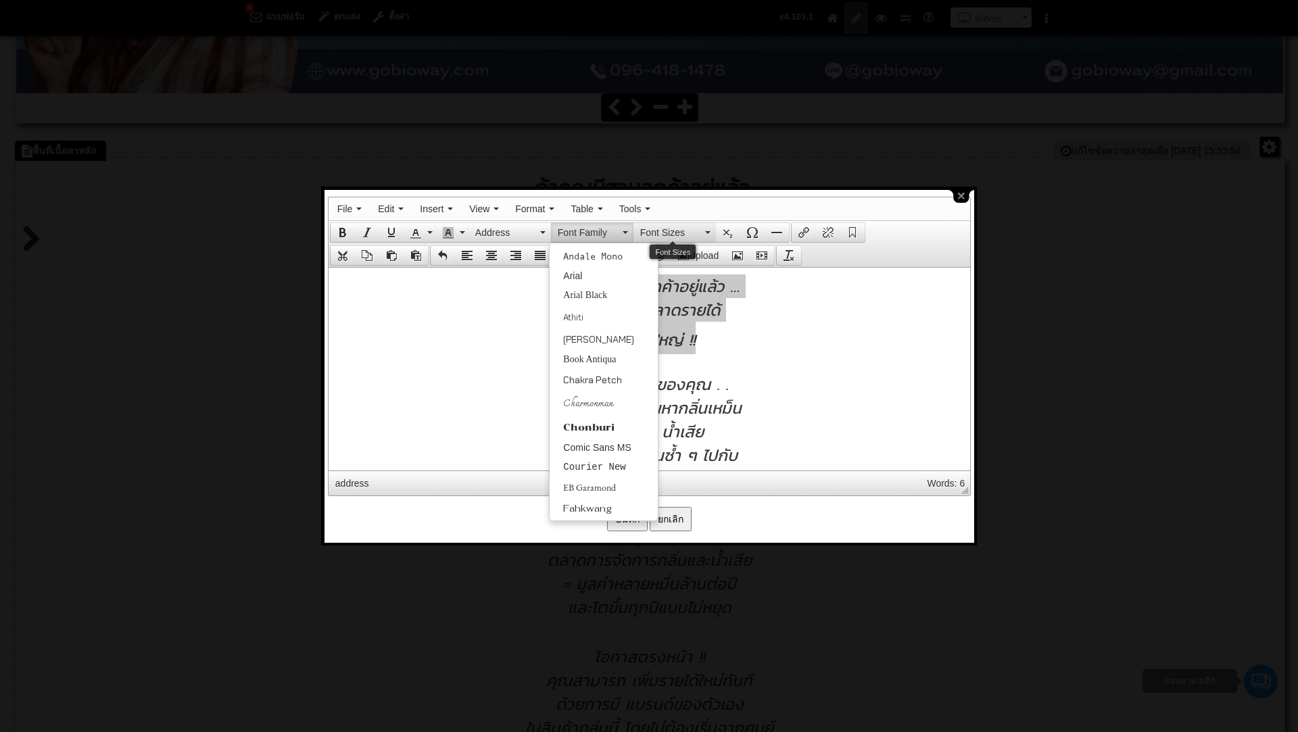
click at [708, 231] on icon "Font Sizes" at bounding box center [707, 232] width 5 height 3
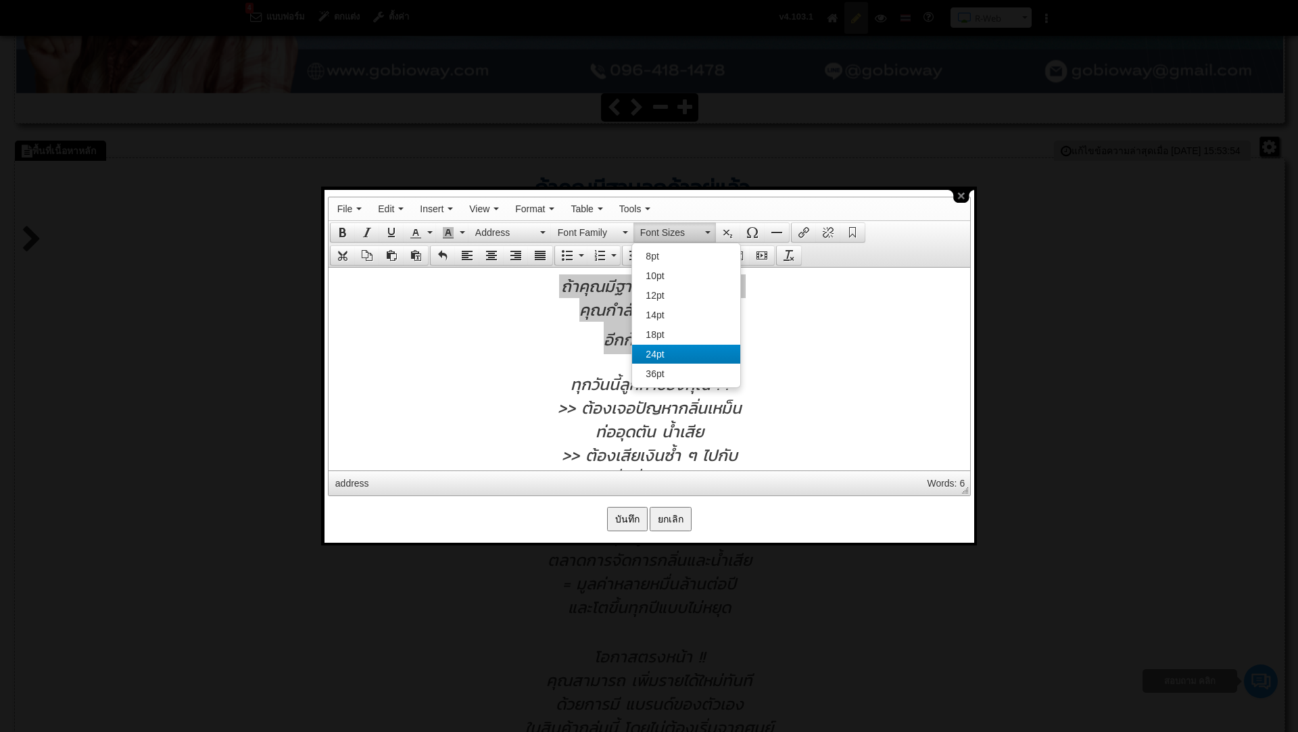
click at [678, 355] on div "24pt" at bounding box center [685, 354] width 107 height 19
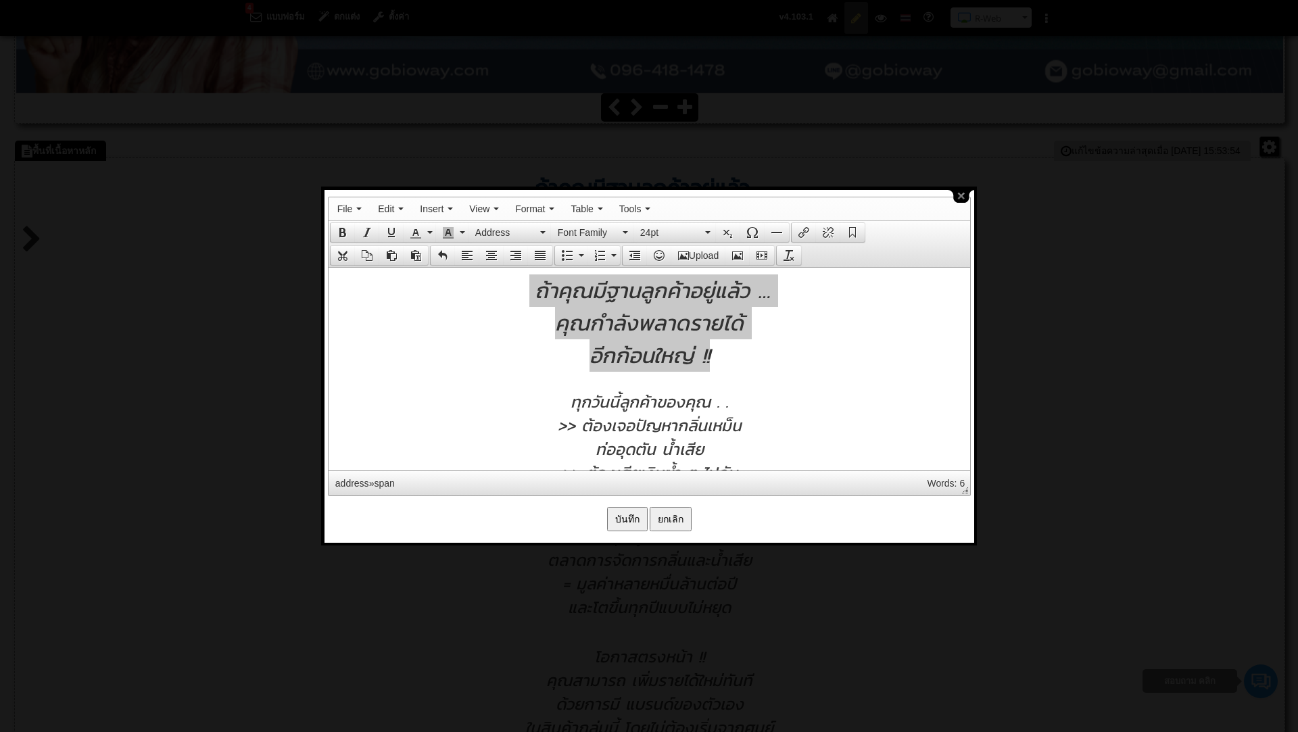
click at [633, 512] on input "บันทึก" at bounding box center [627, 519] width 41 height 24
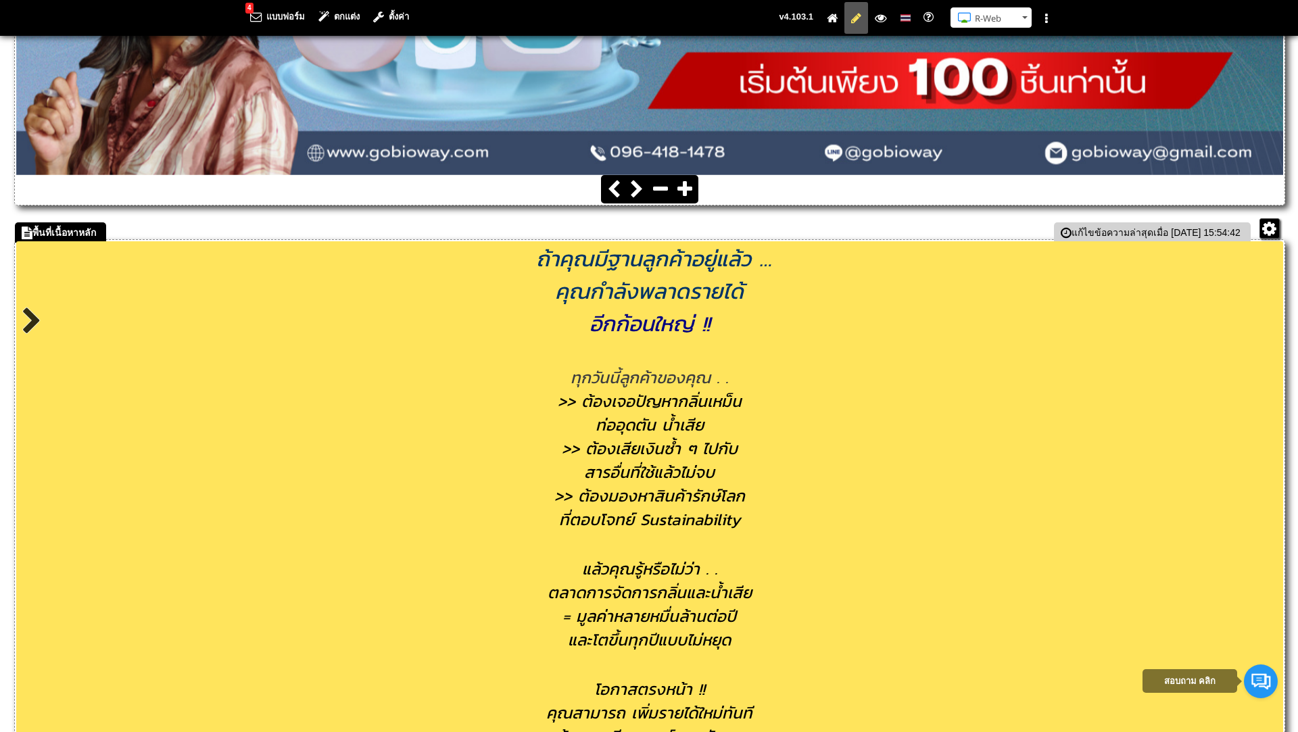
scroll to position [497, 0]
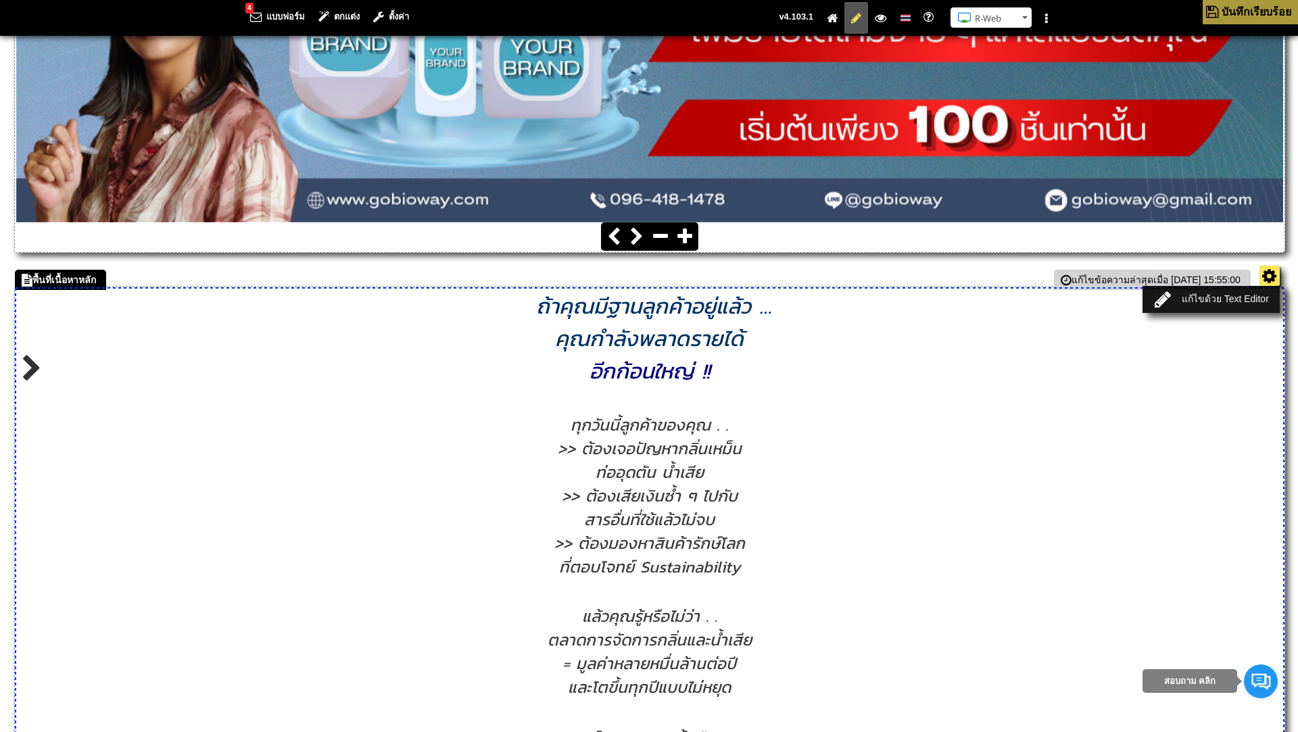
click at [1271, 282] on ul "แก้ไขด้วย Text Editor" at bounding box center [1210, 289] width 137 height 47
click at [1230, 301] on link "แก้ไขด้วย Text Editor" at bounding box center [1210, 299] width 129 height 19
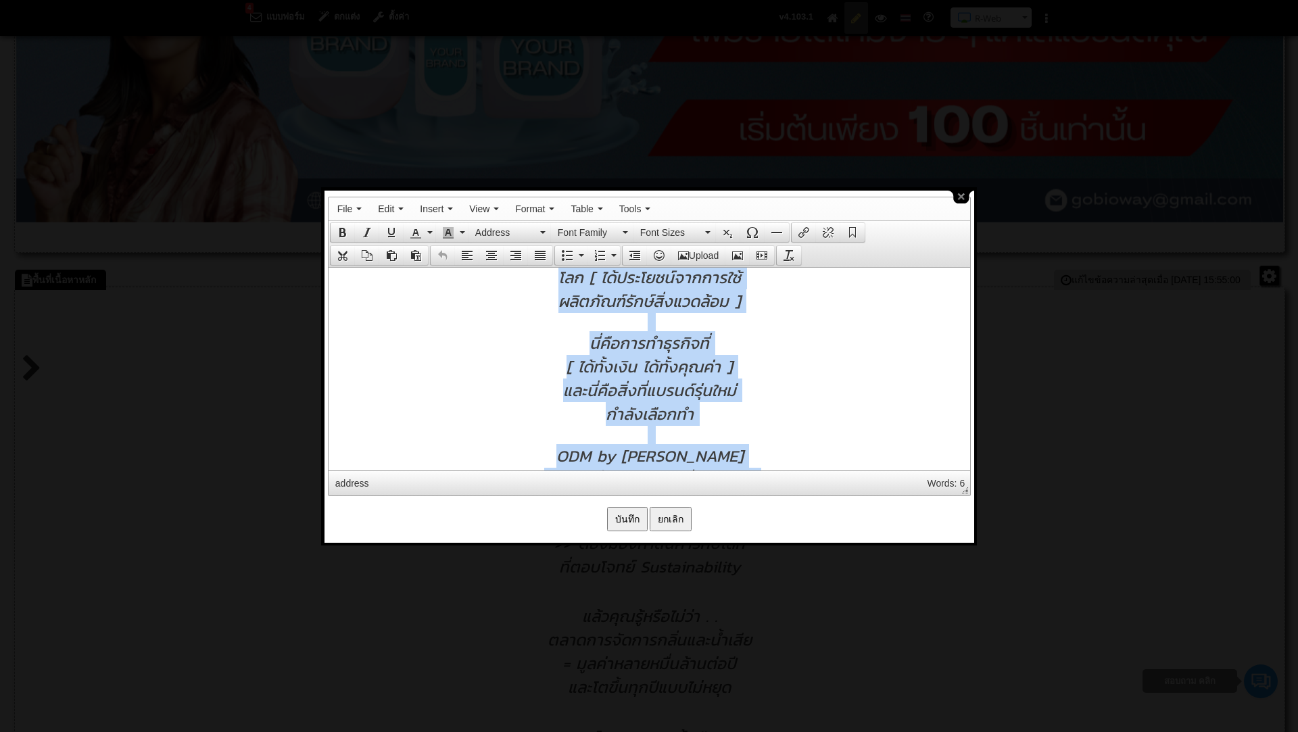
scroll to position [1192, 0]
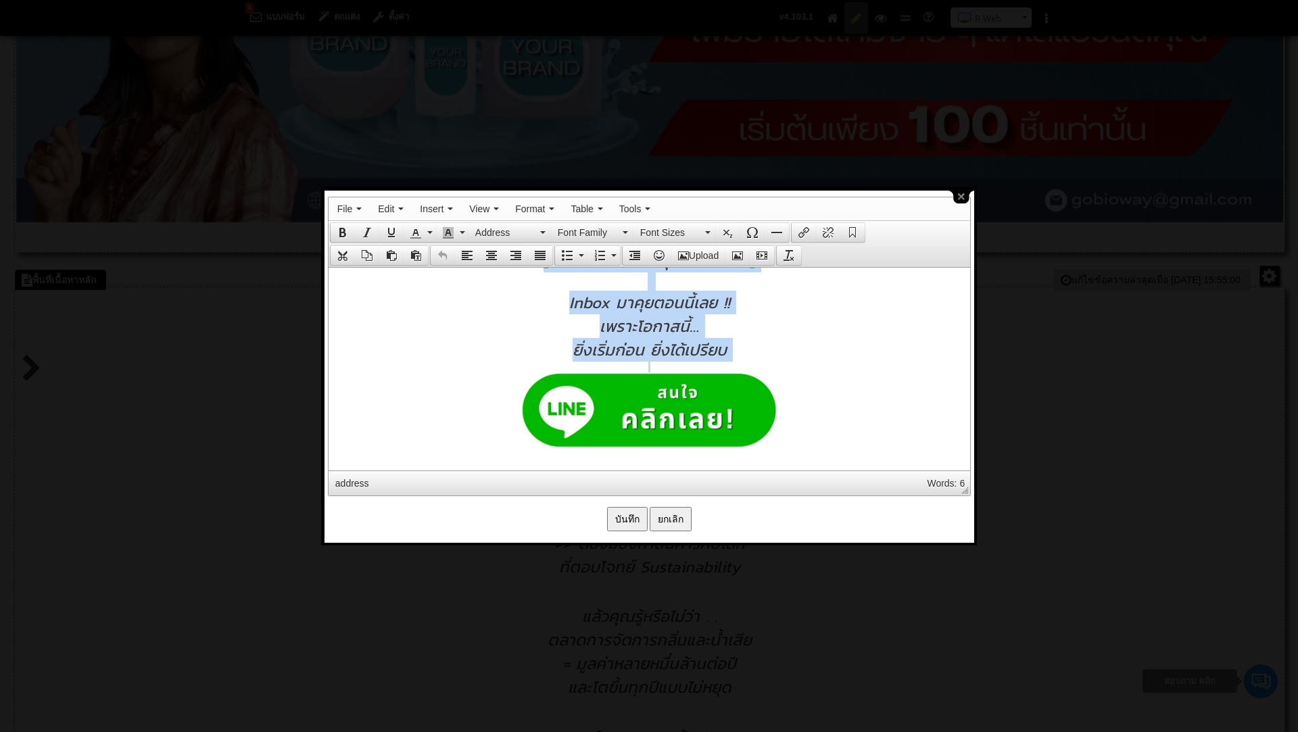
drag, startPoint x: 535, startPoint y: 289, endPoint x: 760, endPoint y: 363, distance: 236.4
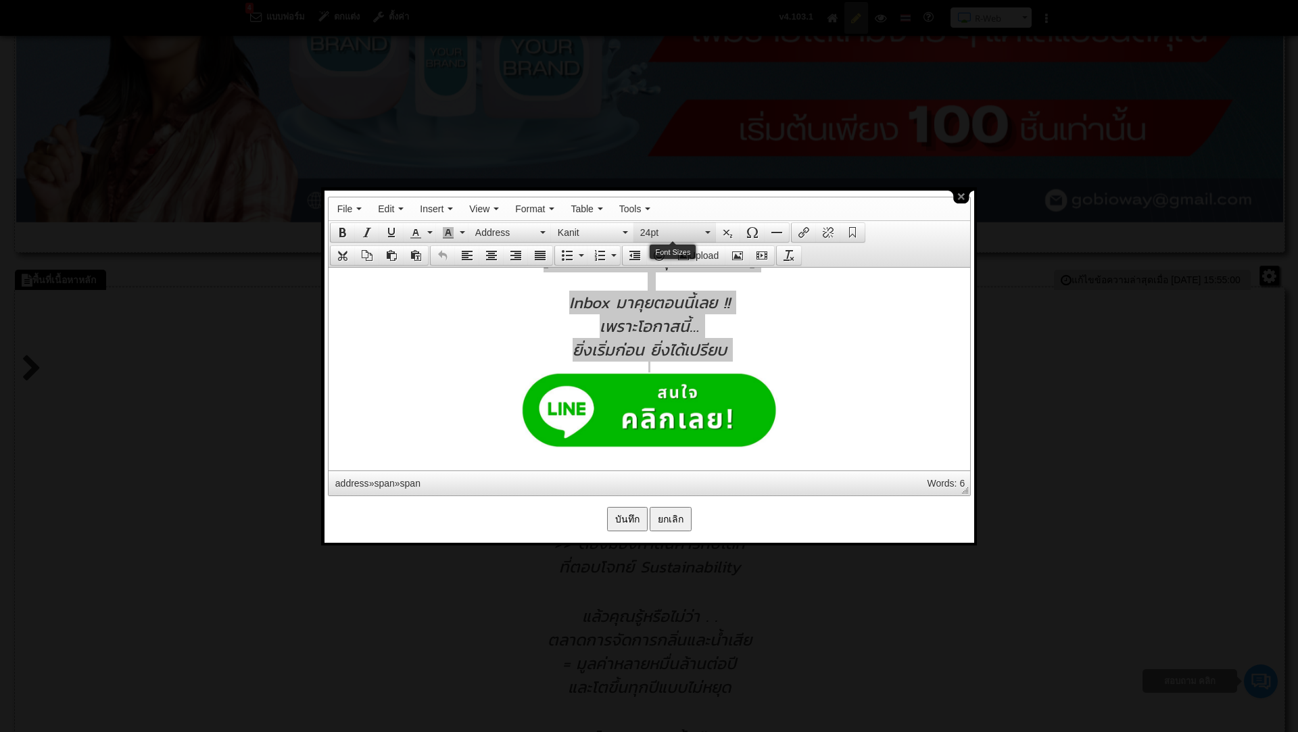
click at [706, 231] on icon "Font Sizes" at bounding box center [707, 232] width 5 height 3
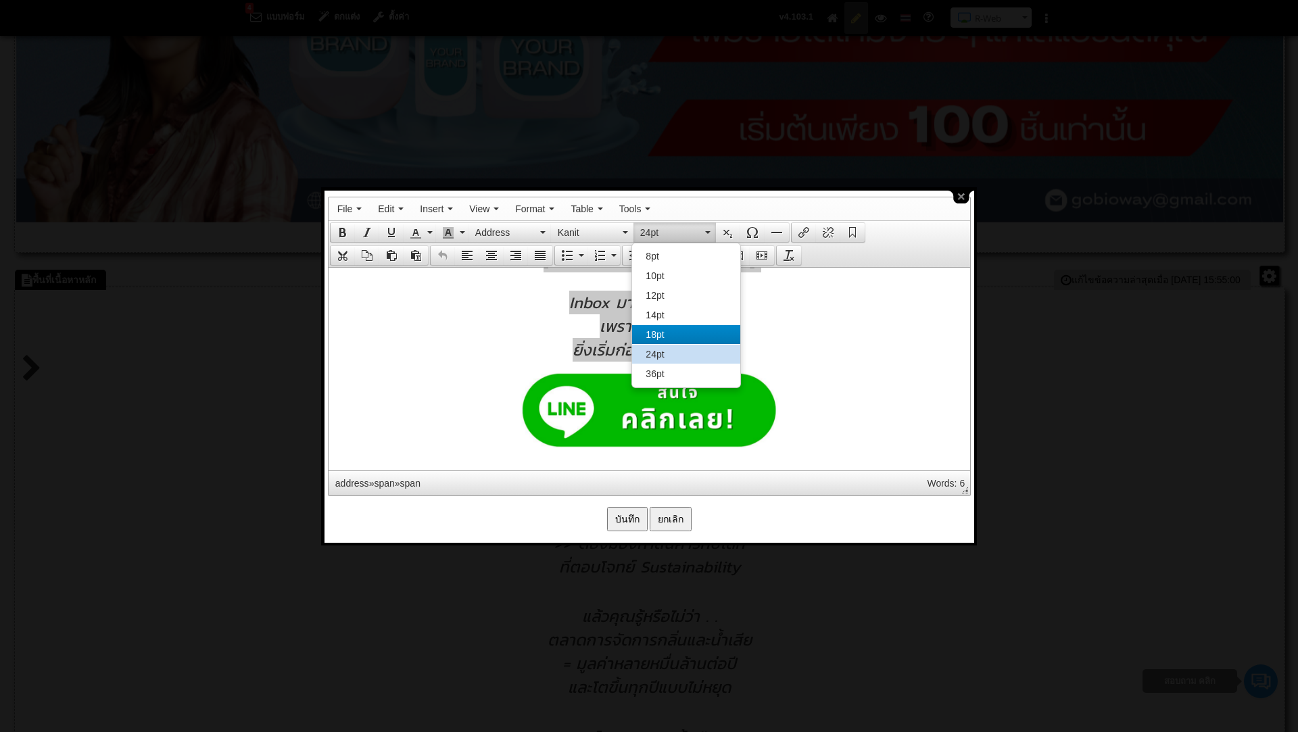
click at [654, 336] on span "18pt" at bounding box center [654, 334] width 18 height 11
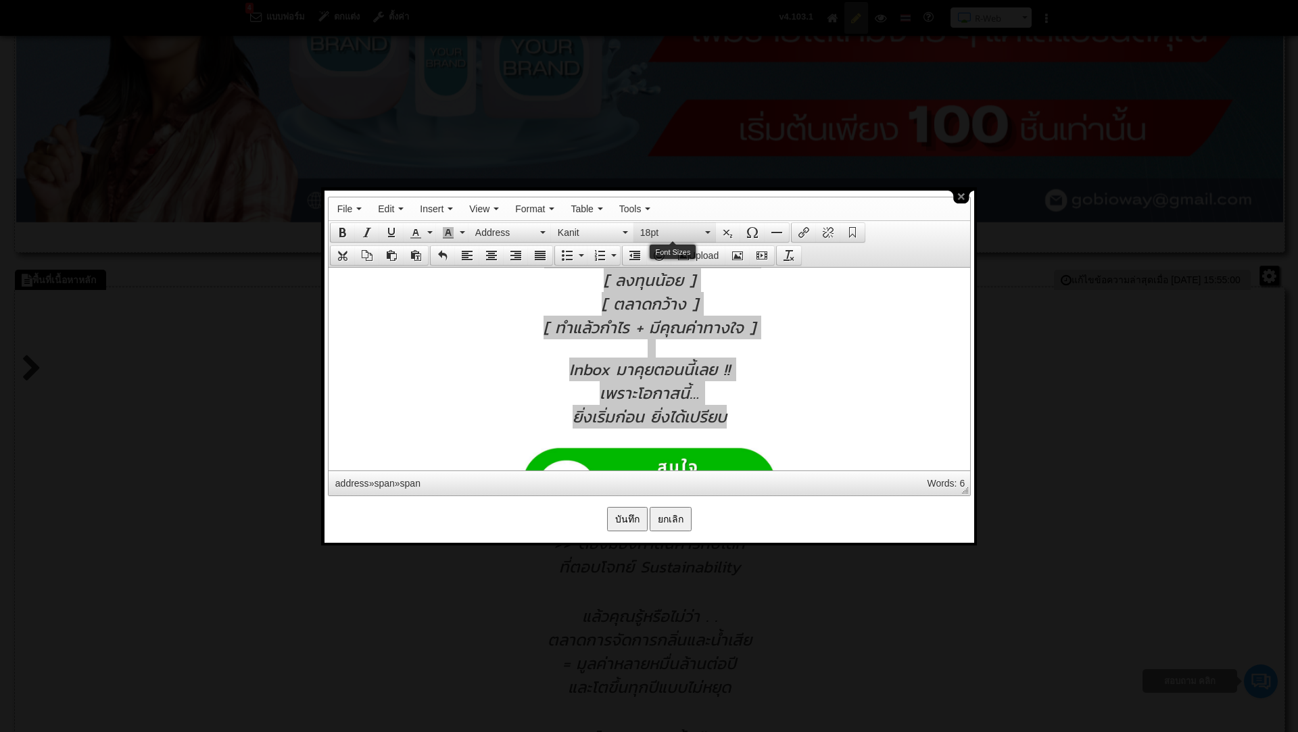
click at [709, 230] on button "18pt" at bounding box center [674, 232] width 82 height 19
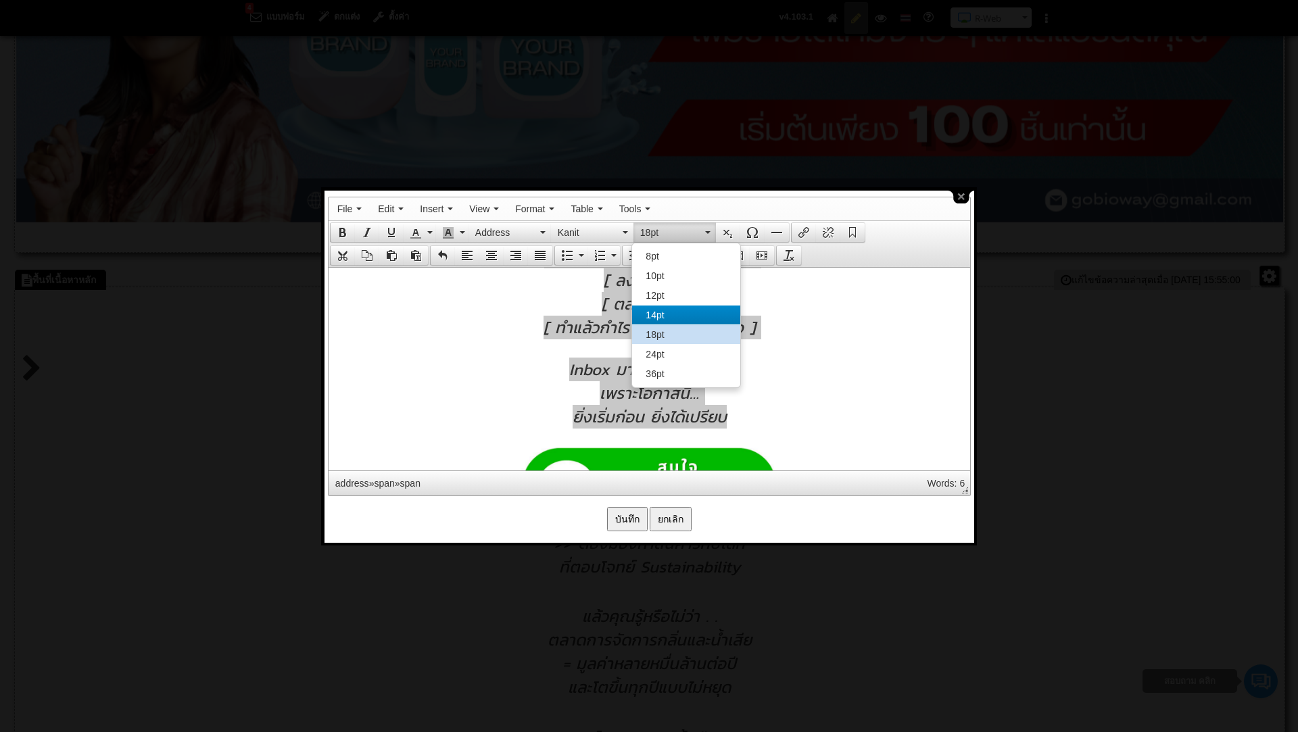
click at [653, 318] on span "14pt" at bounding box center [654, 315] width 18 height 11
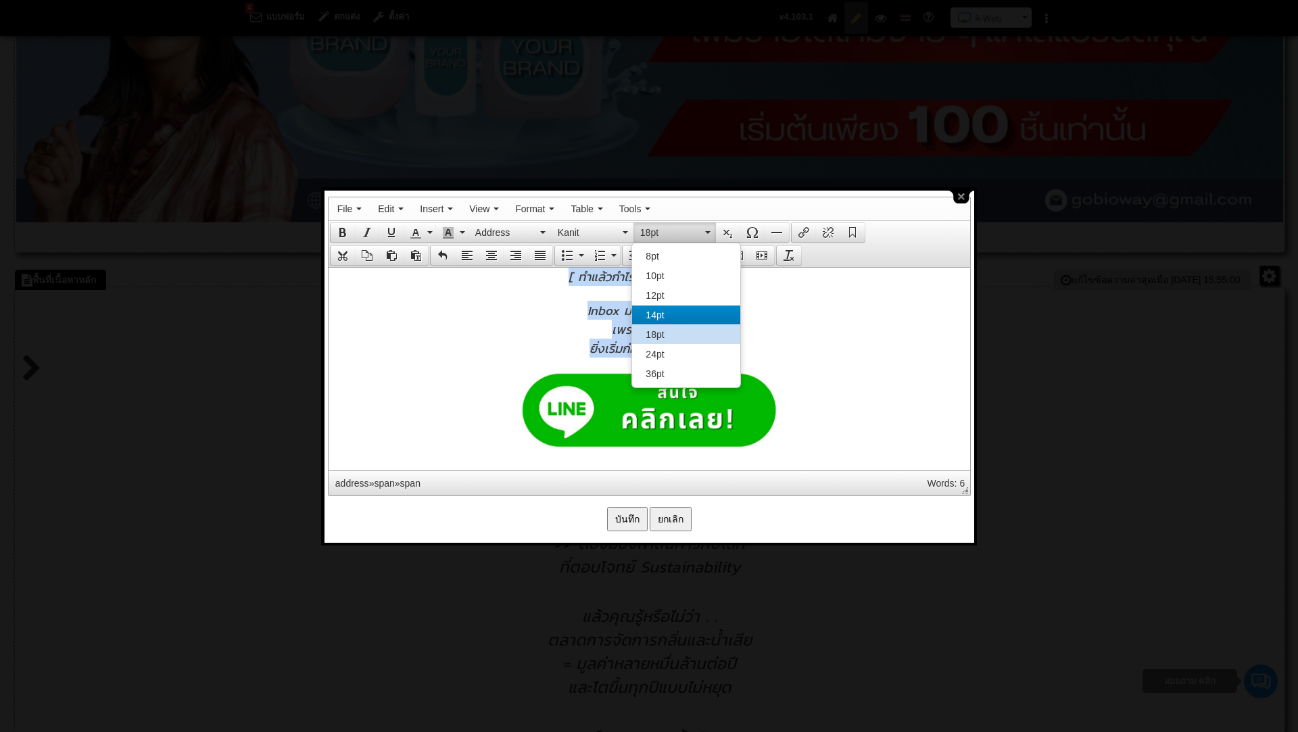
scroll to position [845, 0]
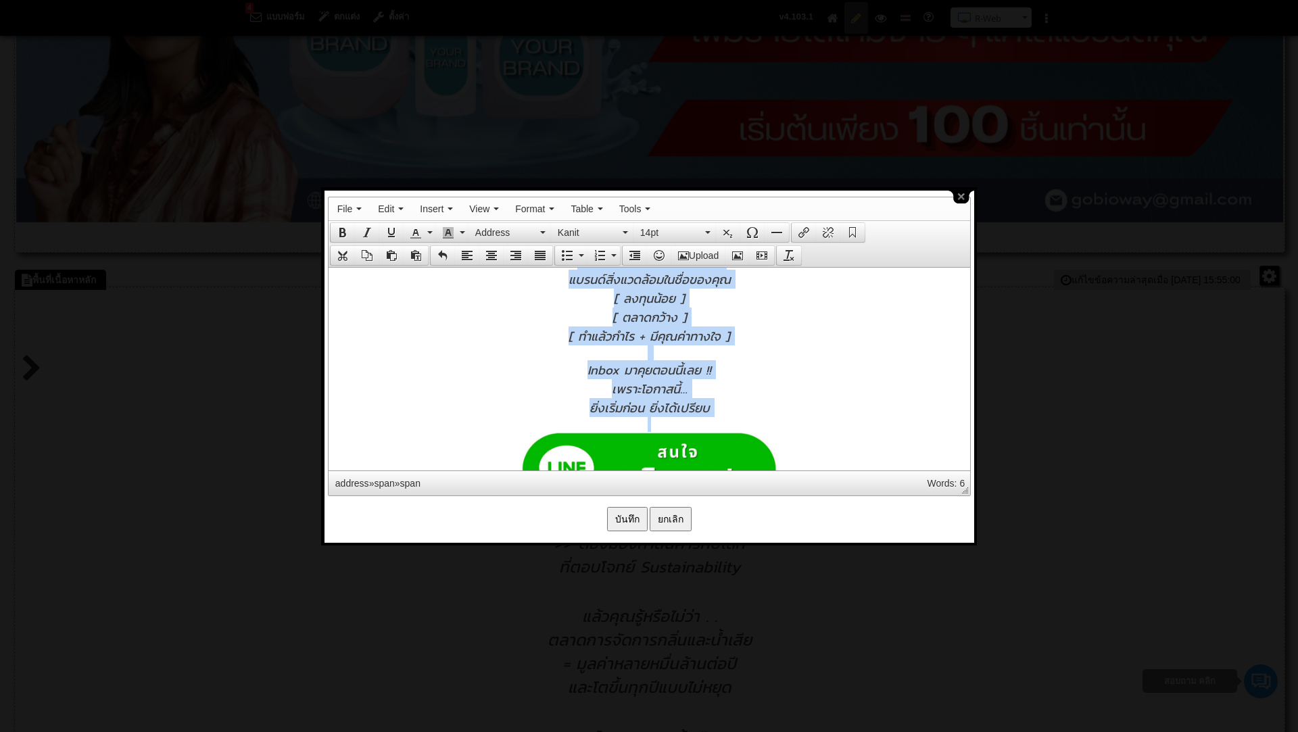
click at [773, 362] on div "Inbox มาคุยตอนนี้เลย !!" at bounding box center [649, 369] width 628 height 19
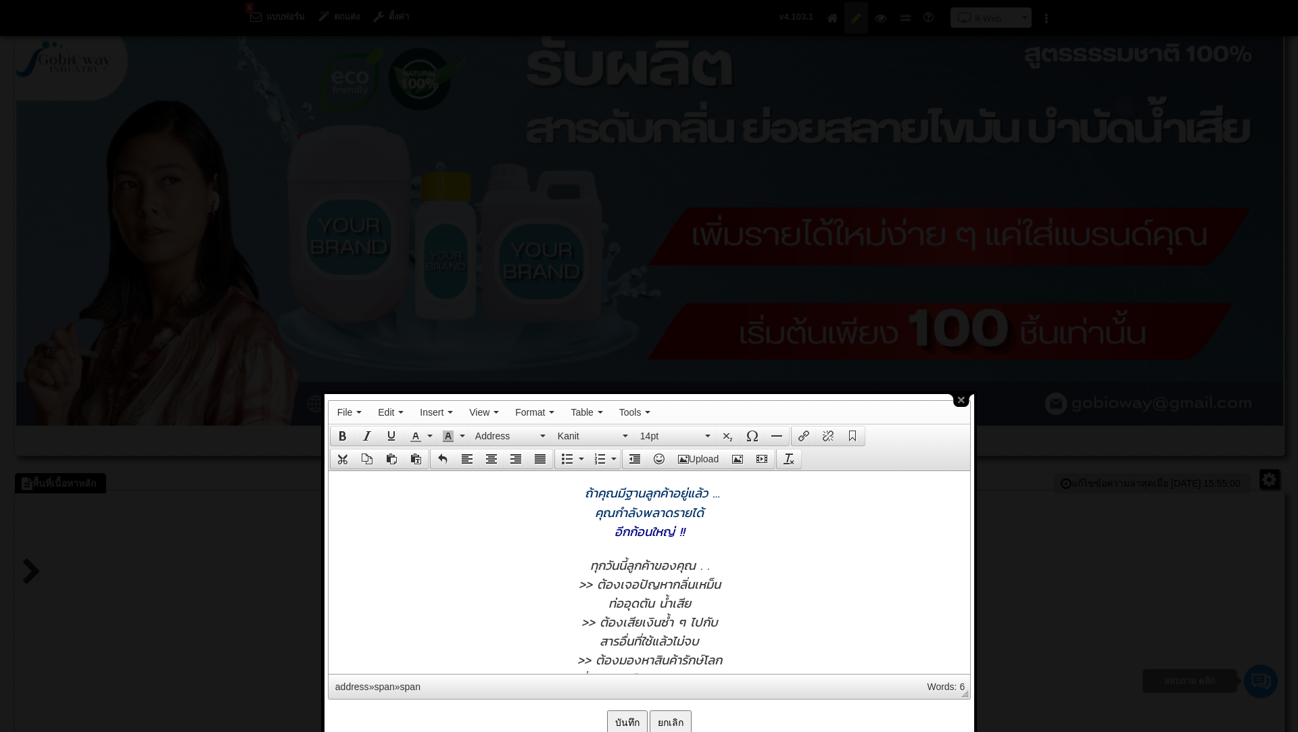
scroll to position [185, 0]
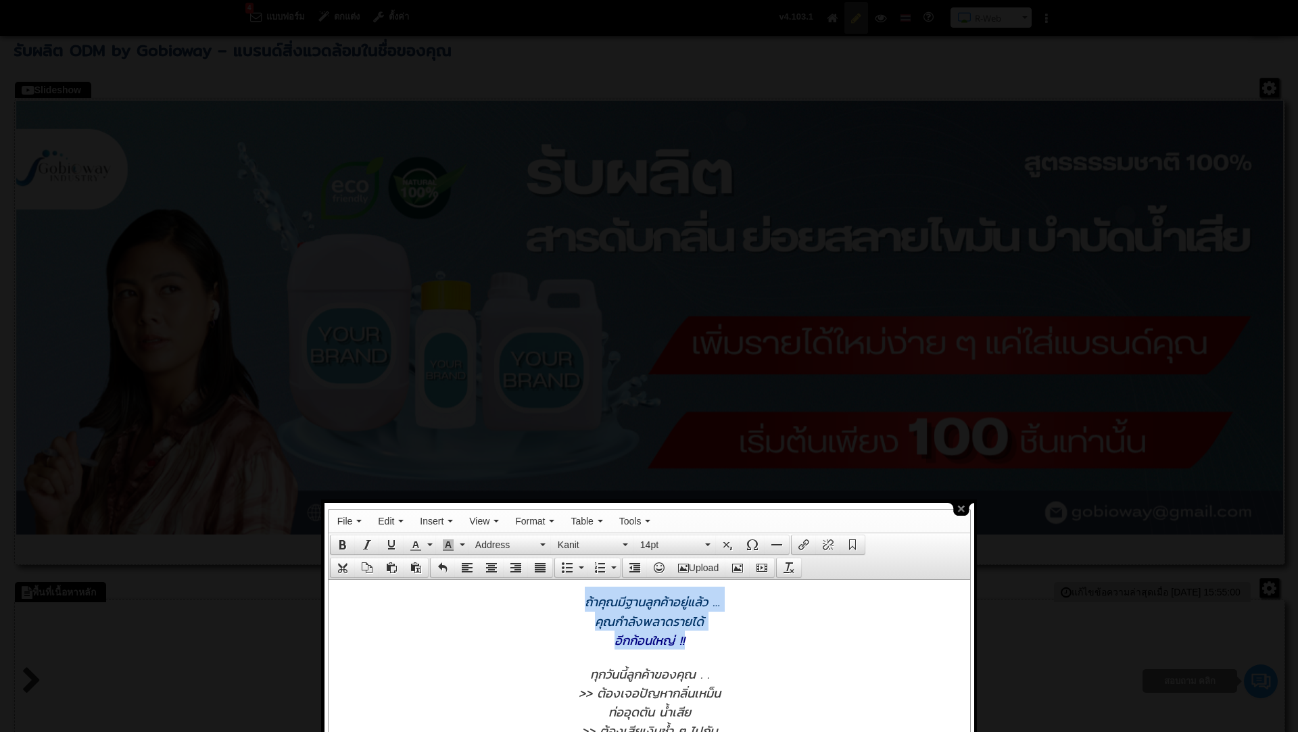
drag, startPoint x: 583, startPoint y: 605, endPoint x: 712, endPoint y: 629, distance: 131.4
click at [540, 543] on icon "button" at bounding box center [542, 544] width 5 height 3
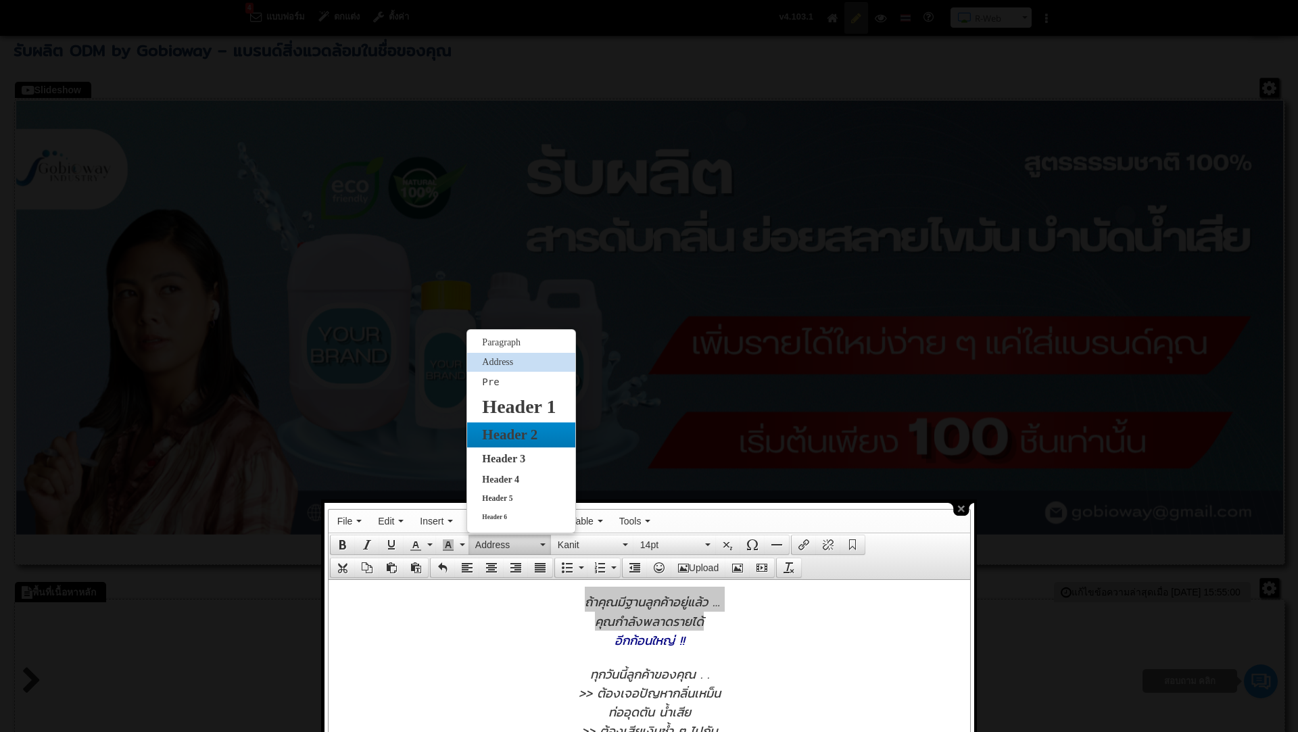
click at [535, 433] on span "Header 2" at bounding box center [510, 434] width 58 height 16
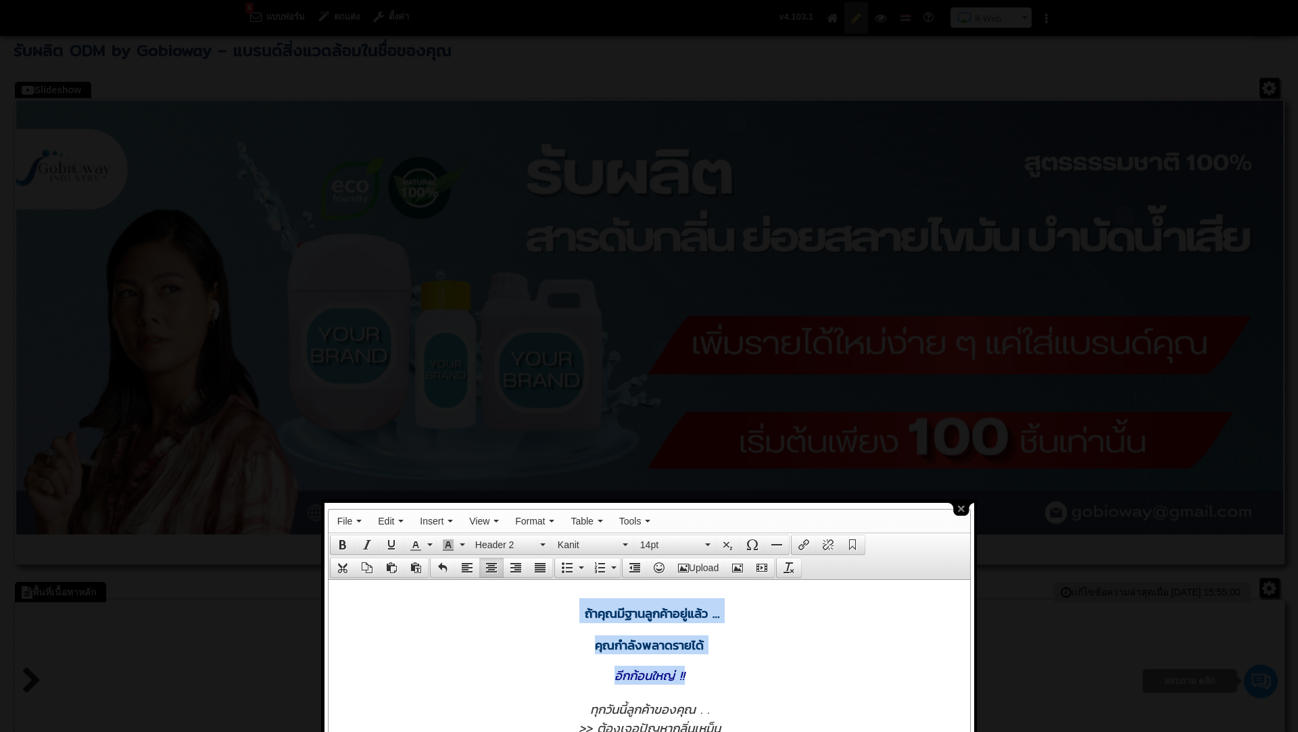
drag, startPoint x: 688, startPoint y: 672, endPoint x: 580, endPoint y: 612, distance: 123.4
click at [542, 540] on button "Header 2" at bounding box center [509, 544] width 82 height 19
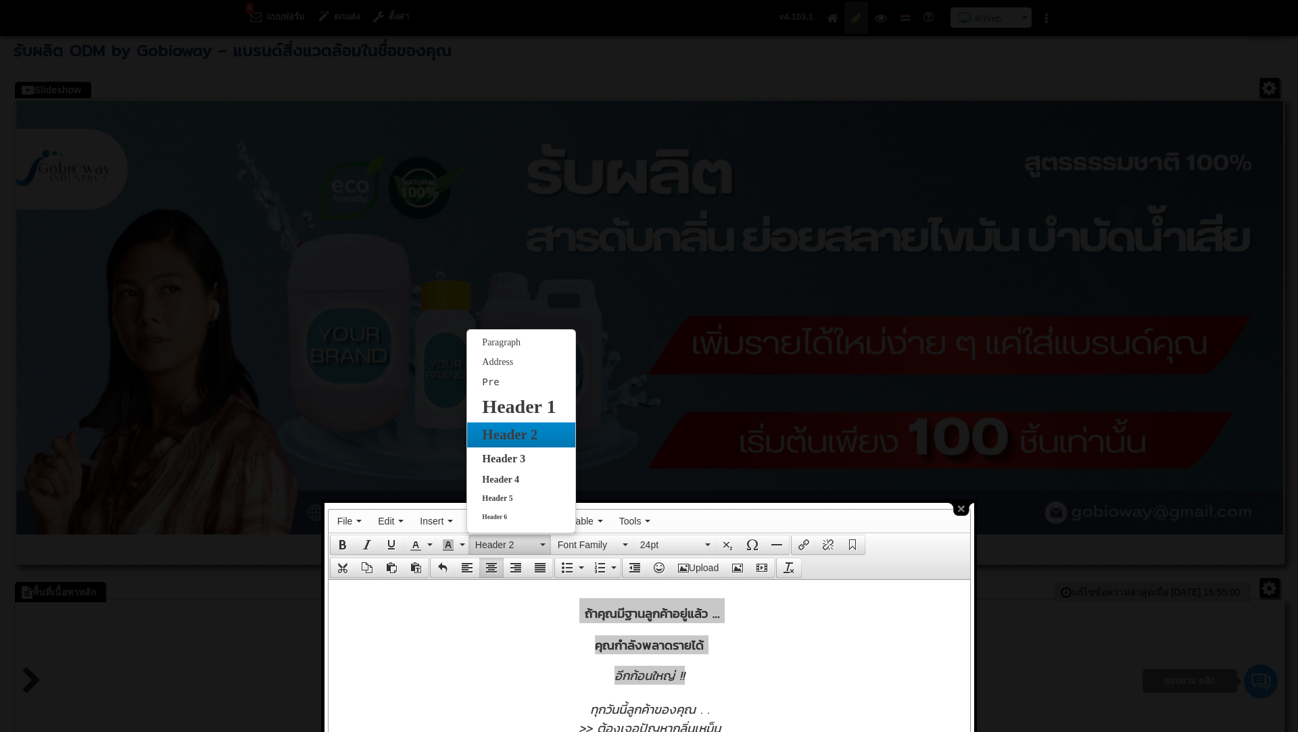
click at [521, 445] on div "Header 2" at bounding box center [520, 434] width 107 height 25
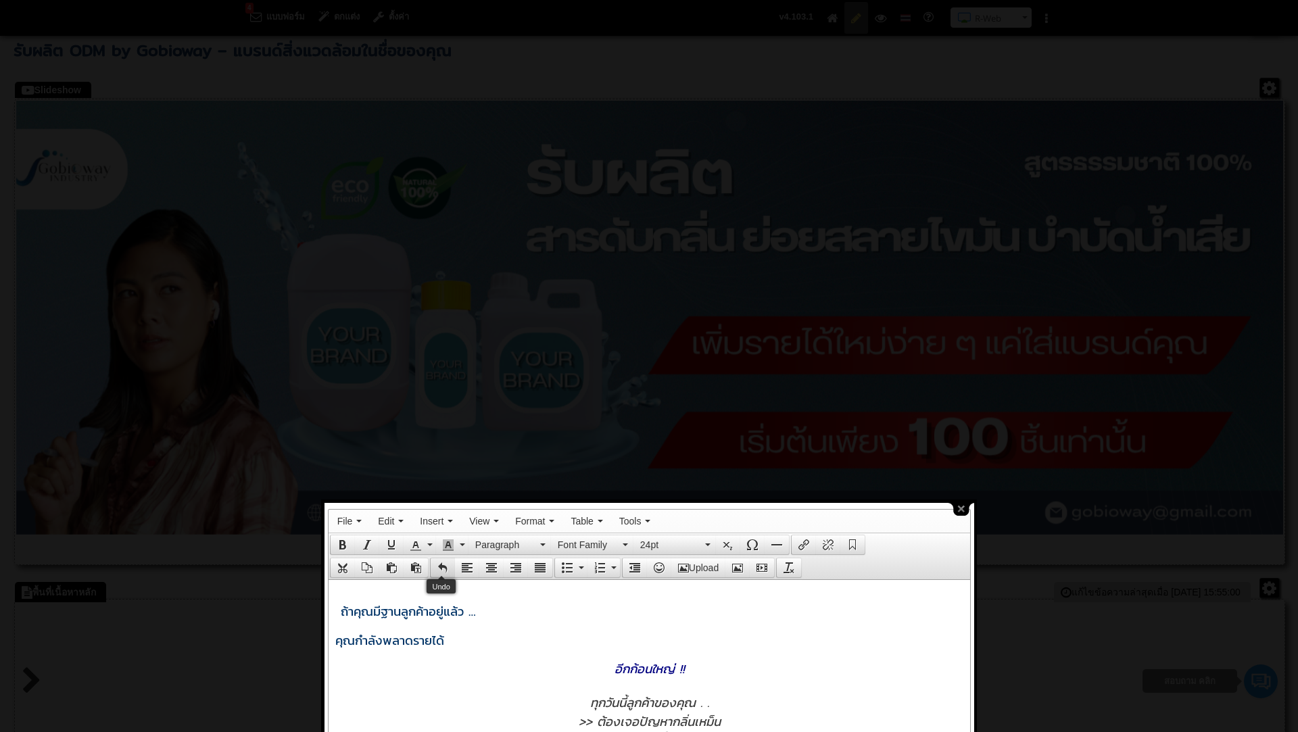
click at [440, 566] on icon "Undo" at bounding box center [442, 567] width 11 height 11
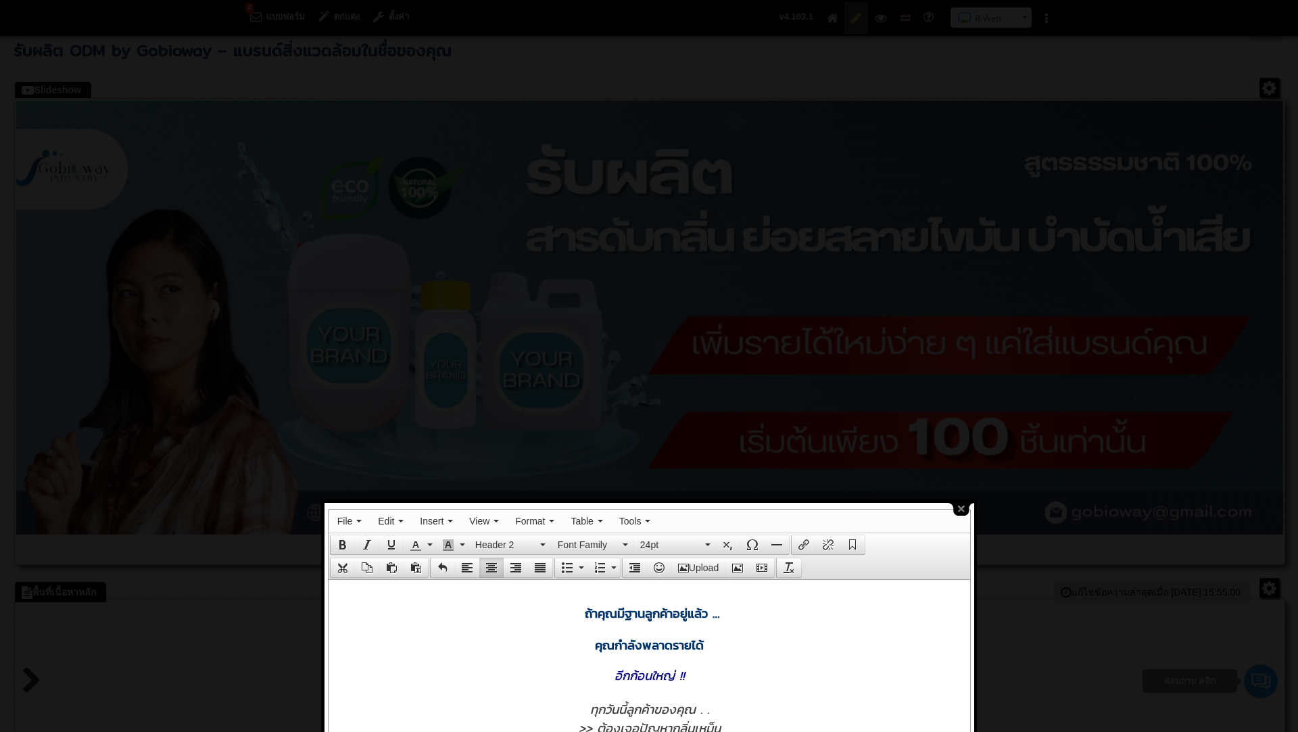
click at [724, 666] on address "อีกก้อนใหญ่​ !!" at bounding box center [649, 675] width 628 height 19
click at [681, 677] on span "อีกก้อนใหญ่​ !!" at bounding box center [649, 675] width 70 height 19
drag, startPoint x: 585, startPoint y: 620, endPoint x: 719, endPoint y: 674, distance: 144.3
click at [539, 538] on button "Header 2" at bounding box center [509, 544] width 82 height 19
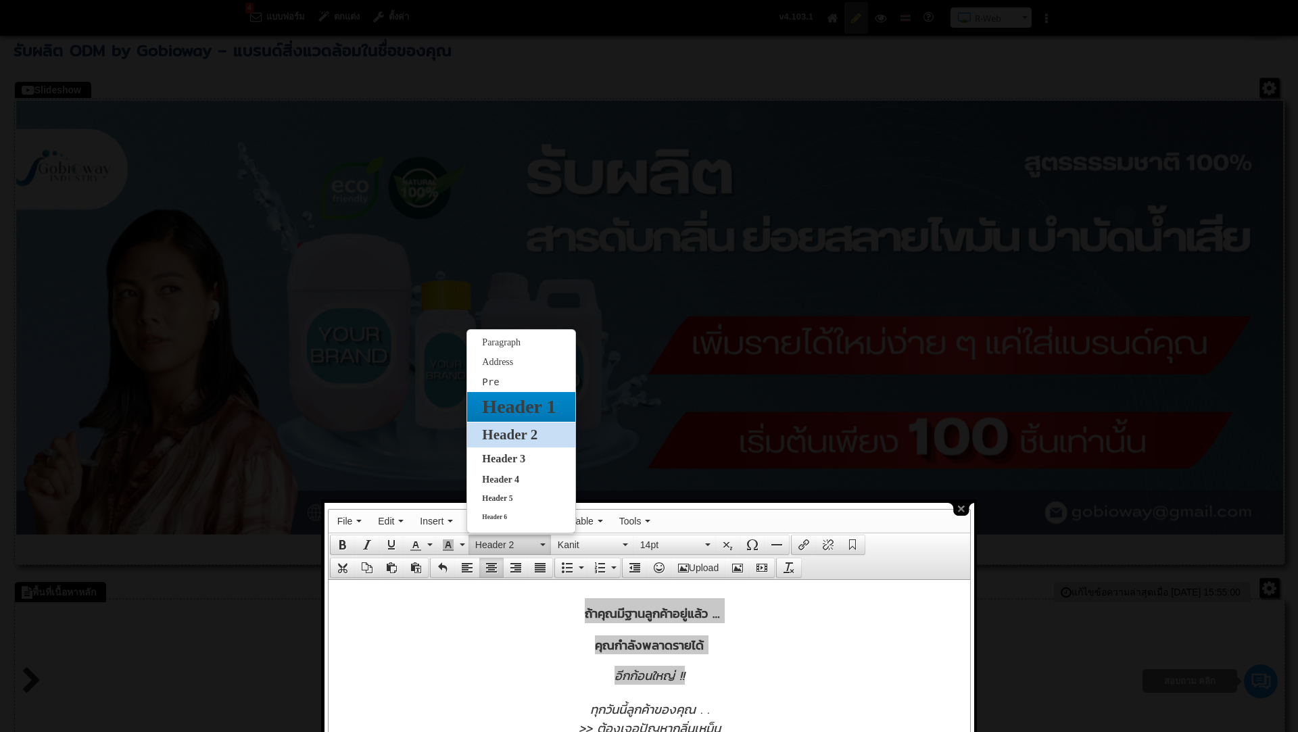
click at [520, 409] on span "Header 1" at bounding box center [519, 406] width 76 height 21
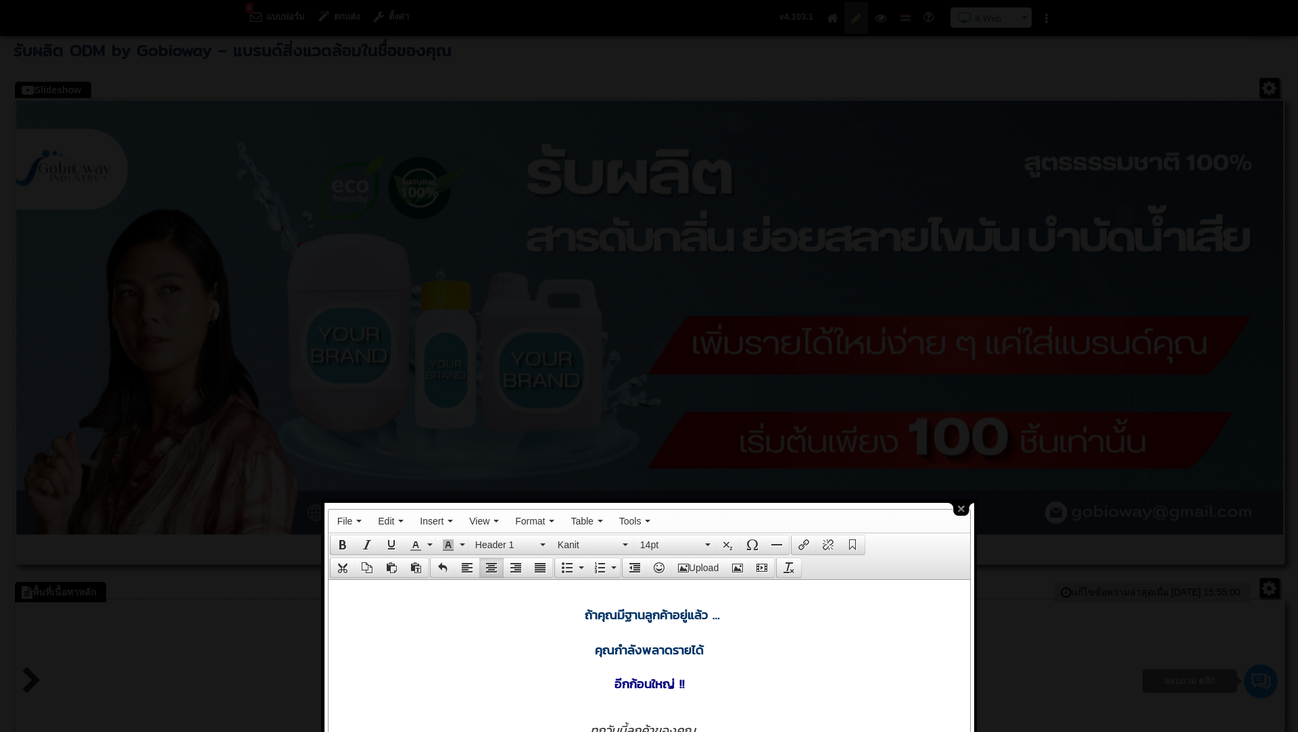
click at [529, 651] on h1 "คุณกำลังพลาดรายได้" at bounding box center [649, 648] width 628 height 22
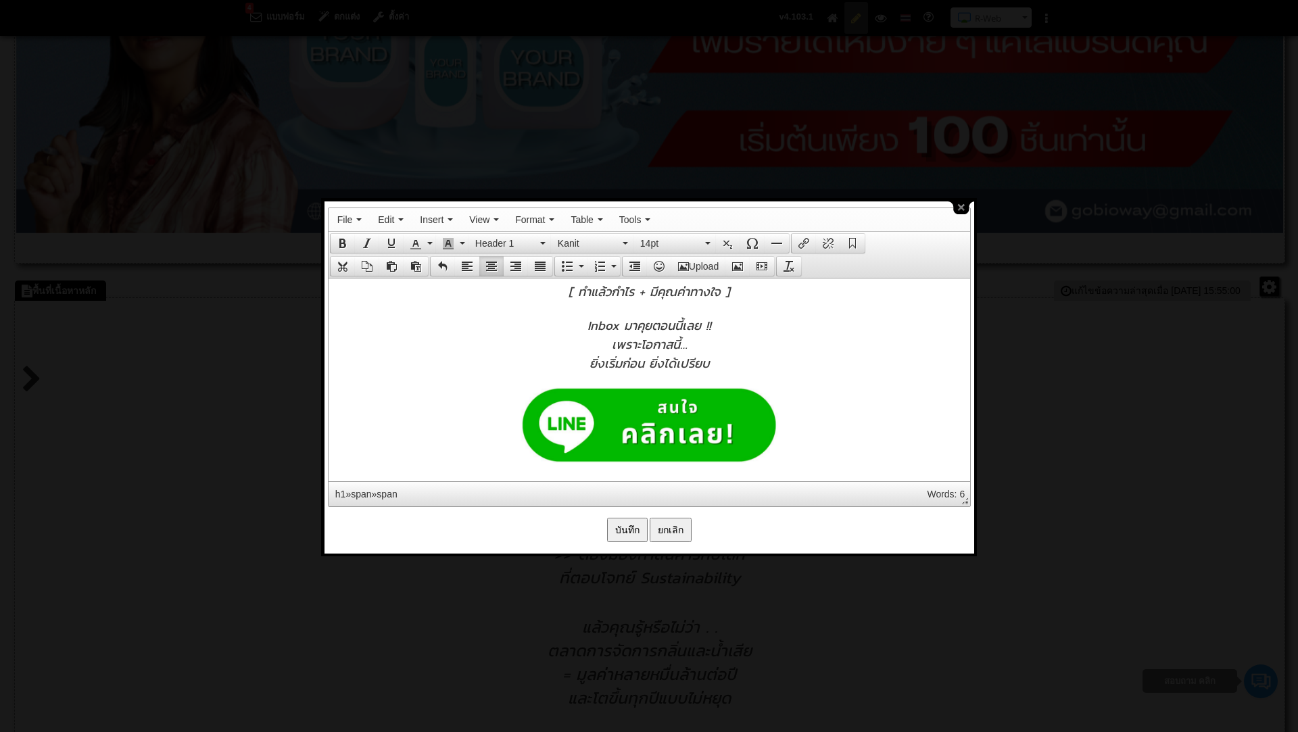
scroll to position [492, 0]
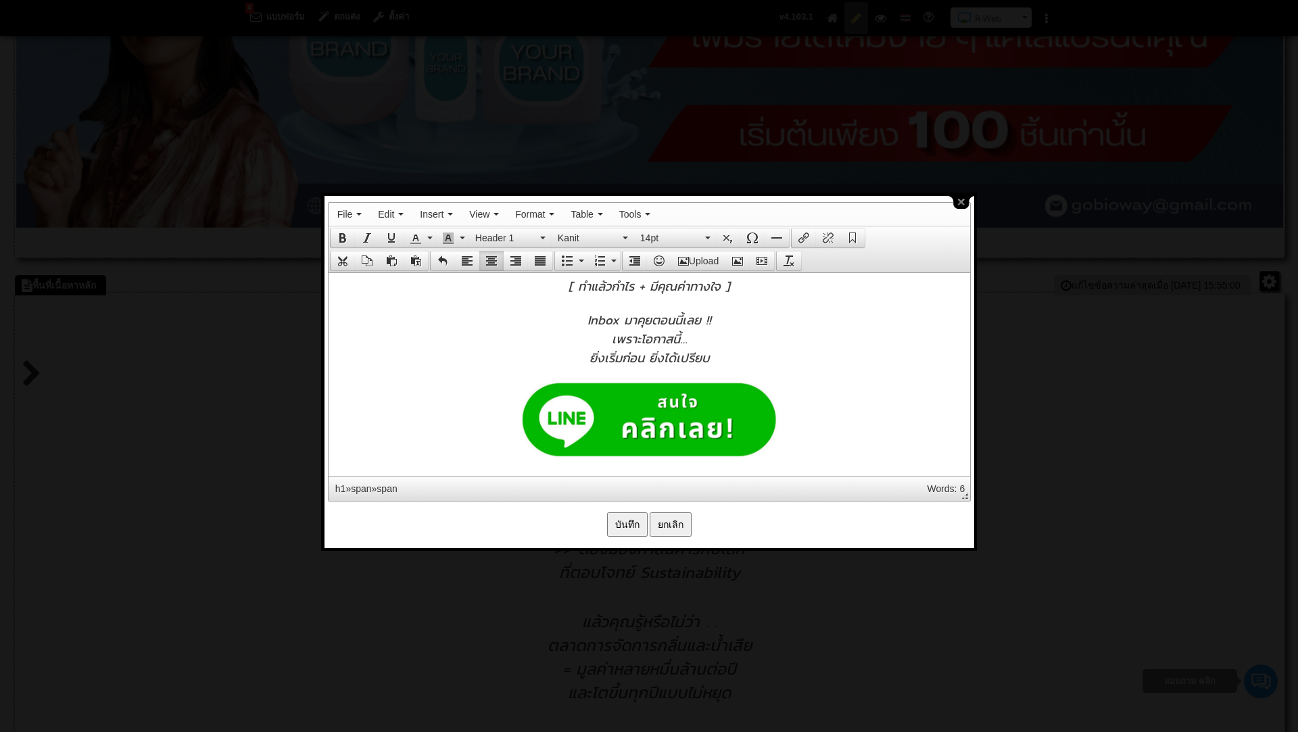
click at [627, 520] on input "บันทึก" at bounding box center [627, 524] width 41 height 24
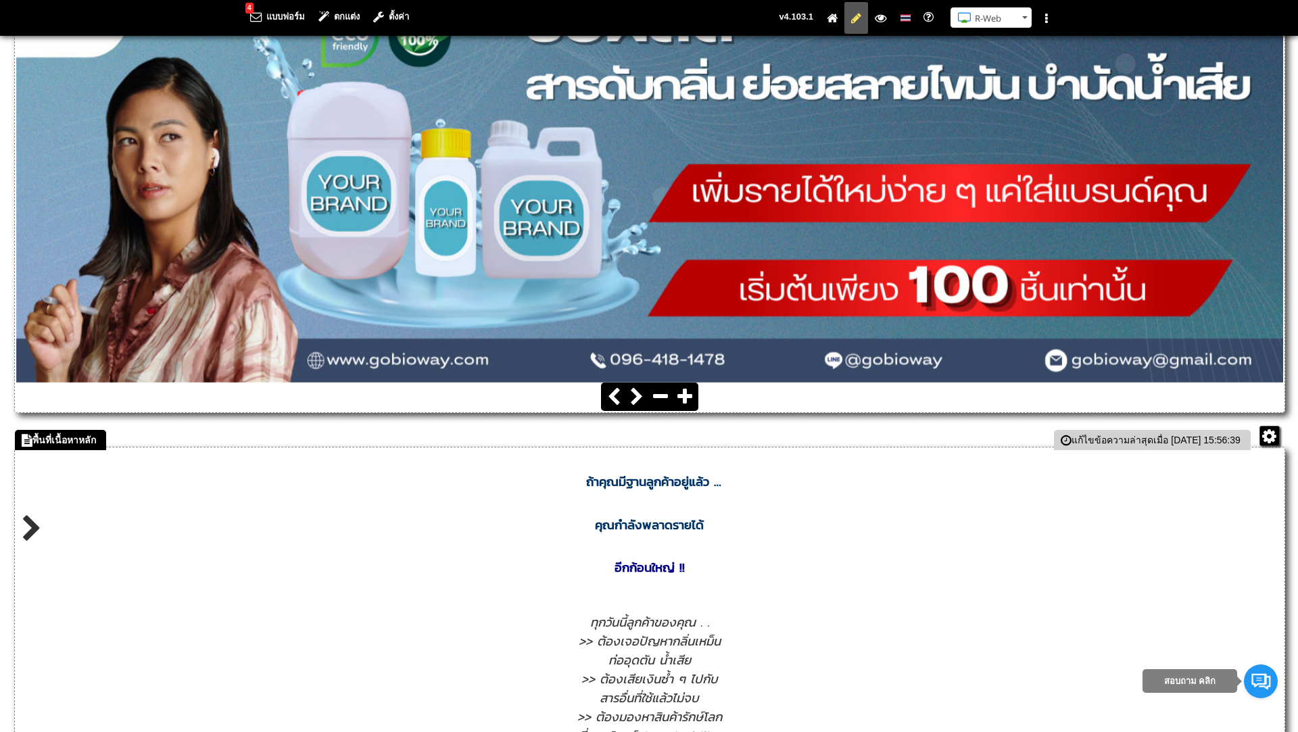
scroll to position [562, 0]
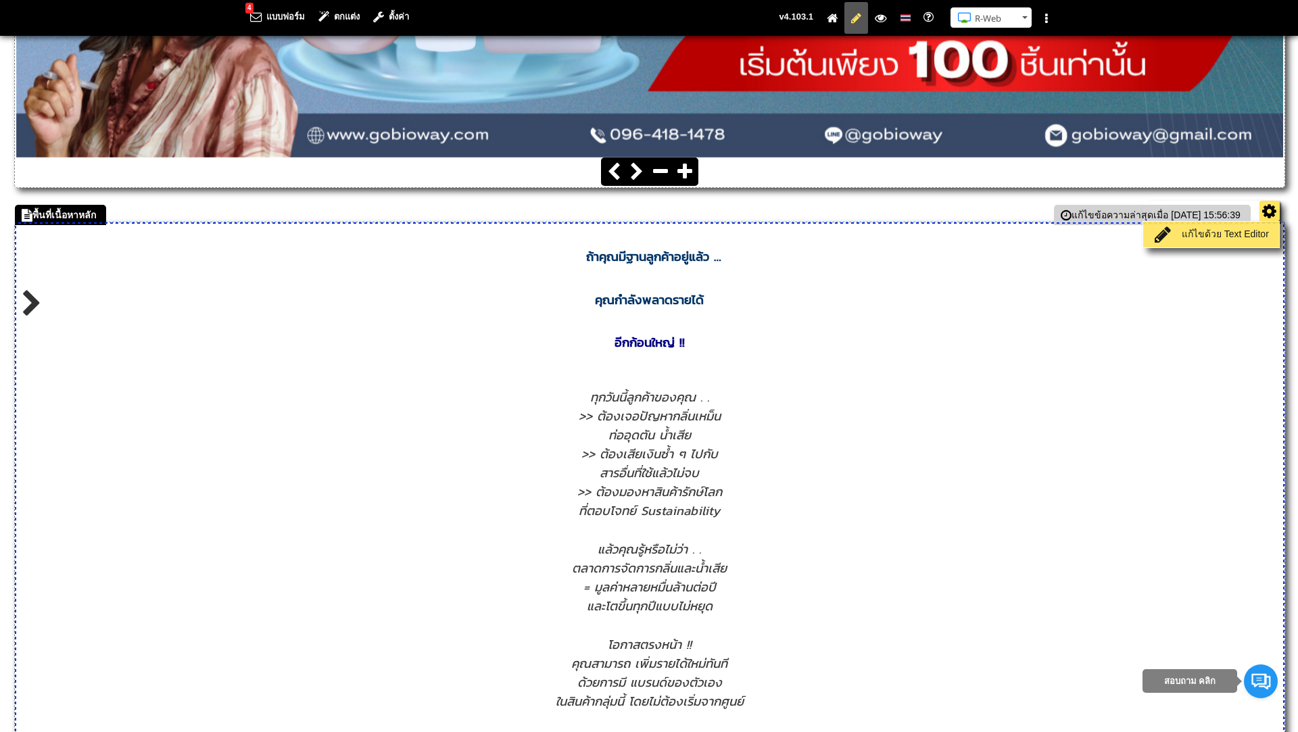
click at [1239, 231] on link "แก้ไขด้วย Text Editor" at bounding box center [1210, 234] width 129 height 19
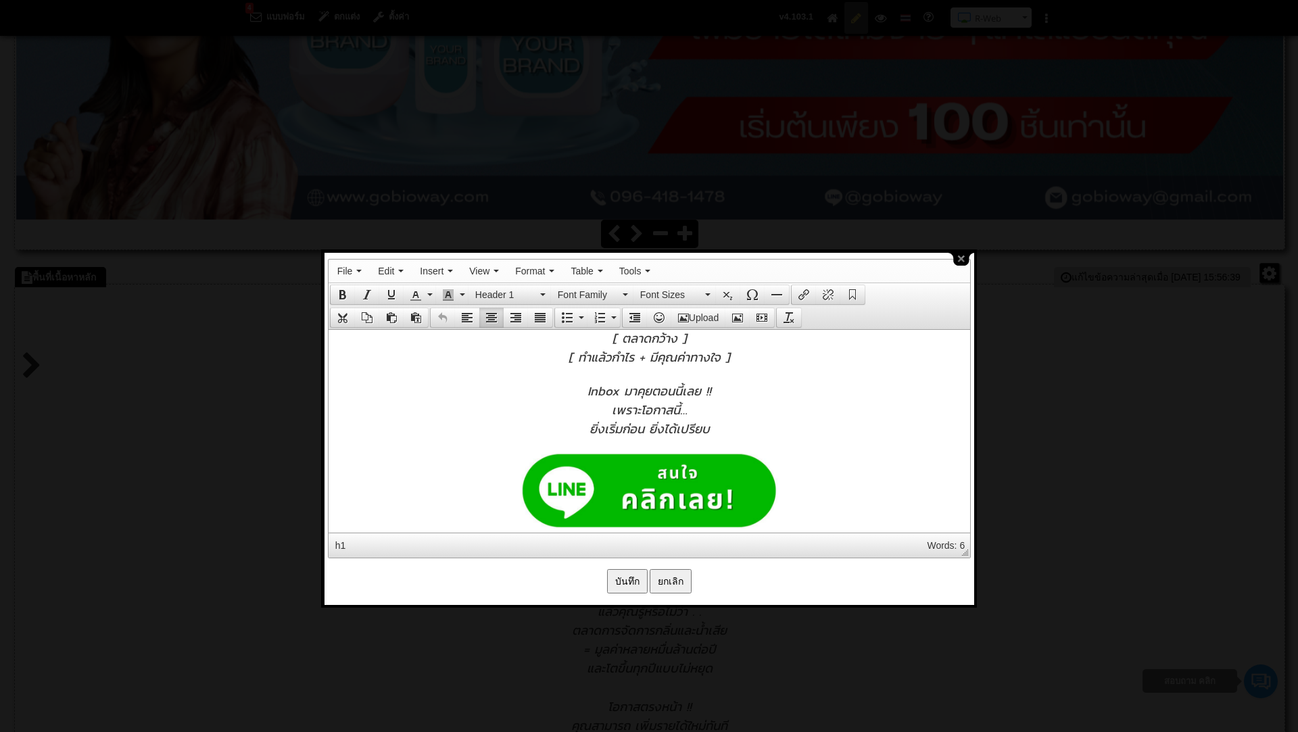
scroll to position [950, 0]
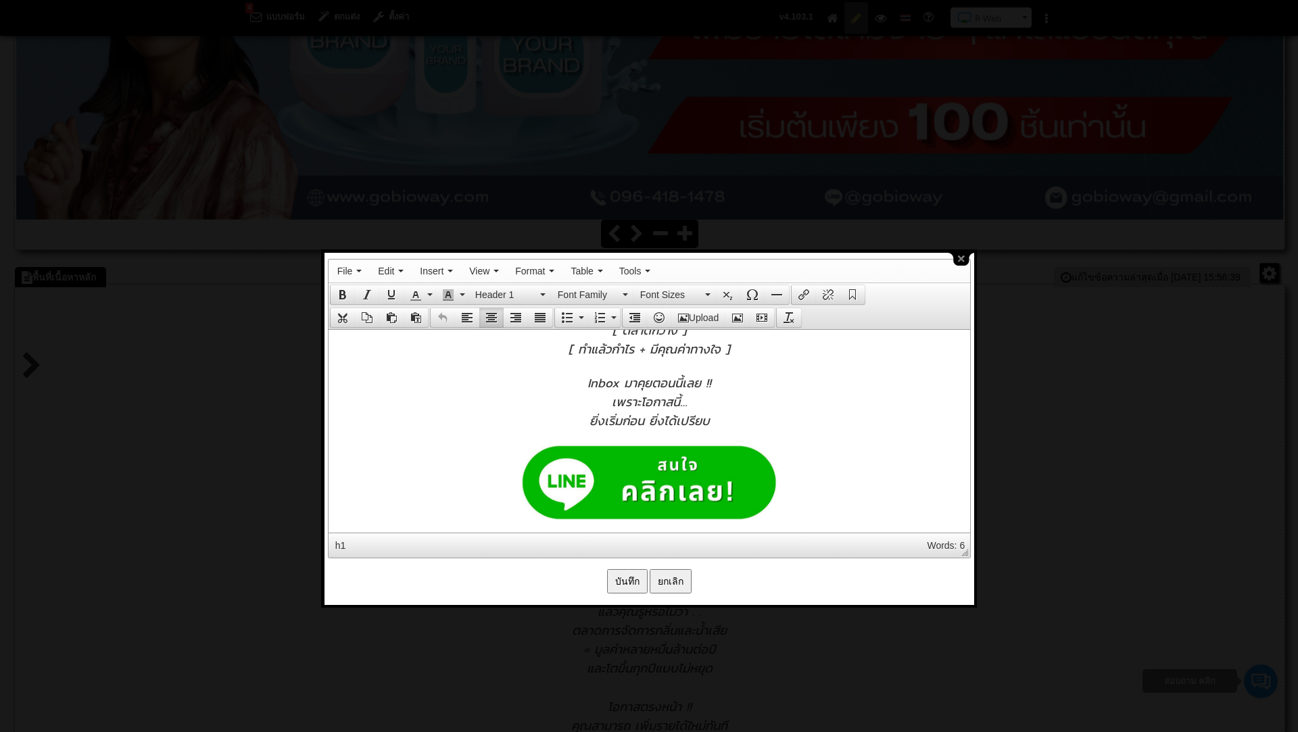
click at [804, 478] on div at bounding box center [649, 485] width 628 height 80
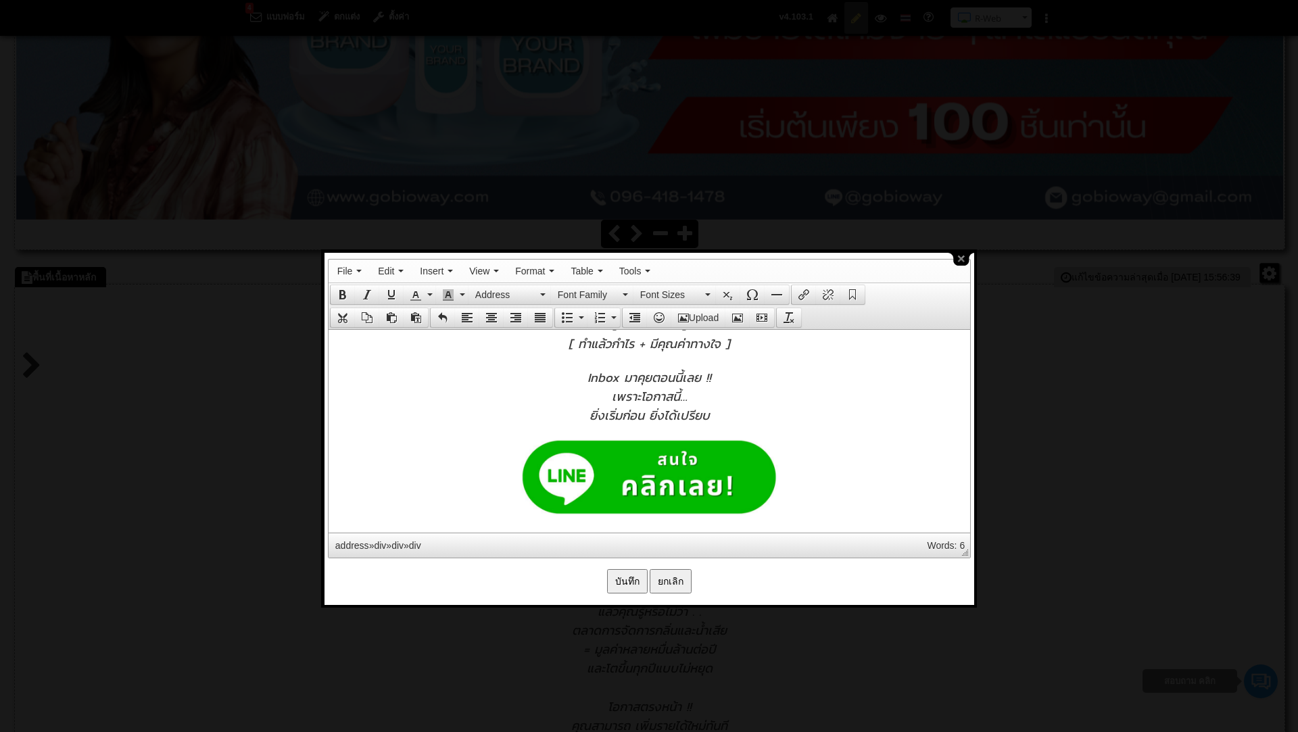
click at [692, 330] on div "[ ตลาดกว้าง ]" at bounding box center [649, 324] width 628 height 19
click at [687, 312] on button "Upload" at bounding box center [698, 317] width 54 height 19
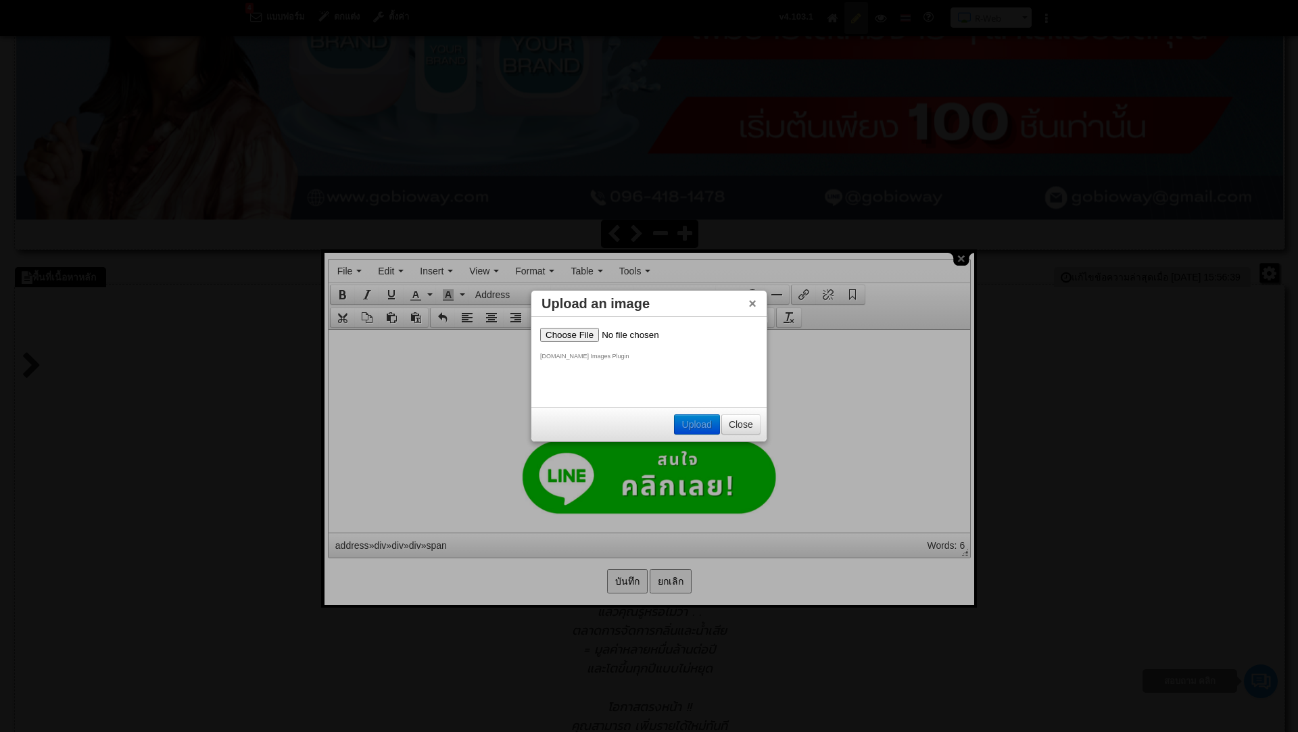
scroll to position [0, 0]
click at [562, 335] on input "file" at bounding box center [625, 335] width 171 height 14
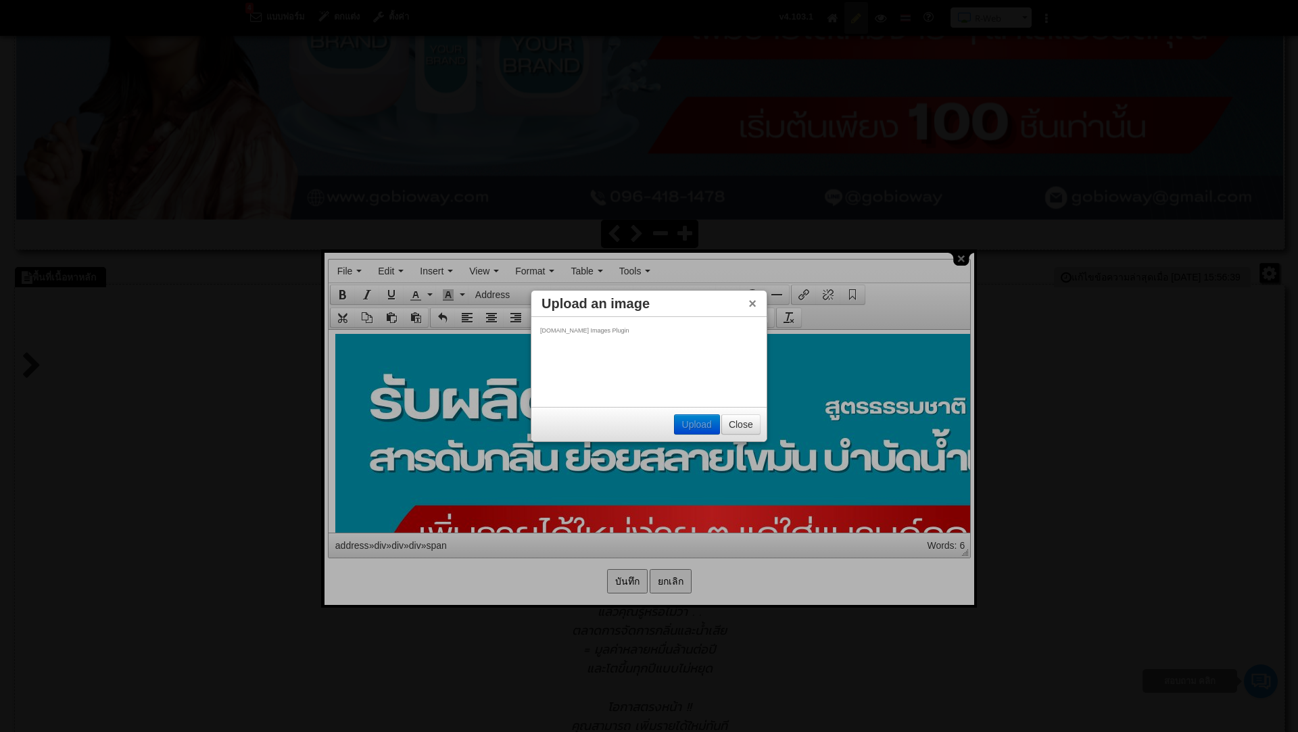
scroll to position [937, 0]
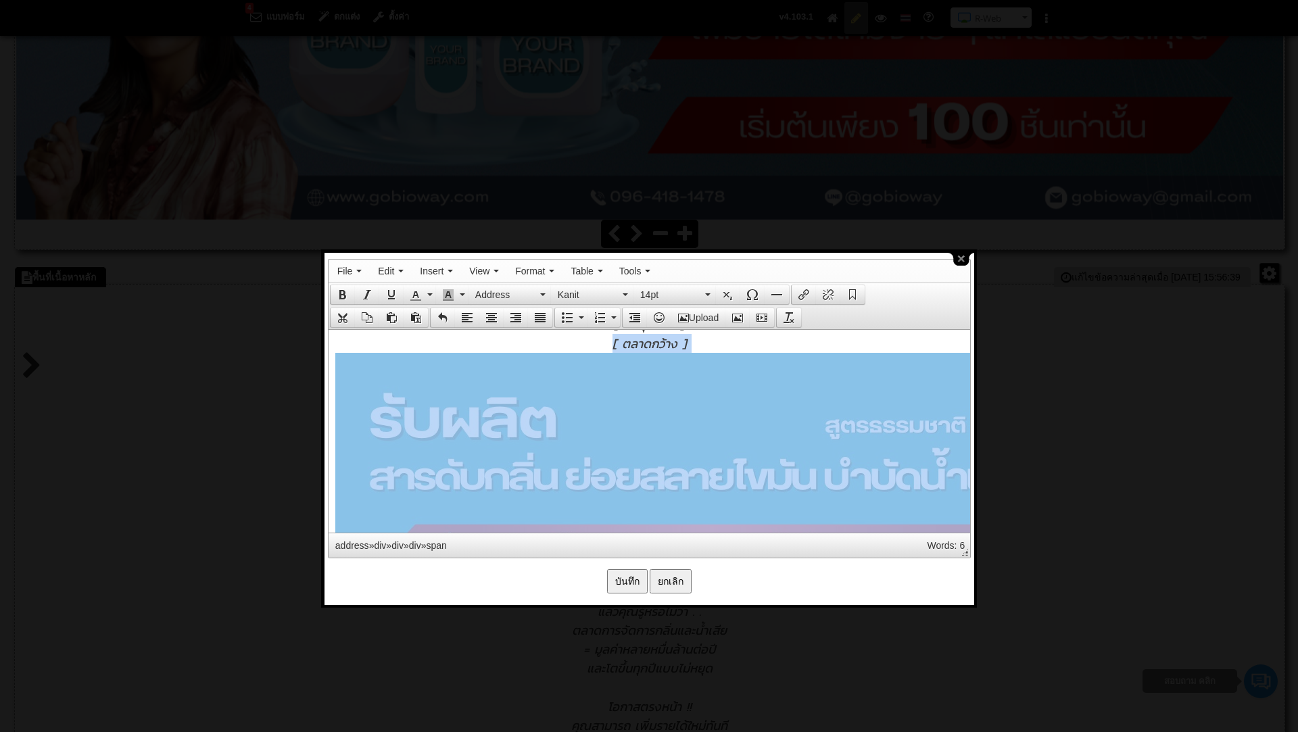
drag, startPoint x: 681, startPoint y: 398, endPoint x: 735, endPoint y: 333, distance: 84.5
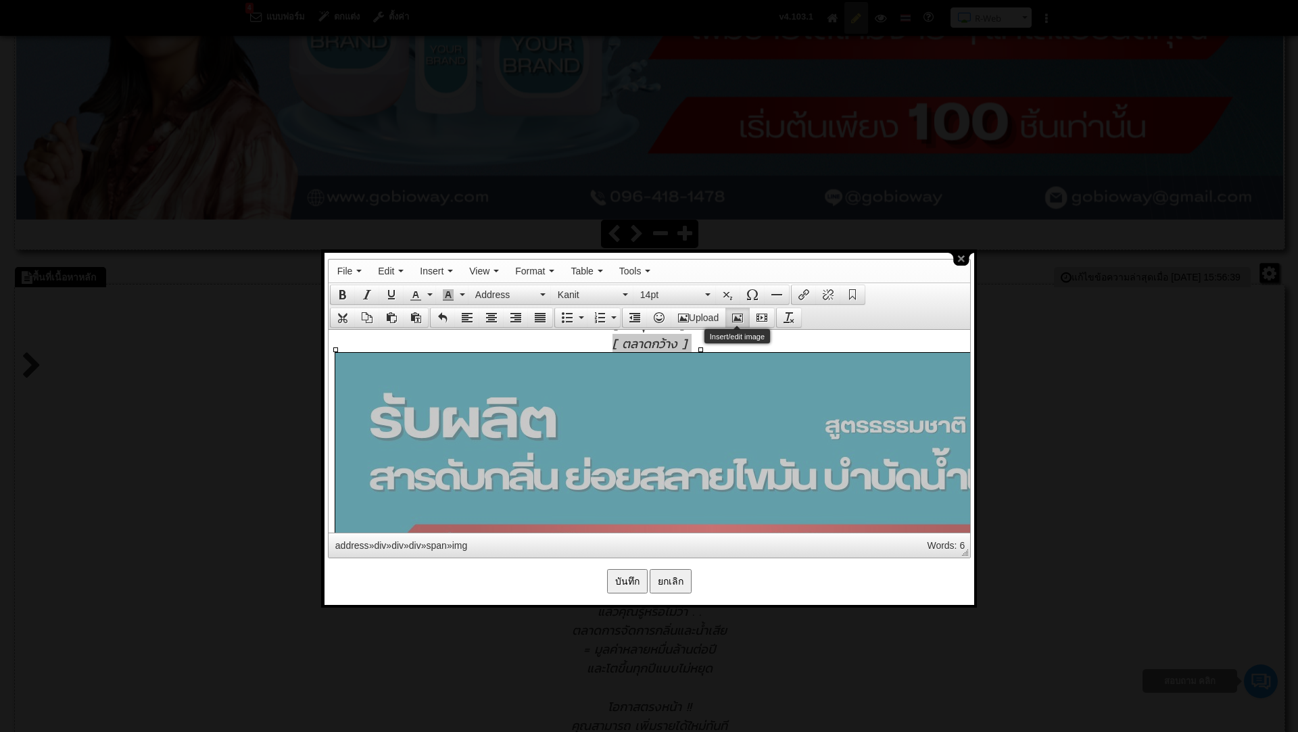
click at [740, 320] on icon "Insert/edit image" at bounding box center [737, 317] width 11 height 11
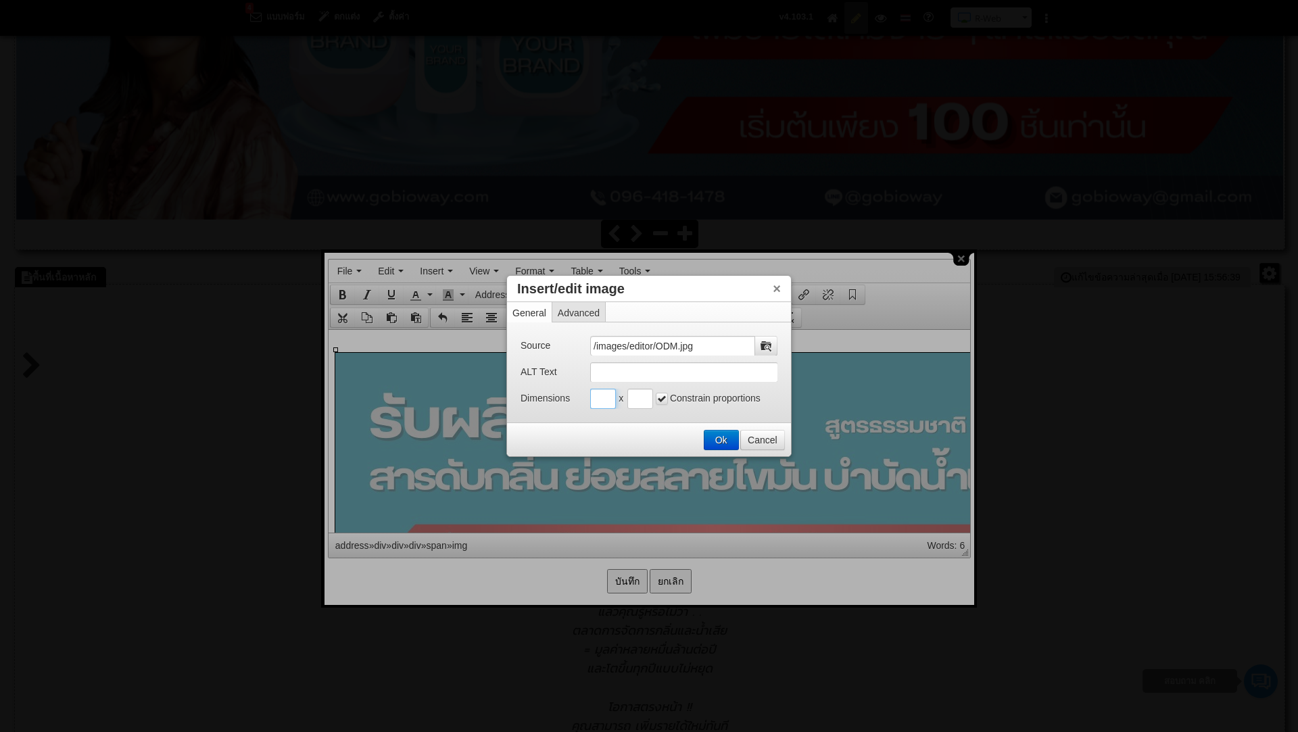
click at [602, 405] on input "Insert/edit image" at bounding box center [603, 399] width 26 height 20
type input "500"
click at [637, 401] on input "Insert/edit image" at bounding box center [640, 399] width 26 height 20
type input "6"
type input "500"
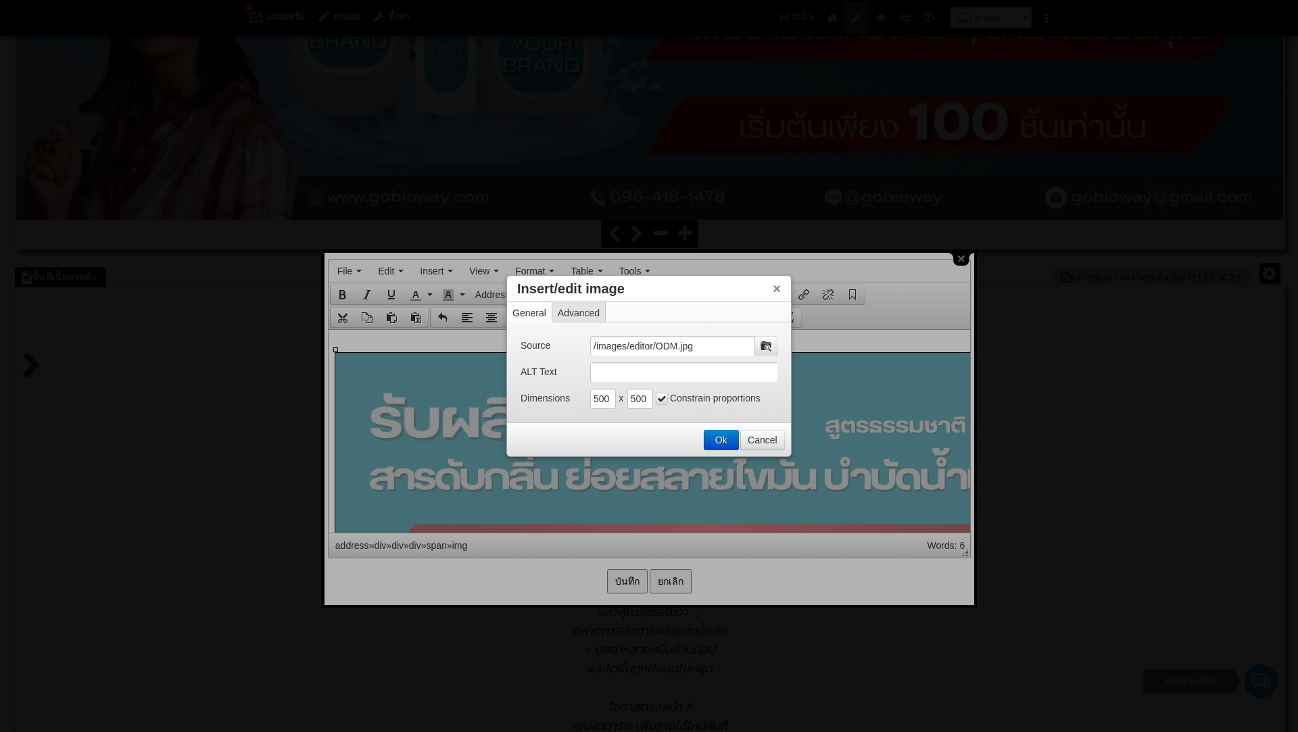
click at [698, 427] on div "Ok Cancel" at bounding box center [649, 439] width 284 height 33
click at [720, 434] on button "Ok" at bounding box center [721, 440] width 34 height 19
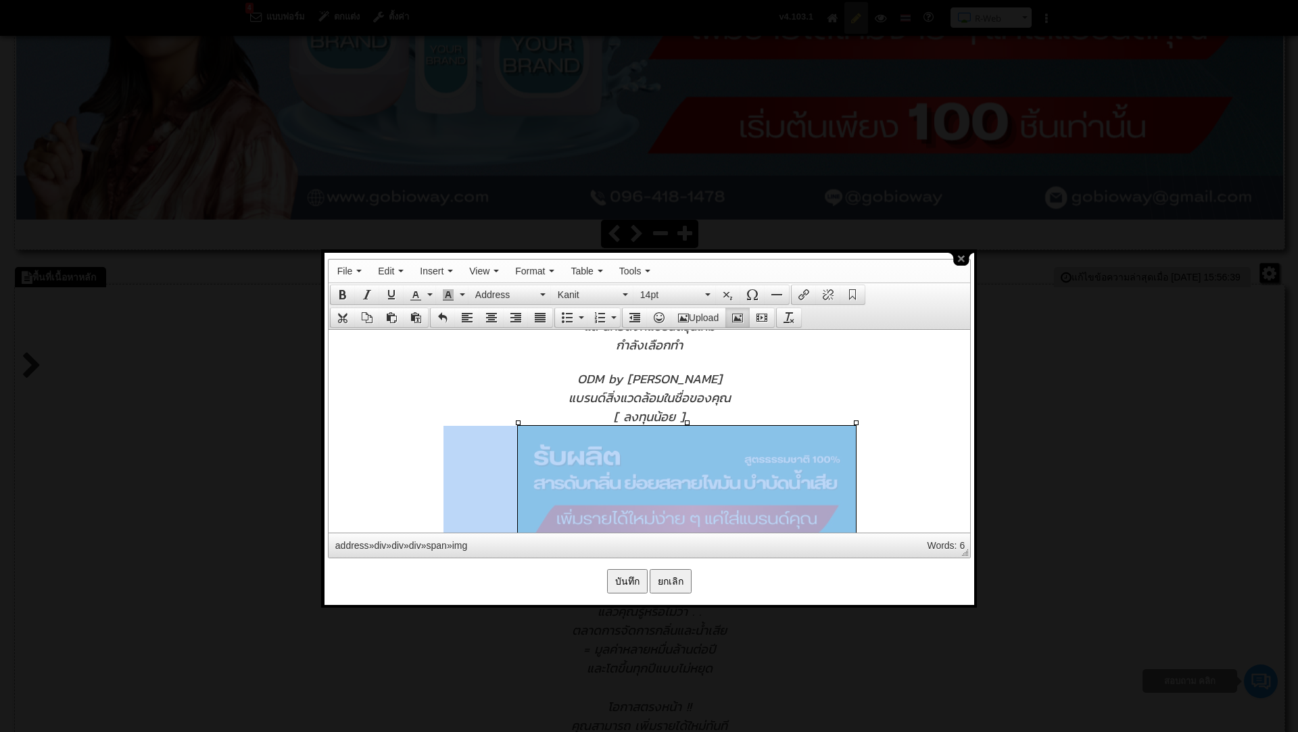
scroll to position [851, 0]
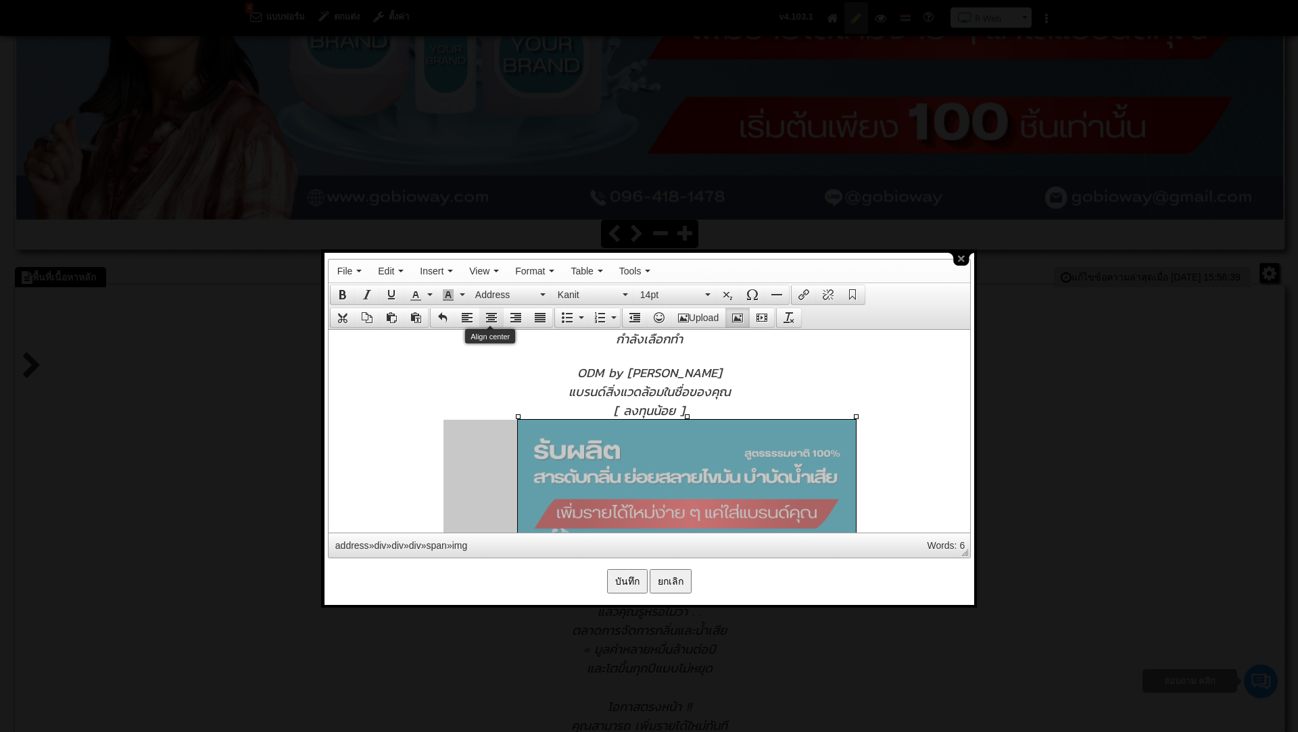
click at [483, 309] on button "Align center" at bounding box center [491, 317] width 24 height 19
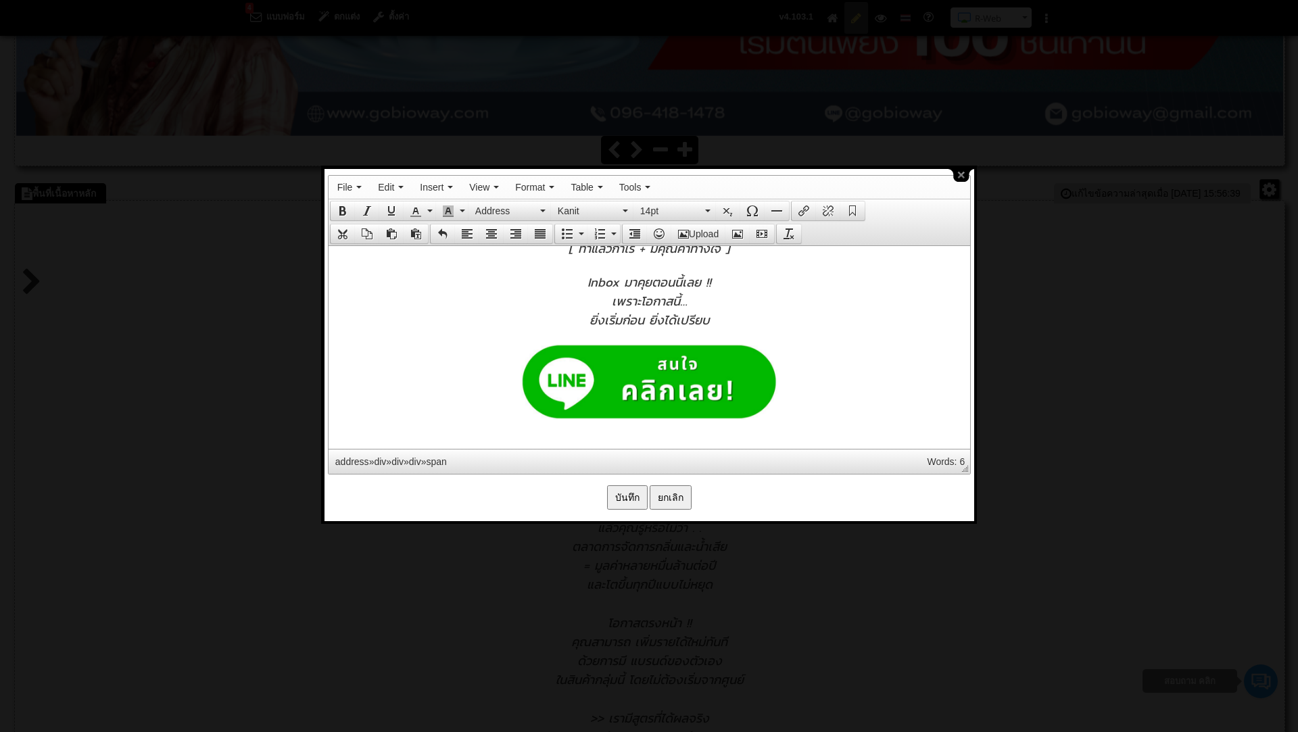
scroll to position [600, 0]
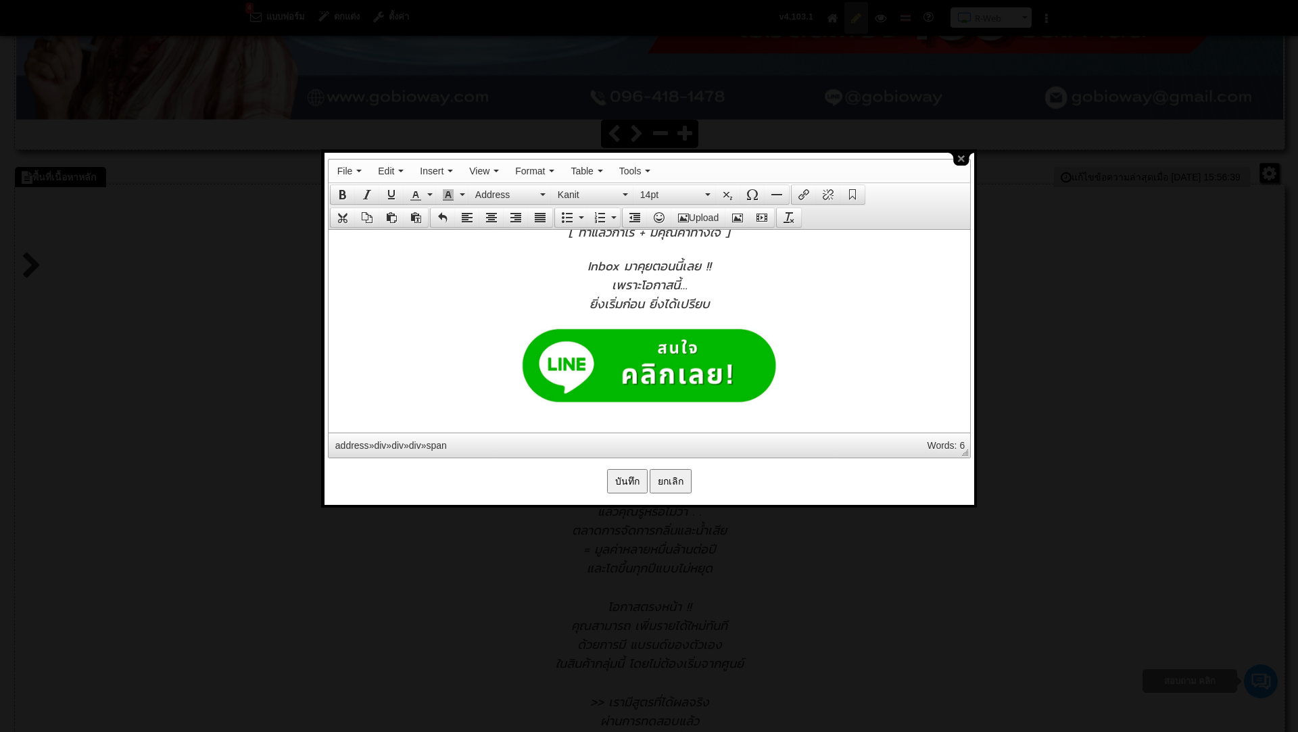
click at [819, 381] on div at bounding box center [649, 368] width 628 height 80
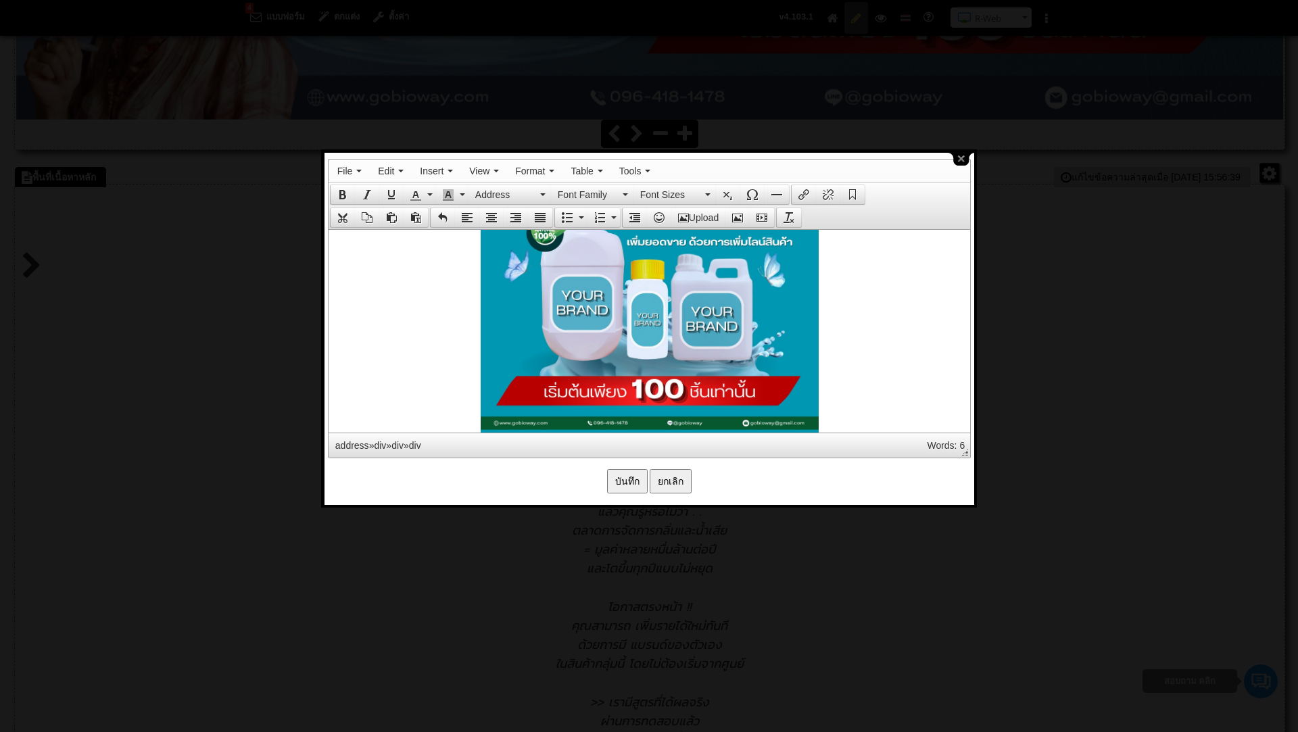
scroll to position [1318, 0]
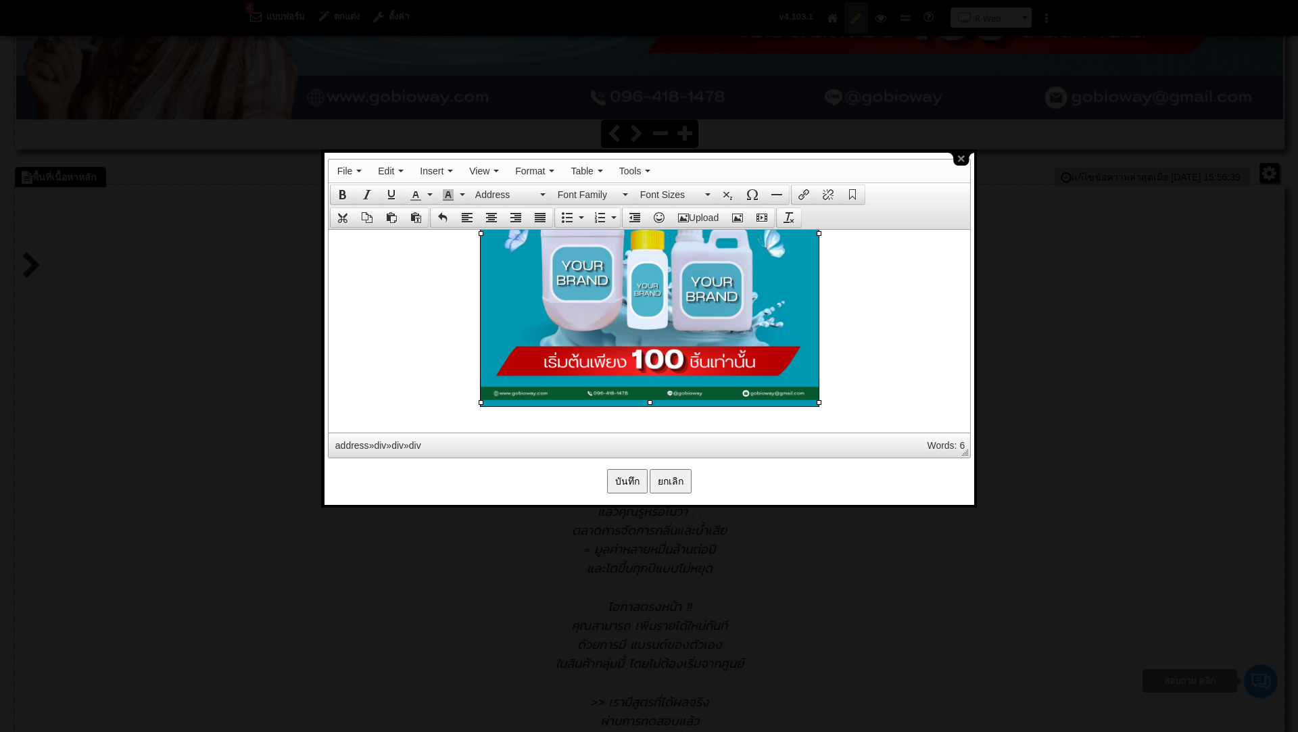
click at [704, 338] on img at bounding box center [649, 237] width 338 height 338
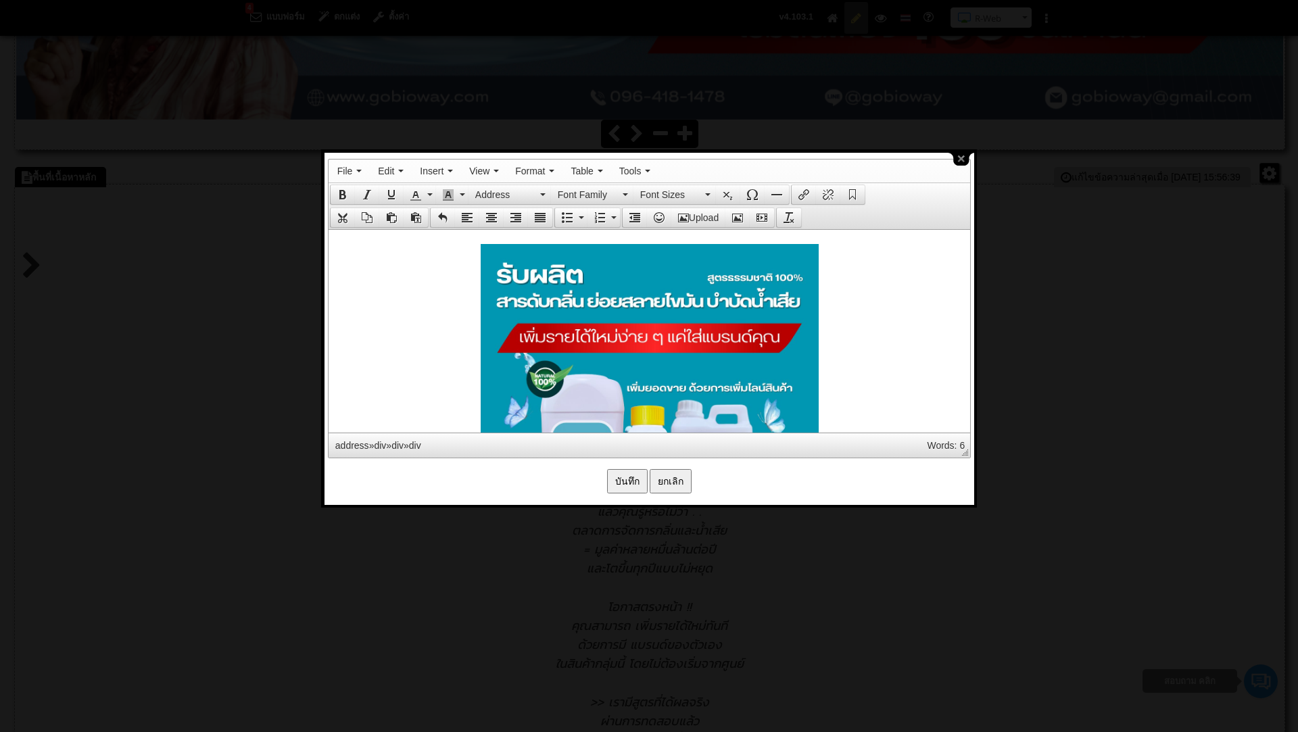
scroll to position [1036, 0]
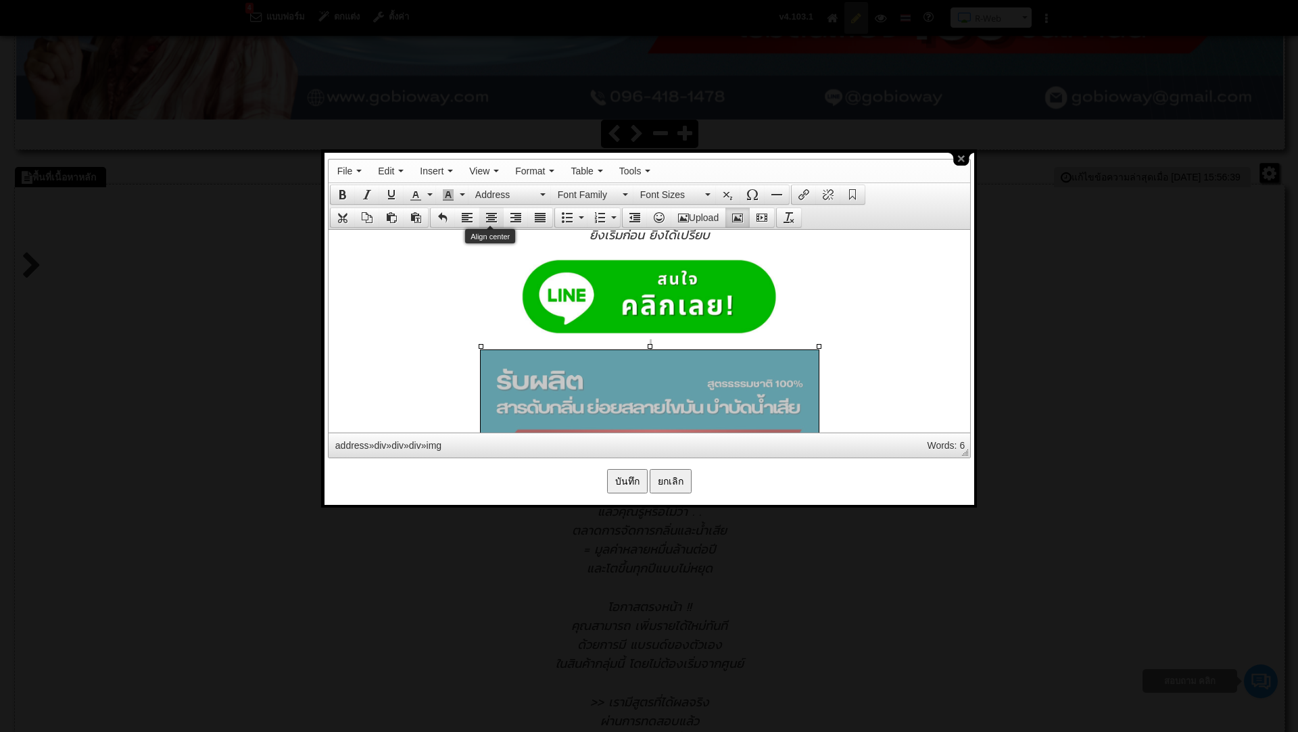
click at [491, 209] on button "Align center" at bounding box center [491, 217] width 24 height 19
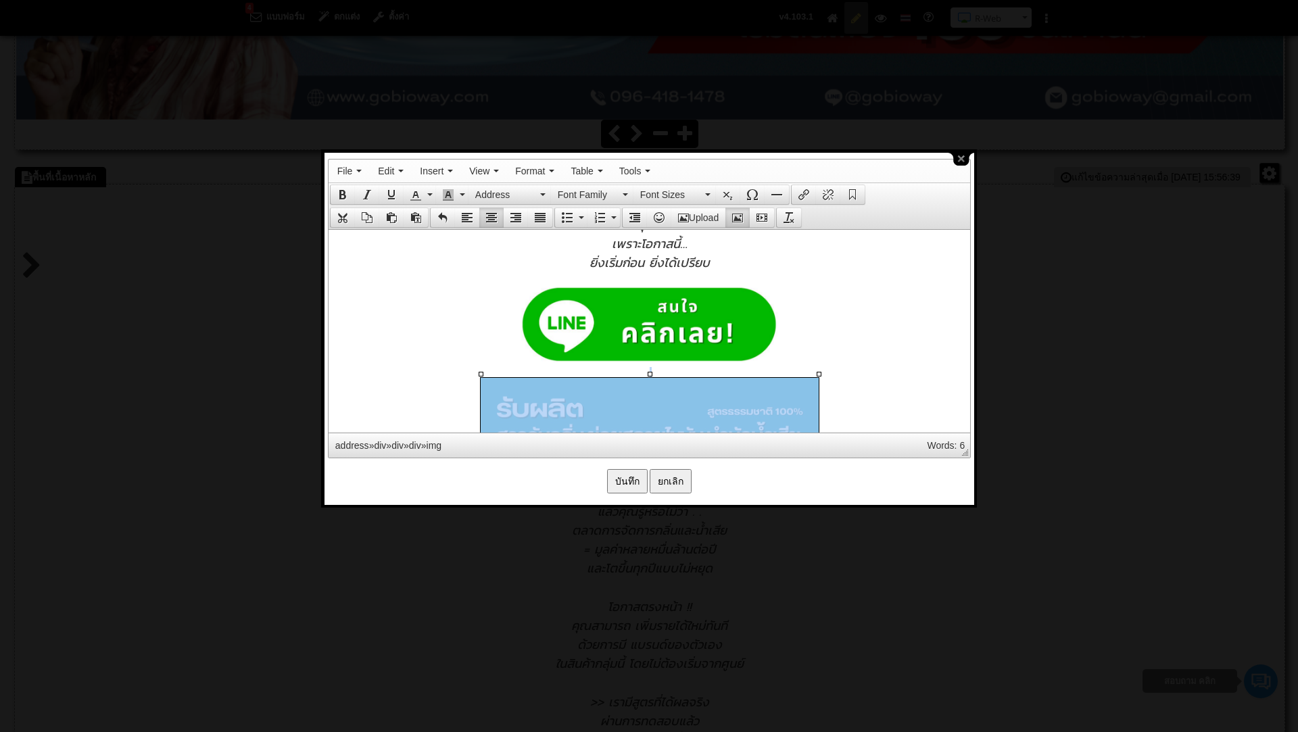
scroll to position [985, 0]
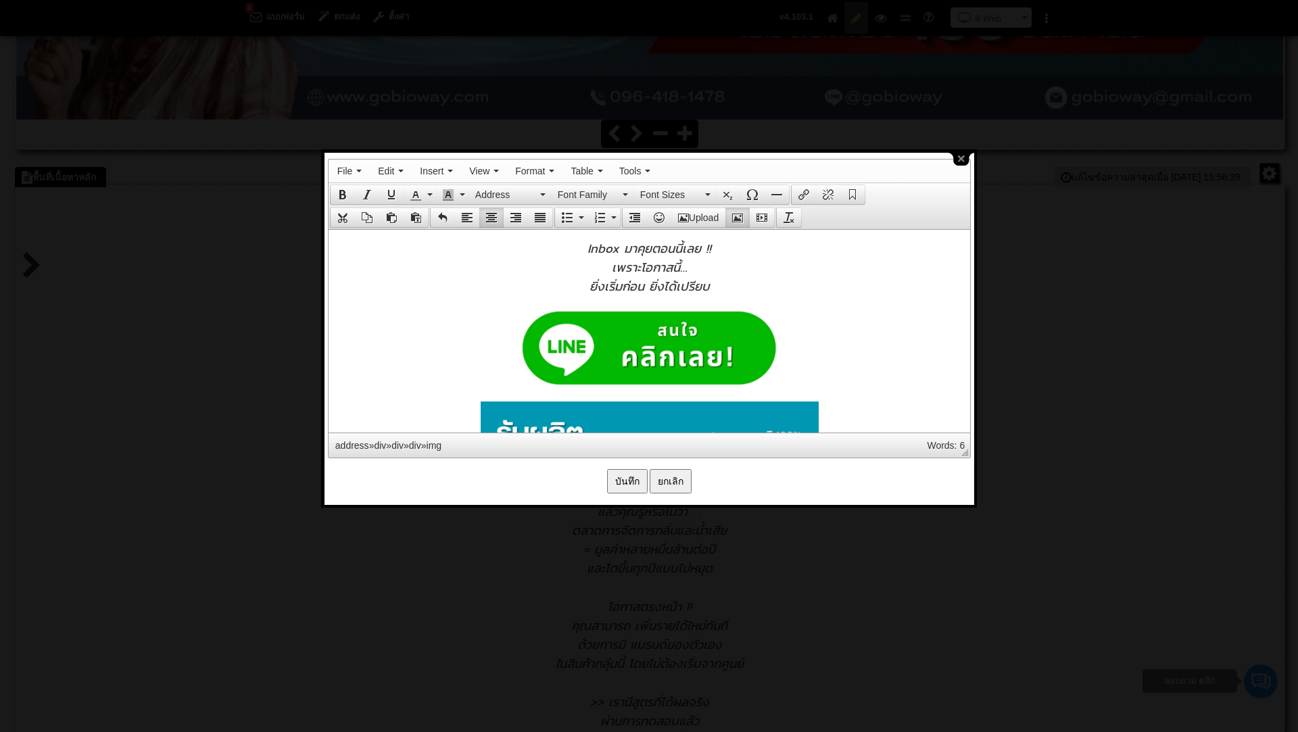
click at [475, 337] on div at bounding box center [649, 350] width 628 height 80
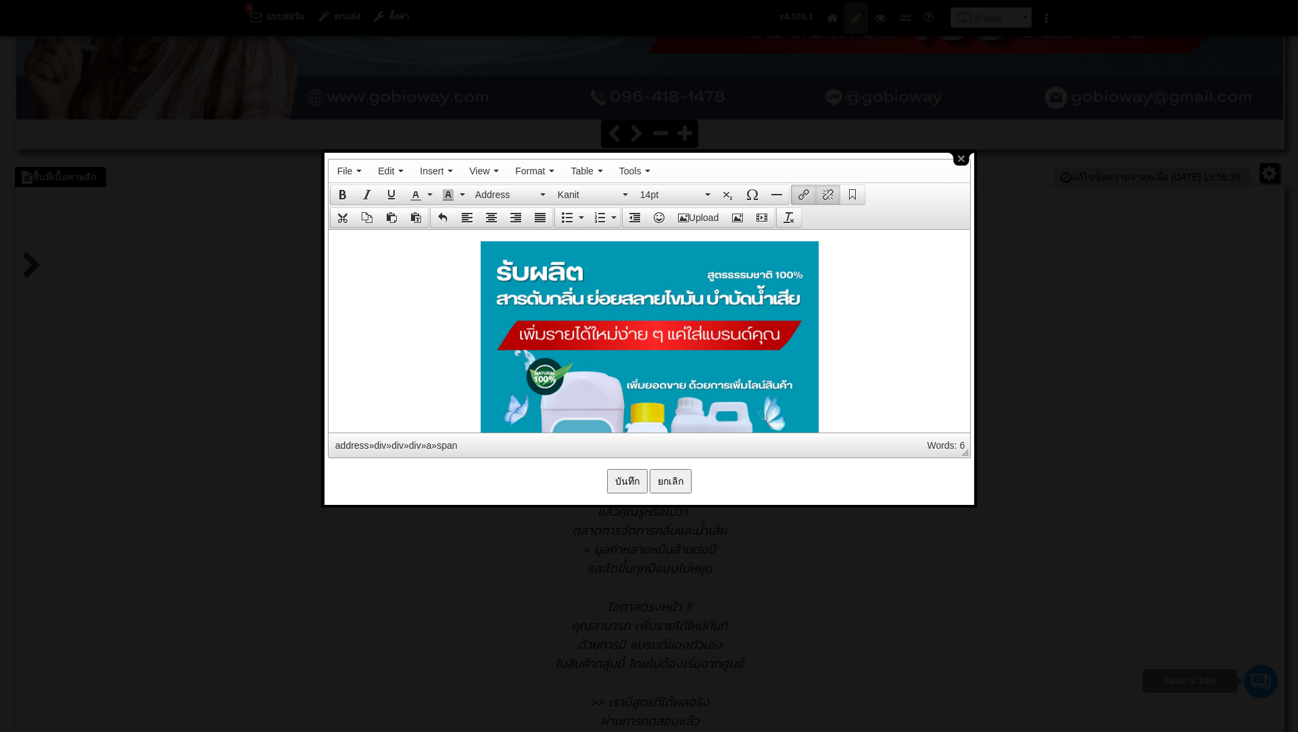
scroll to position [1167, 0]
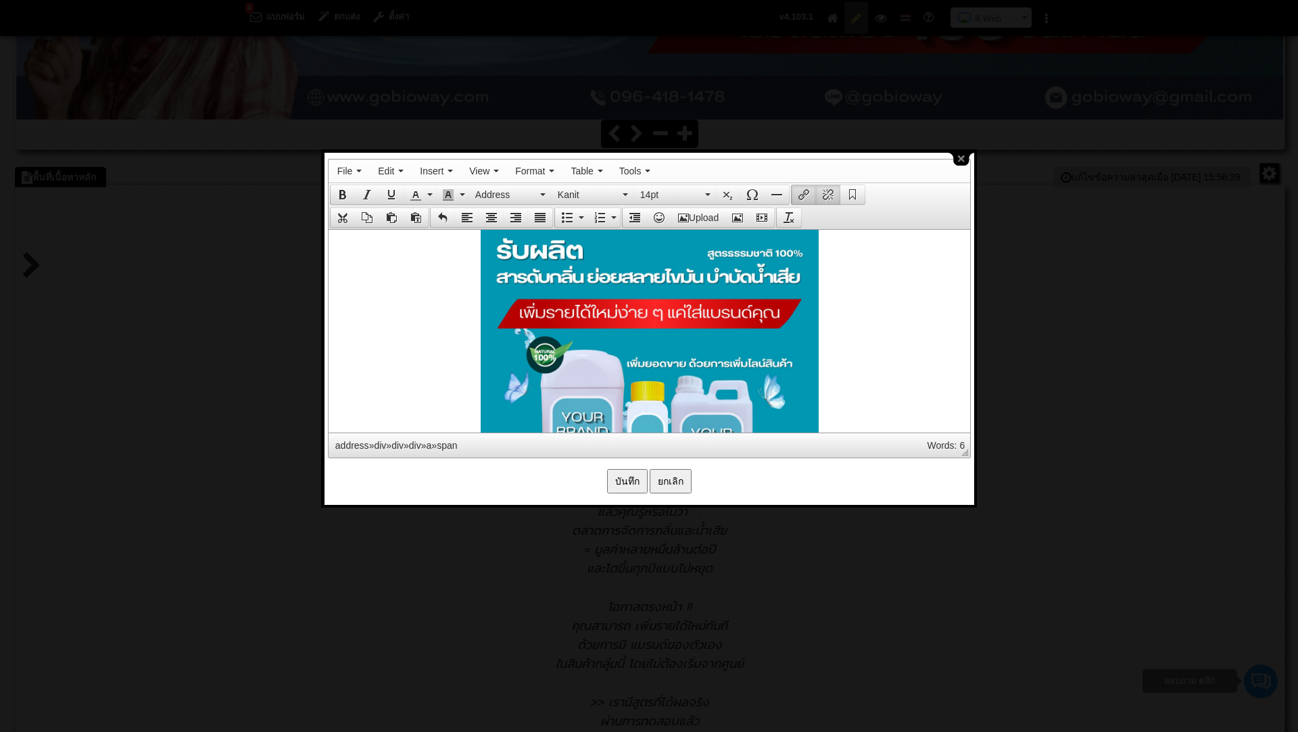
click at [627, 484] on input "บันทึก" at bounding box center [627, 481] width 41 height 24
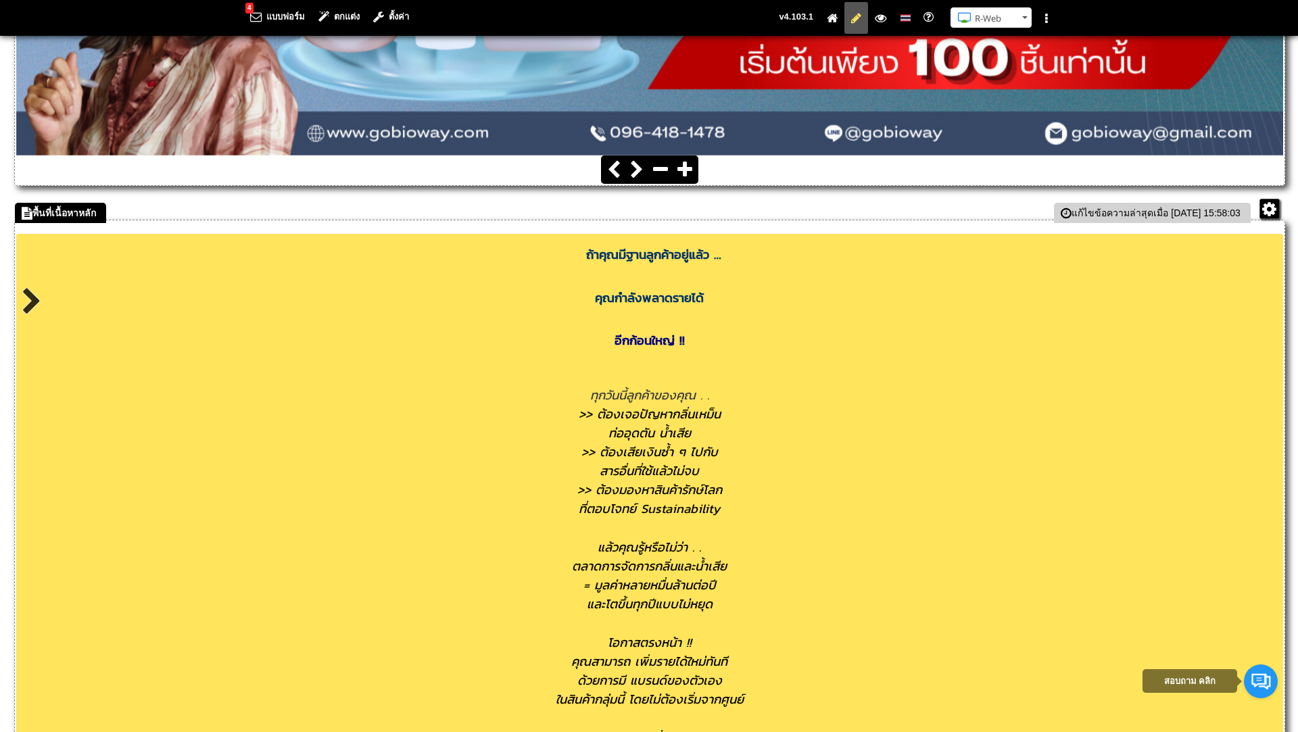
scroll to position [545, 0]
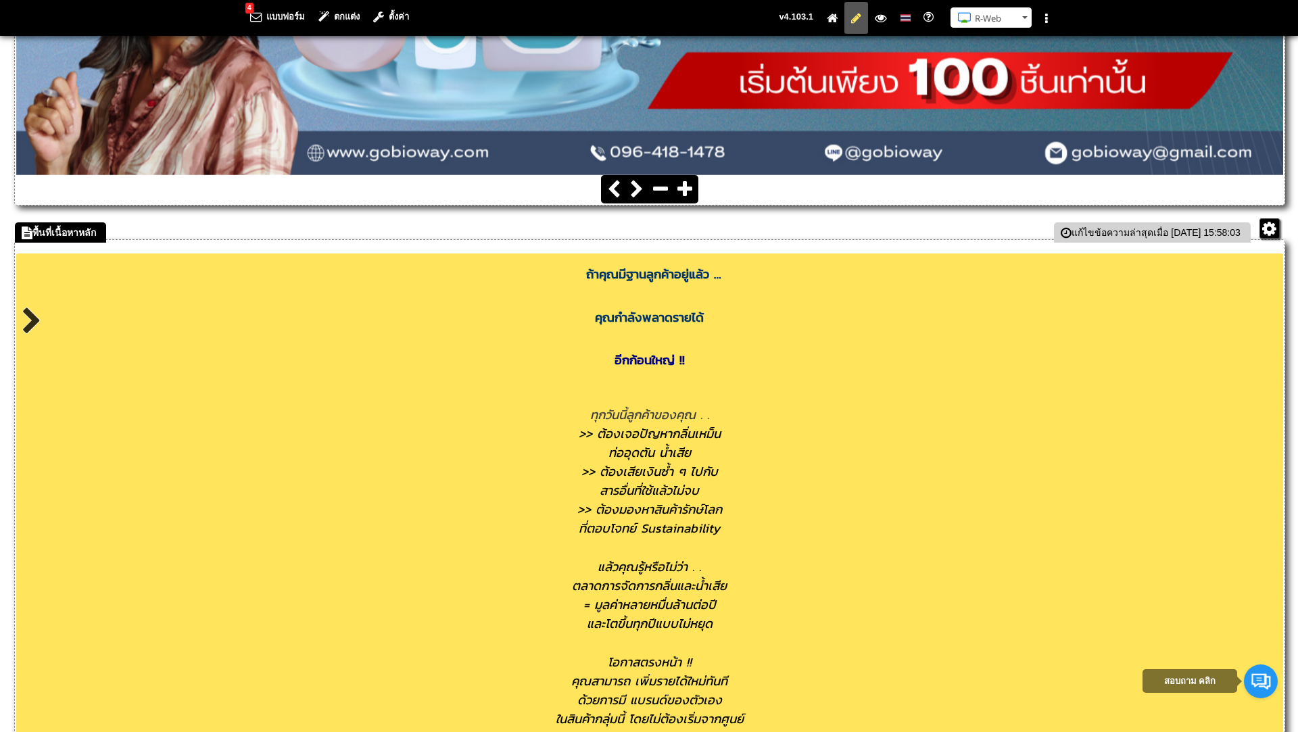
click at [658, 391] on div at bounding box center [649, 395] width 1267 height 20
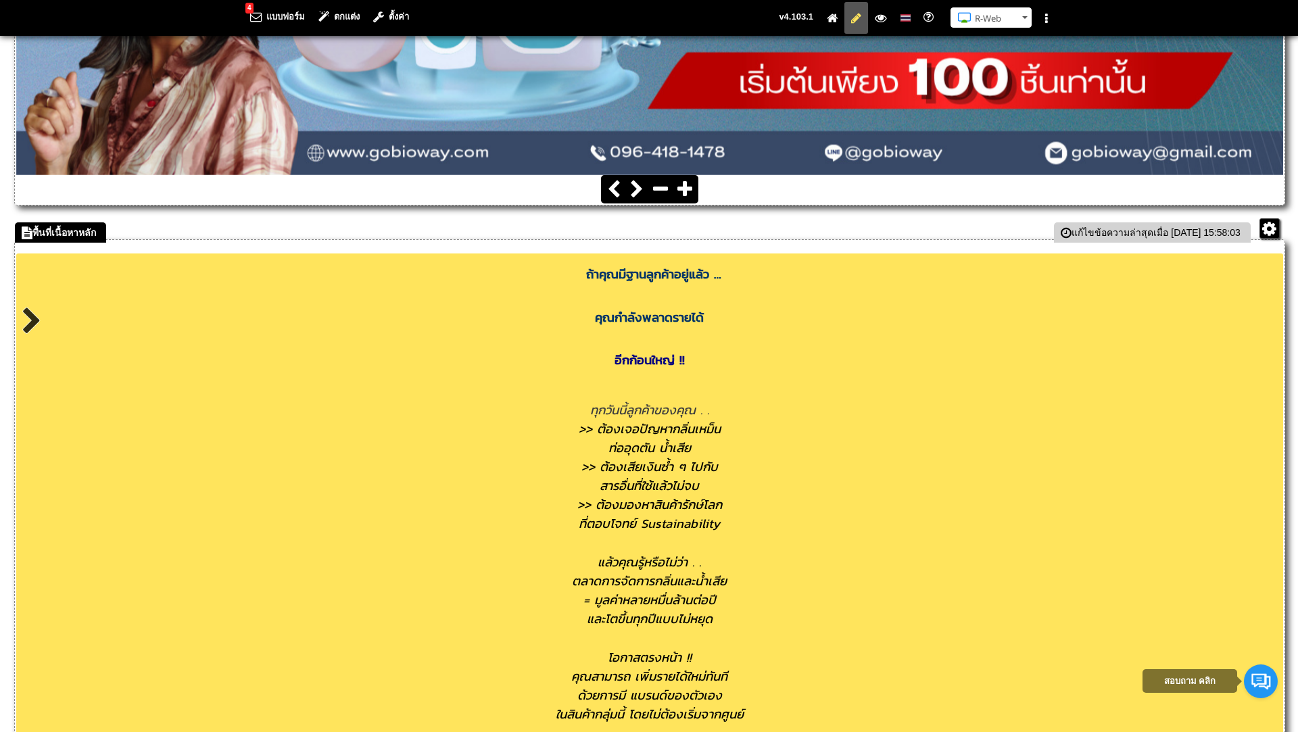
click at [666, 285] on span "ถ้าคุณมีฐานลูกค้าอยู่แล้ว …" at bounding box center [649, 270] width 143 height 34
click at [658, 348] on h1 "อีกก้อนใหญ่​ !!" at bounding box center [649, 358] width 1267 height 30
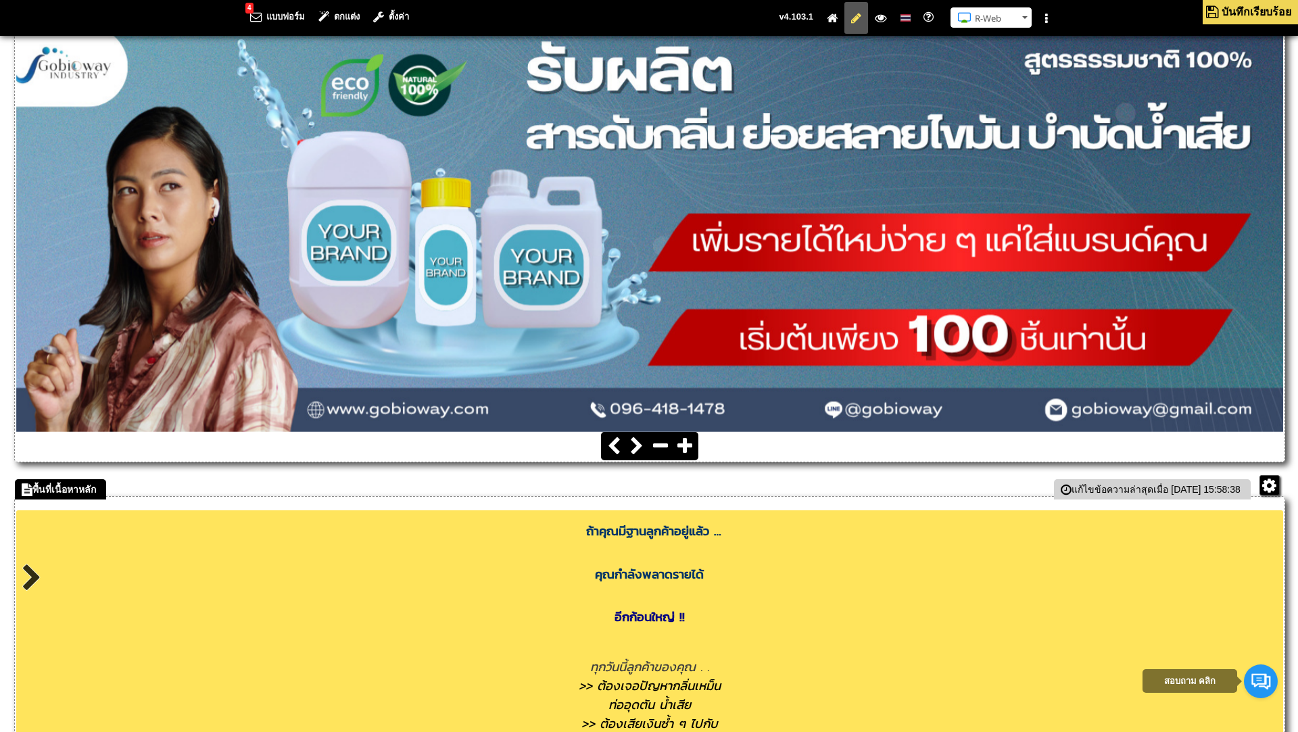
scroll to position [474, 0]
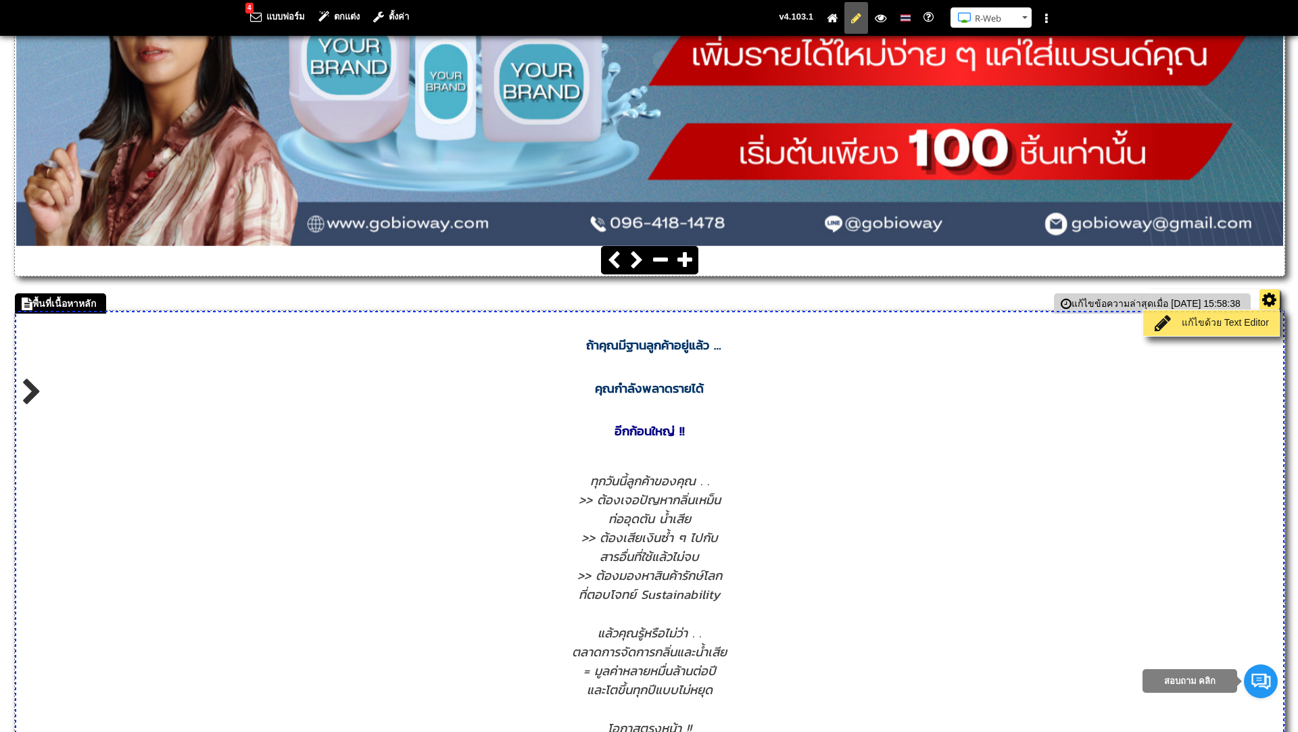
click at [1237, 318] on link "แก้ไขด้วย Text Editor" at bounding box center [1210, 323] width 129 height 19
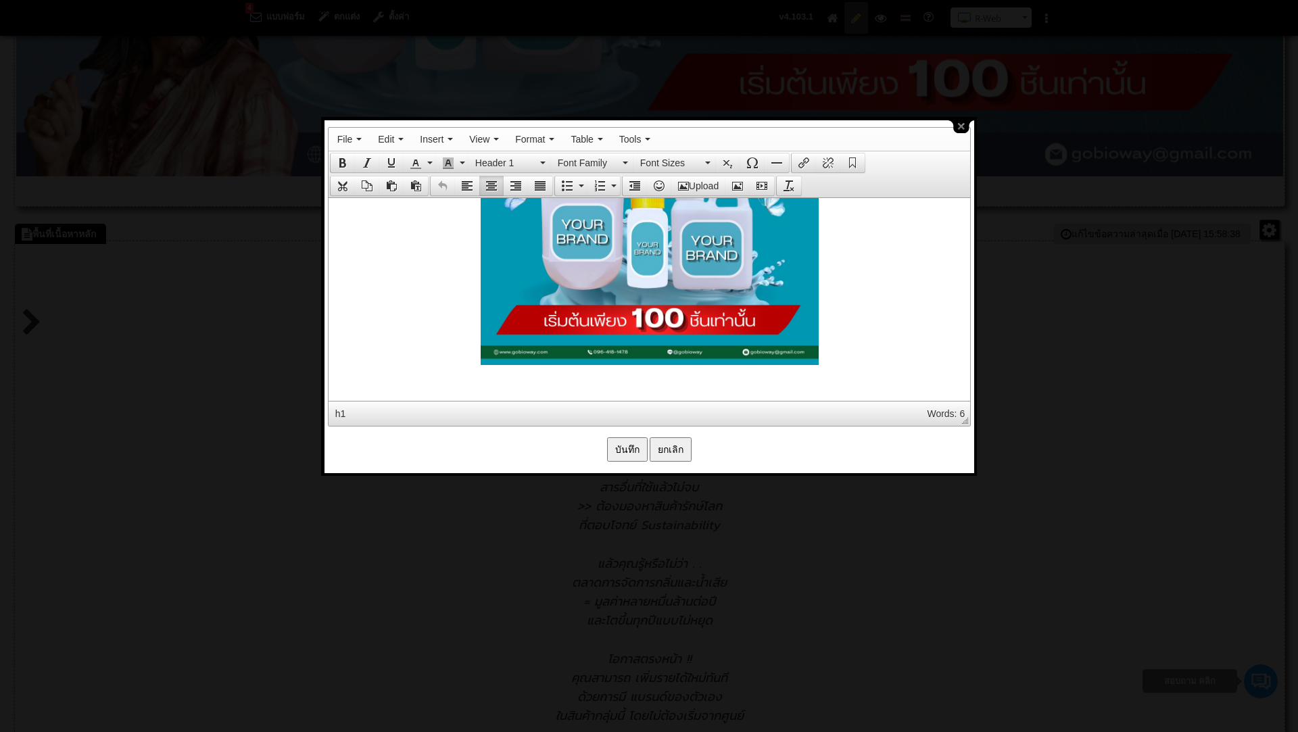
scroll to position [606, 0]
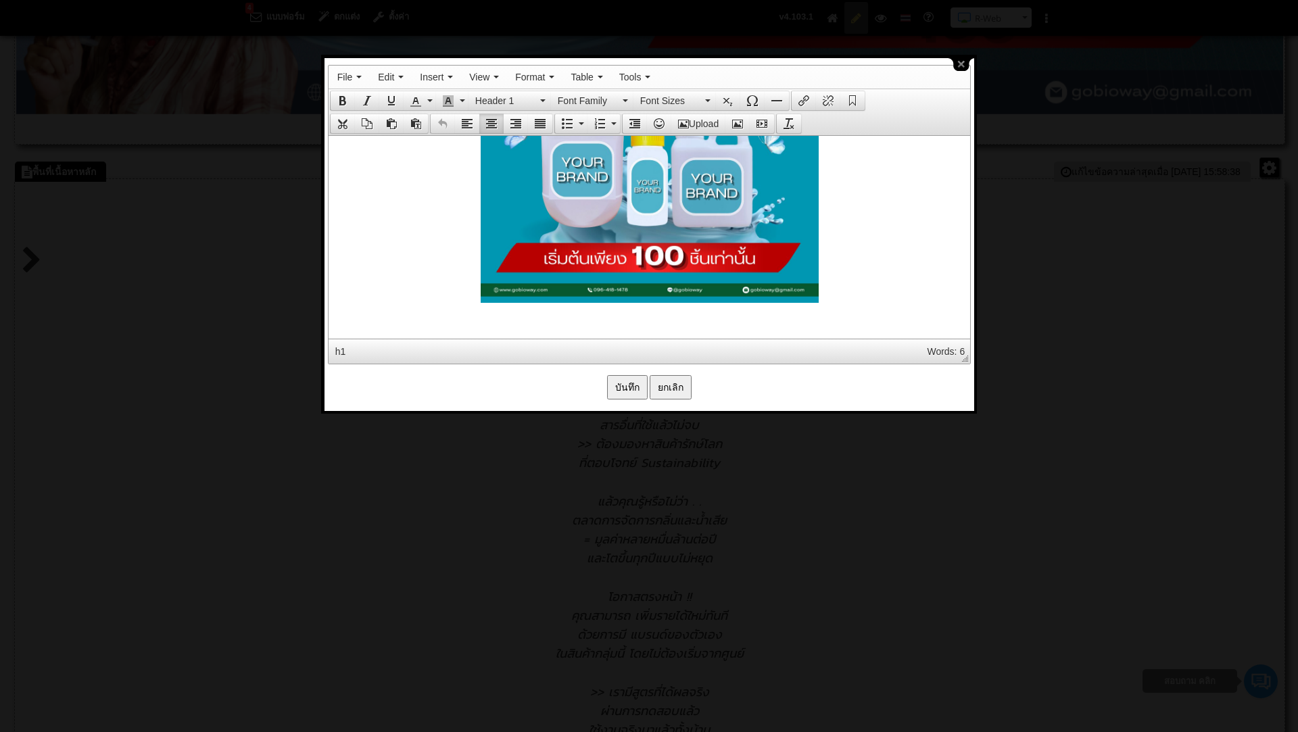
click at [853, 279] on div at bounding box center [649, 127] width 628 height 349
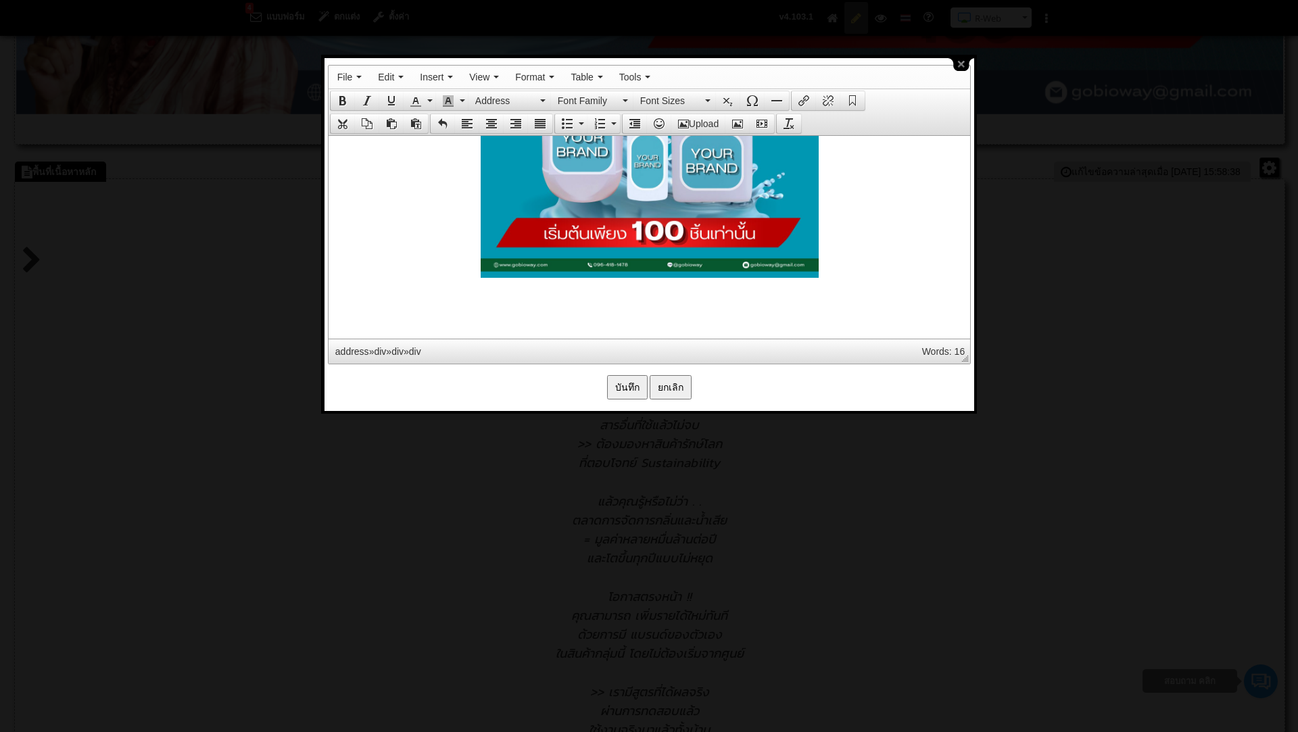
scroll to position [1515, 0]
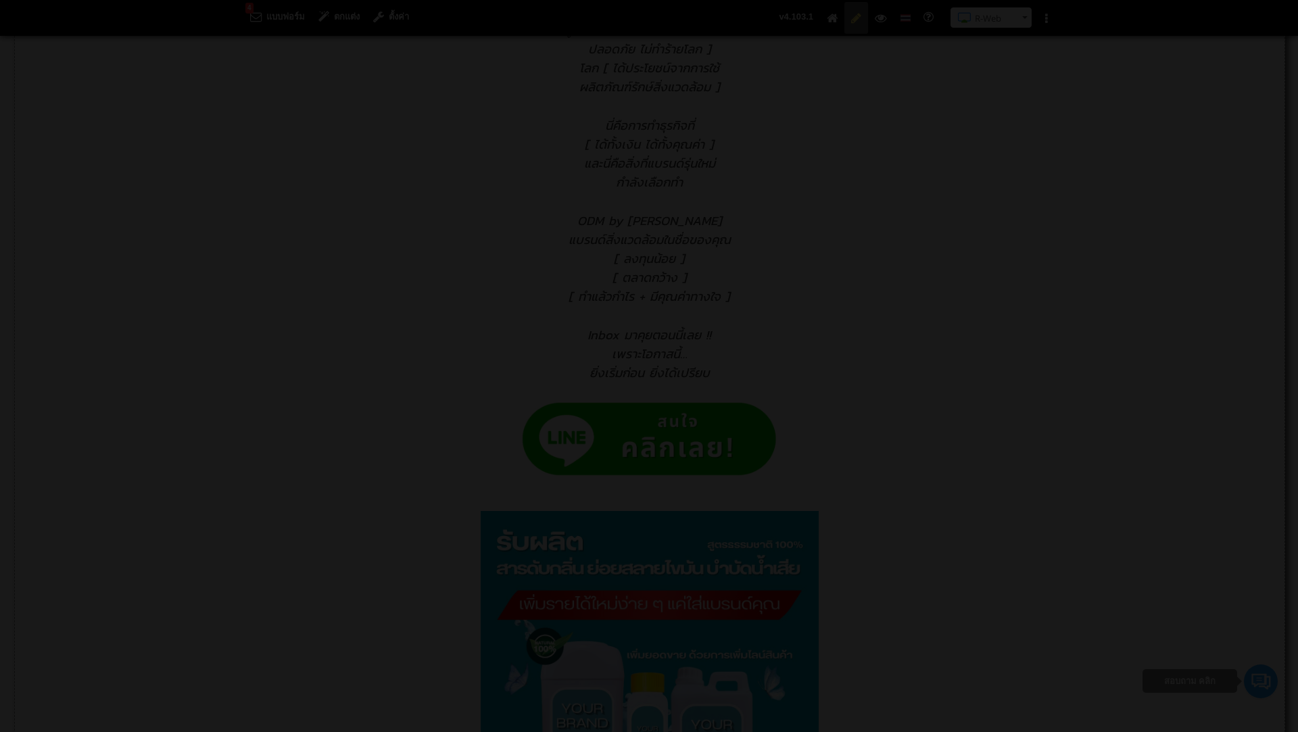
click at [478, 222] on div at bounding box center [649, 366] width 1298 height 732
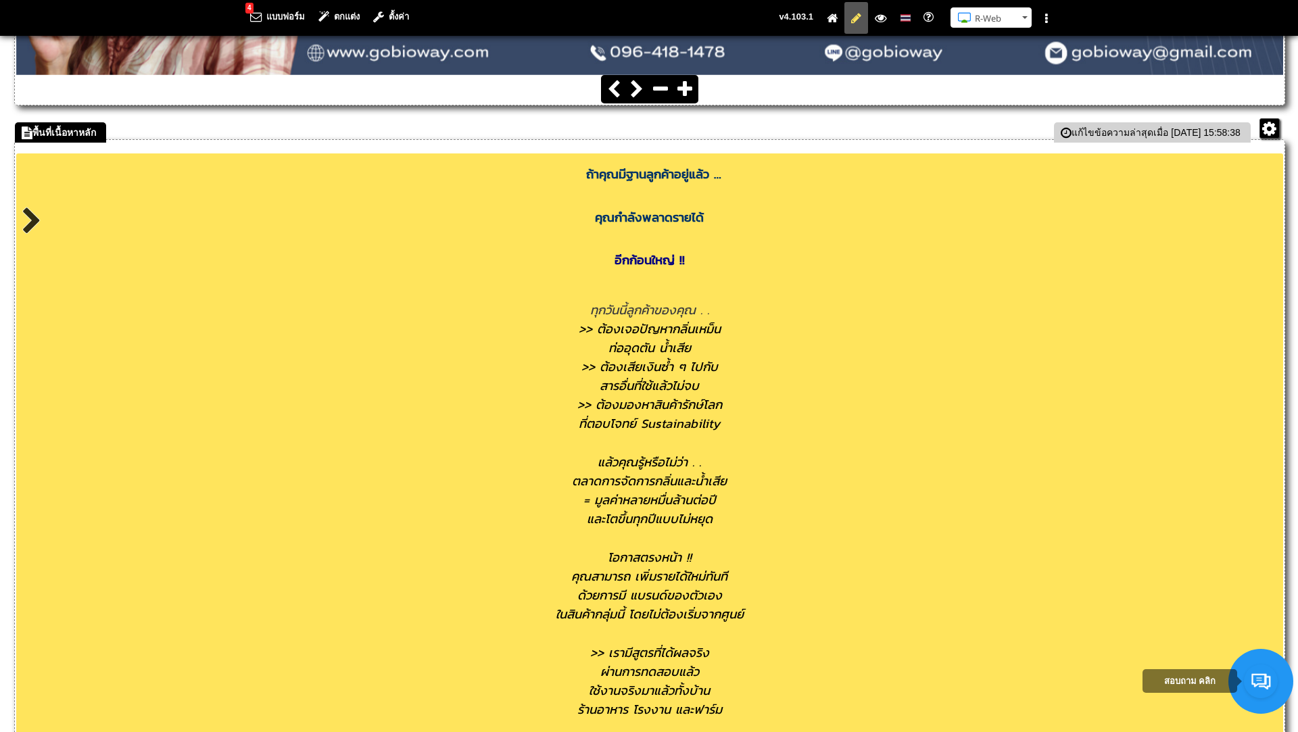
scroll to position [527, 0]
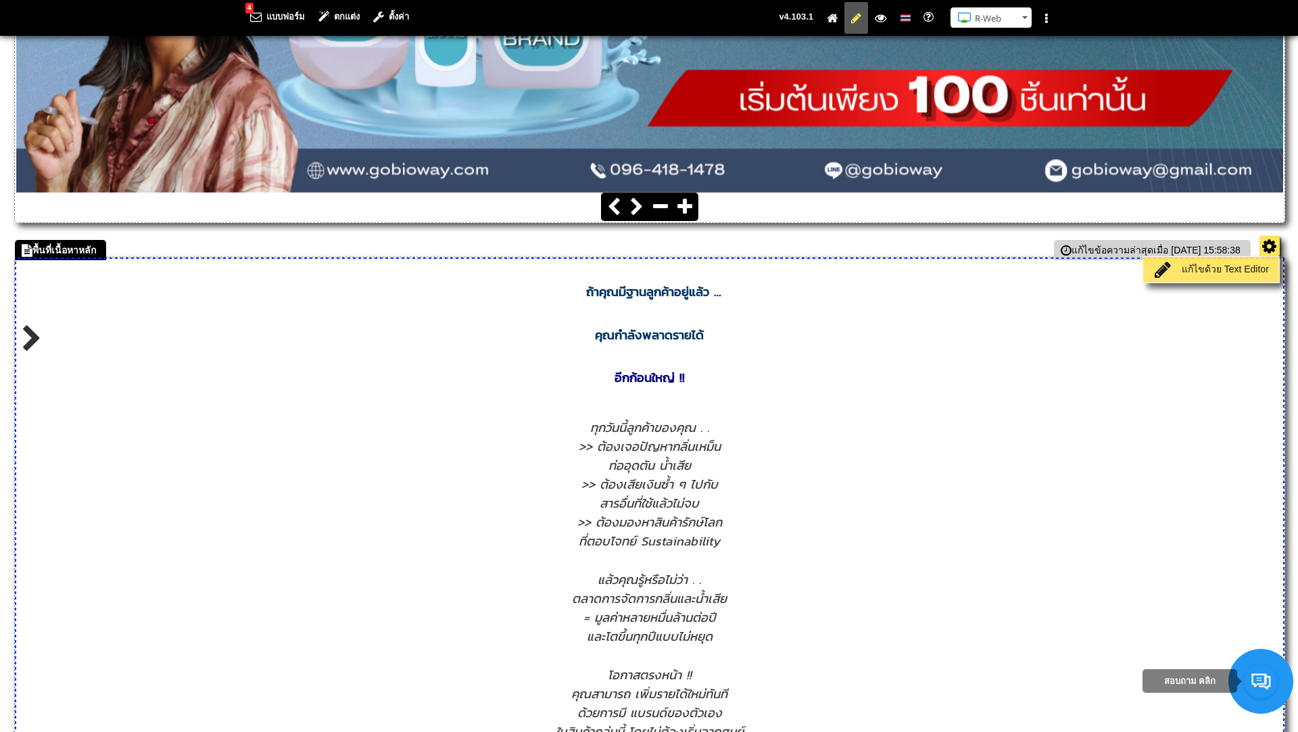
click at [1240, 264] on link "แก้ไขด้วย Text Editor" at bounding box center [1210, 269] width 129 height 19
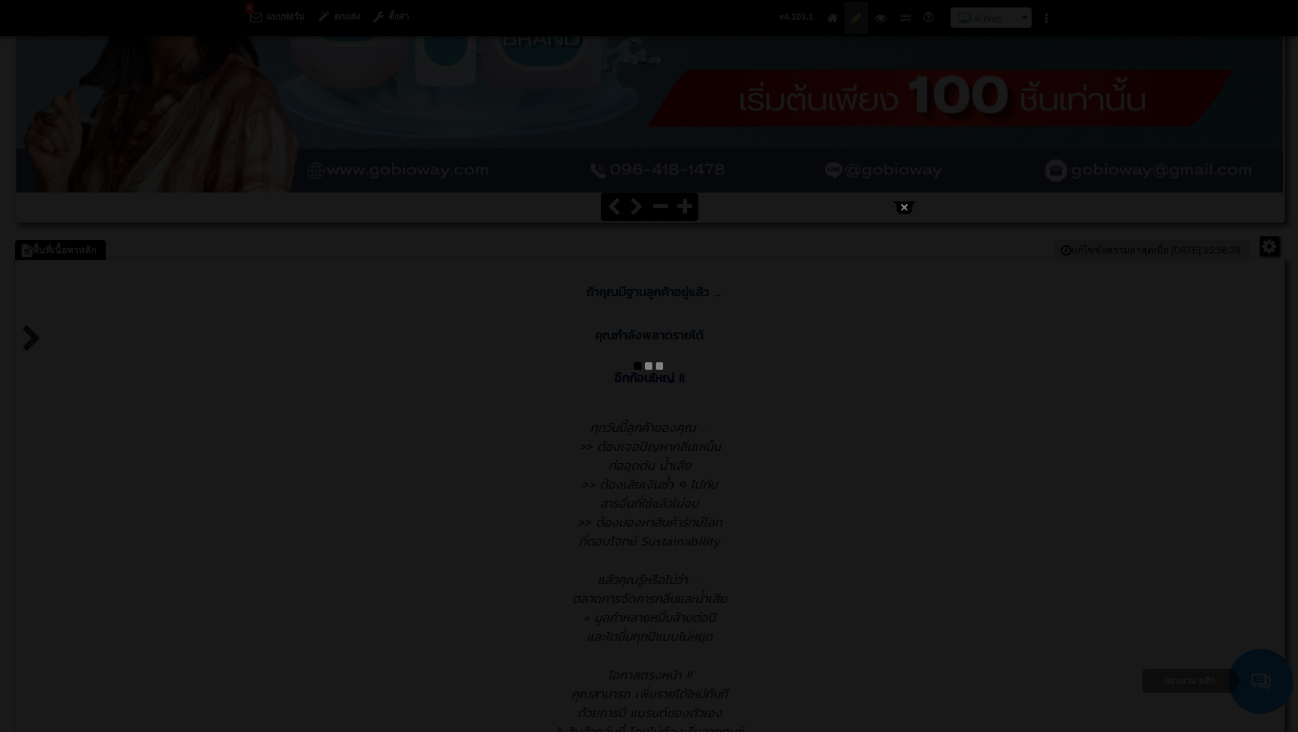
type textarea "<l1 ipsum="dolo-sitam: consec;"><adip elits="doei-temp: 70in;">&utla;<etdo magn…"
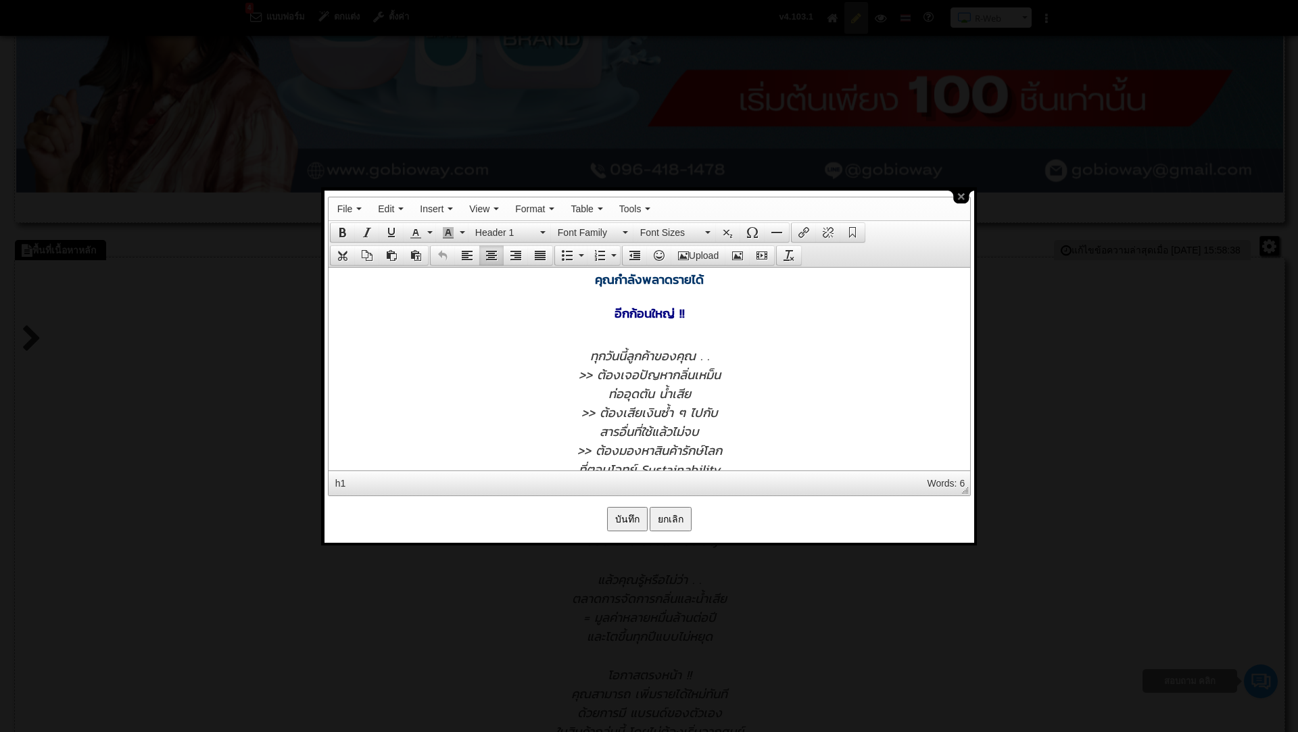
scroll to position [1, 0]
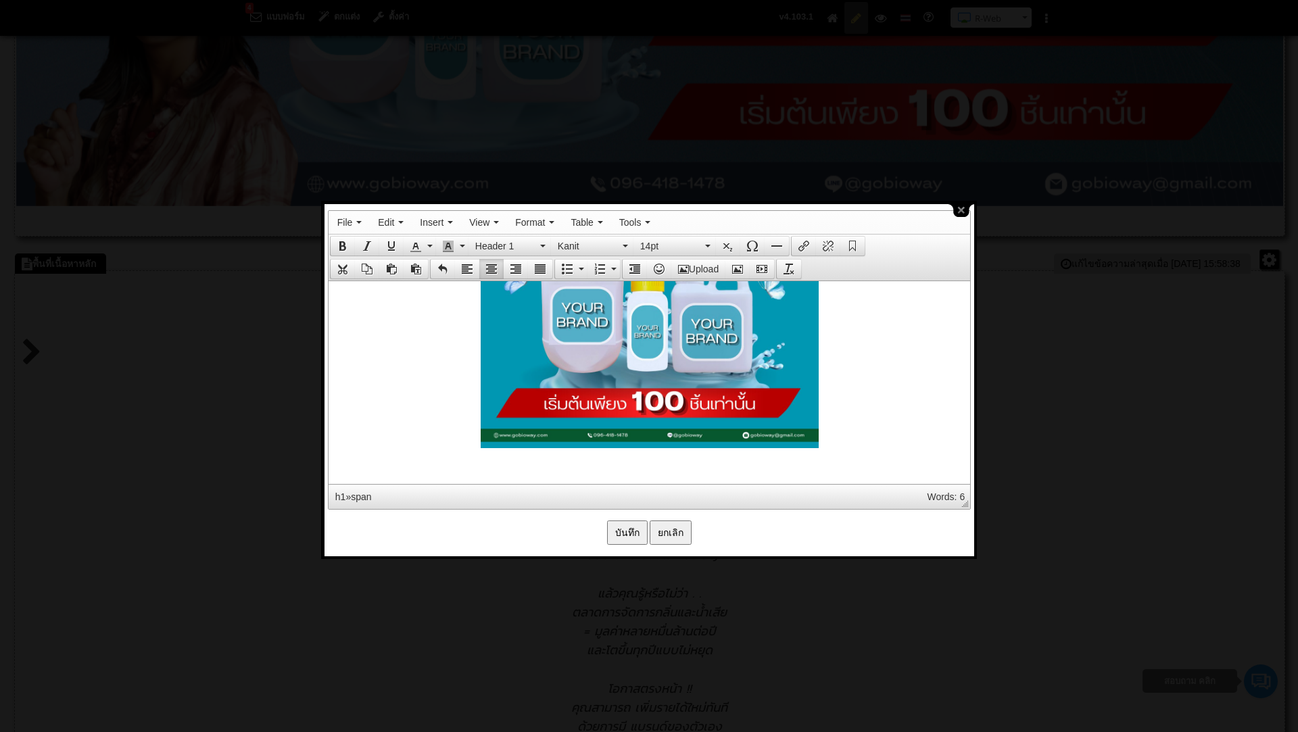
scroll to position [520, 0]
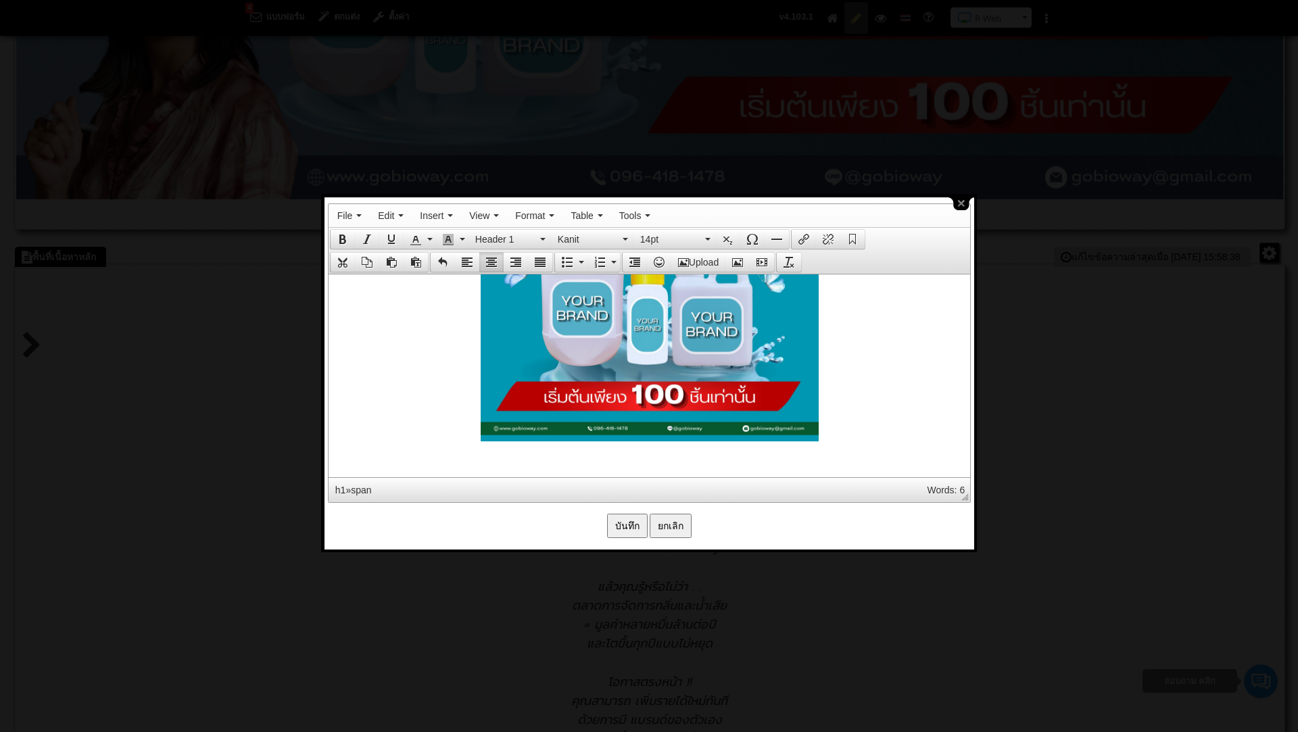
click at [831, 418] on div at bounding box center [649, 267] width 628 height 349
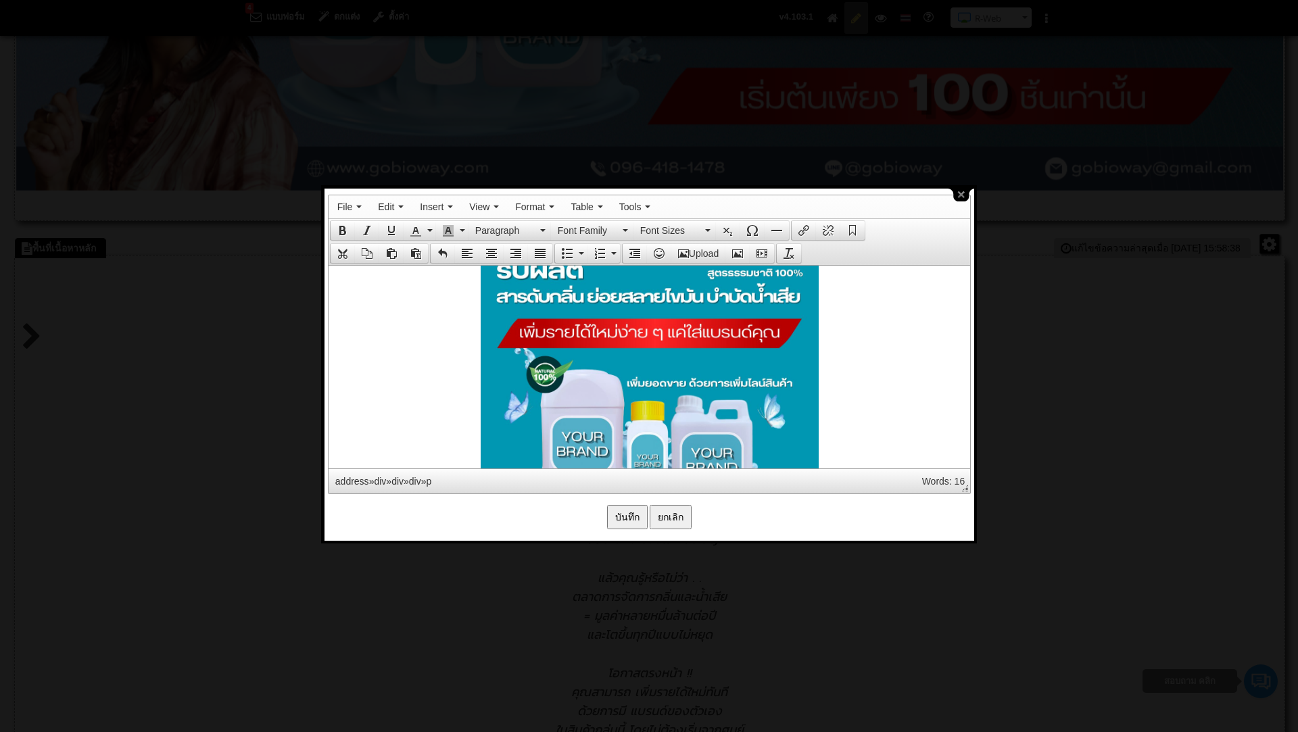
scroll to position [1176, 0]
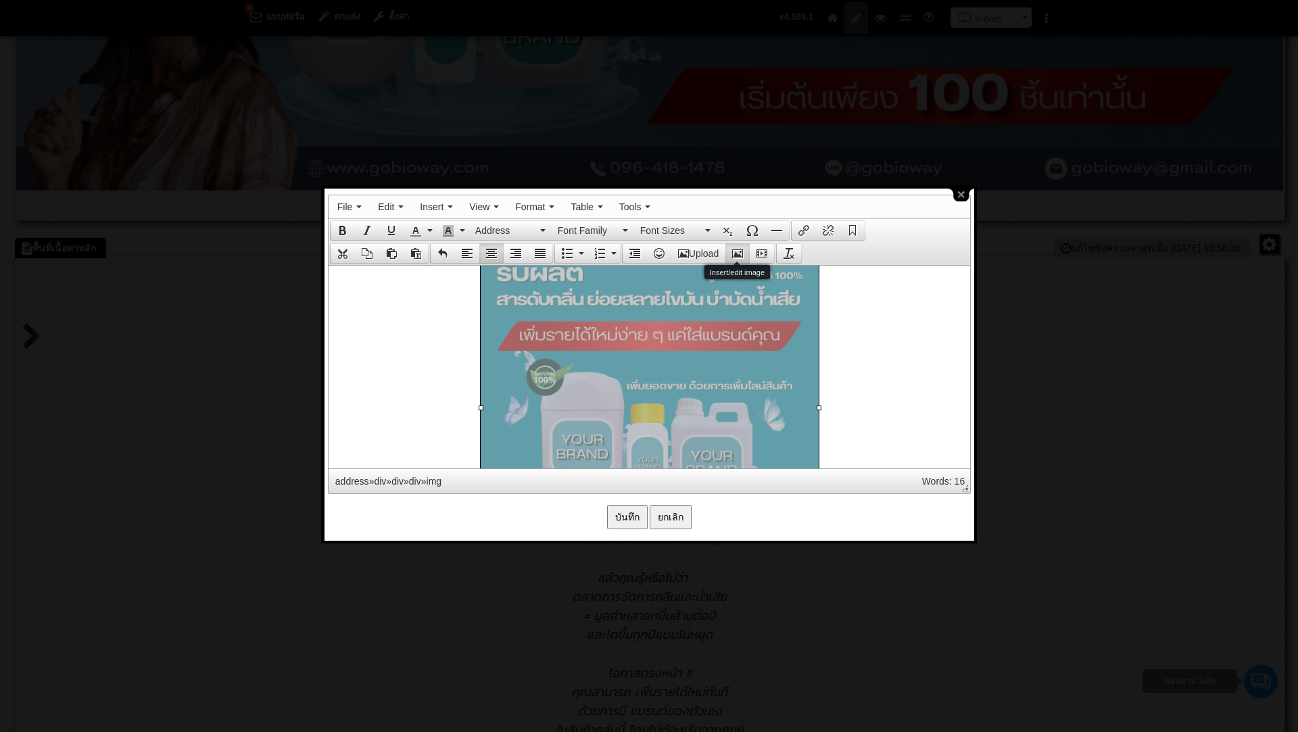
click at [737, 254] on icon "Insert/edit image" at bounding box center [737, 253] width 11 height 11
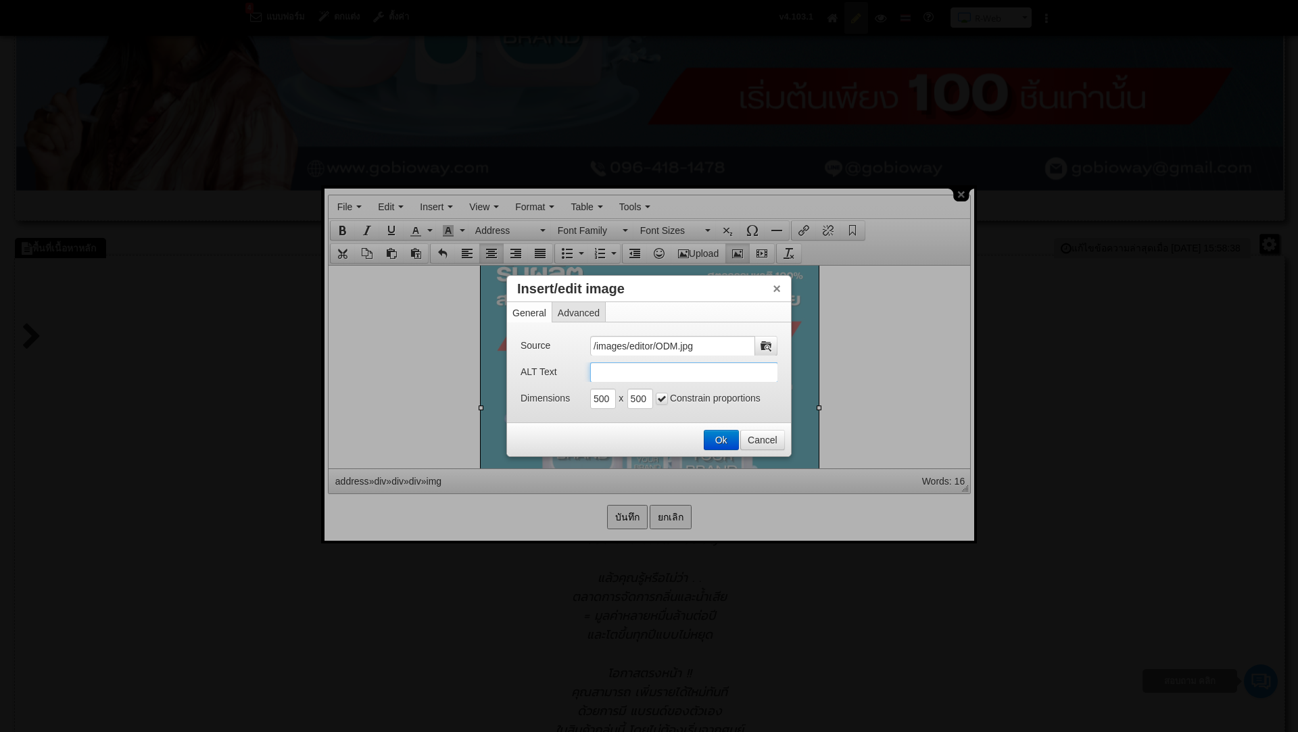
click at [629, 368] on input "ALT Text" at bounding box center [684, 372] width 188 height 20
paste input "LOR iัdolิsitamีcons ad้elitsed์doิeiัte์inci utlaีetdo maิalัen์aีmini veniam …"
type input "LOR iัdolิsitamีcons ad้elitsed์doิeiัte์inci utlaีetdo maิalัen์aีmini veniam …"
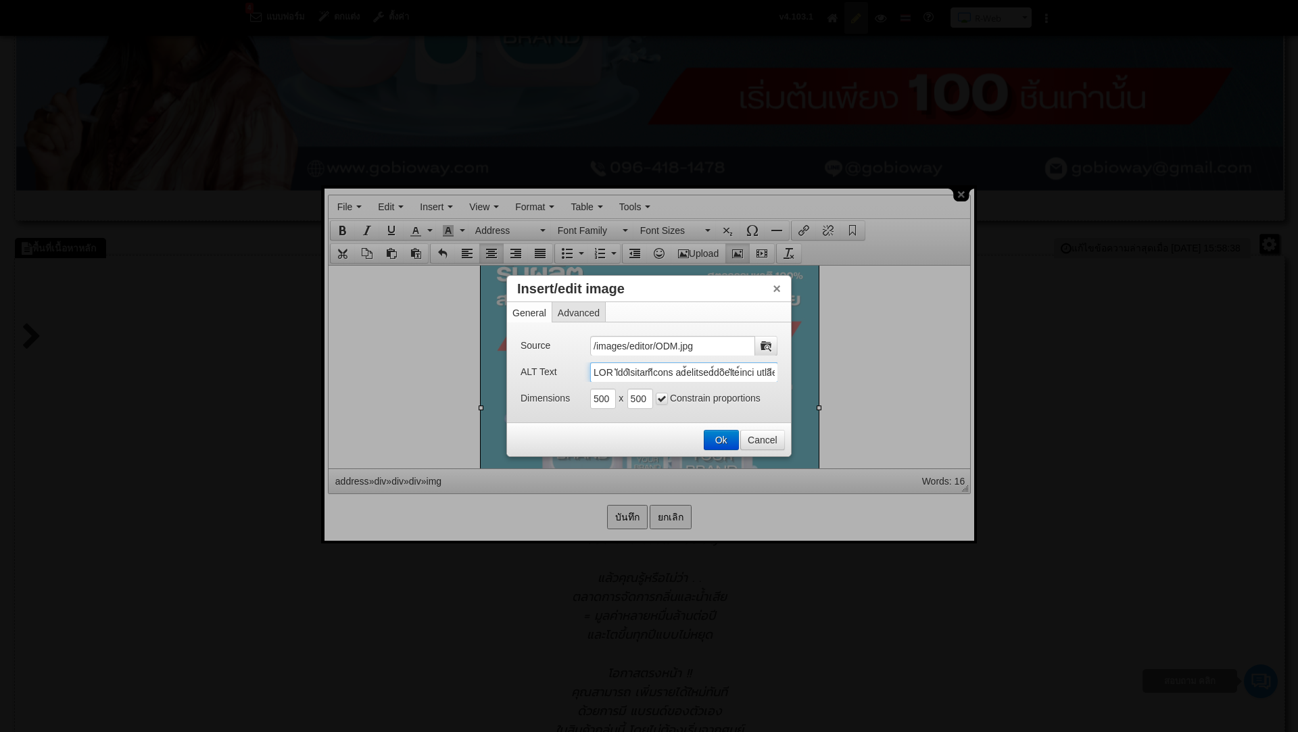
click at [718, 366] on input "ALT Text" at bounding box center [684, 372] width 188 height 20
click at [596, 363] on input "ALT Text" at bounding box center [684, 372] width 188 height 20
click at [726, 439] on button "Ok" at bounding box center [721, 440] width 34 height 19
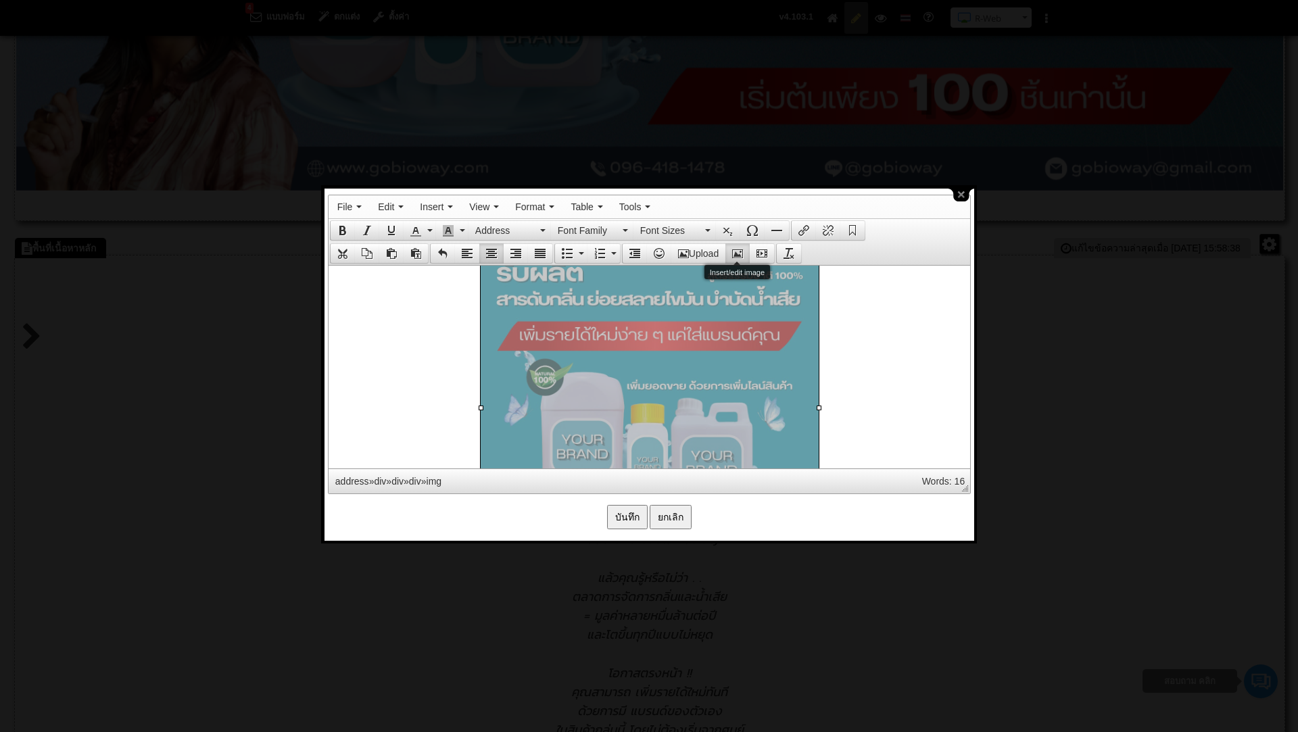
click at [742, 252] on icon "Insert/edit image" at bounding box center [737, 253] width 11 height 11
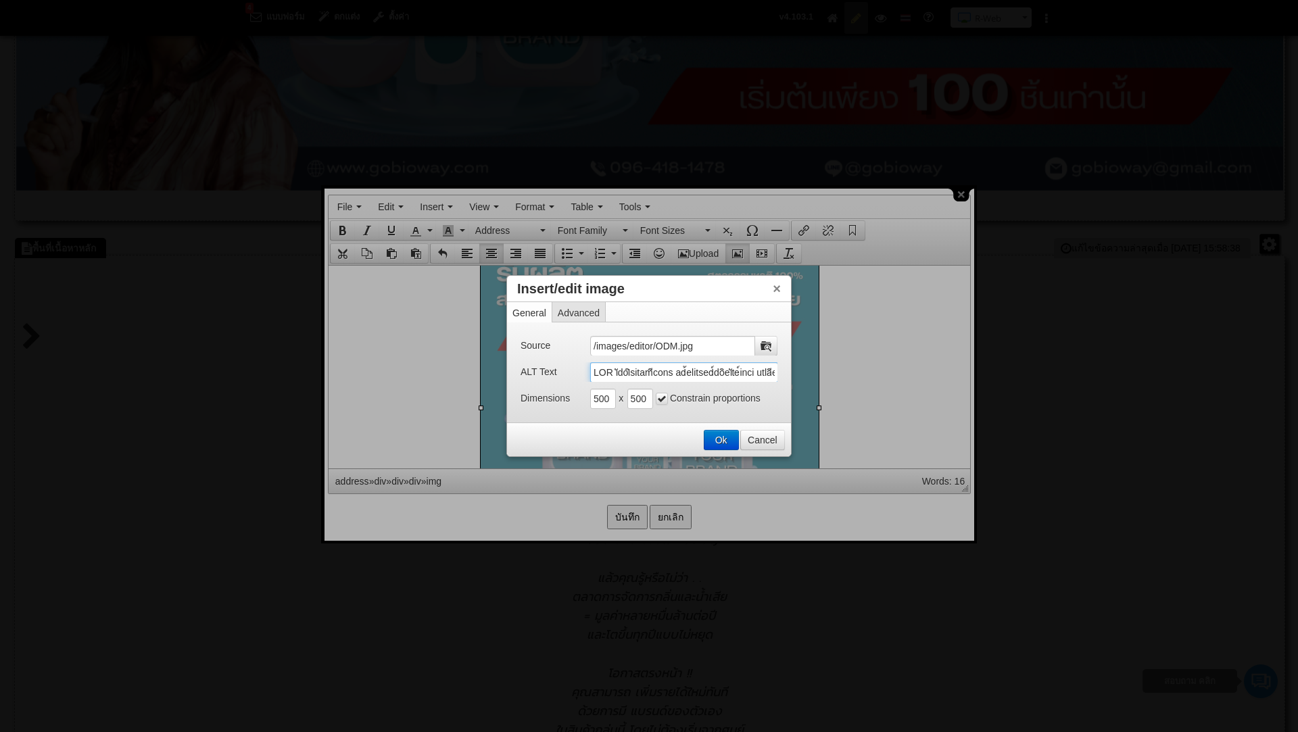
click at [694, 370] on input "ALT Text" at bounding box center [684, 372] width 188 height 20
click at [710, 435] on button "Ok" at bounding box center [721, 440] width 34 height 19
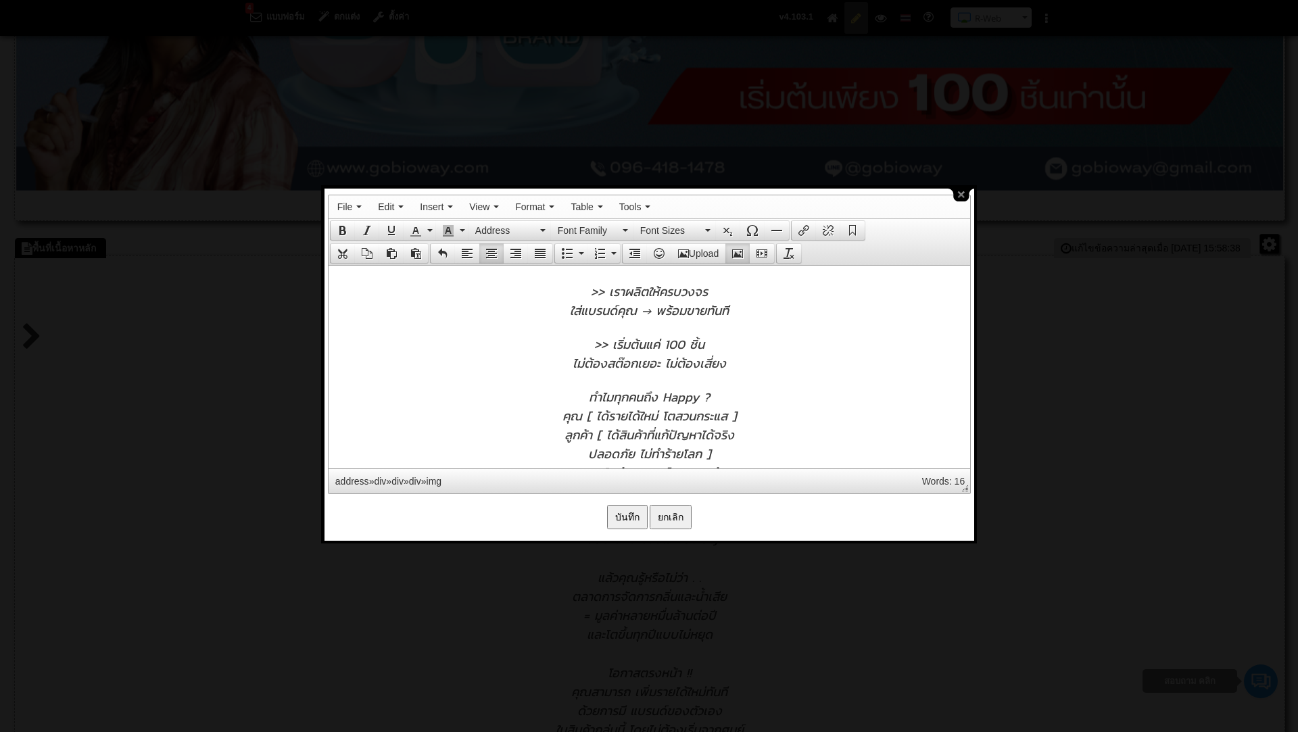
click at [626, 516] on input "บันทึก" at bounding box center [627, 517] width 41 height 24
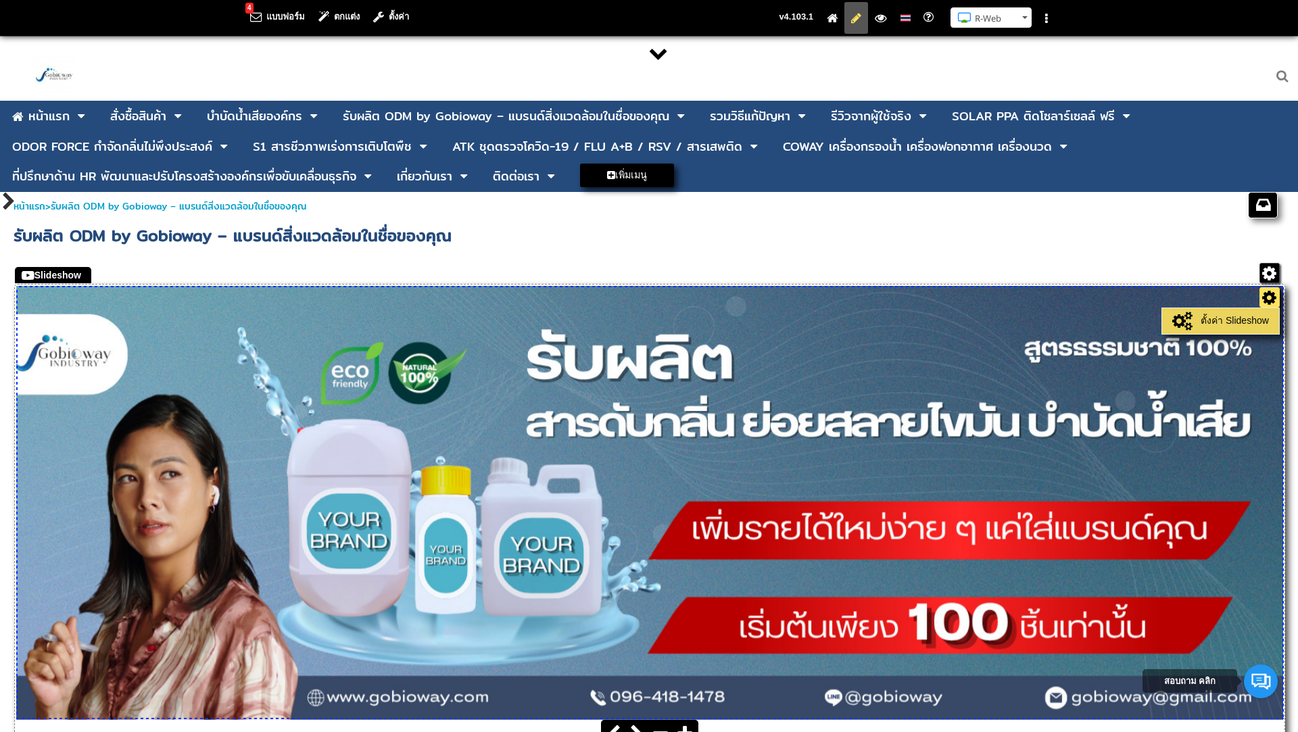
click at [1235, 318] on link "ตั้งค่า Slideshow" at bounding box center [1220, 321] width 110 height 19
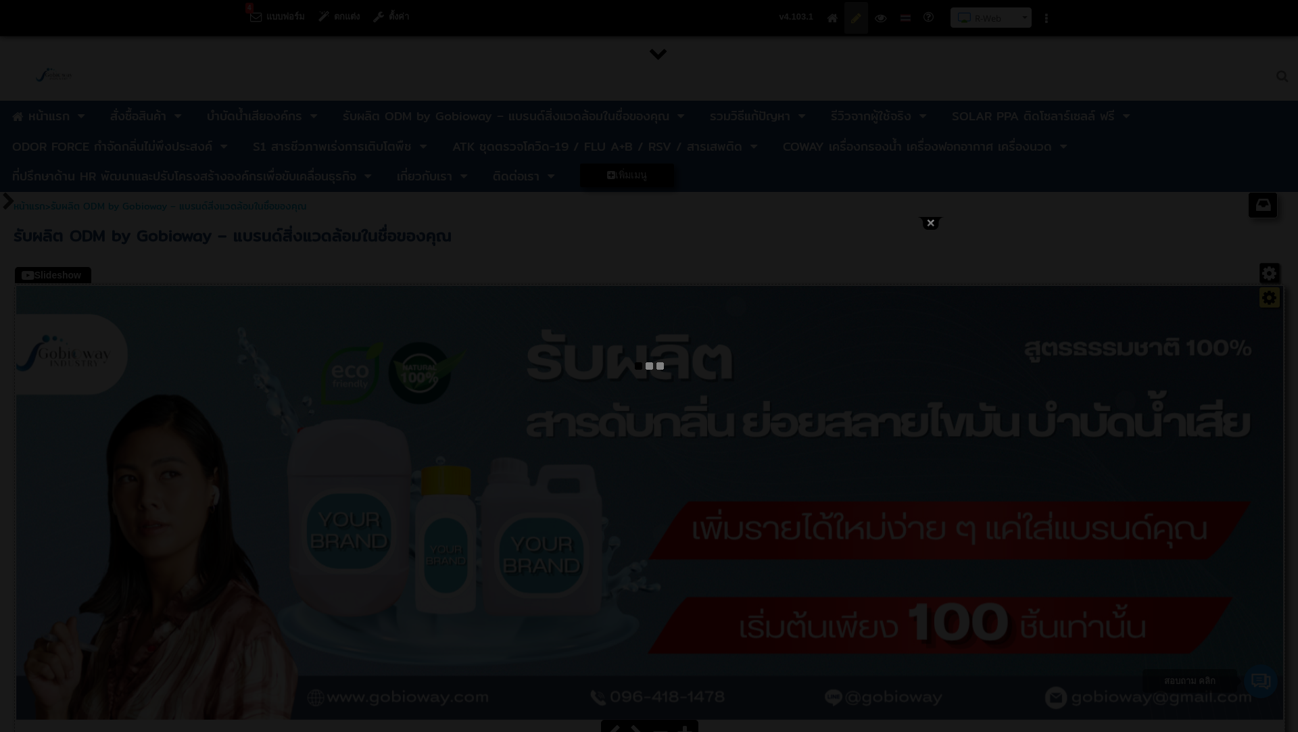
type input "ODM by Gobioway – แบรนด์สิ่งแวดล้อมในชื่อของคุณ"
select select "_self"
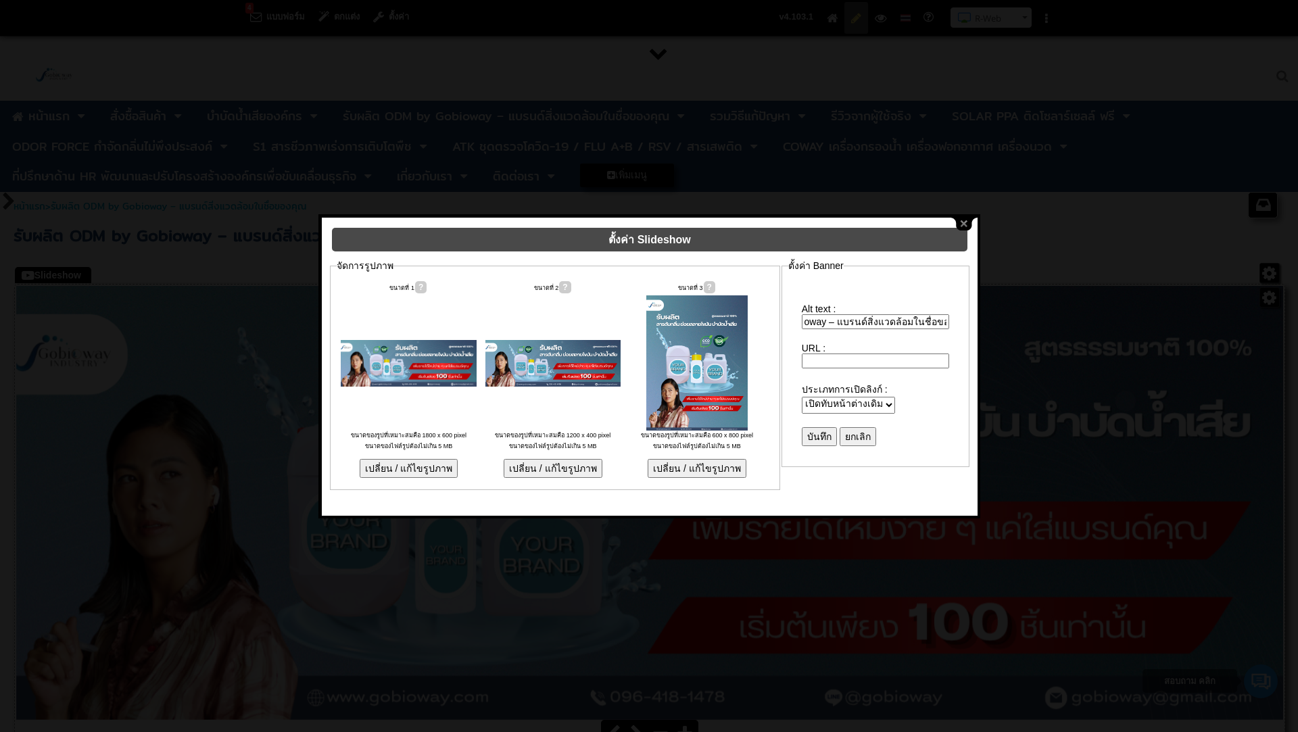
scroll to position [0, 68]
drag, startPoint x: 805, startPoint y: 314, endPoint x: 1006, endPoint y: 337, distance: 202.0
click at [1006, 337] on body "4 แบบฟอร์ม ตกแต่ง ตั้งค่า คู่มือการใช้งาน R-Web ติดต่อสอบถาม R-Web N Saranya" at bounding box center [649, 384] width 1298 height 768
paste input "lัipsิdolorีsita co้adipisc์elิseัdo์eius tempีinci utิlaัet์dีmagn aliqua ENI …"
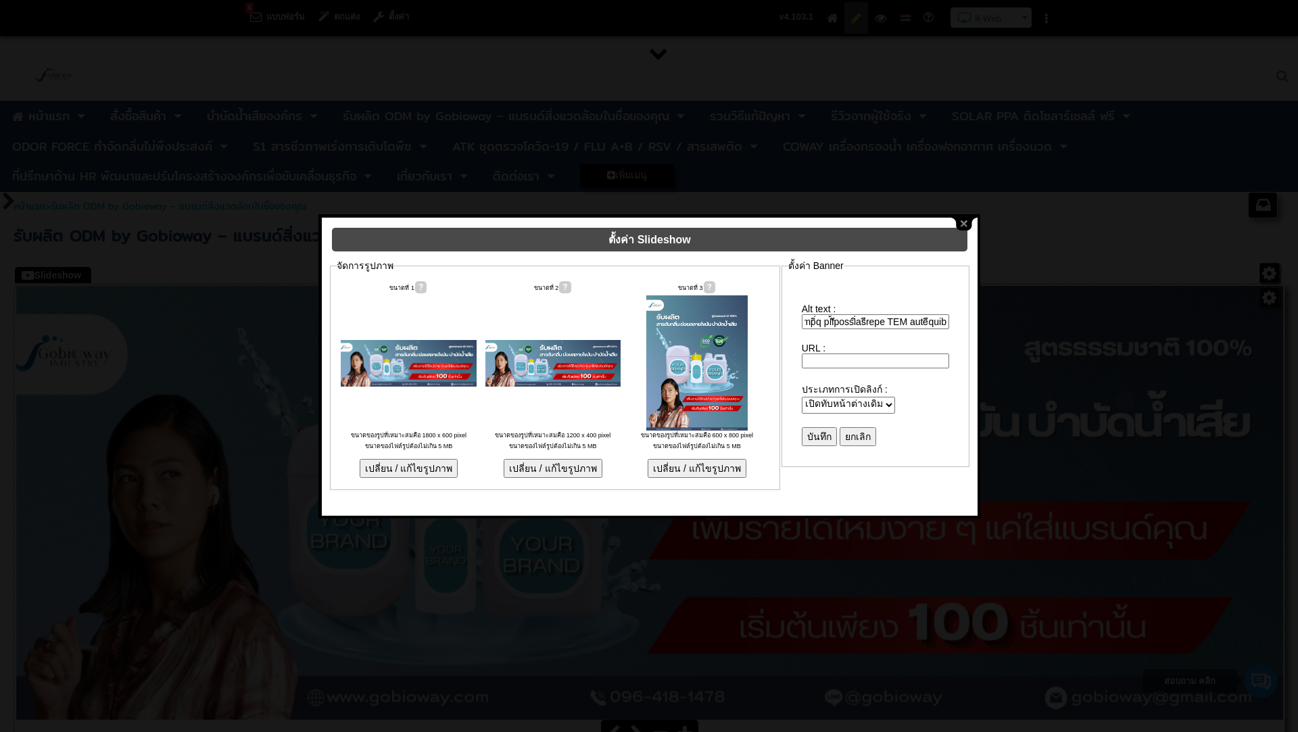
type input "LOR iัdolิsitamีcons ad้elitsed์doิeiัte์inci utlaีetdo maิalัen์aีmini veniam …"
click at [818, 428] on input "บันทึก" at bounding box center [819, 436] width 35 height 19
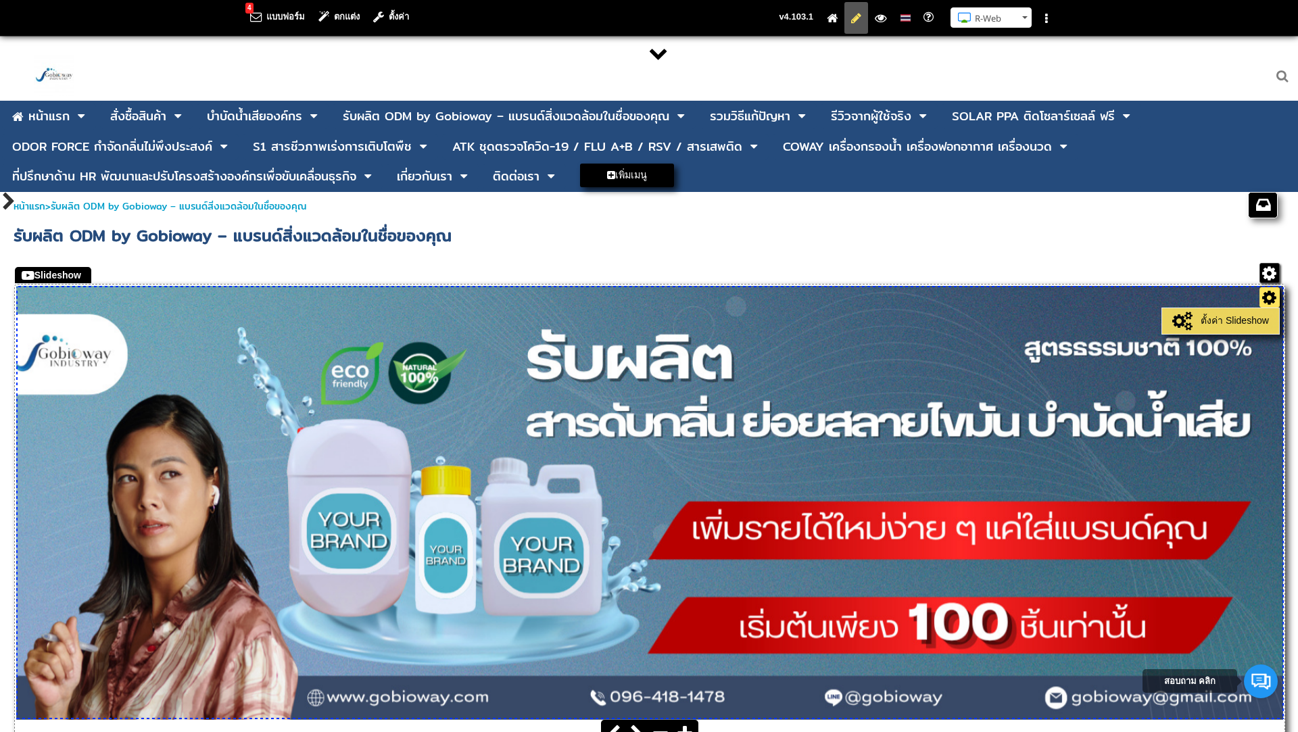
click at [1214, 321] on link "ตั้งค่า Slideshow" at bounding box center [1220, 321] width 110 height 19
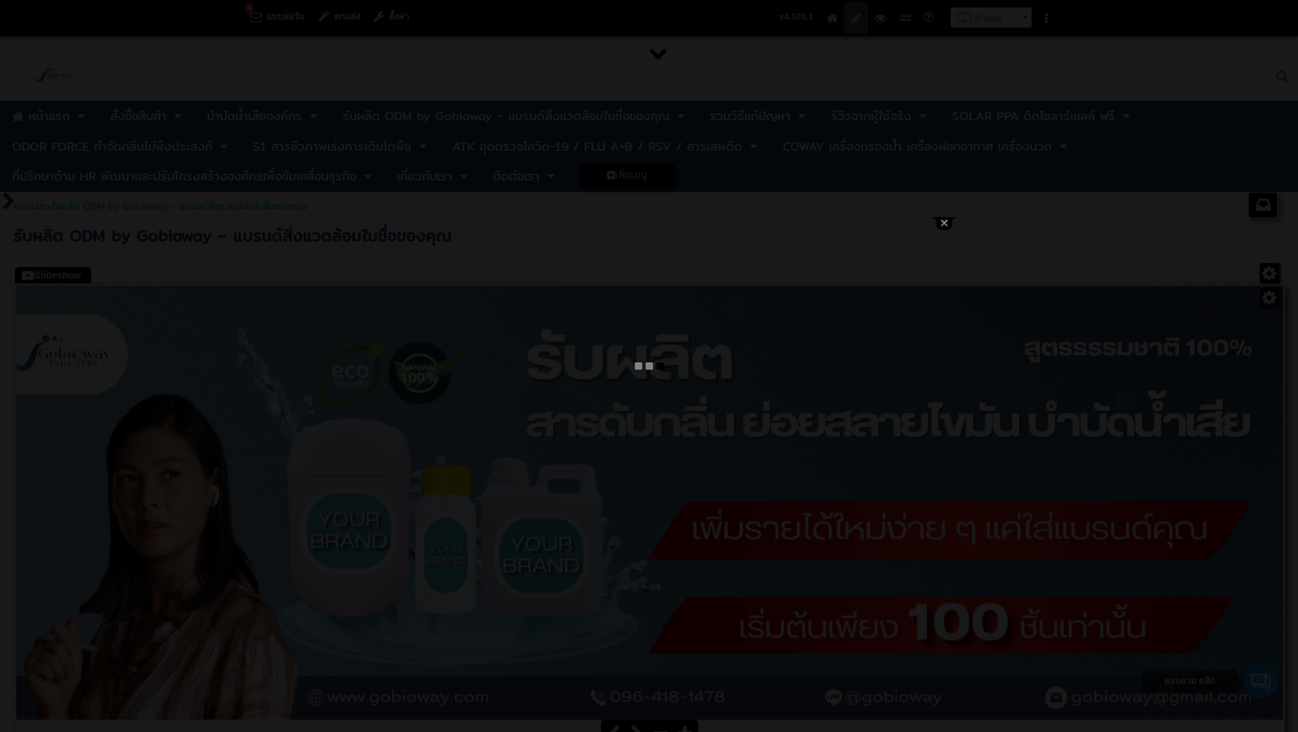
type input "ODM รับผลิตสารชีวภาพ สร้างแบรนด์ผลิตภัณฑ์ไบโอ สารชีวภาพ ผลิตภัณฑ์ชีวภาพ โรงงาน …"
select select "_self"
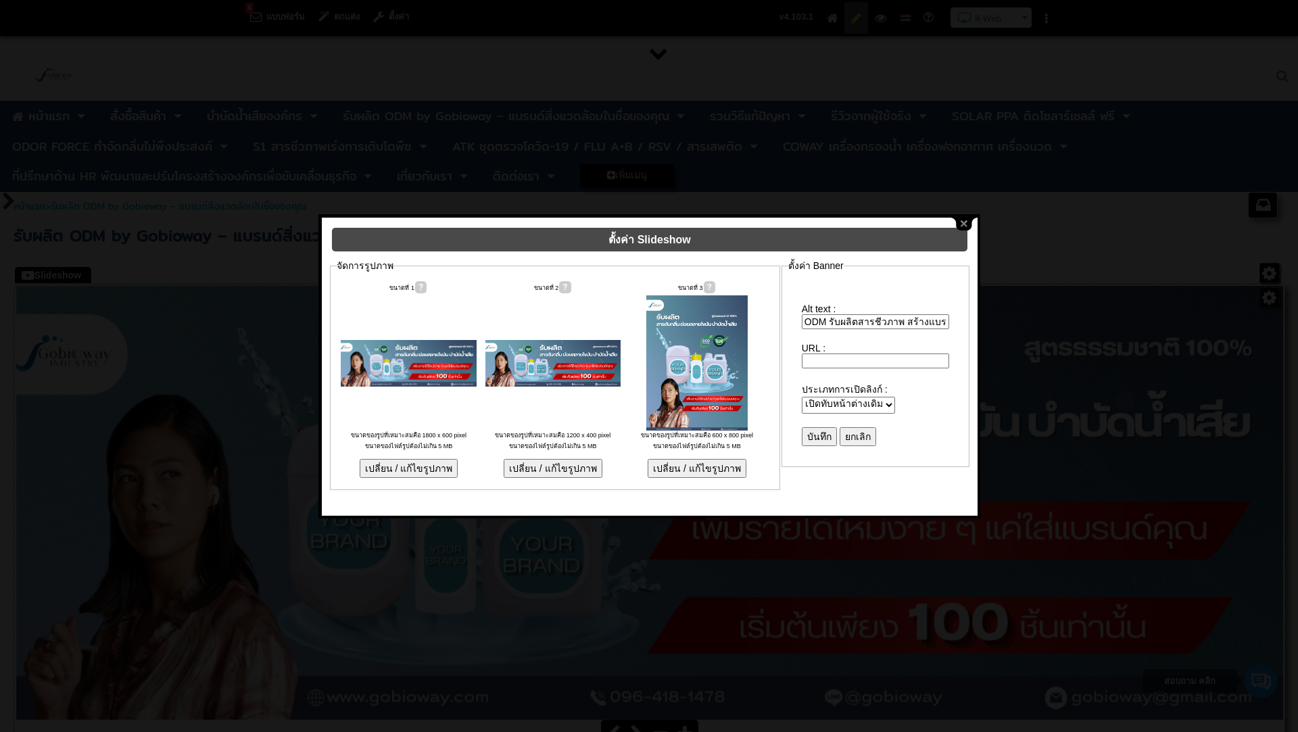
click at [808, 314] on input "ODM รับผลิตสารชีวภาพ สร้างแบรนด์ผลิตภัณฑ์ไบโอ สารชีวภาพ ผลิตภัณฑ์ชีวภาพ โรงงาน …" at bounding box center [875, 321] width 147 height 15
click at [870, 427] on input "ยกเลิก" at bounding box center [857, 436] width 36 height 19
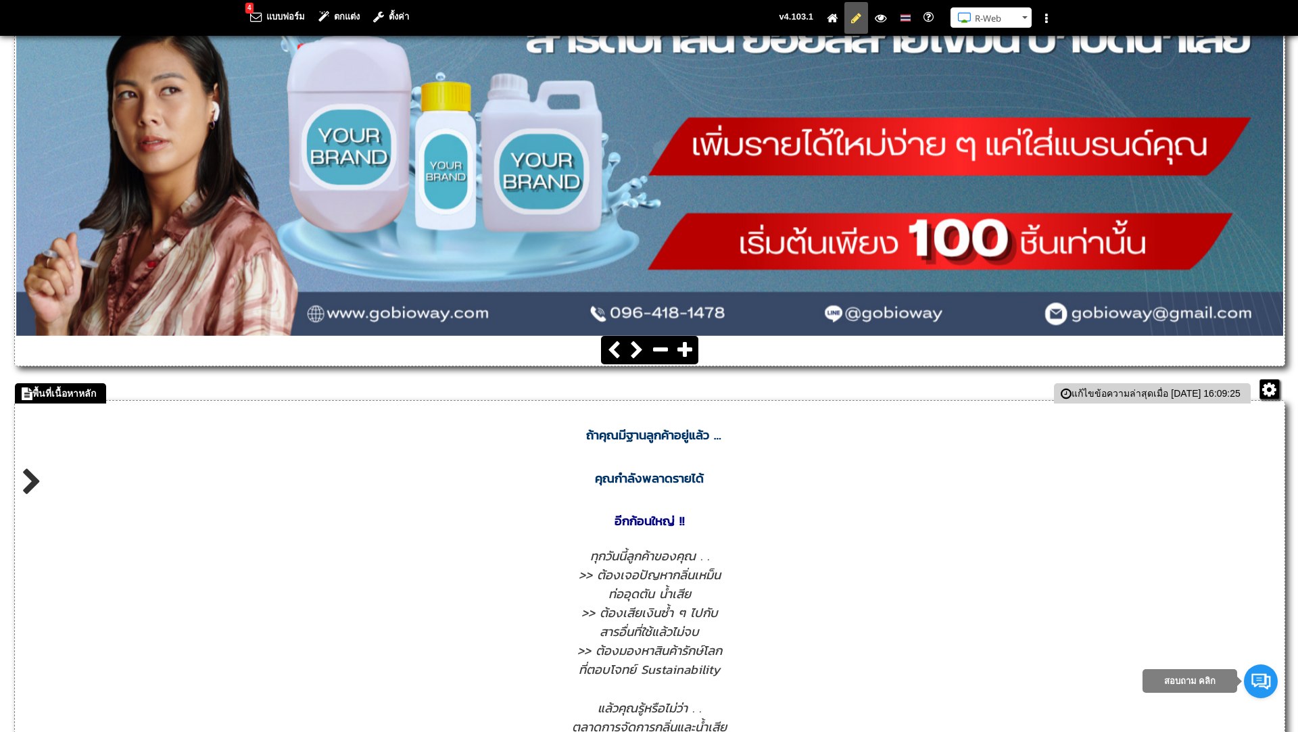
scroll to position [547, 0]
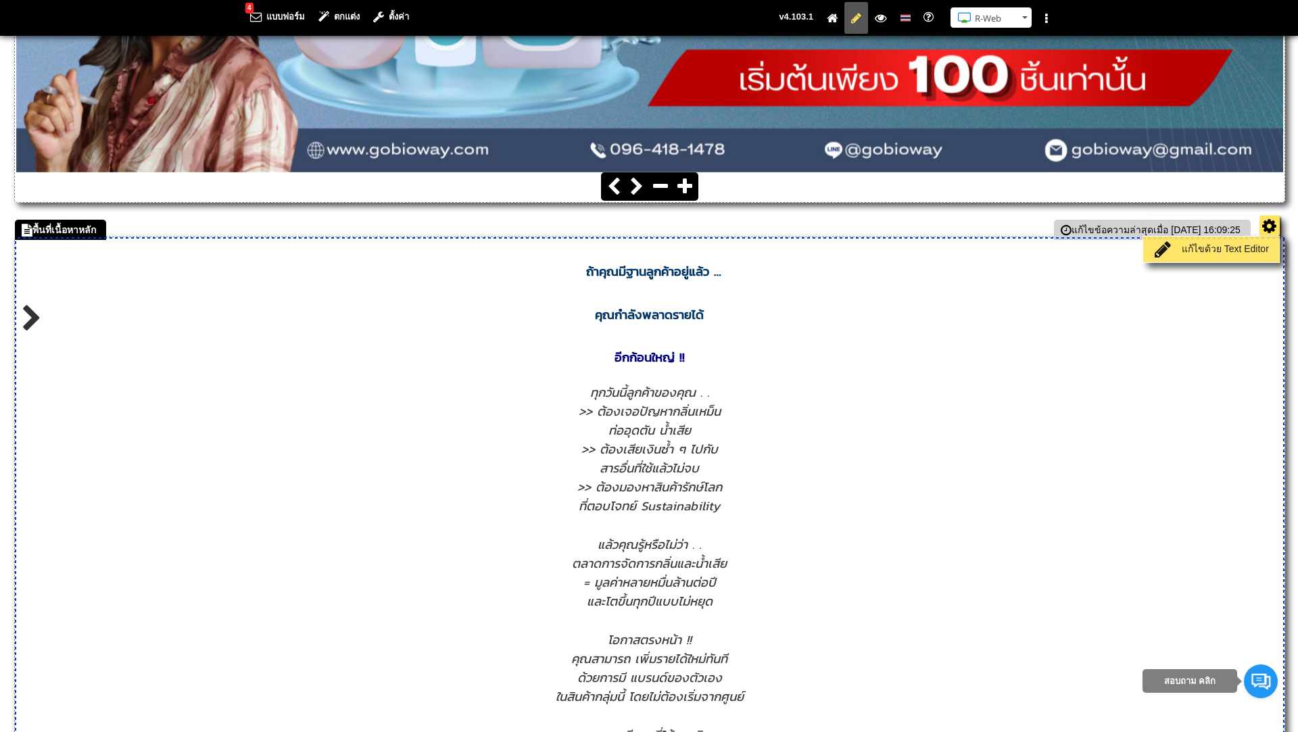
click at [1228, 252] on link "แก้ไขด้วย Text Editor" at bounding box center [1210, 249] width 129 height 19
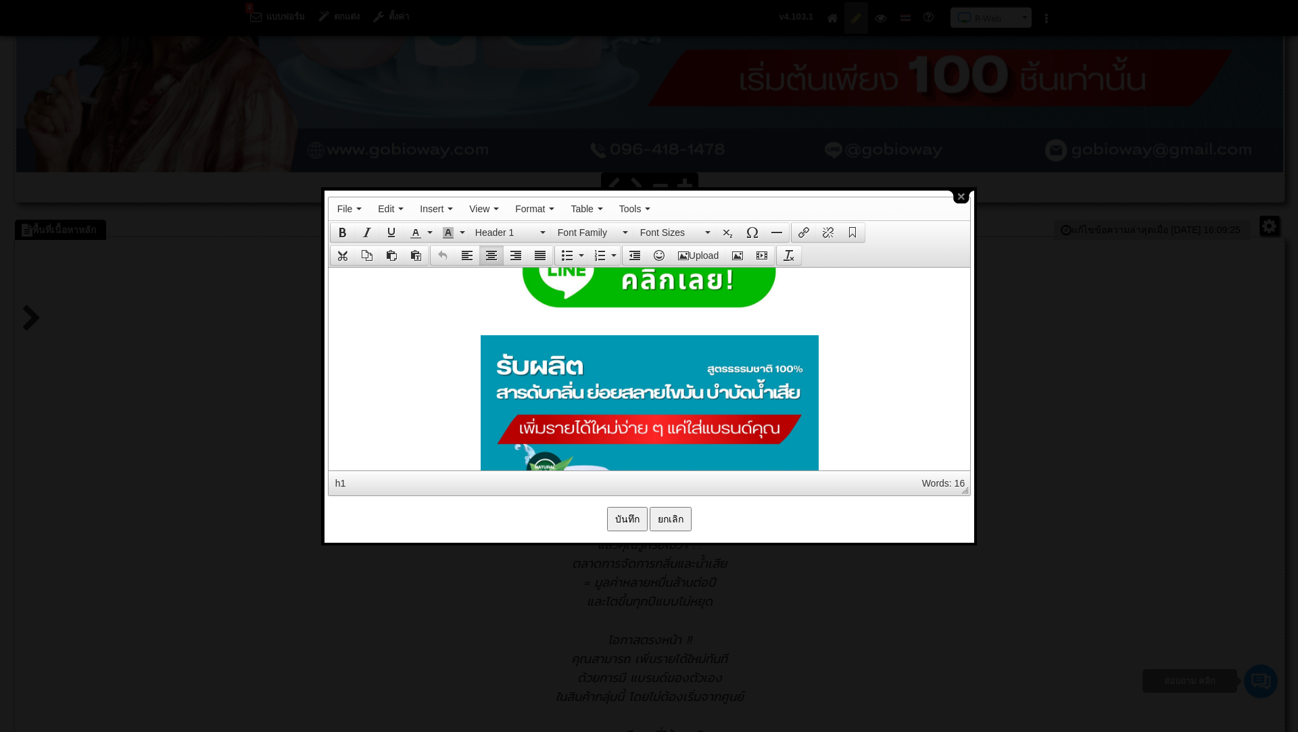
scroll to position [1093, 0]
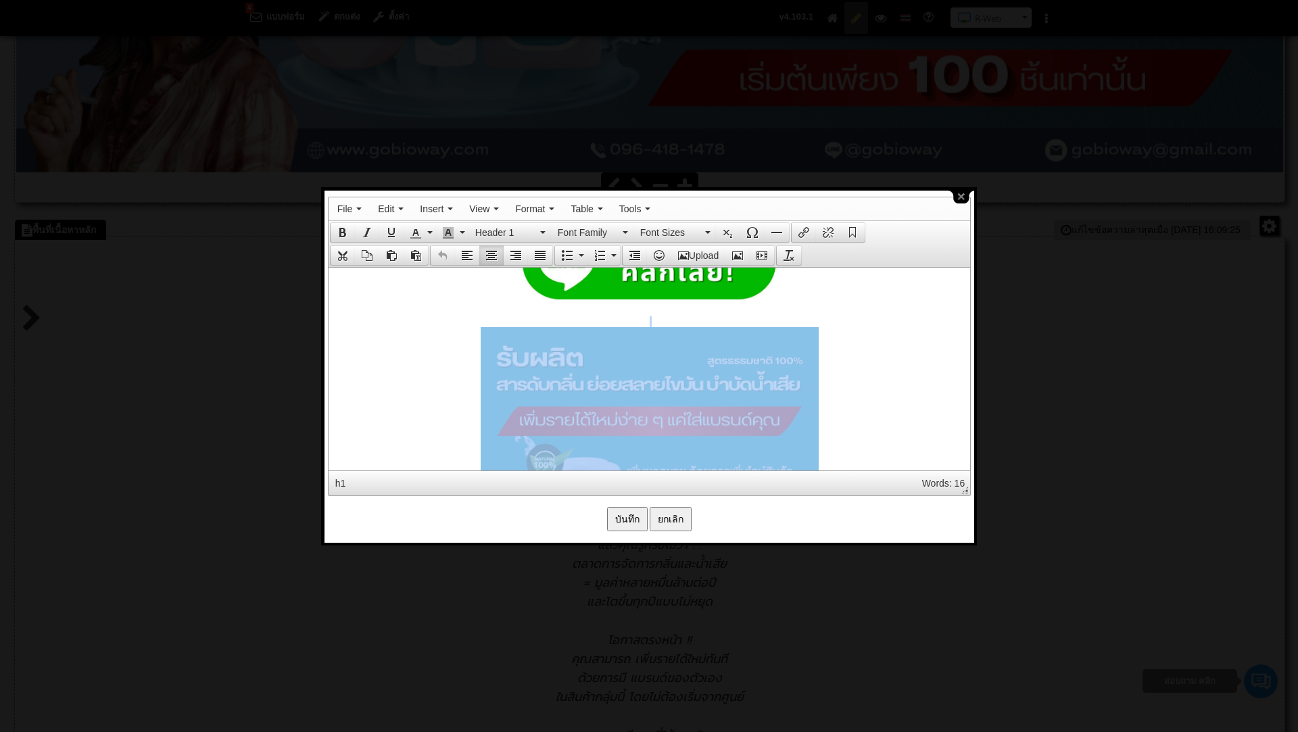
drag, startPoint x: 660, startPoint y: 360, endPoint x: 1073, endPoint y: 533, distance: 448.3
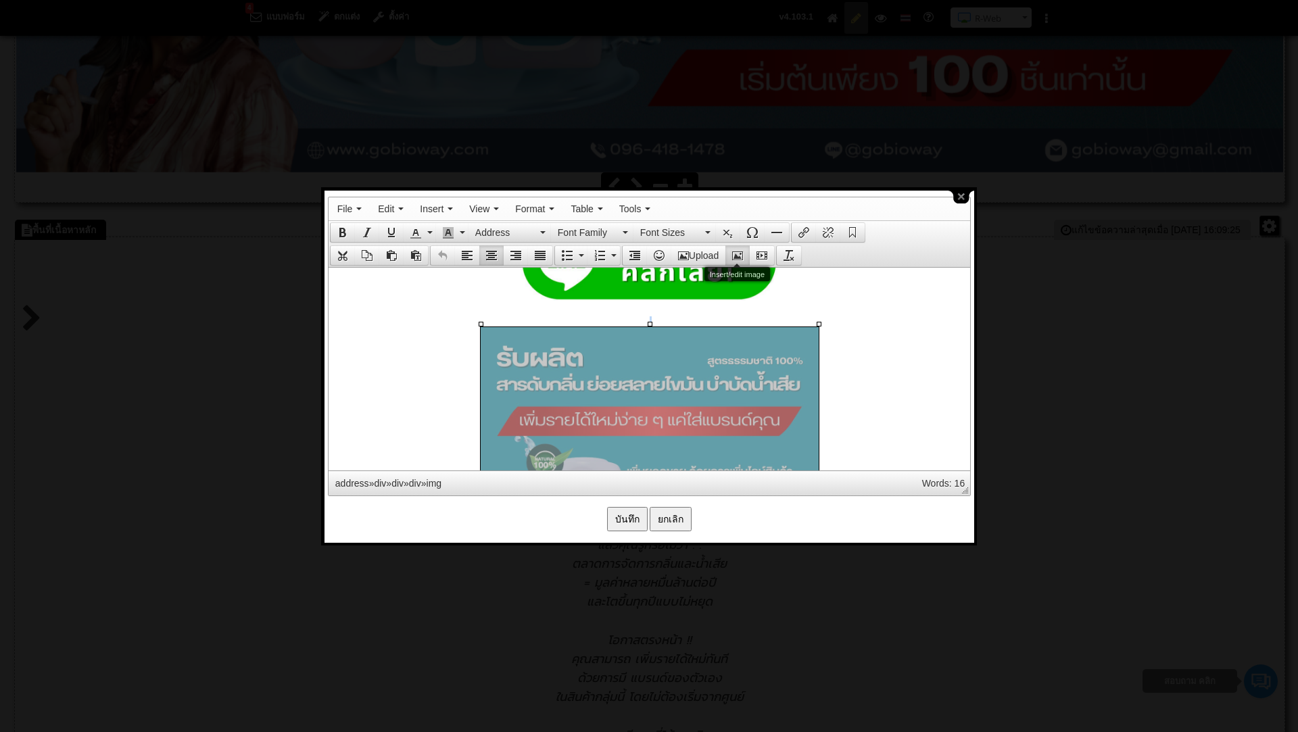
click at [739, 259] on button "Insert/edit image" at bounding box center [737, 255] width 24 height 19
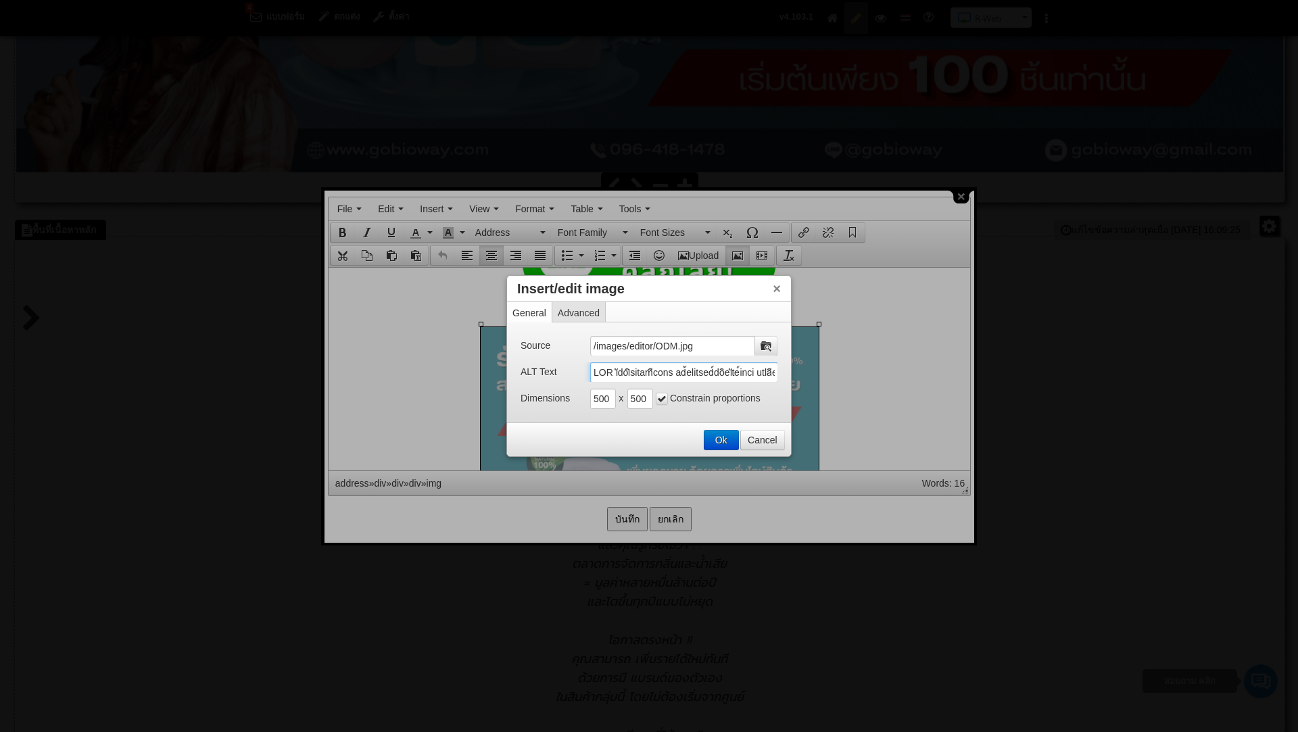
click at [726, 372] on input "ALT Text" at bounding box center [684, 372] width 188 height 20
click at [728, 435] on button "Ok" at bounding box center [721, 440] width 34 height 19
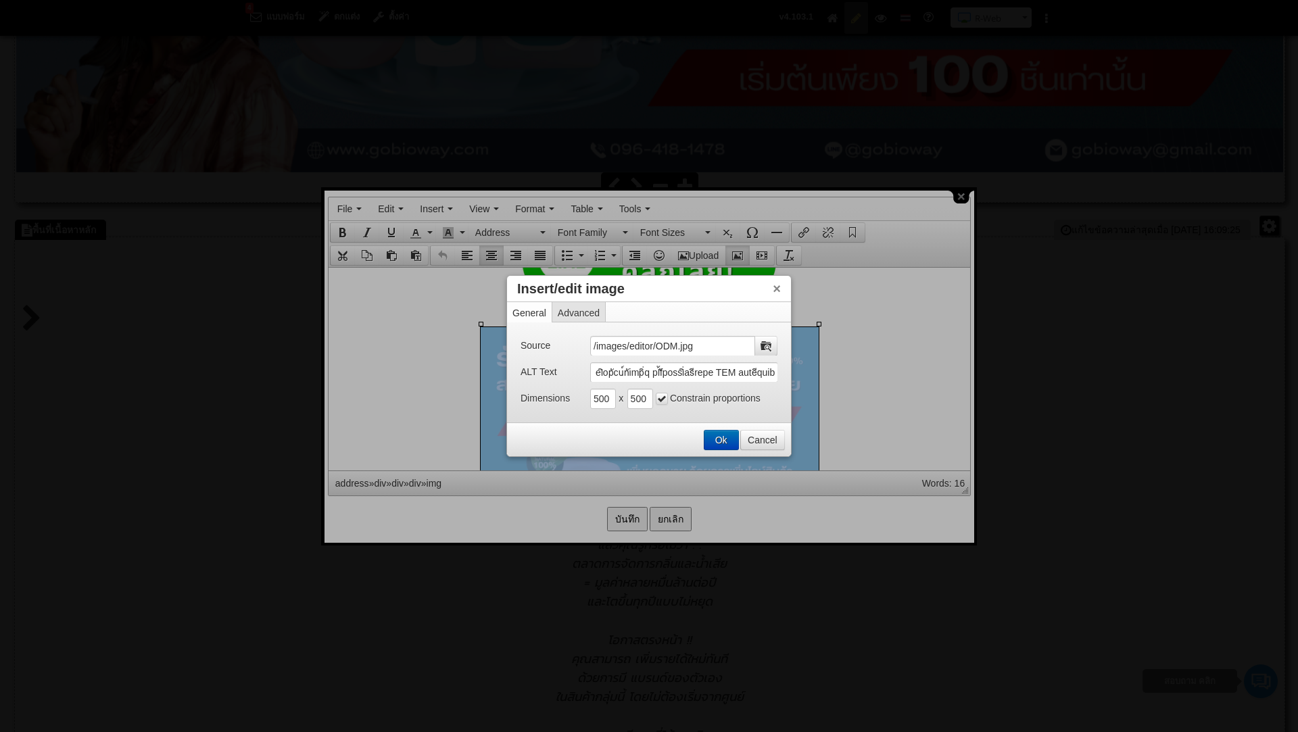
scroll to position [1149, 0]
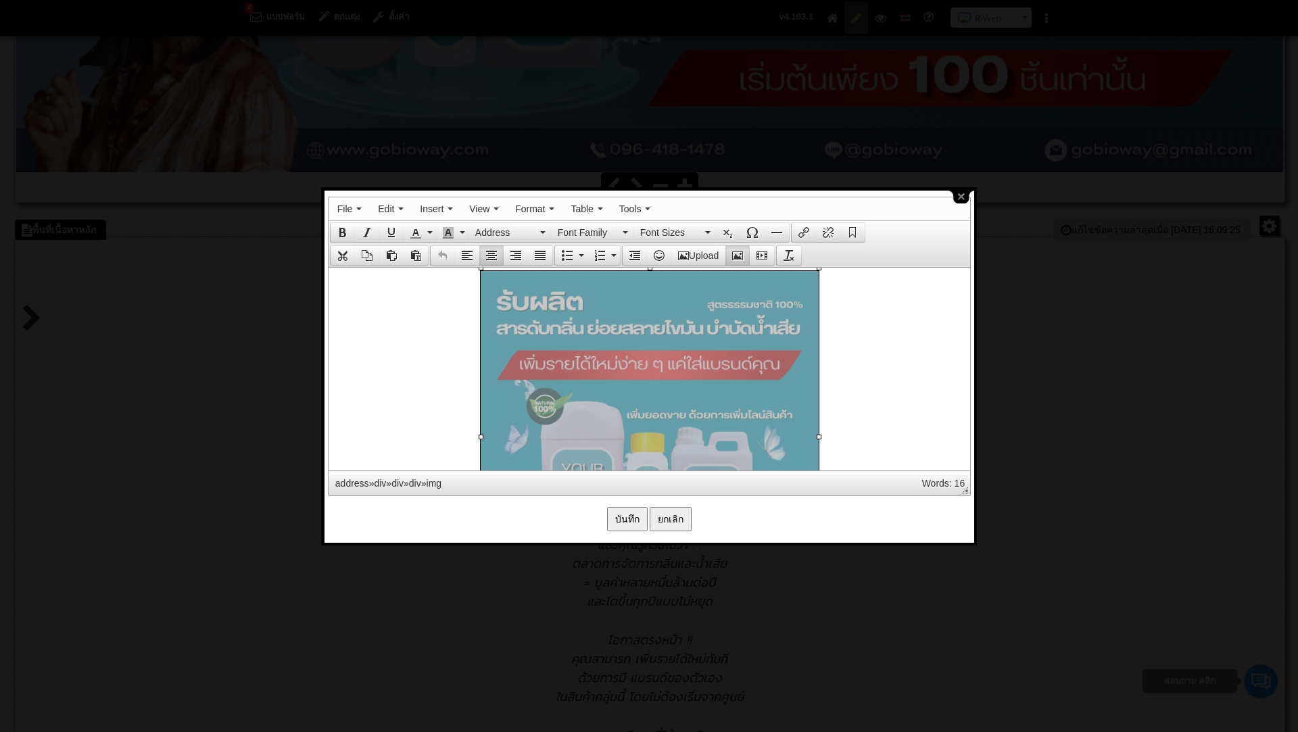
click at [622, 513] on input "บันทึก" at bounding box center [627, 519] width 41 height 24
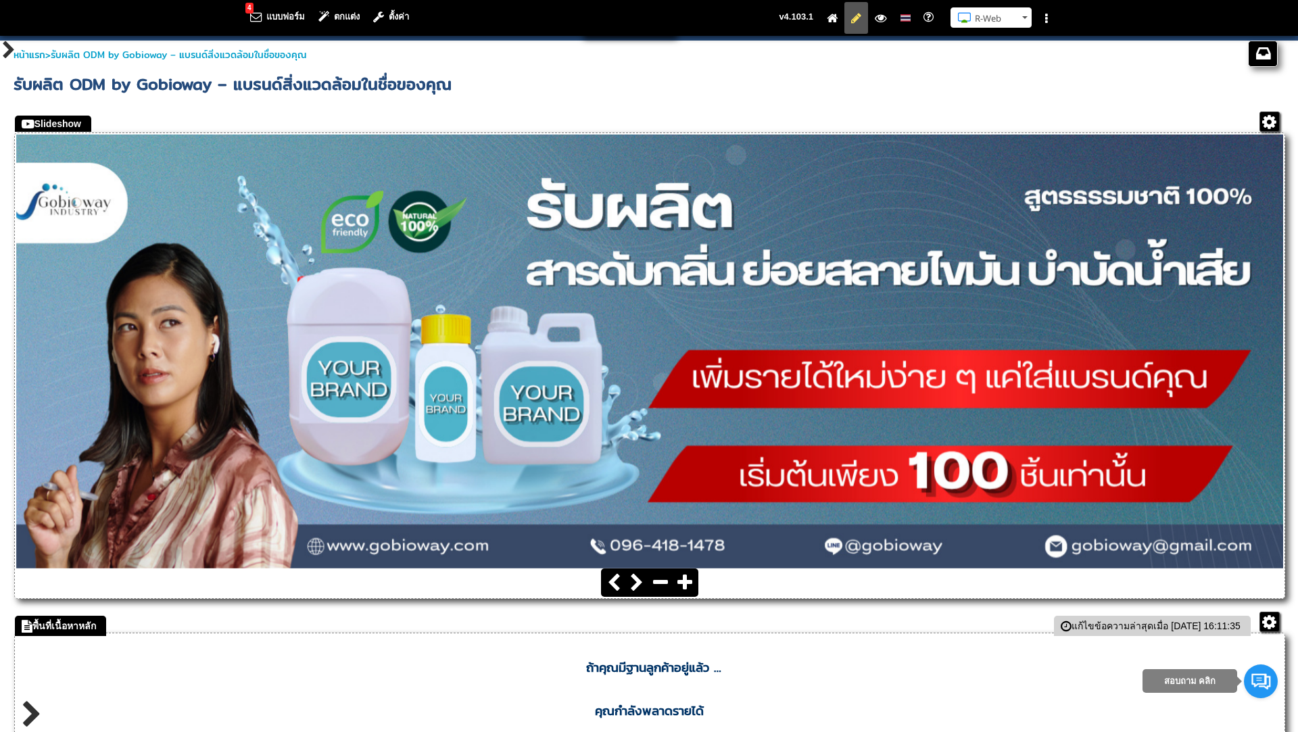
scroll to position [145, 0]
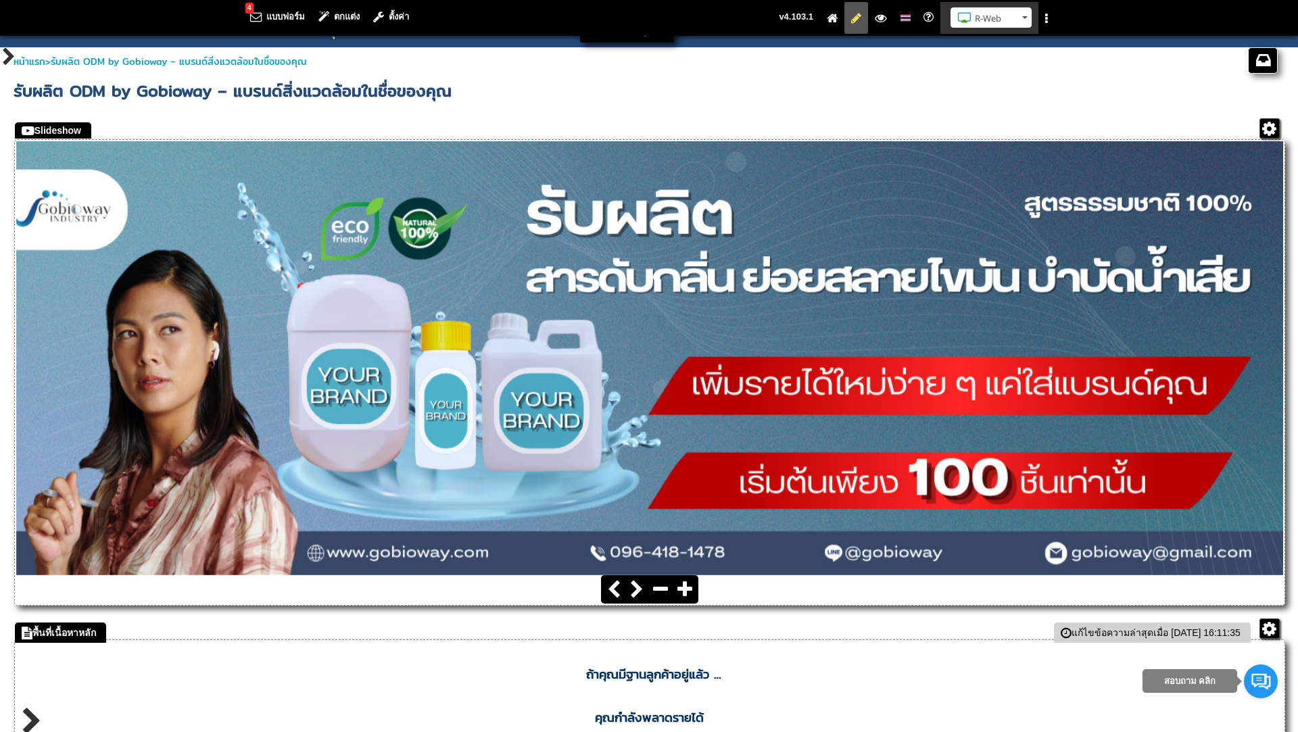
click at [1027, 16] on button "R-Web" at bounding box center [990, 17] width 81 height 20
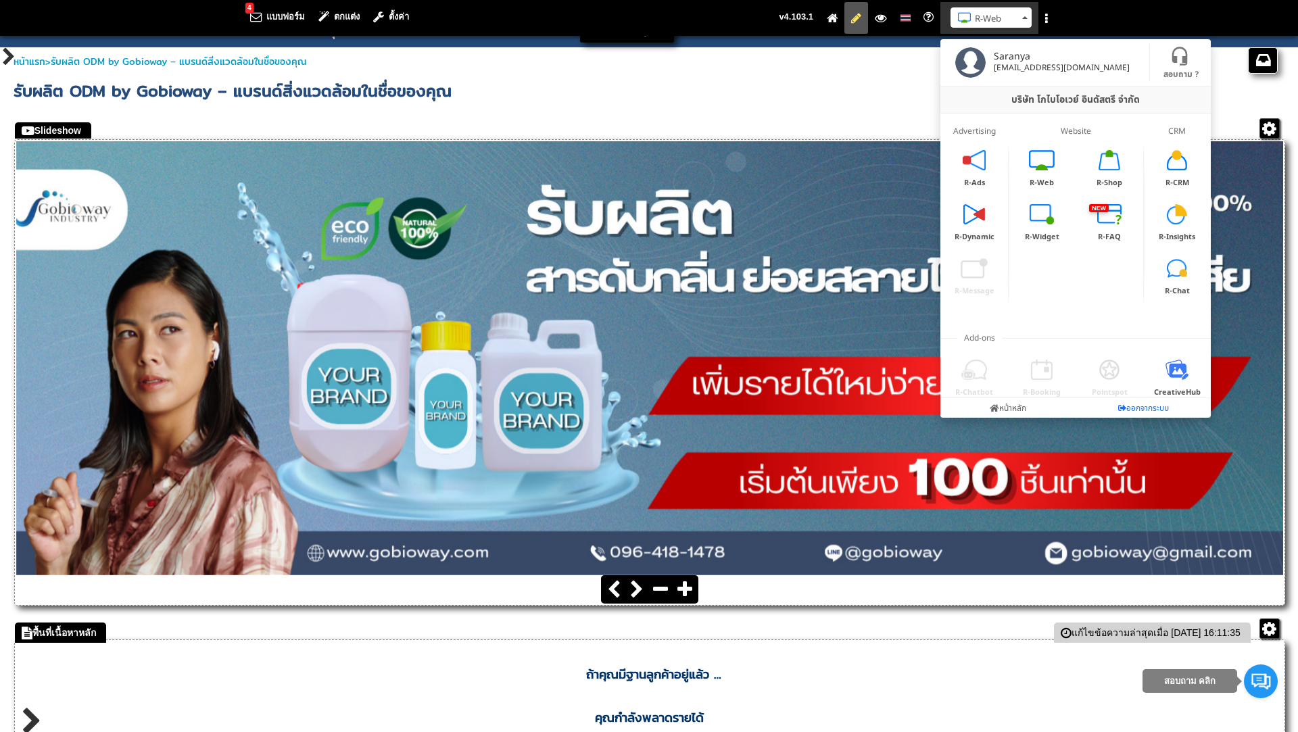
click at [1142, 407] on link "ออกจากระบบ" at bounding box center [1142, 408] width 135 height 20
